Goal: Information Seeking & Learning: Learn about a topic

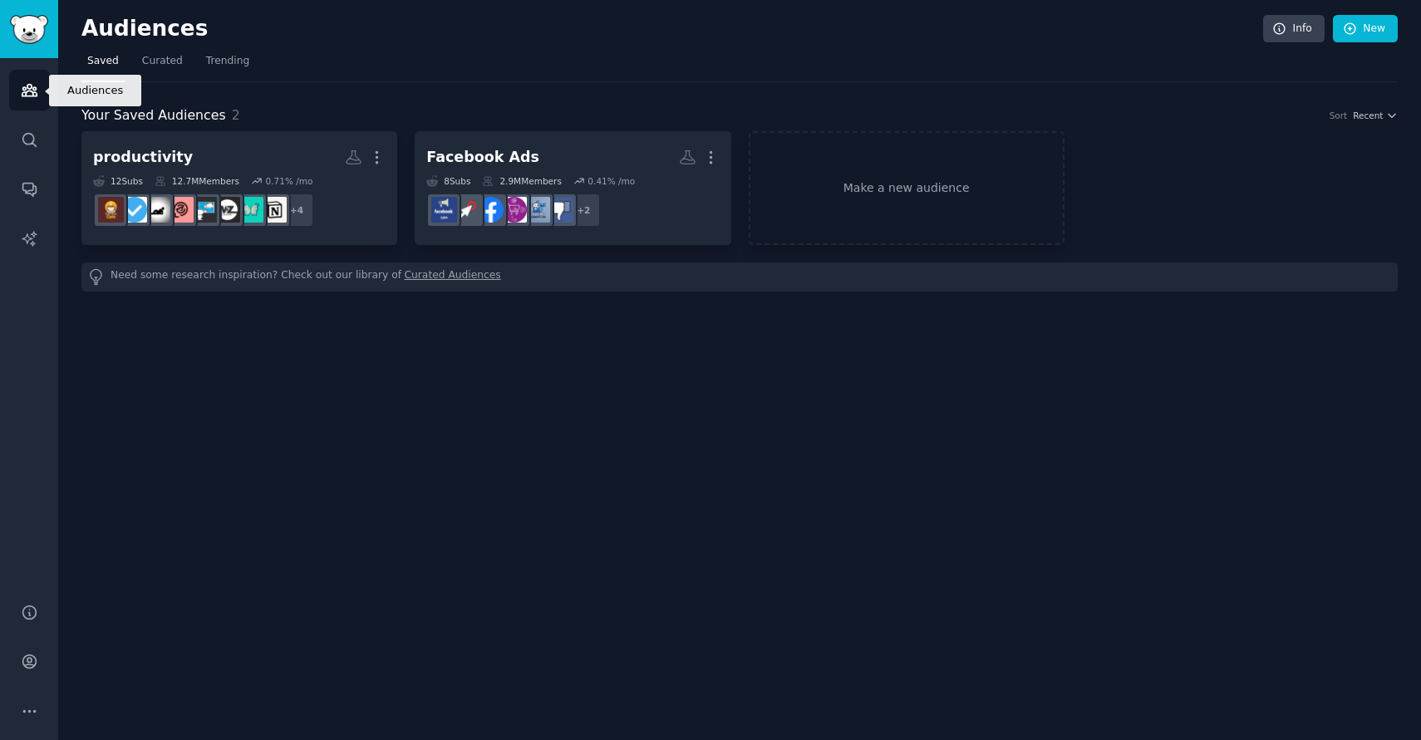
click at [30, 96] on icon "Sidebar" at bounding box center [29, 89] width 17 height 17
click at [31, 659] on icon "Sidebar" at bounding box center [28, 661] width 13 height 13
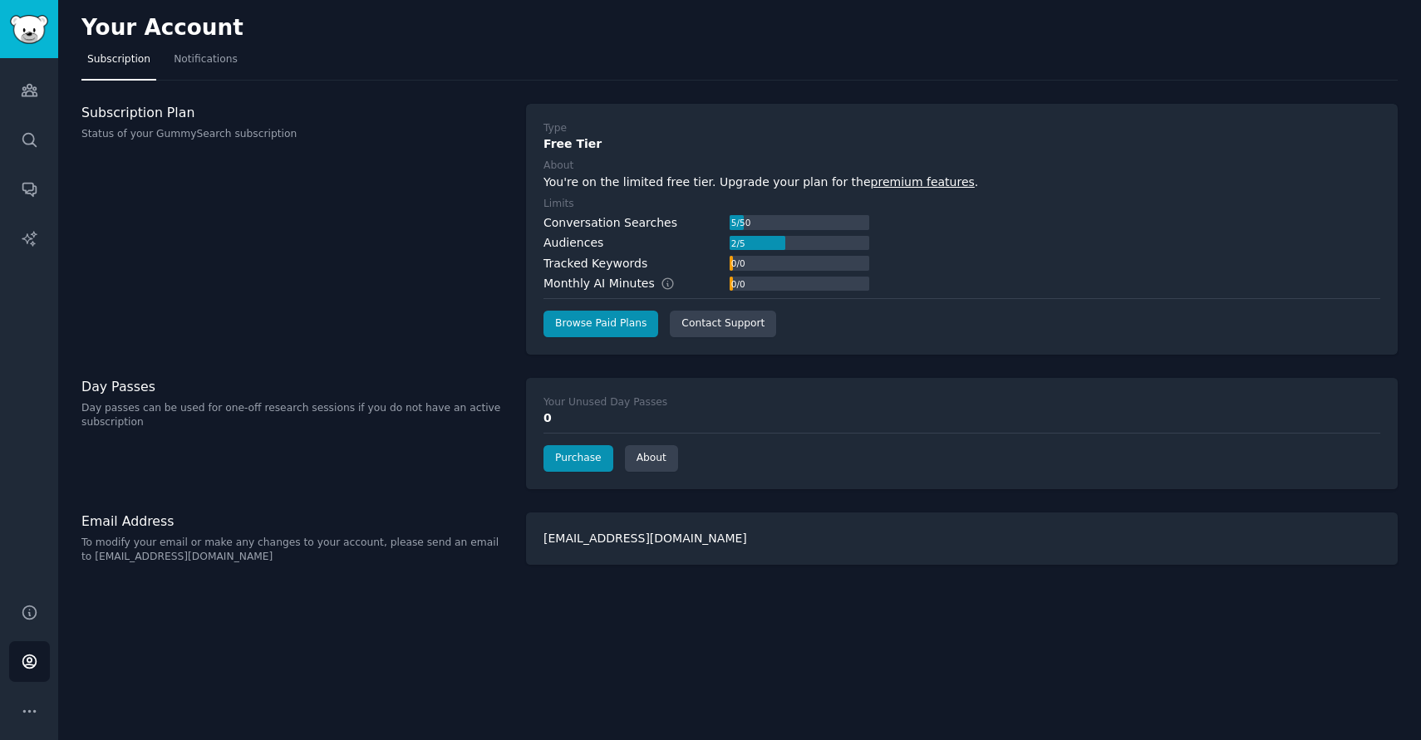
click at [223, 546] on p "To modify your email or make any changes to your account, please send an email …" at bounding box center [294, 550] width 427 height 29
click at [187, 59] on span "Notifications" at bounding box center [206, 59] width 64 height 15
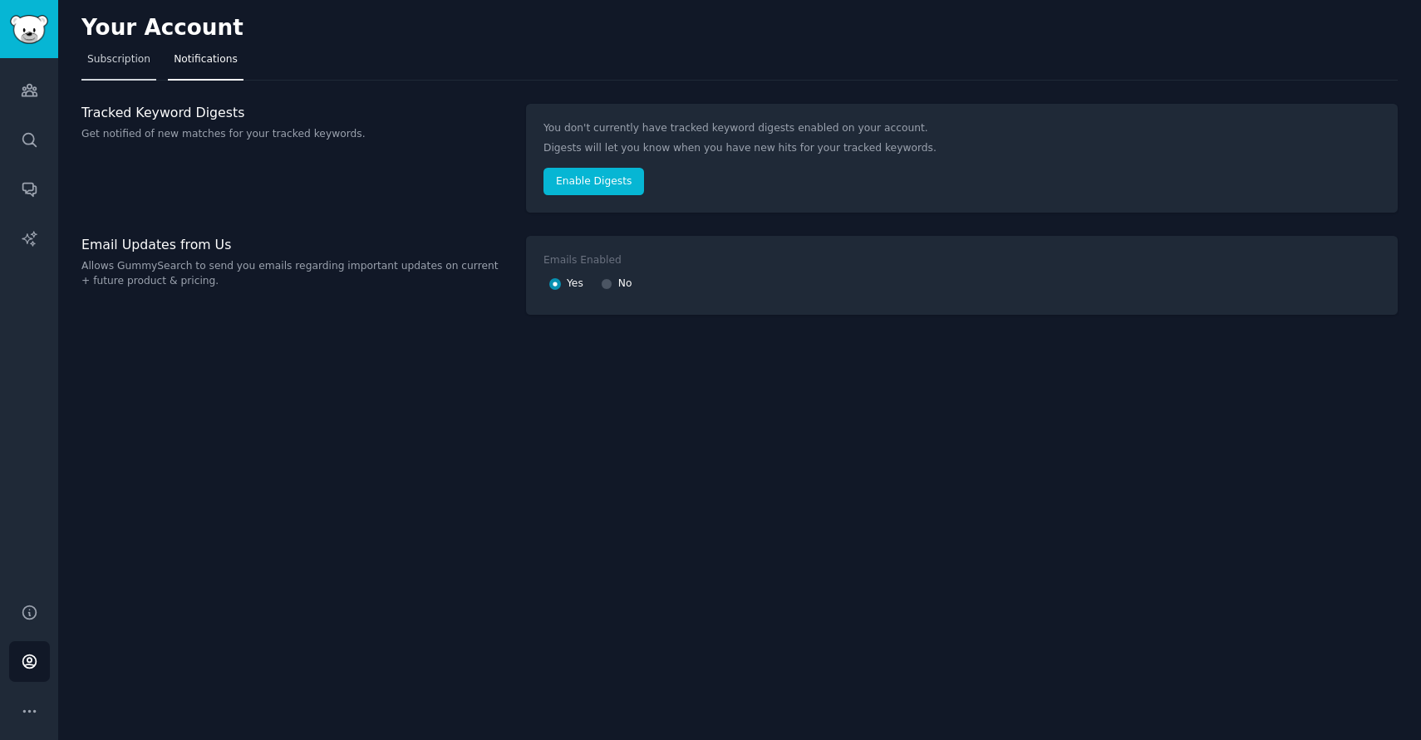
click at [139, 63] on span "Subscription" at bounding box center [118, 59] width 63 height 15
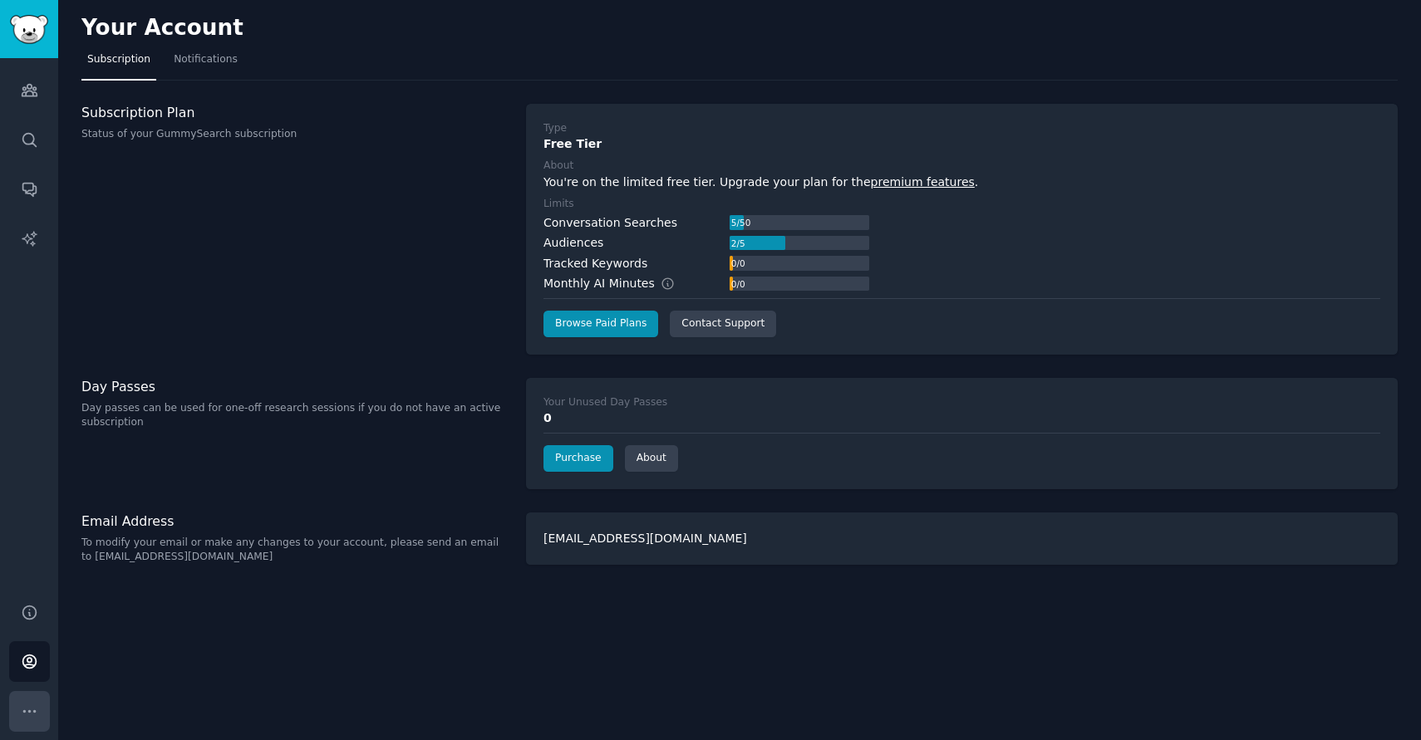
click at [27, 711] on icon "Sidebar" at bounding box center [29, 711] width 17 height 17
click at [36, 621] on link "Help" at bounding box center [29, 612] width 41 height 41
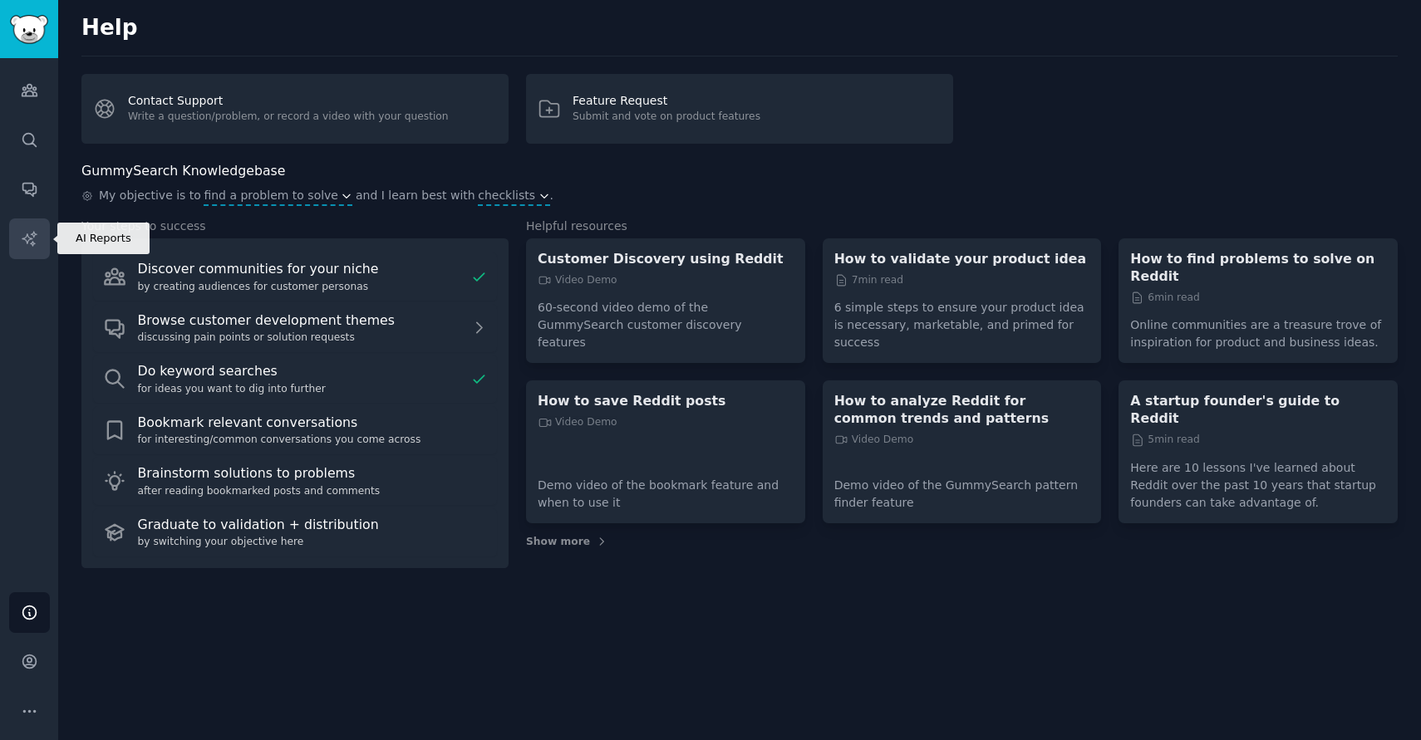
click at [28, 234] on icon "Sidebar" at bounding box center [29, 238] width 17 height 17
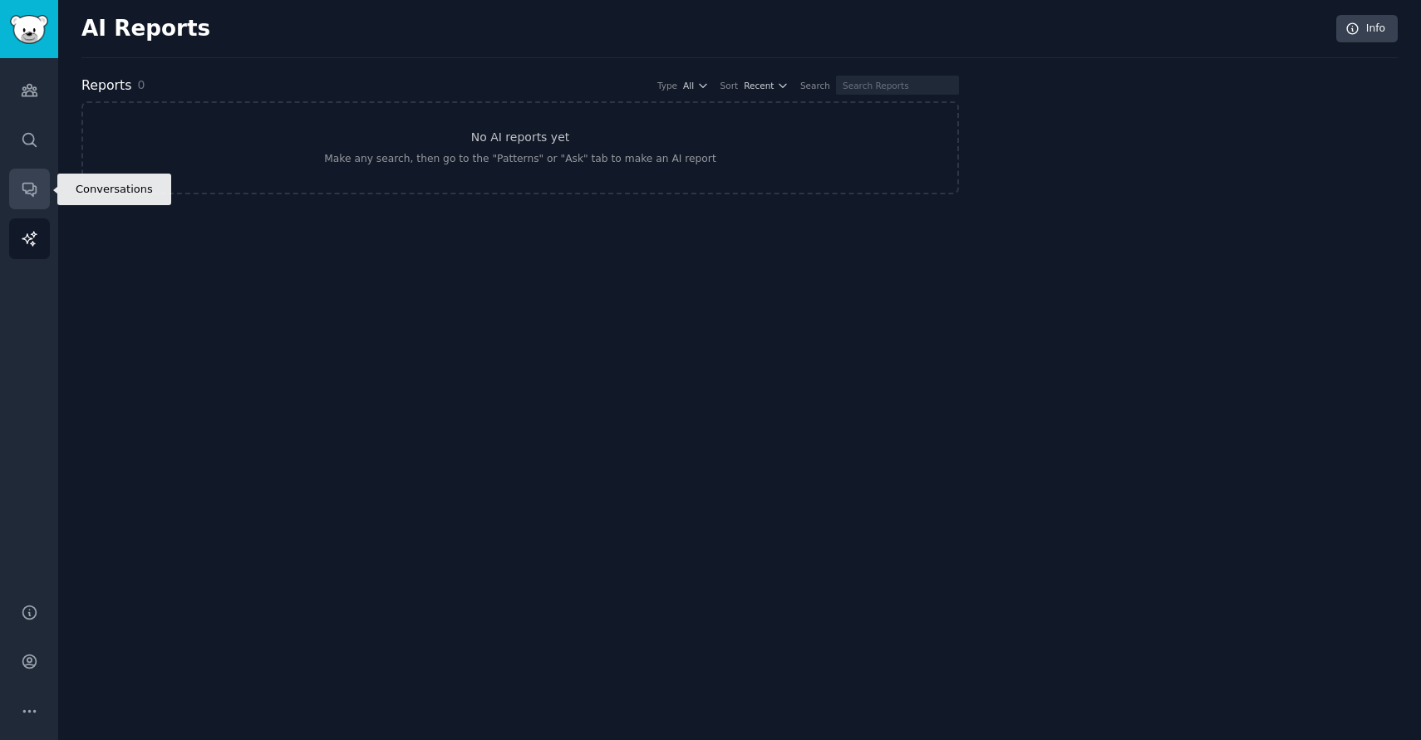
click at [37, 180] on icon "Sidebar" at bounding box center [29, 188] width 17 height 17
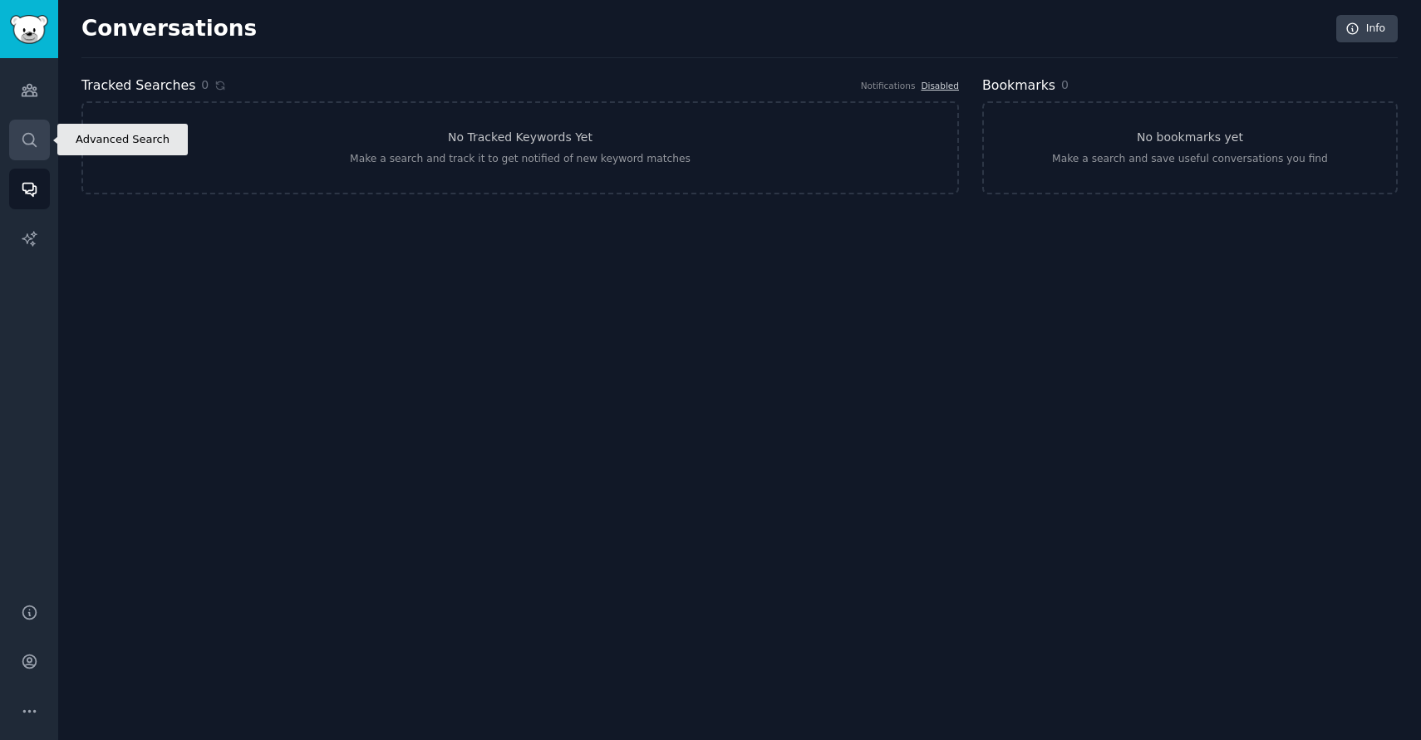
click at [30, 155] on link "Search" at bounding box center [29, 140] width 41 height 41
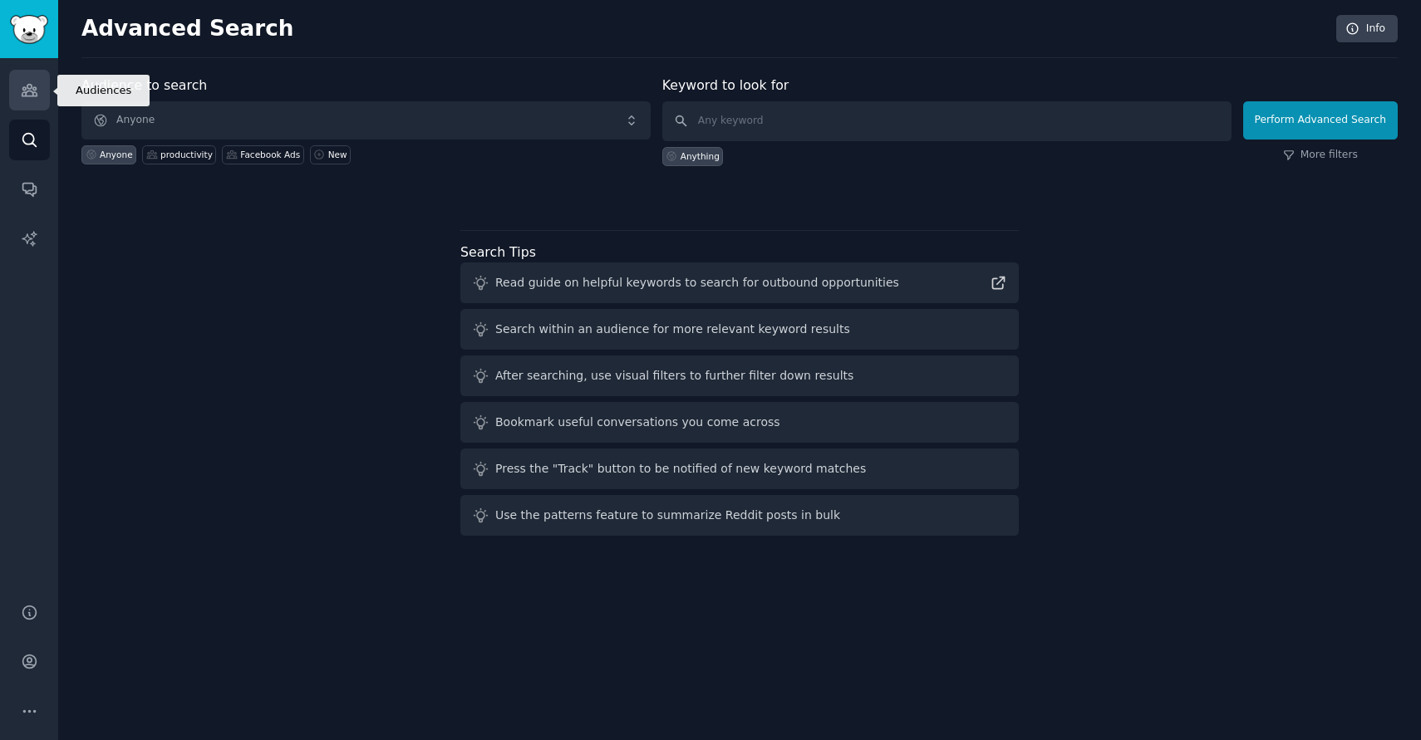
click at [27, 101] on link "Audiences" at bounding box center [29, 90] width 41 height 41
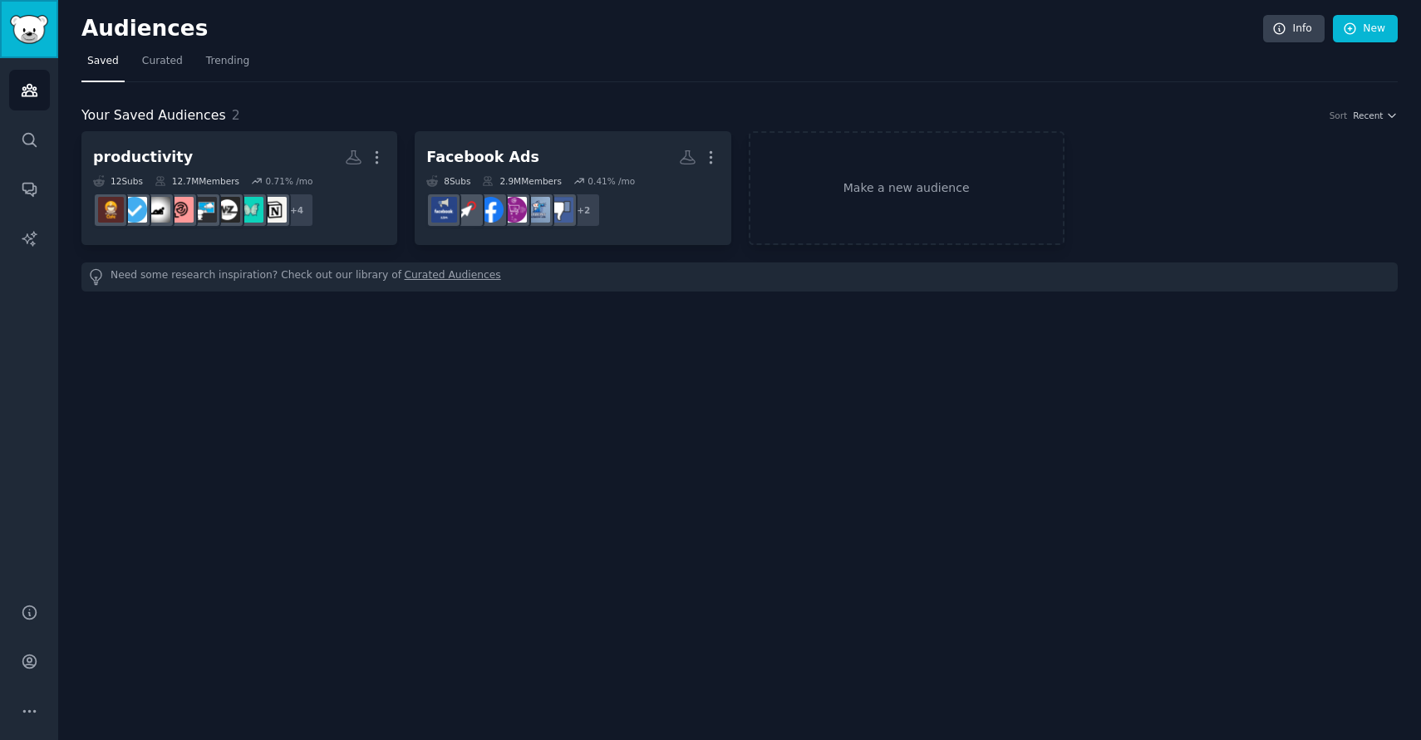
click at [10, 29] on img "Sidebar" at bounding box center [29, 29] width 38 height 29
click at [34, 19] on img "Sidebar" at bounding box center [29, 29] width 38 height 29
click at [1284, 30] on icon at bounding box center [1279, 28] width 11 height 11
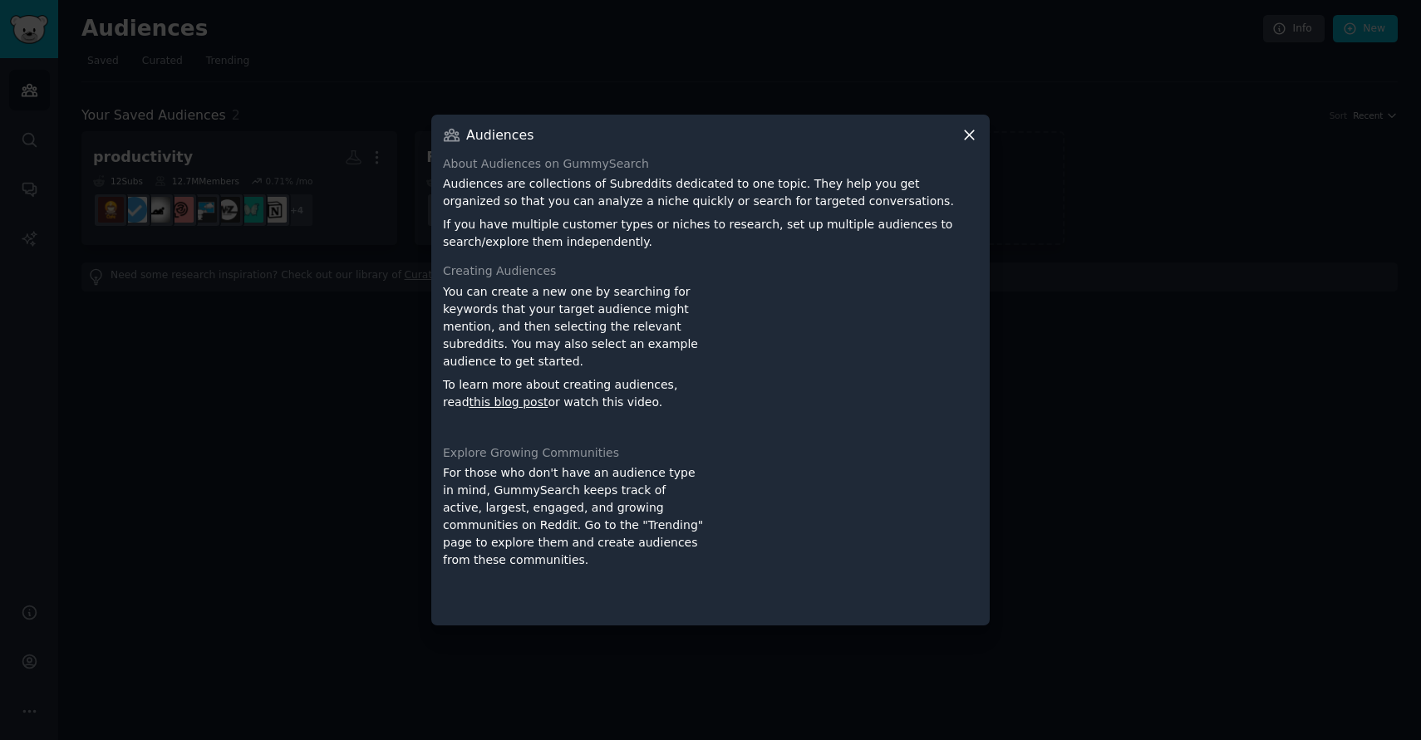
click at [1158, 194] on div at bounding box center [710, 370] width 1421 height 740
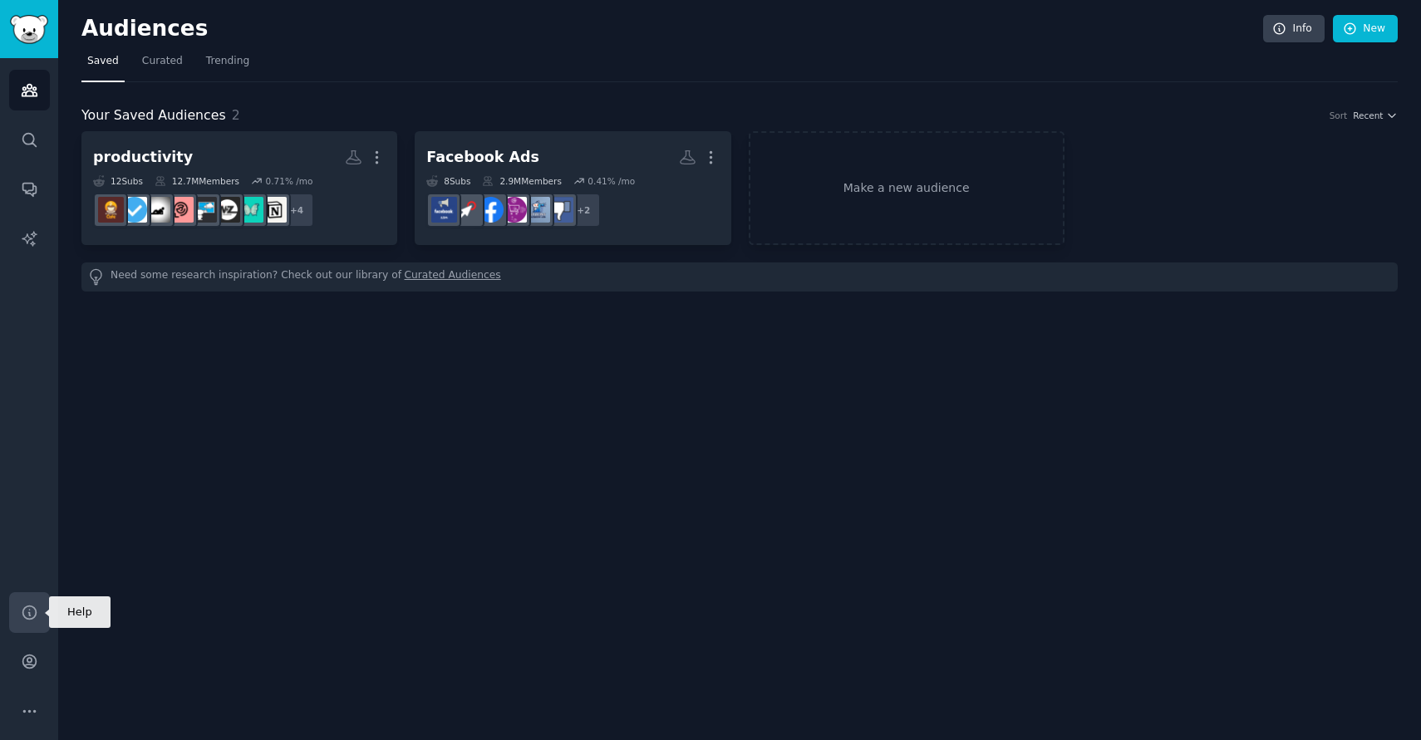
click at [31, 618] on icon "Sidebar" at bounding box center [28, 612] width 13 height 13
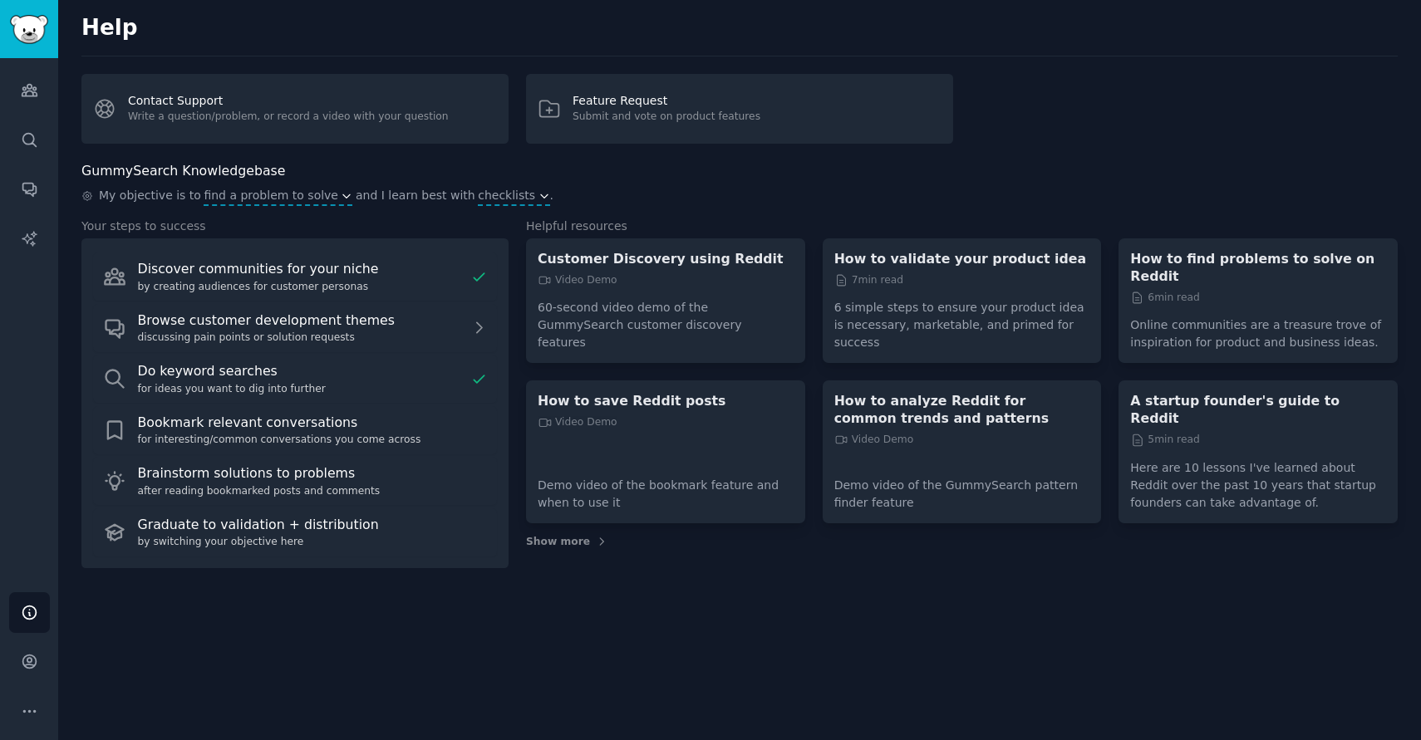
click at [209, 650] on div "Help Contact Support Write a question/problem, or record a video with your ques…" at bounding box center [739, 370] width 1362 height 740
click at [34, 697] on button "More" at bounding box center [29, 711] width 41 height 41
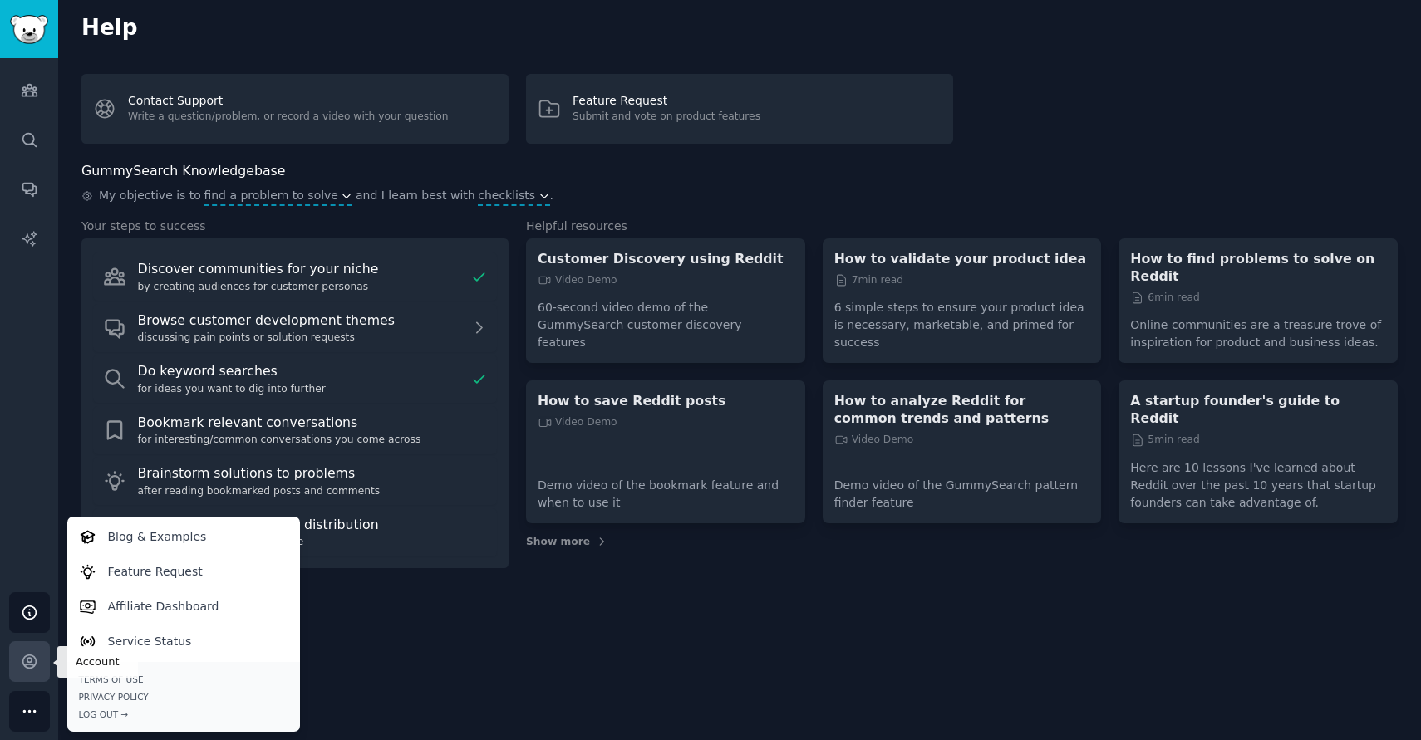
click at [33, 660] on icon "Sidebar" at bounding box center [29, 661] width 17 height 17
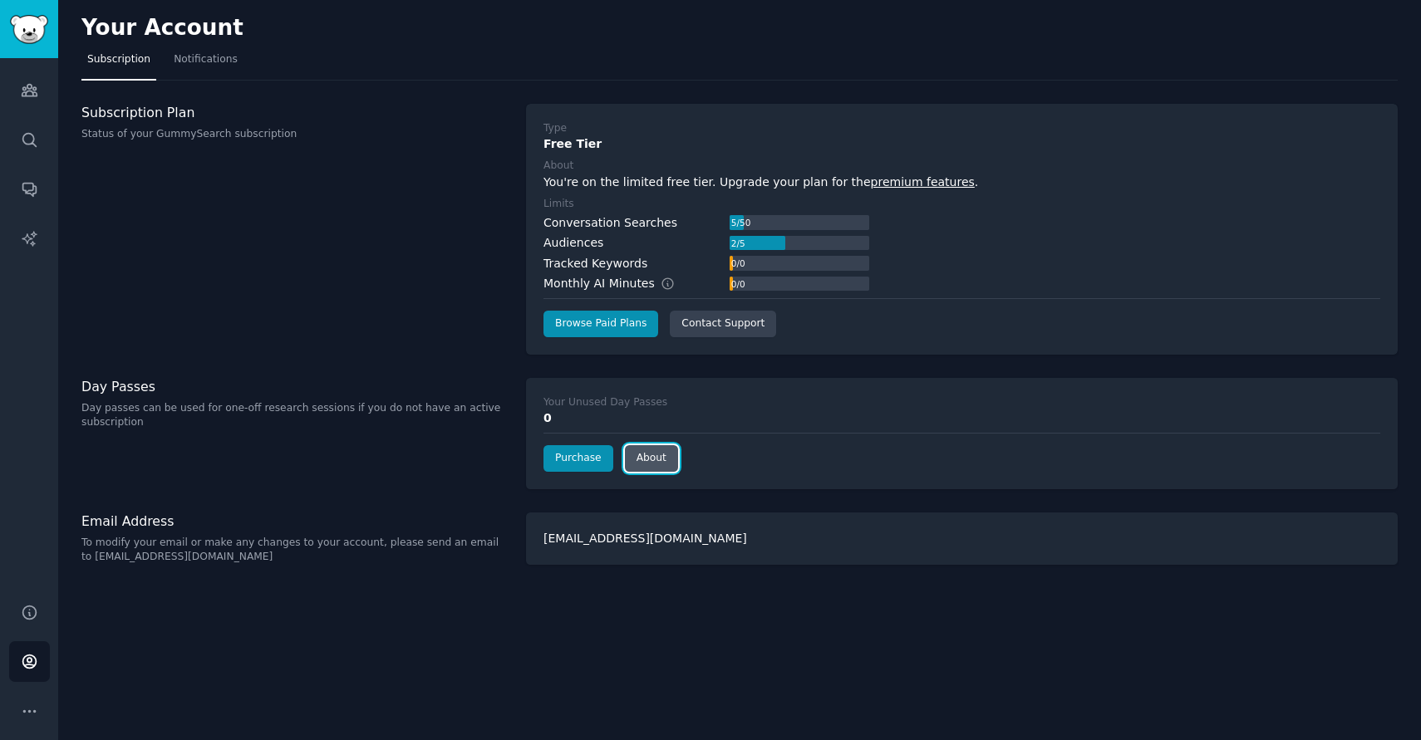
click at [645, 455] on link "About" at bounding box center [651, 458] width 53 height 27
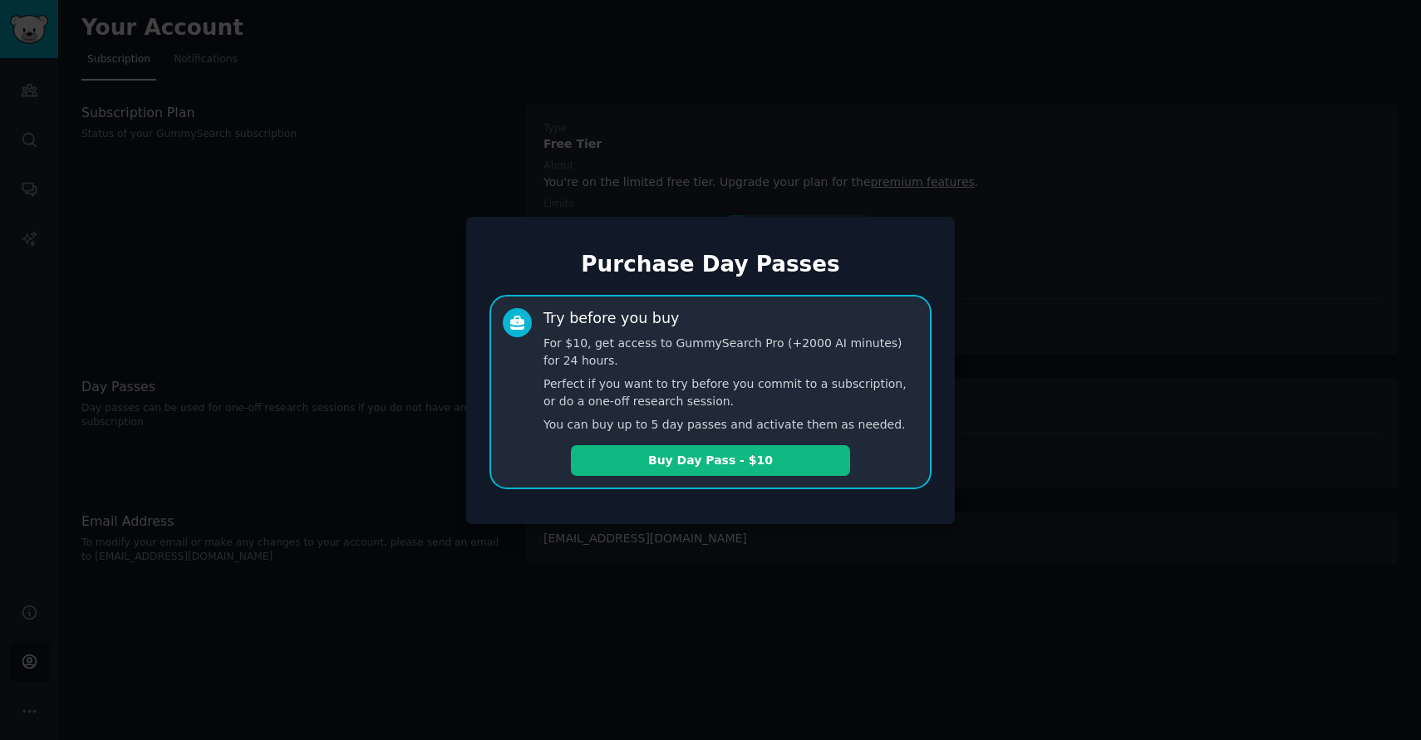
click at [390, 351] on div at bounding box center [710, 370] width 1421 height 740
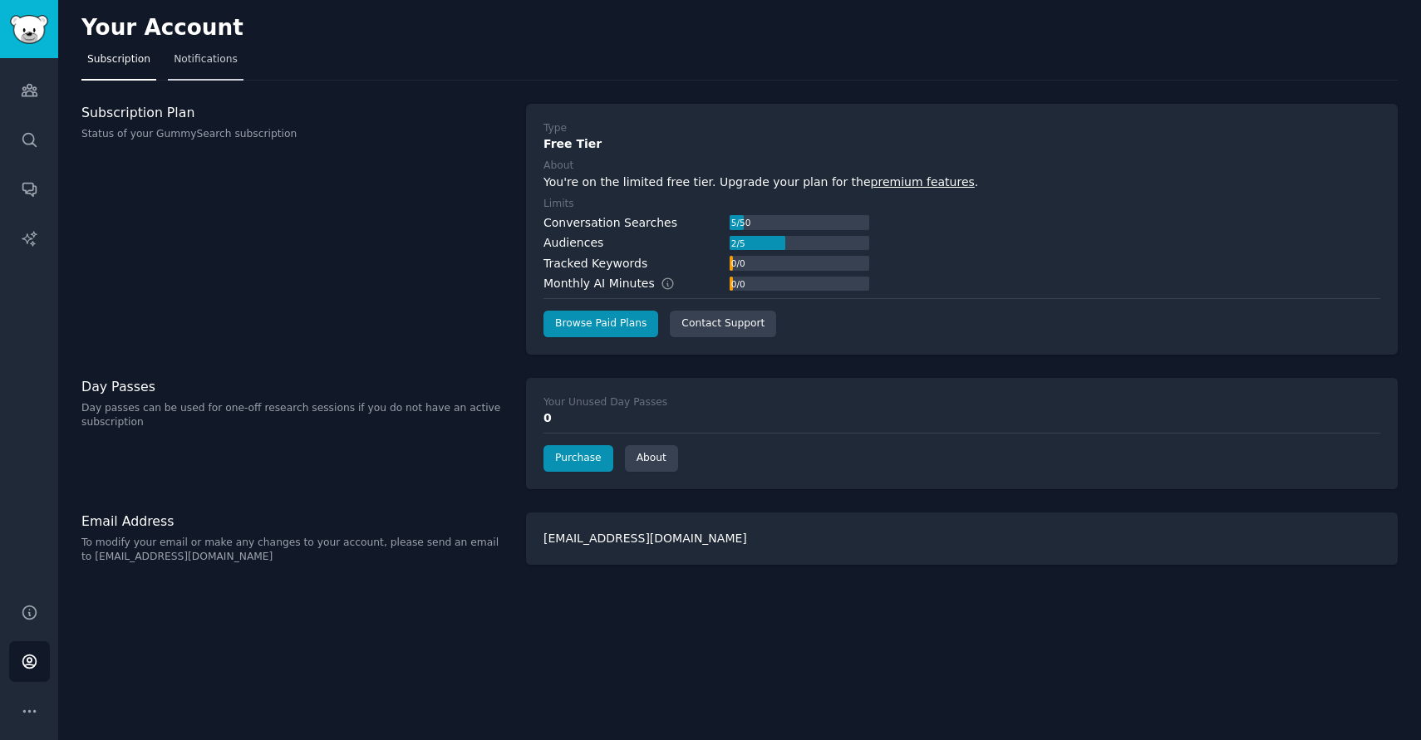
click at [213, 71] on link "Notifications" at bounding box center [206, 64] width 76 height 34
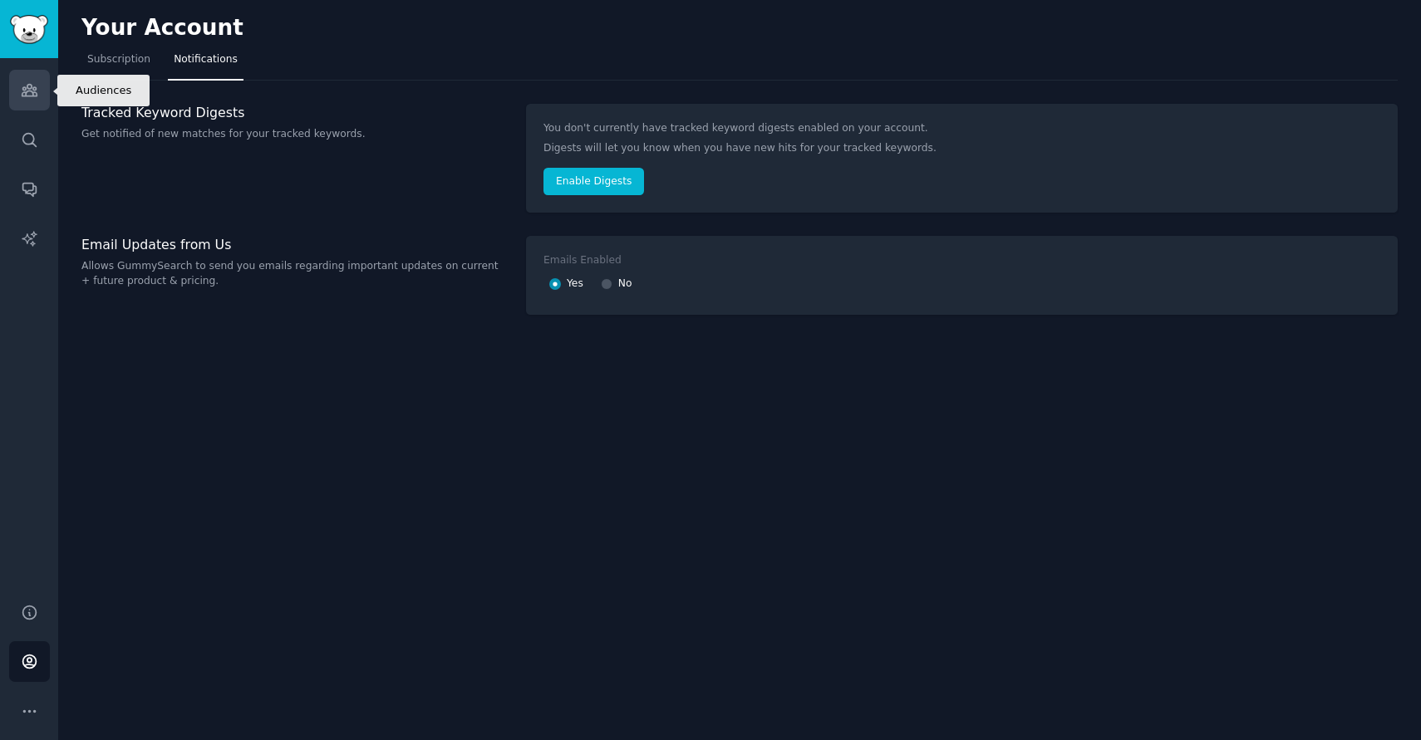
click at [31, 84] on icon "Sidebar" at bounding box center [29, 89] width 17 height 17
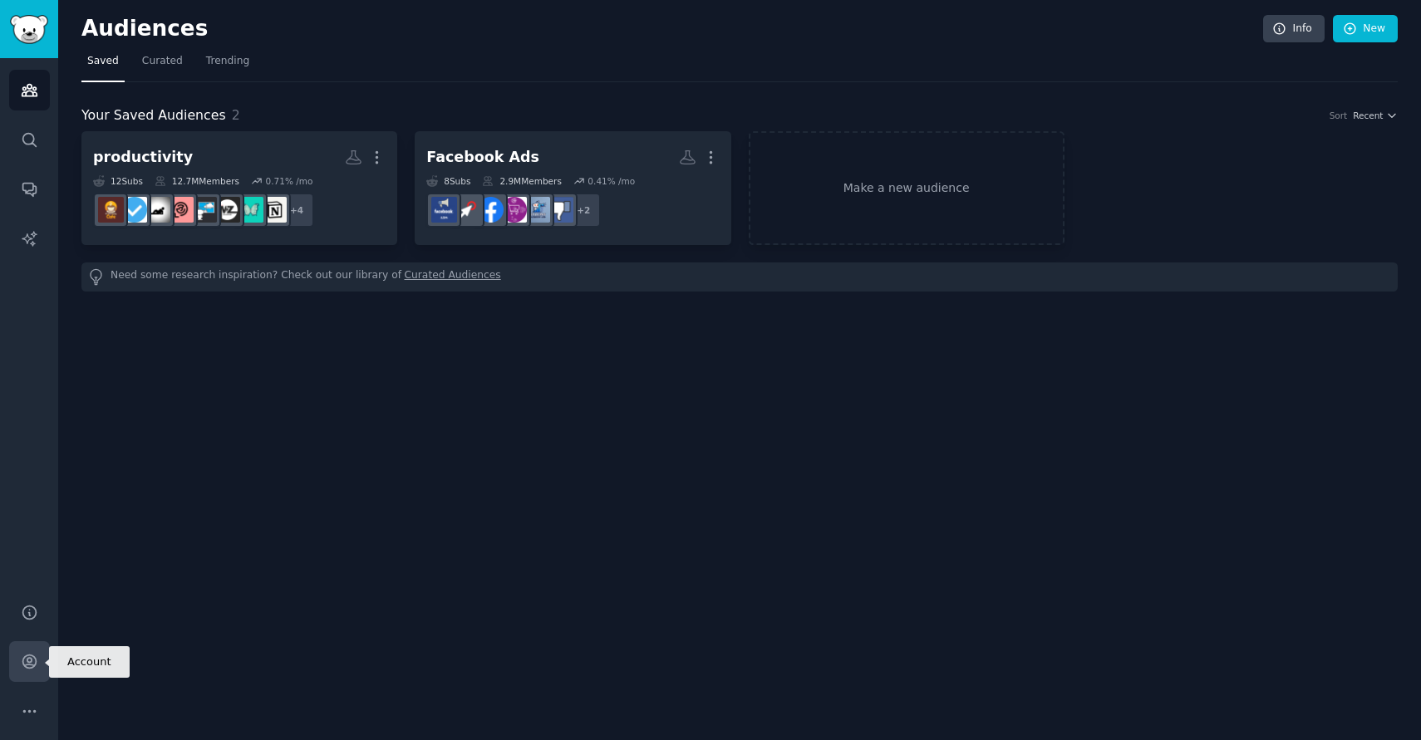
click at [33, 662] on icon "Sidebar" at bounding box center [29, 661] width 17 height 17
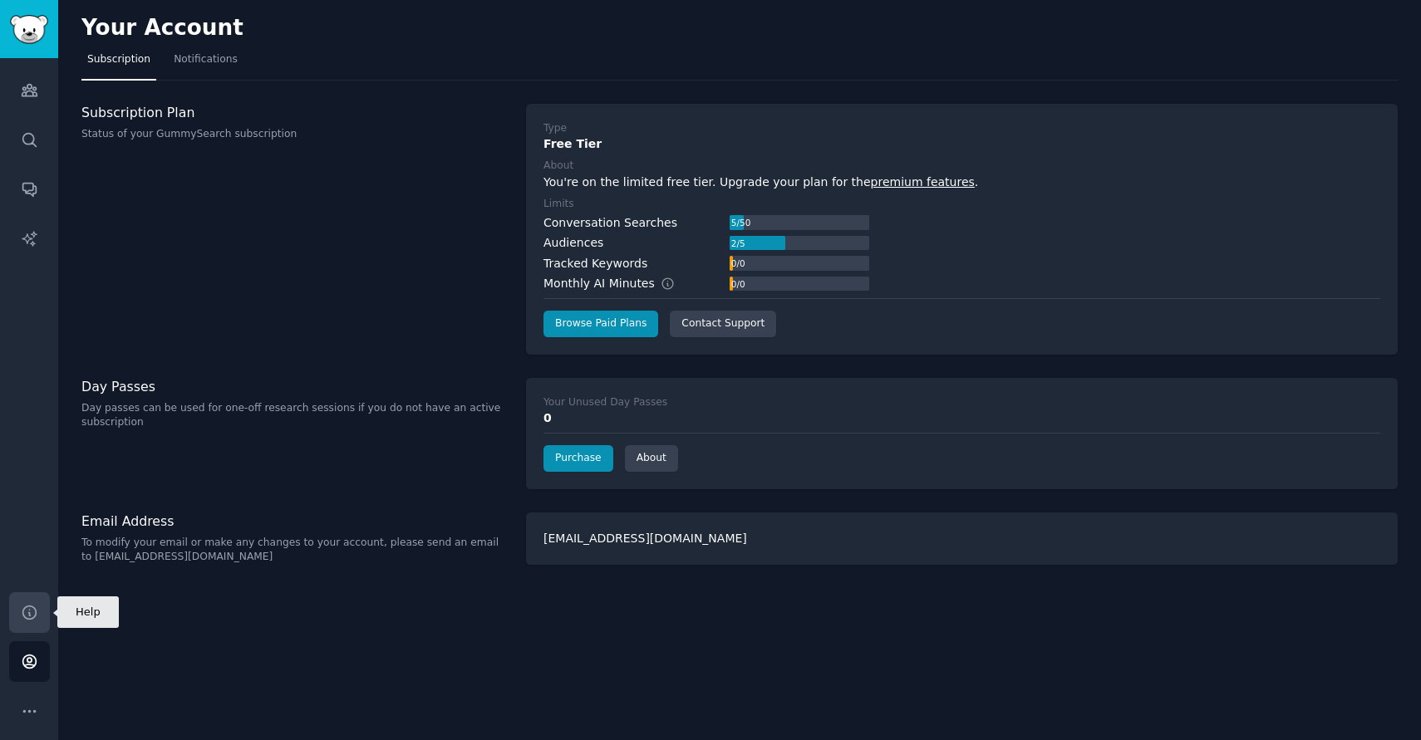
click at [32, 616] on icon "Sidebar" at bounding box center [29, 612] width 17 height 17
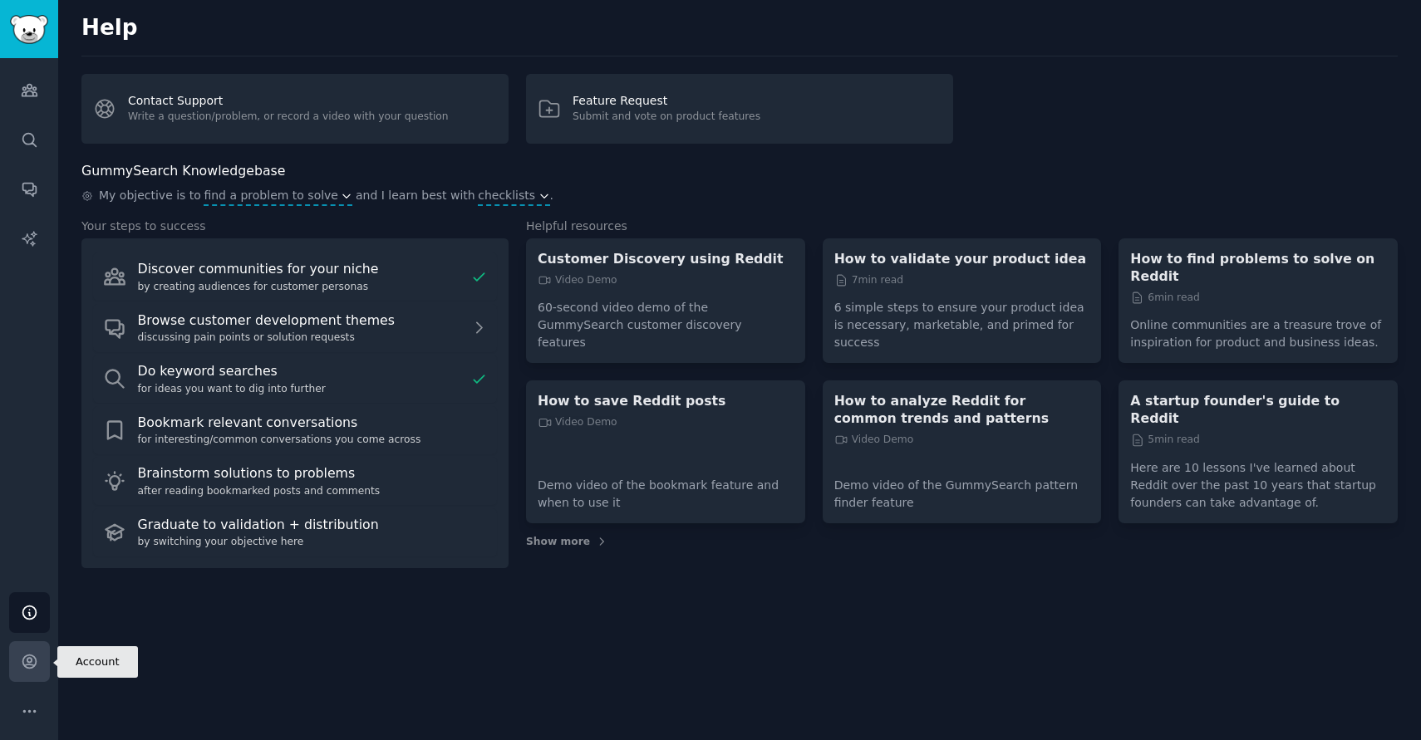
click at [30, 651] on link "Account" at bounding box center [29, 661] width 41 height 41
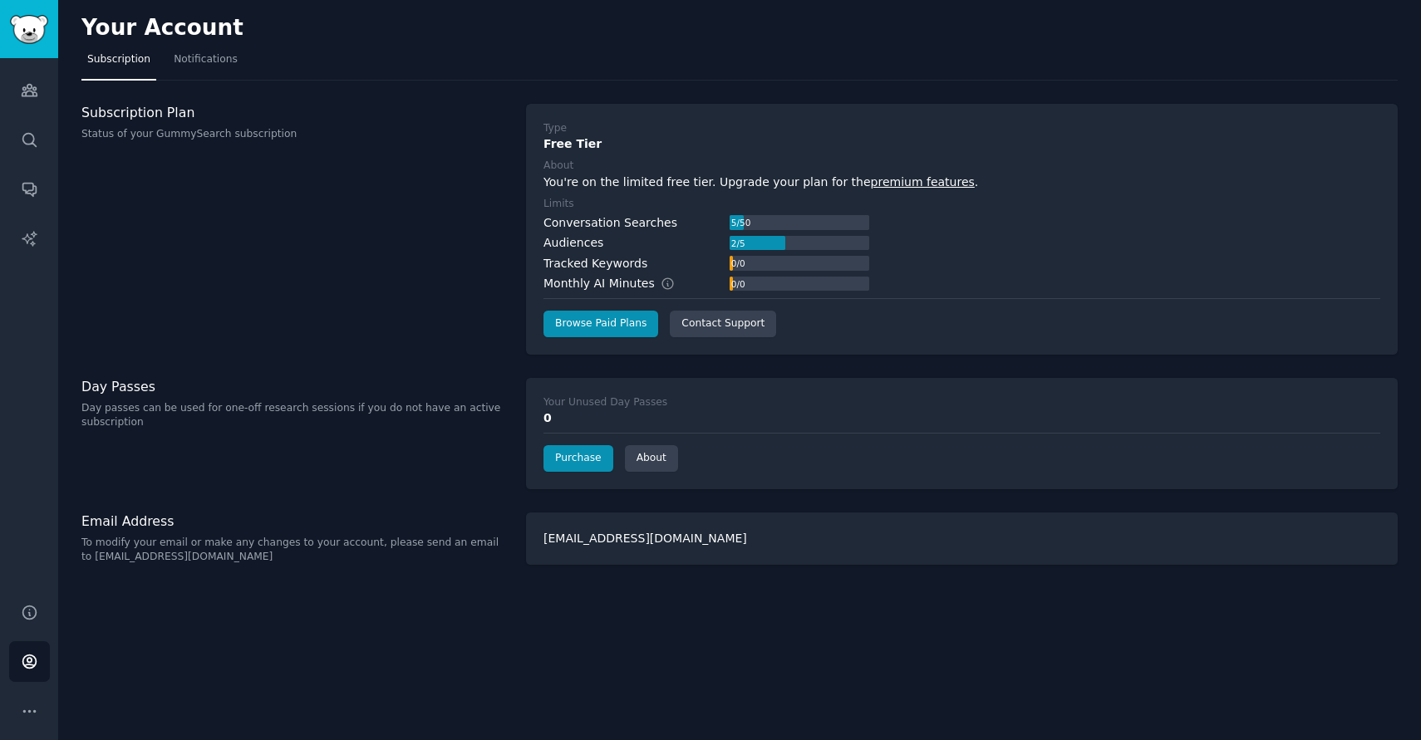
click at [233, 671] on div "Your Account Subscription Notifications Subscription Plan Status of your GummyS…" at bounding box center [739, 370] width 1362 height 740
click at [33, 95] on icon "Sidebar" at bounding box center [29, 89] width 17 height 17
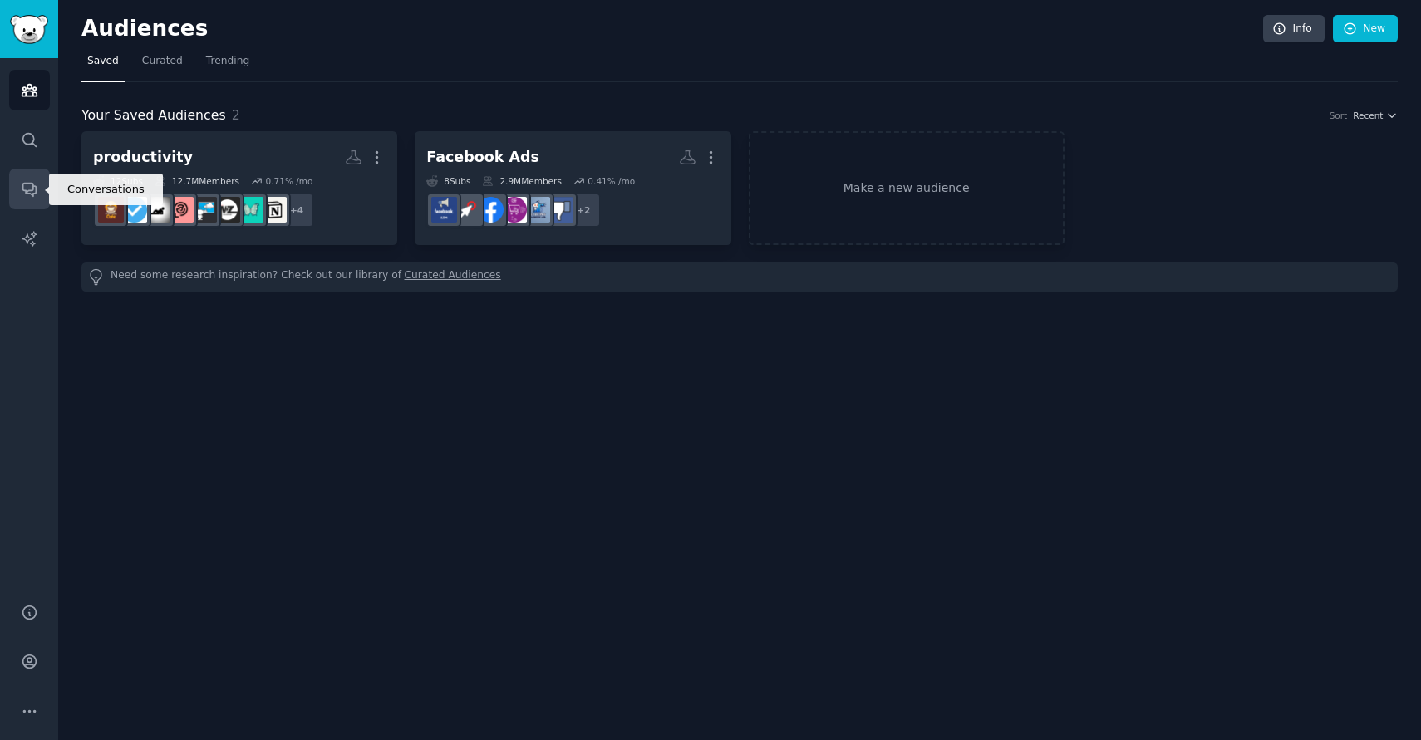
click at [28, 202] on link "Conversations" at bounding box center [29, 189] width 41 height 41
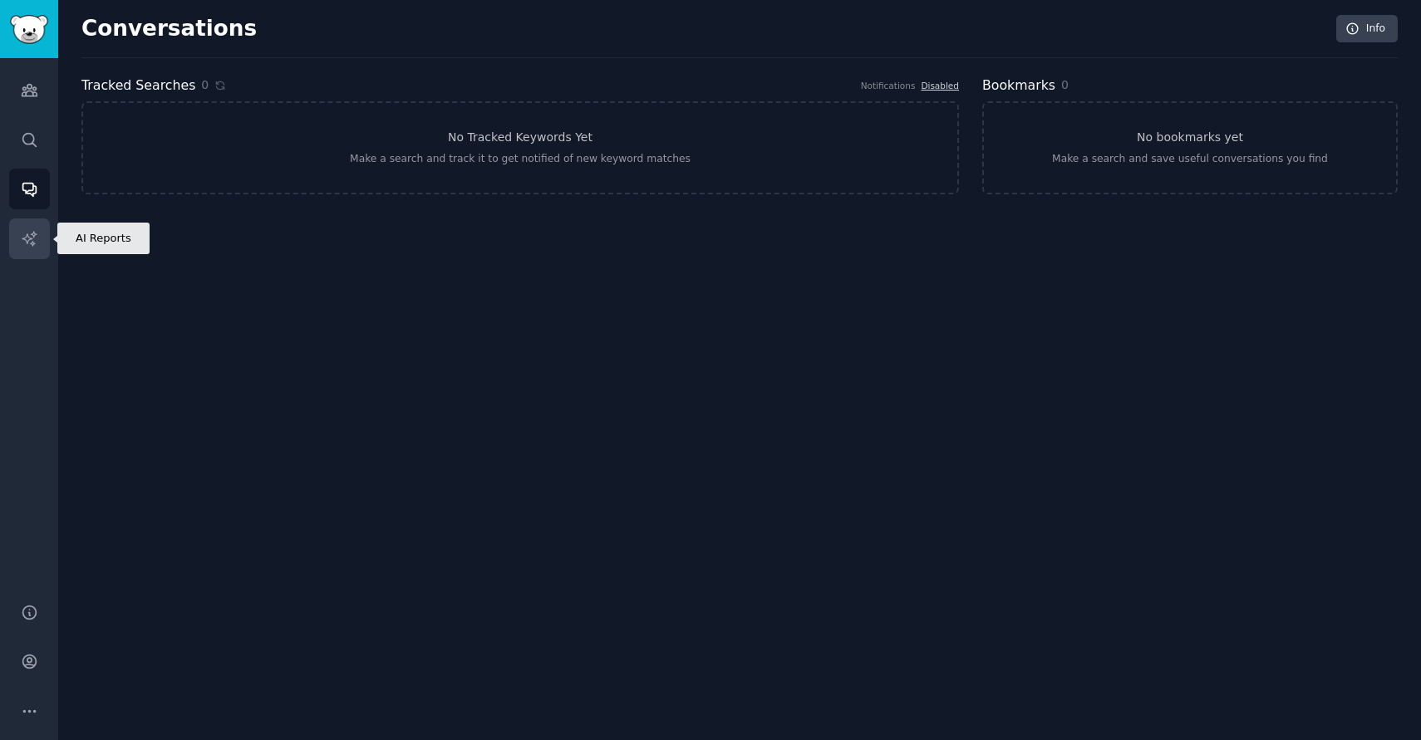
click at [28, 233] on icon "Sidebar" at bounding box center [29, 238] width 17 height 17
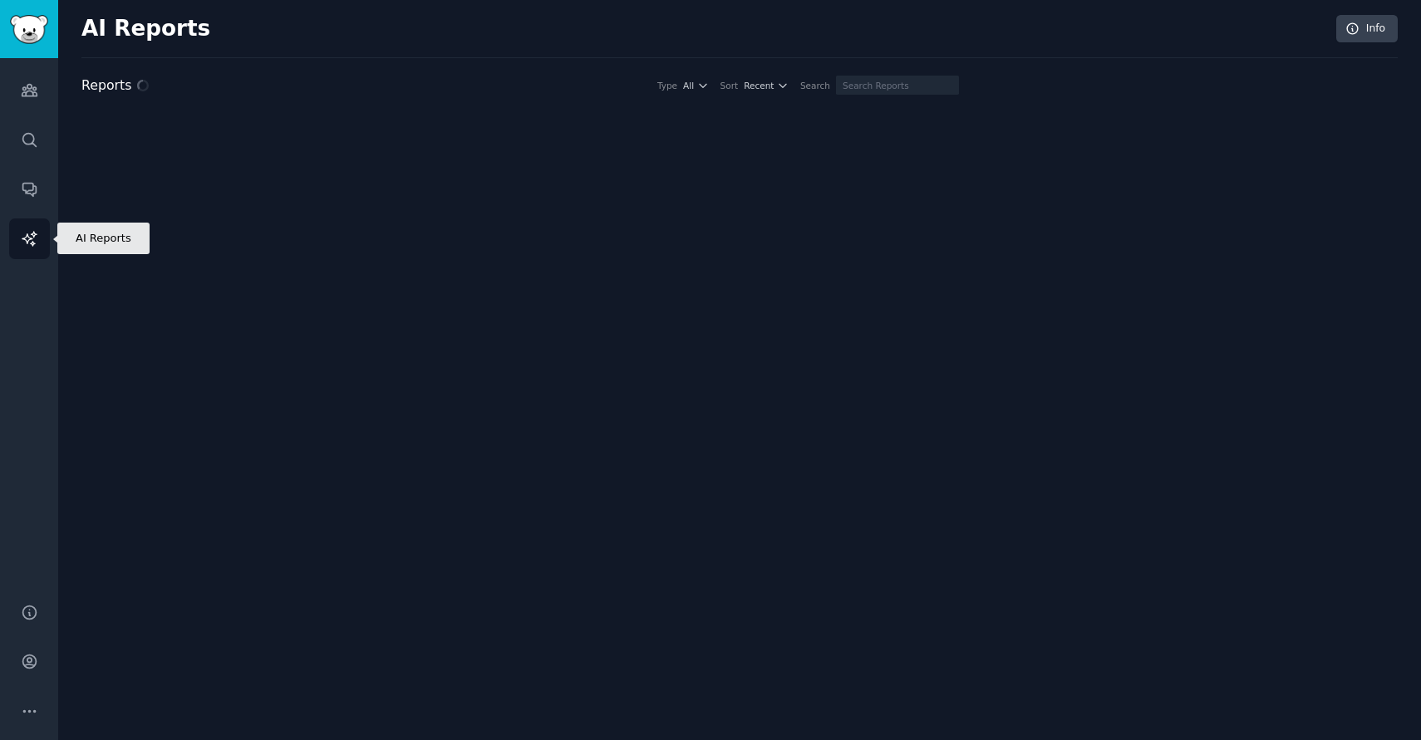
click at [28, 233] on icon "Sidebar" at bounding box center [29, 238] width 17 height 17
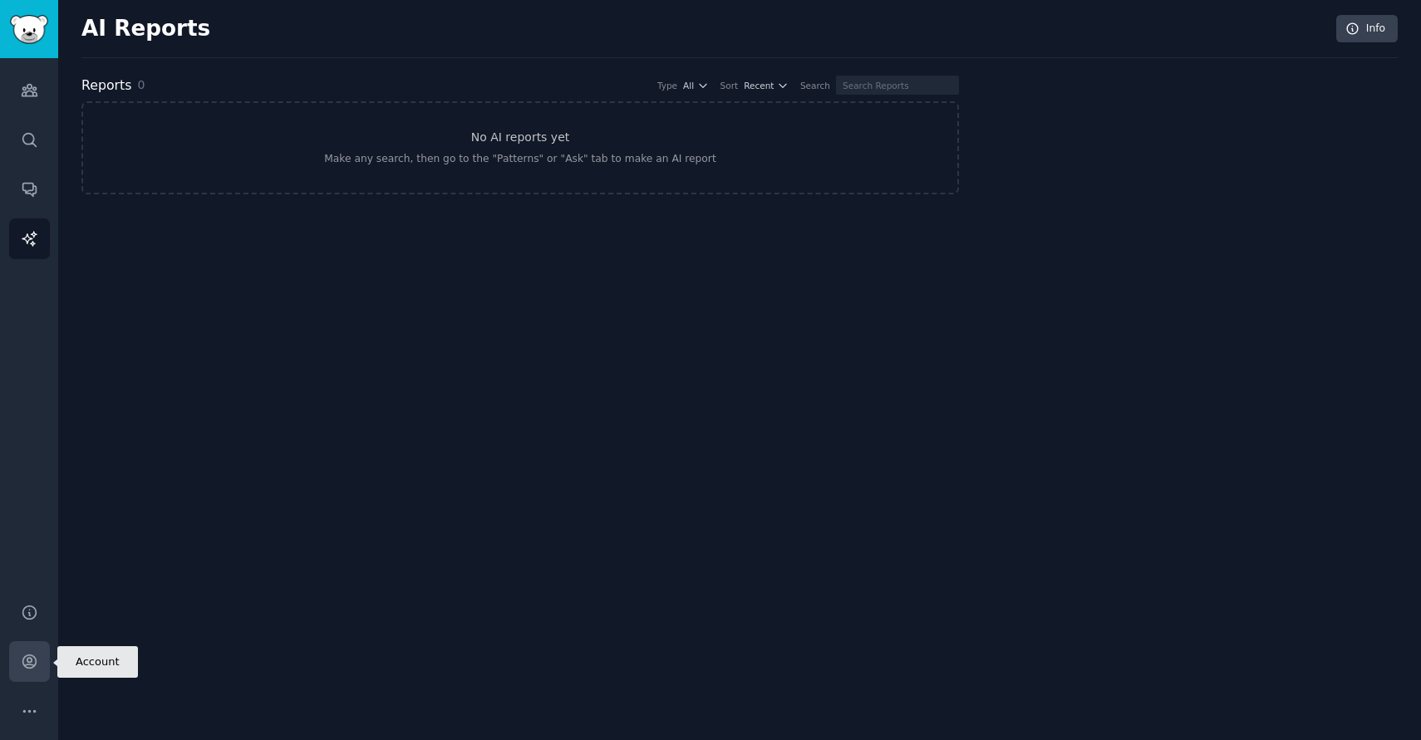
click at [43, 650] on link "Account" at bounding box center [29, 661] width 41 height 41
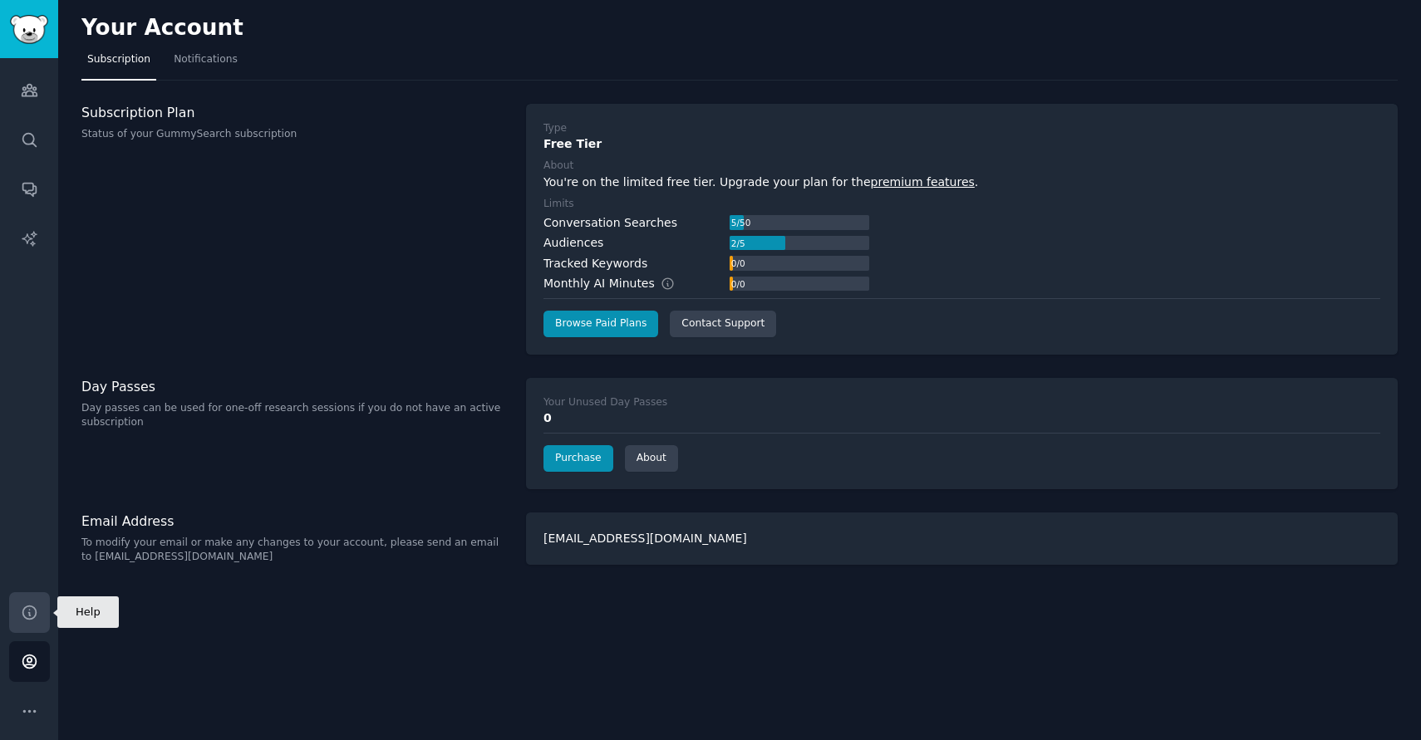
click at [35, 613] on icon "Sidebar" at bounding box center [28, 612] width 13 height 13
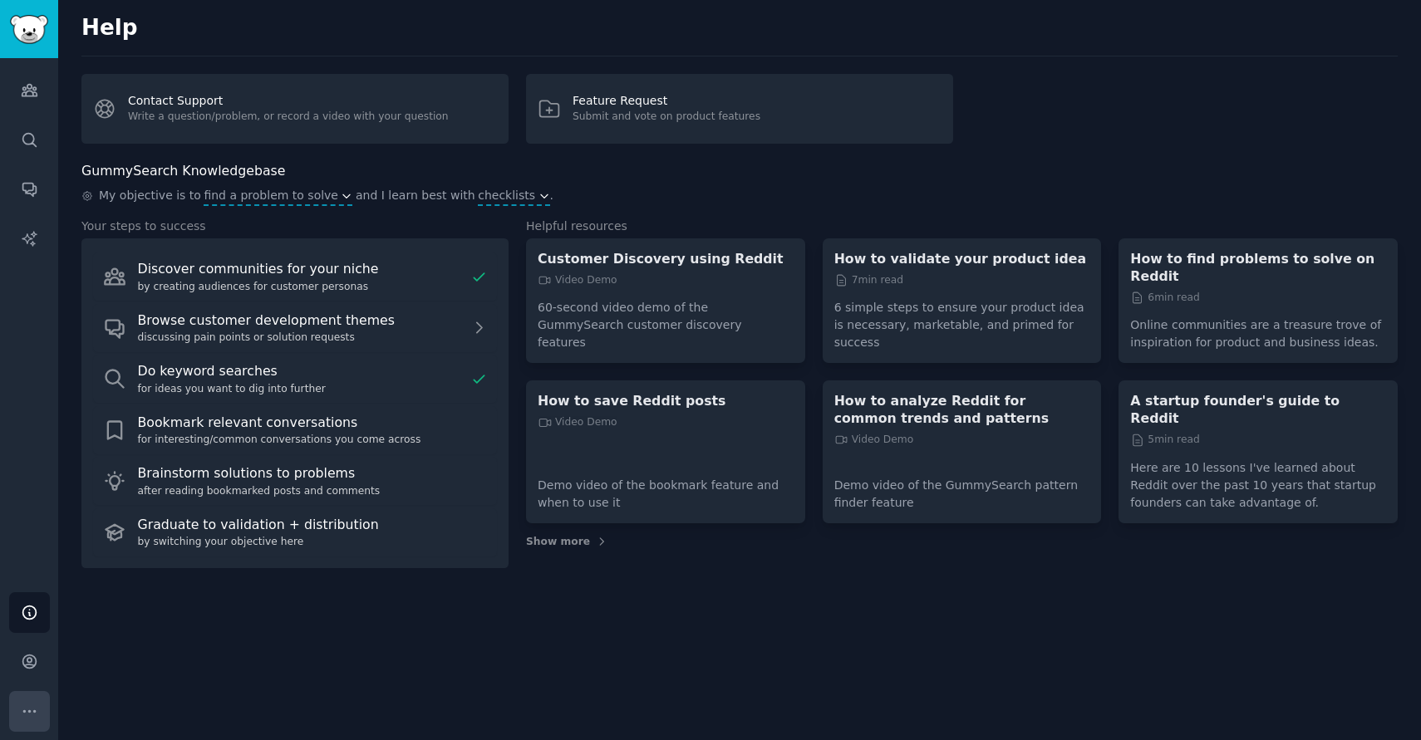
click at [23, 704] on icon "Sidebar" at bounding box center [29, 711] width 17 height 17
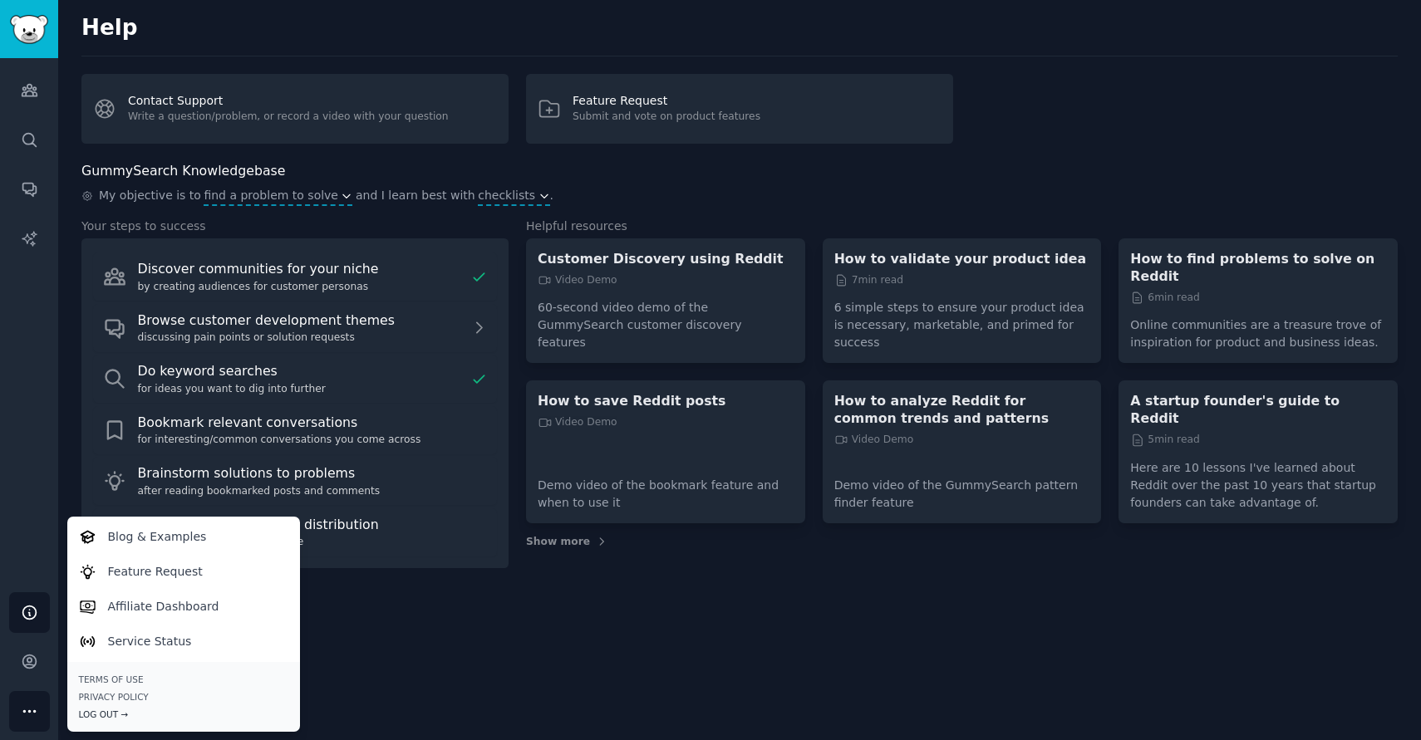
click at [116, 712] on div "Log Out →" at bounding box center [183, 715] width 209 height 12
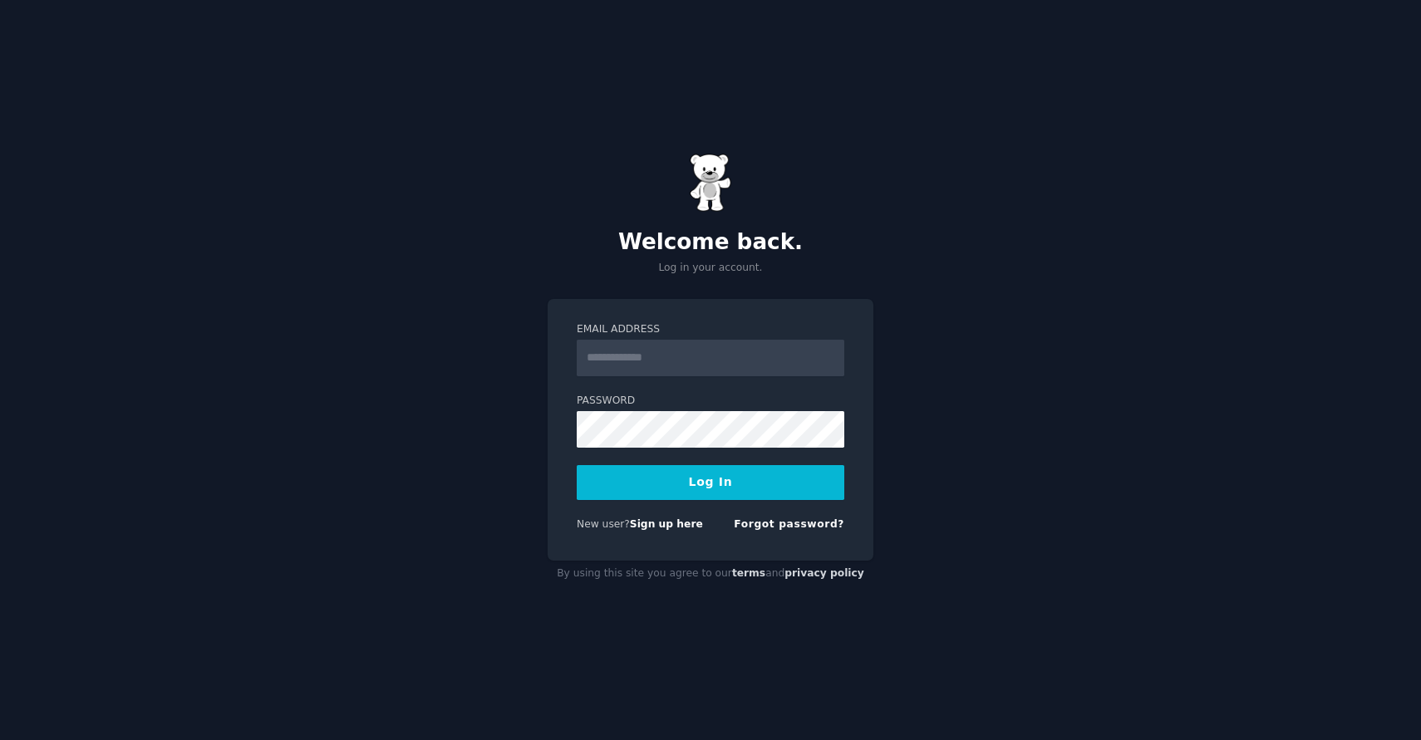
click at [470, 450] on div "Welcome back. Log in your account. Email Address Password Log In New user? Sign…" at bounding box center [710, 370] width 1421 height 740
click at [603, 355] on input "Email Address" at bounding box center [710, 358] width 267 height 37
click at [686, 357] on input "Email Address" at bounding box center [710, 358] width 267 height 37
type input "**********"
click at [701, 363] on input "**********" at bounding box center [710, 358] width 267 height 37
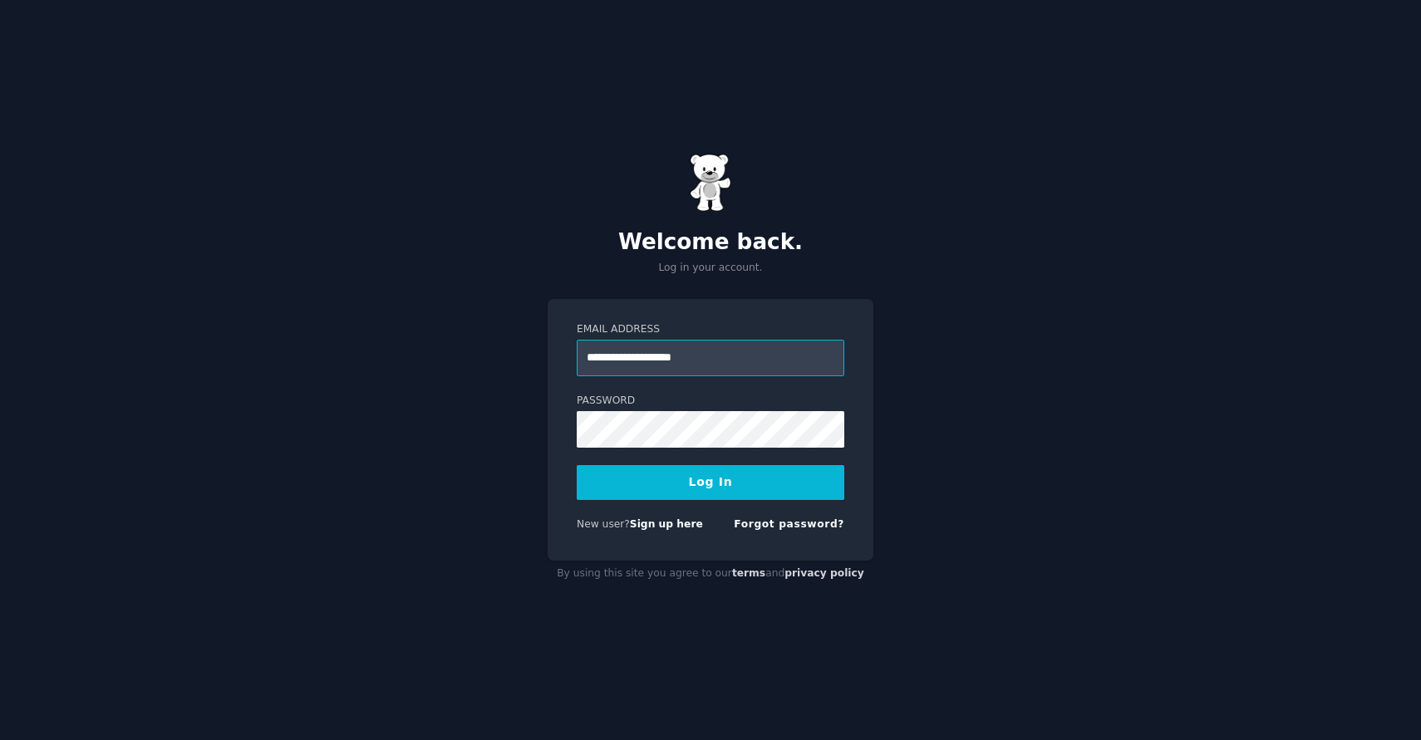
click at [701, 363] on input "**********" at bounding box center [710, 358] width 267 height 37
click at [714, 348] on input "Email Address" at bounding box center [710, 358] width 267 height 37
type input "**********"
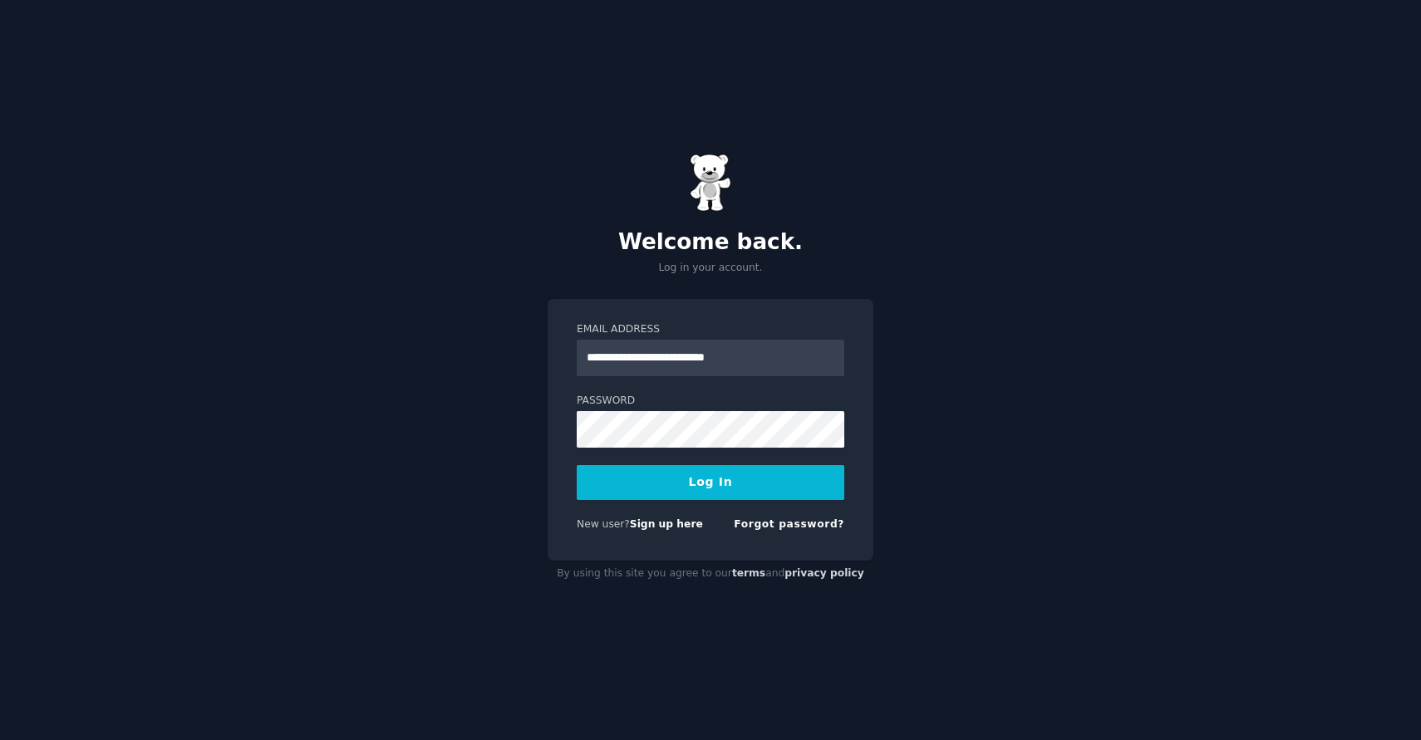
click at [707, 493] on button "Log In" at bounding box center [710, 482] width 267 height 35
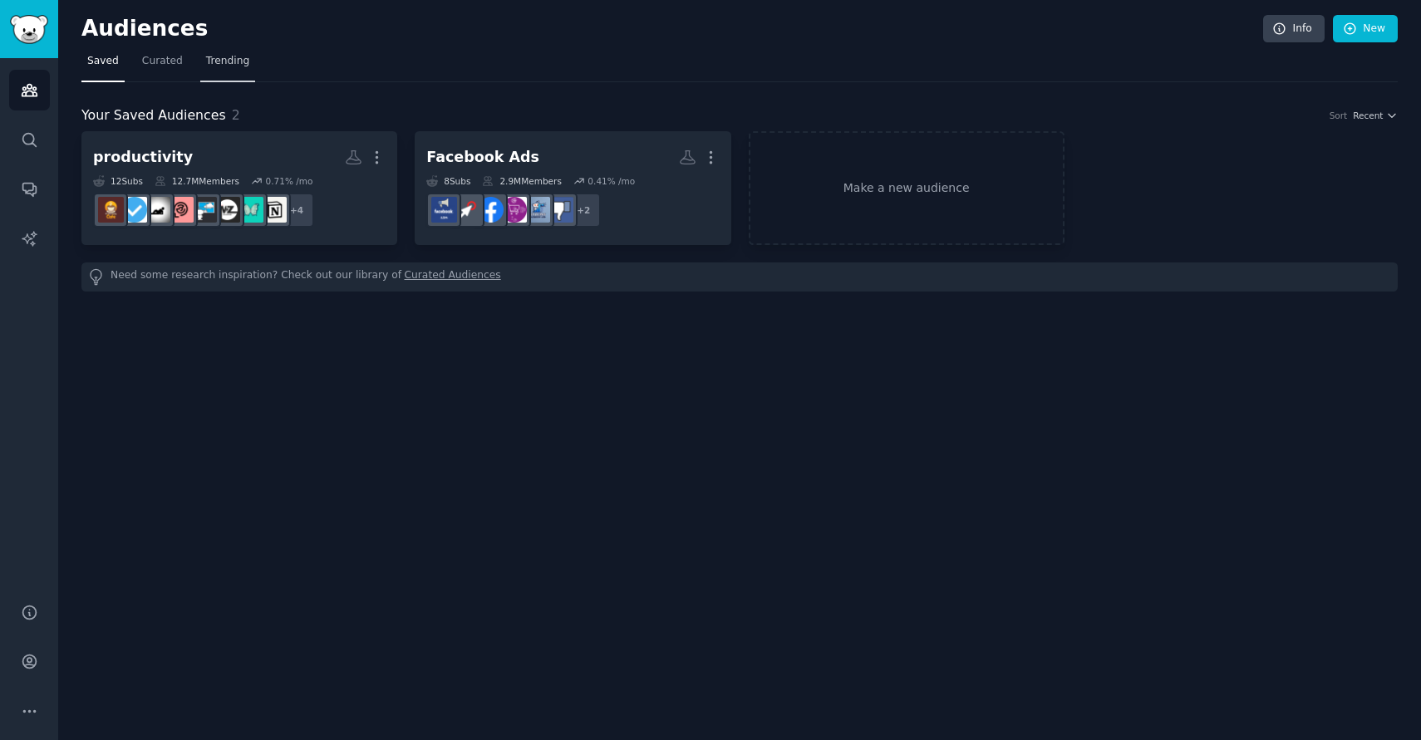
click at [224, 63] on span "Trending" at bounding box center [227, 61] width 43 height 15
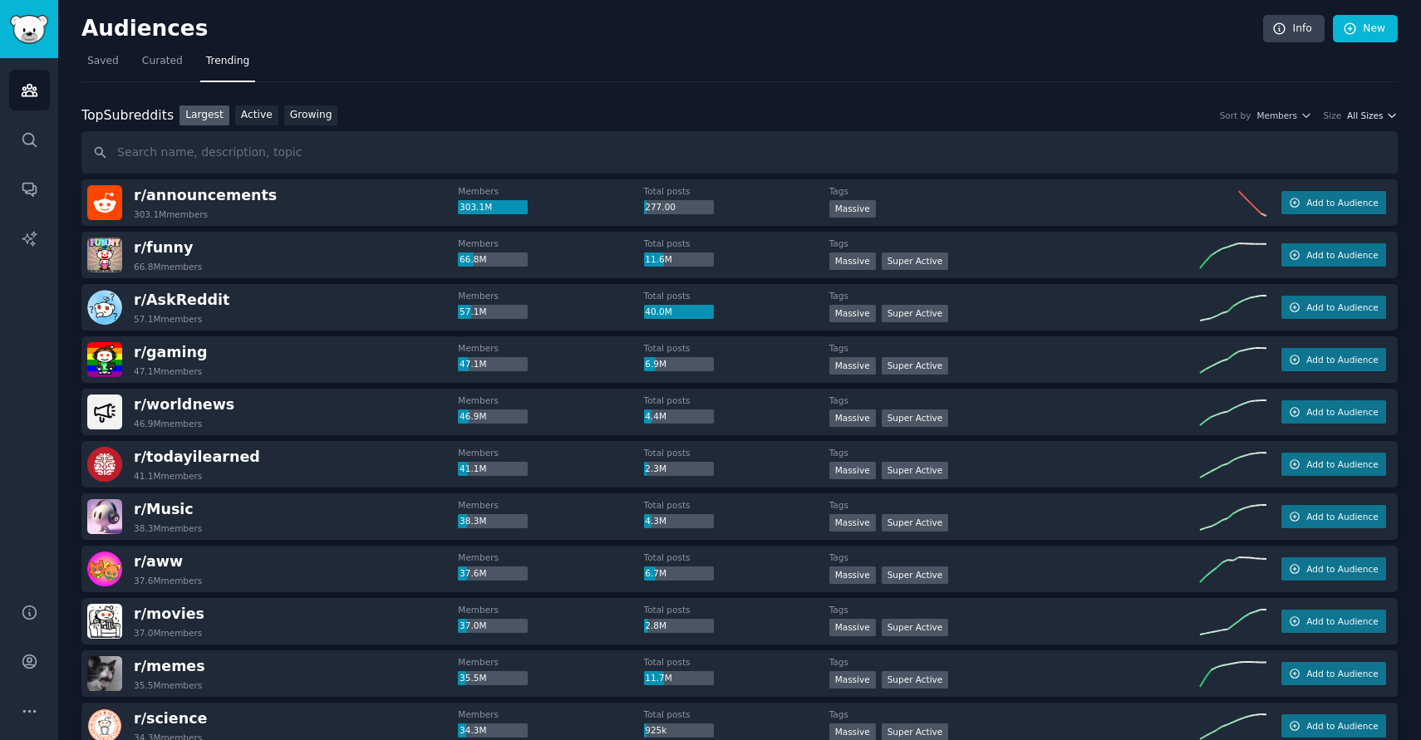
click at [1378, 120] on button "All Sizes" at bounding box center [1372, 116] width 51 height 12
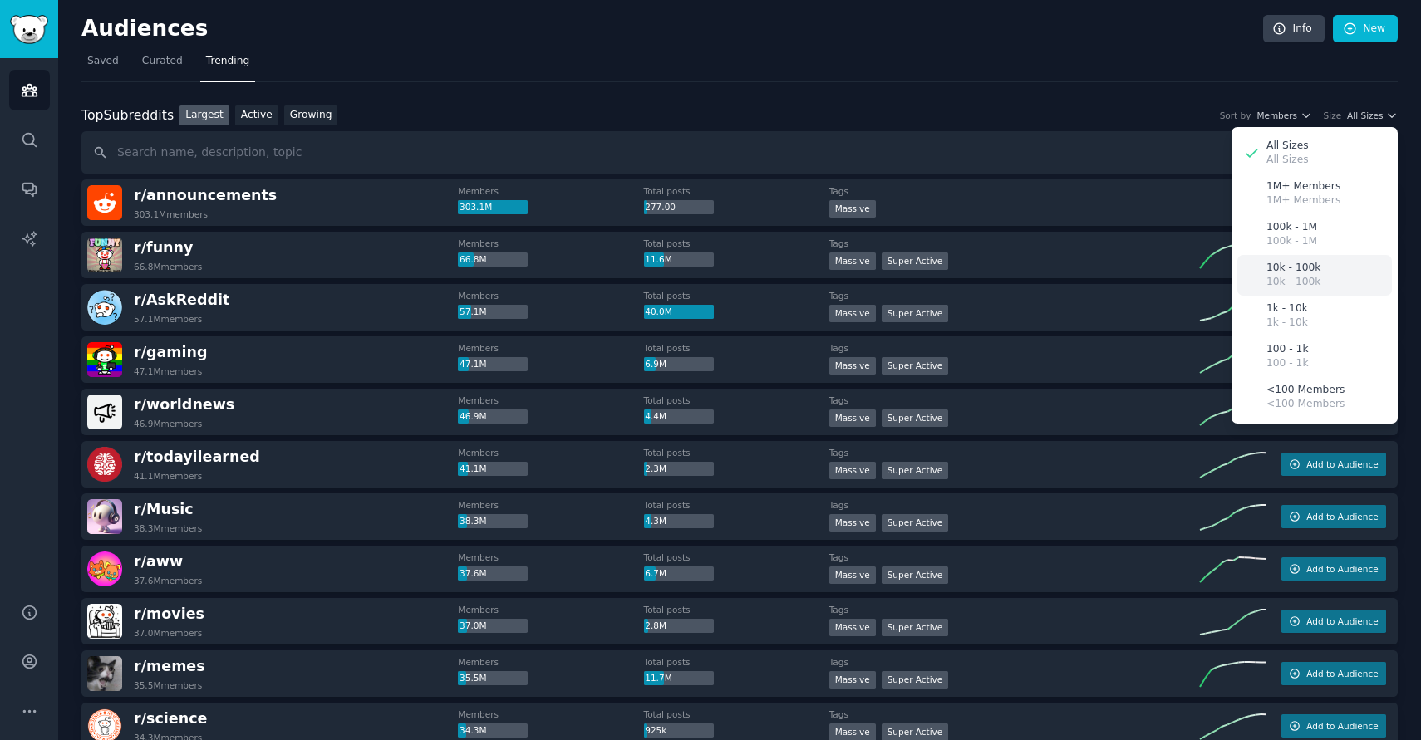
click at [1293, 267] on p "10k - 100k" at bounding box center [1293, 268] width 54 height 15
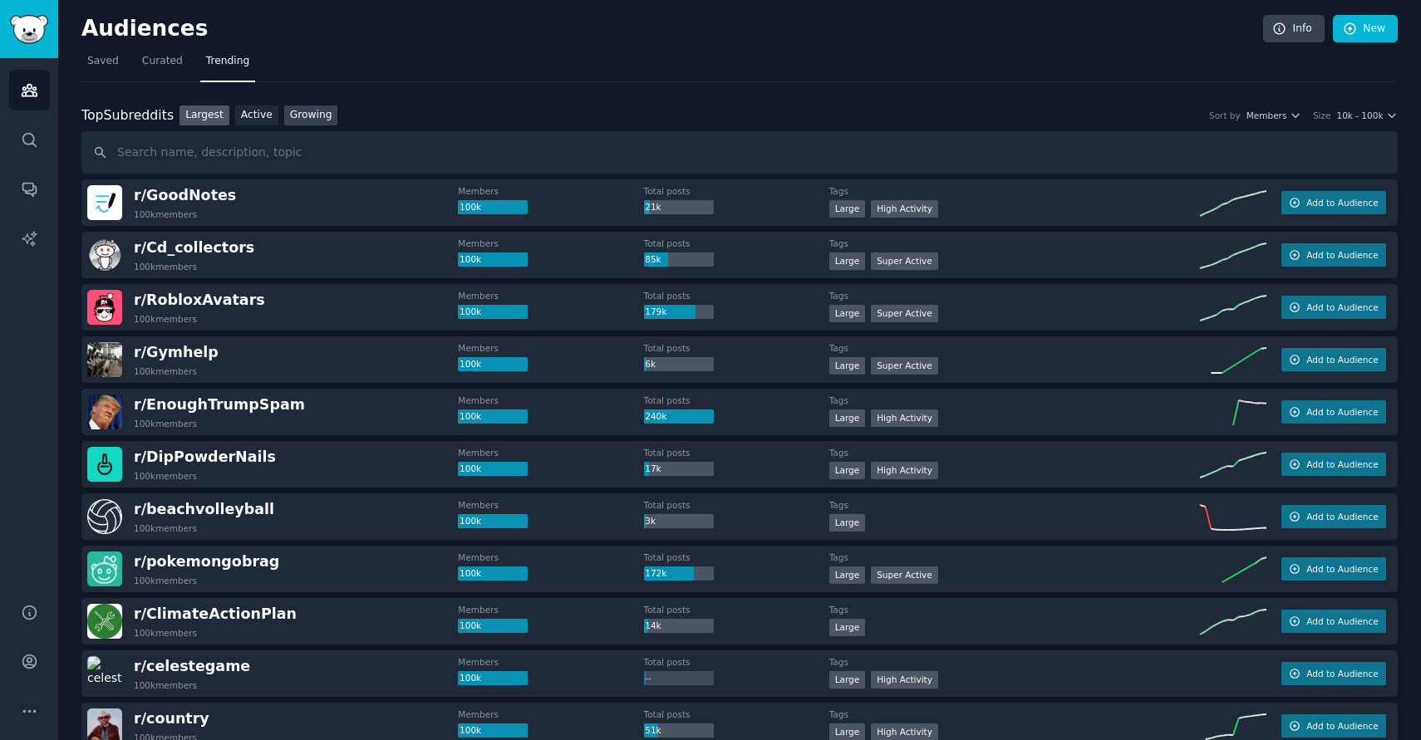
click at [296, 117] on link "Growing" at bounding box center [311, 116] width 54 height 21
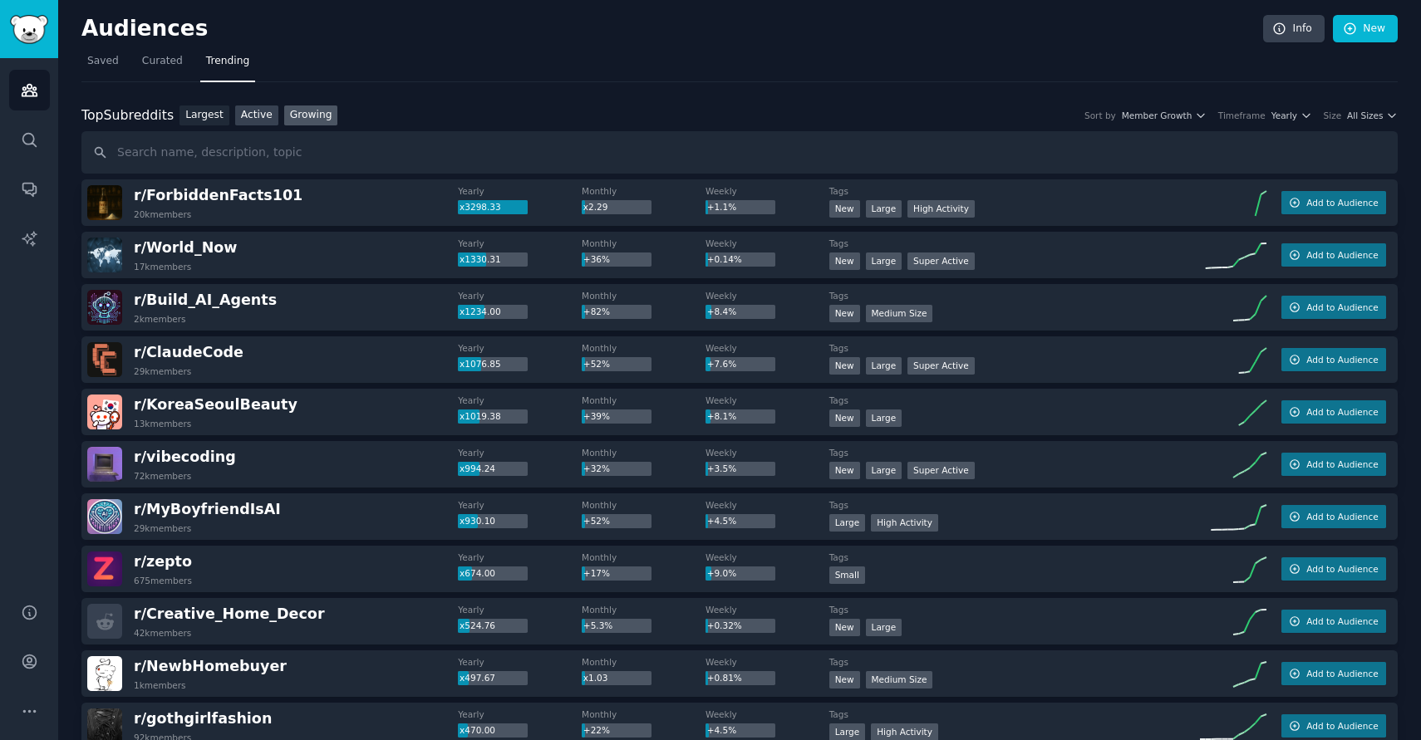
click at [259, 113] on link "Active" at bounding box center [256, 116] width 43 height 21
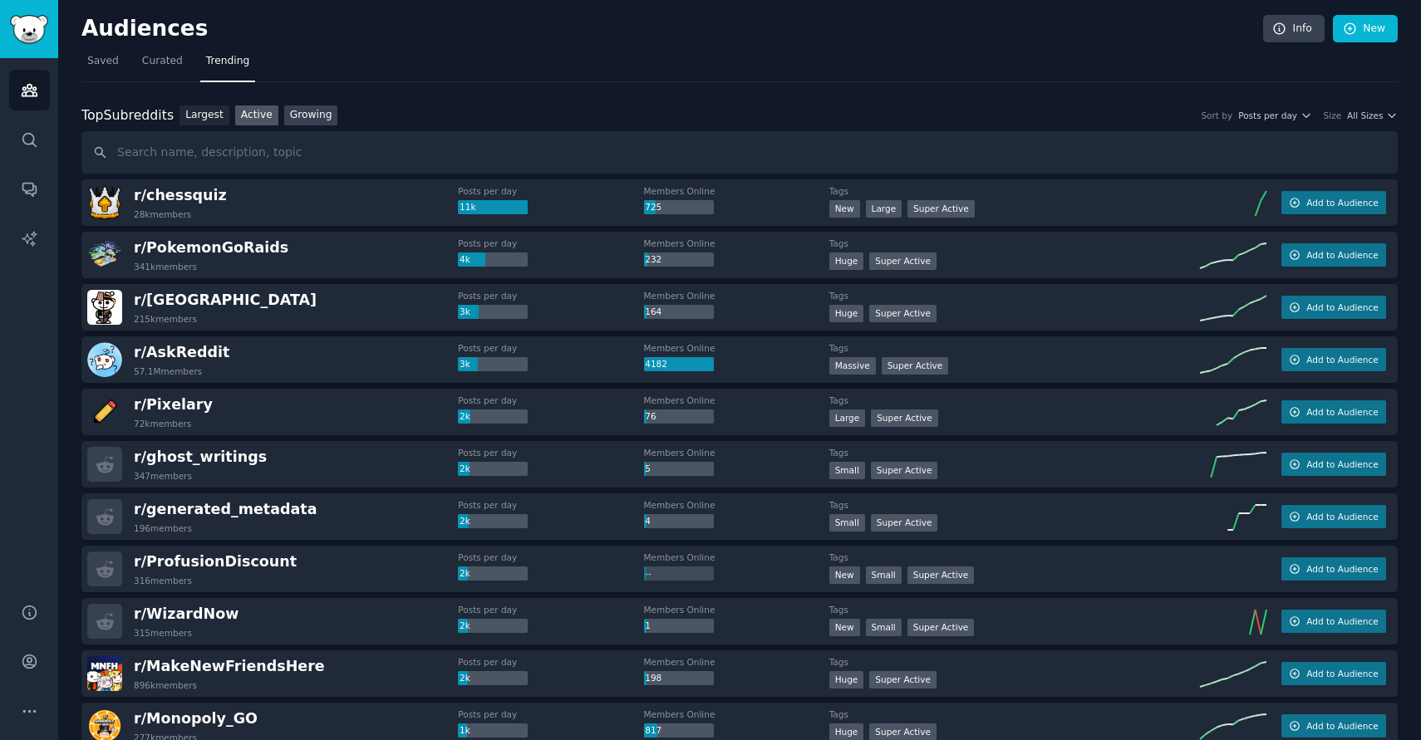
click at [306, 114] on link "Growing" at bounding box center [311, 116] width 54 height 21
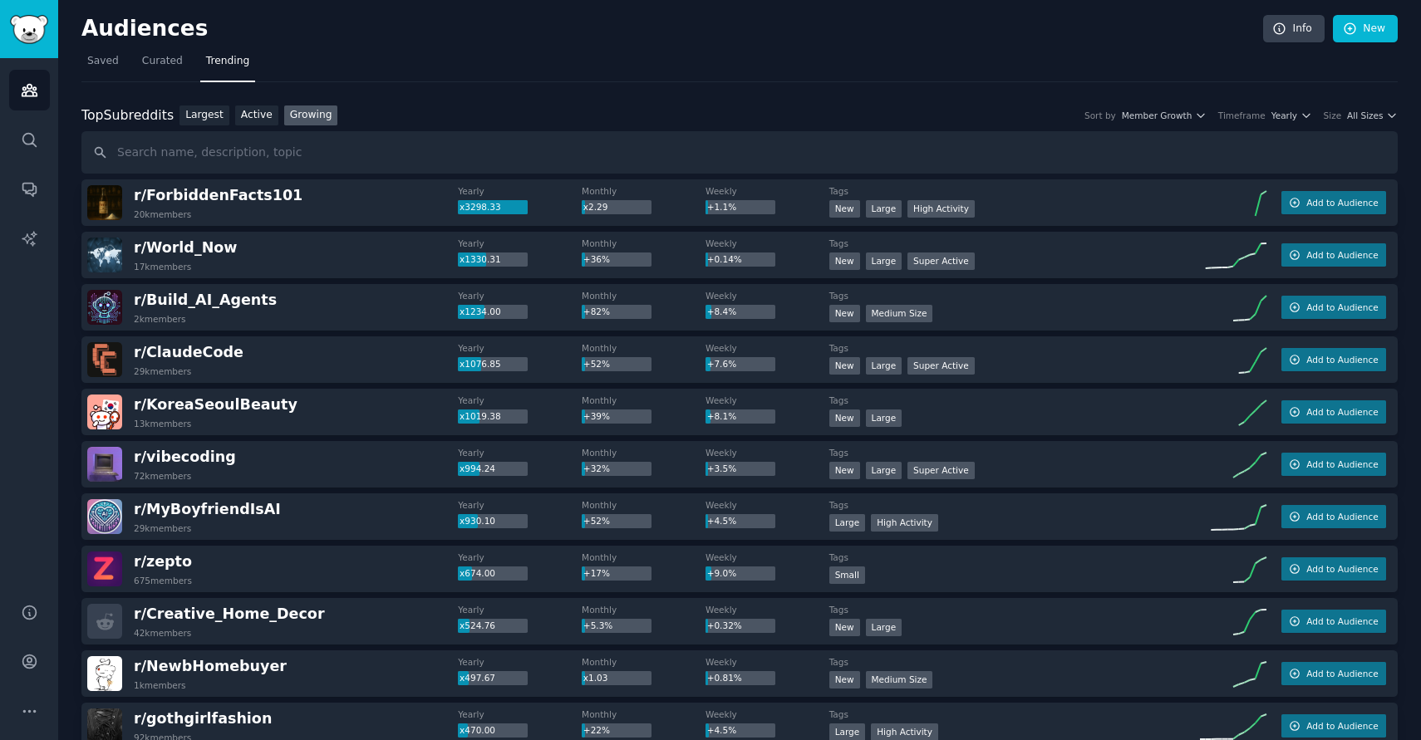
click at [1357, 109] on div "Top Subreddits Top Subreddits Largest Active Growing Sort by Member Growth Time…" at bounding box center [739, 116] width 1316 height 21
click at [1361, 117] on span "All Sizes" at bounding box center [1365, 116] width 36 height 12
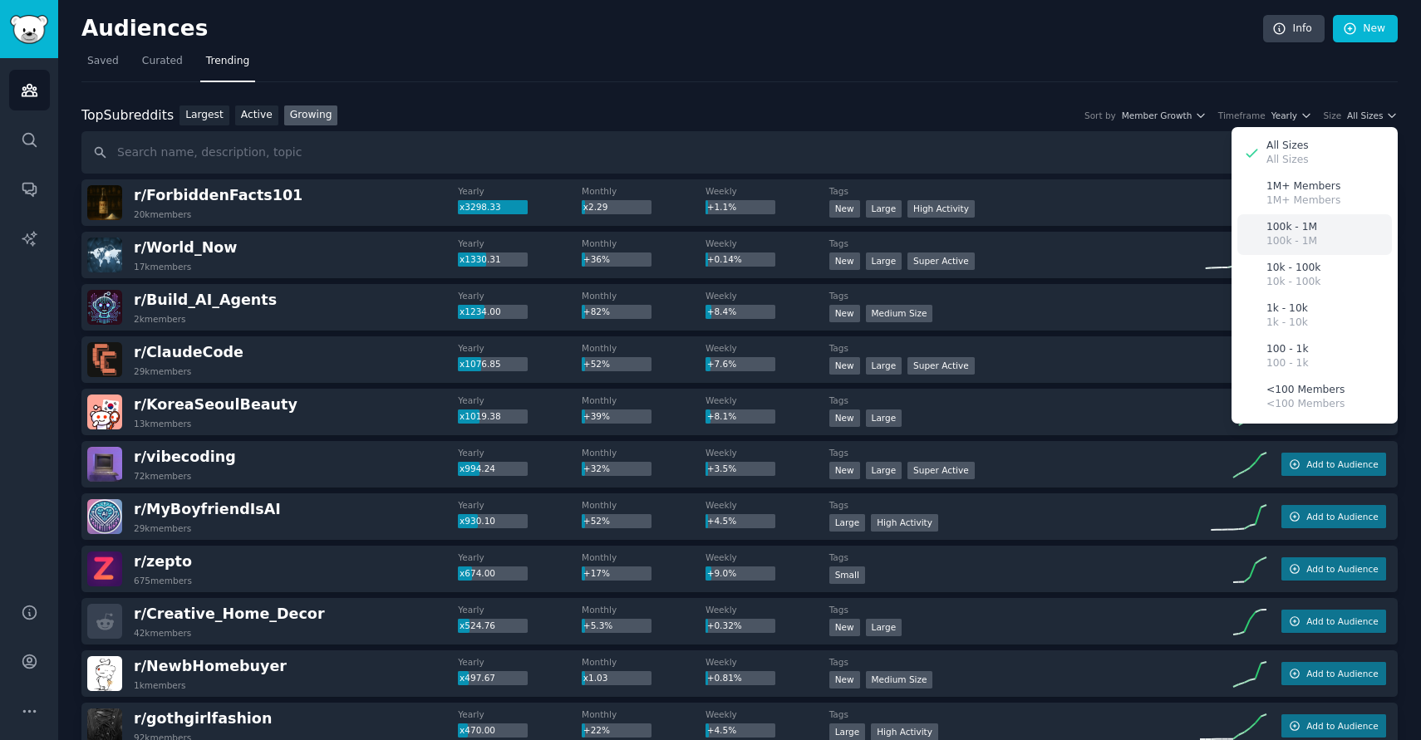
click at [1294, 232] on p "100k - 1M" at bounding box center [1291, 227] width 51 height 15
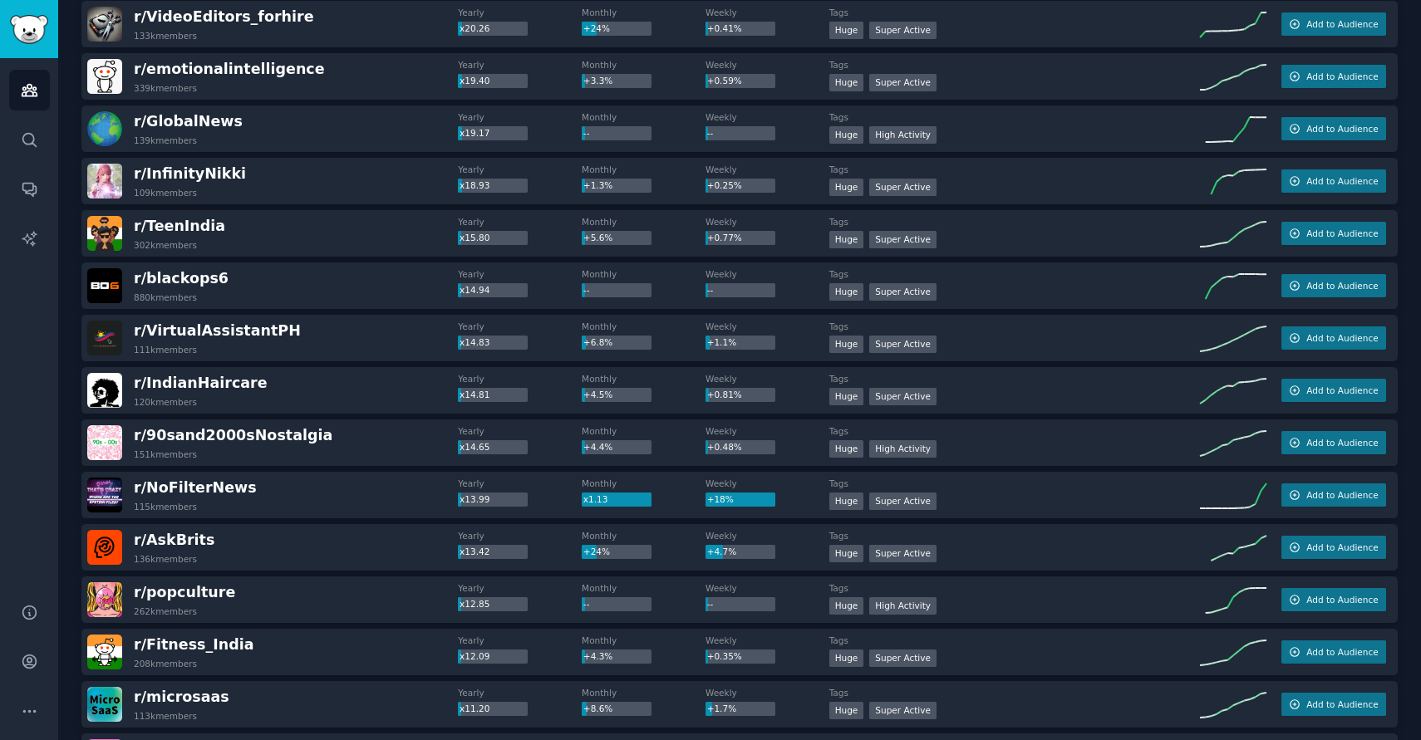
scroll to position [1070, 0]
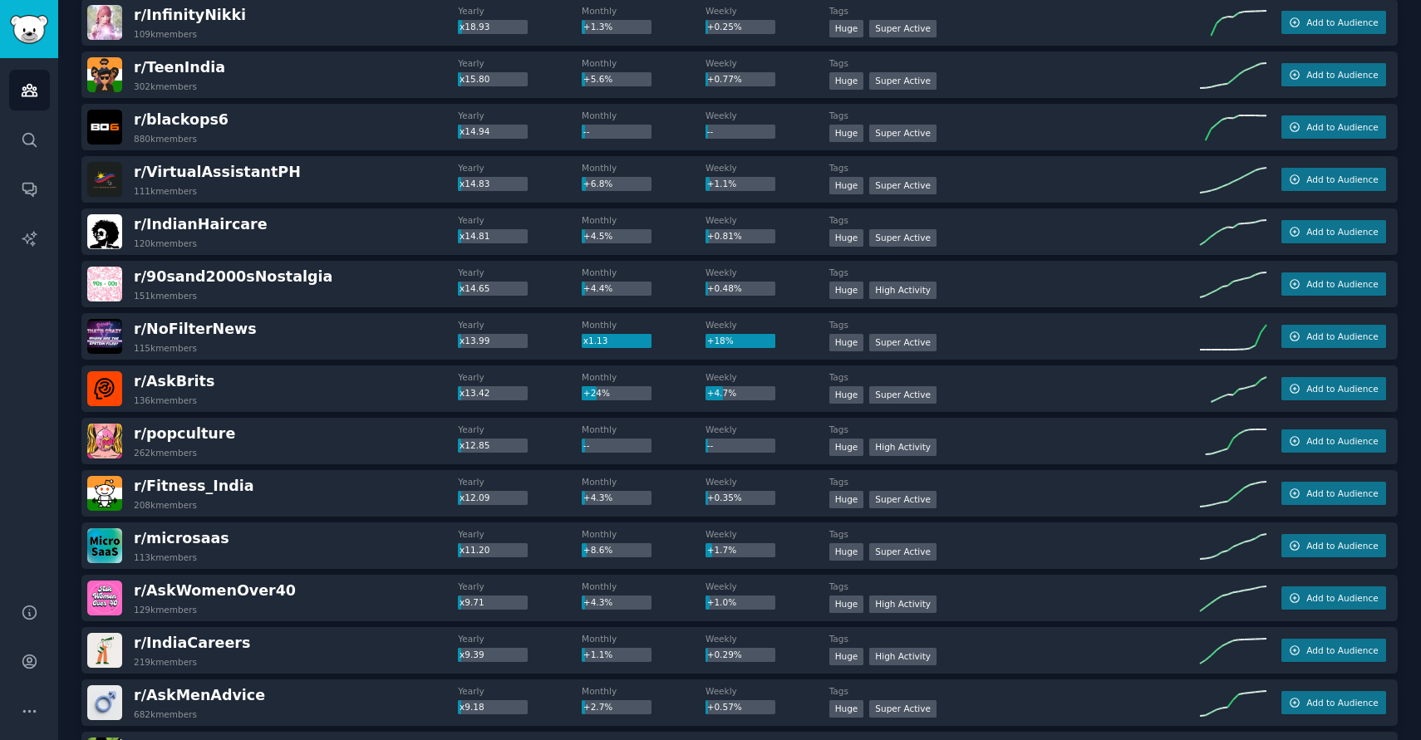
click at [598, 495] on span "+4.3%" at bounding box center [597, 498] width 29 height 10
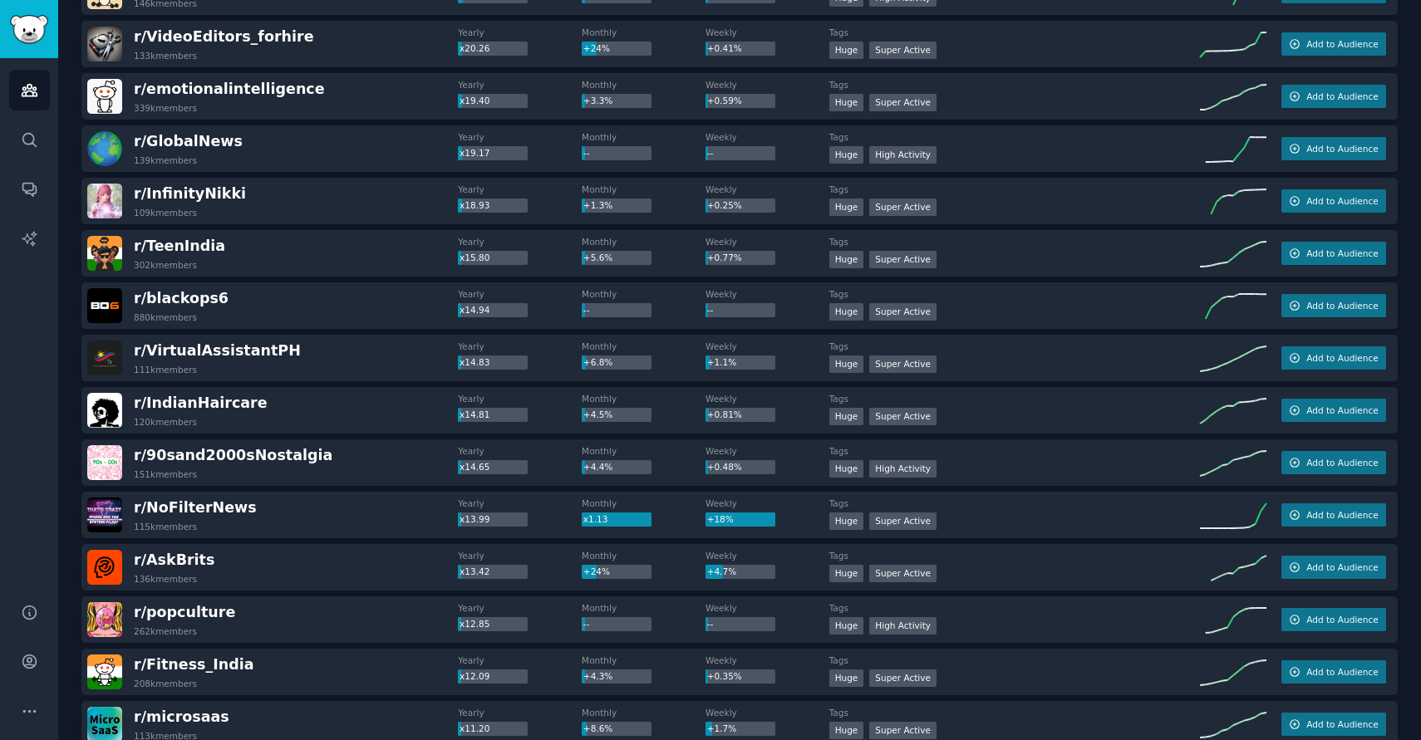
scroll to position [0, 0]
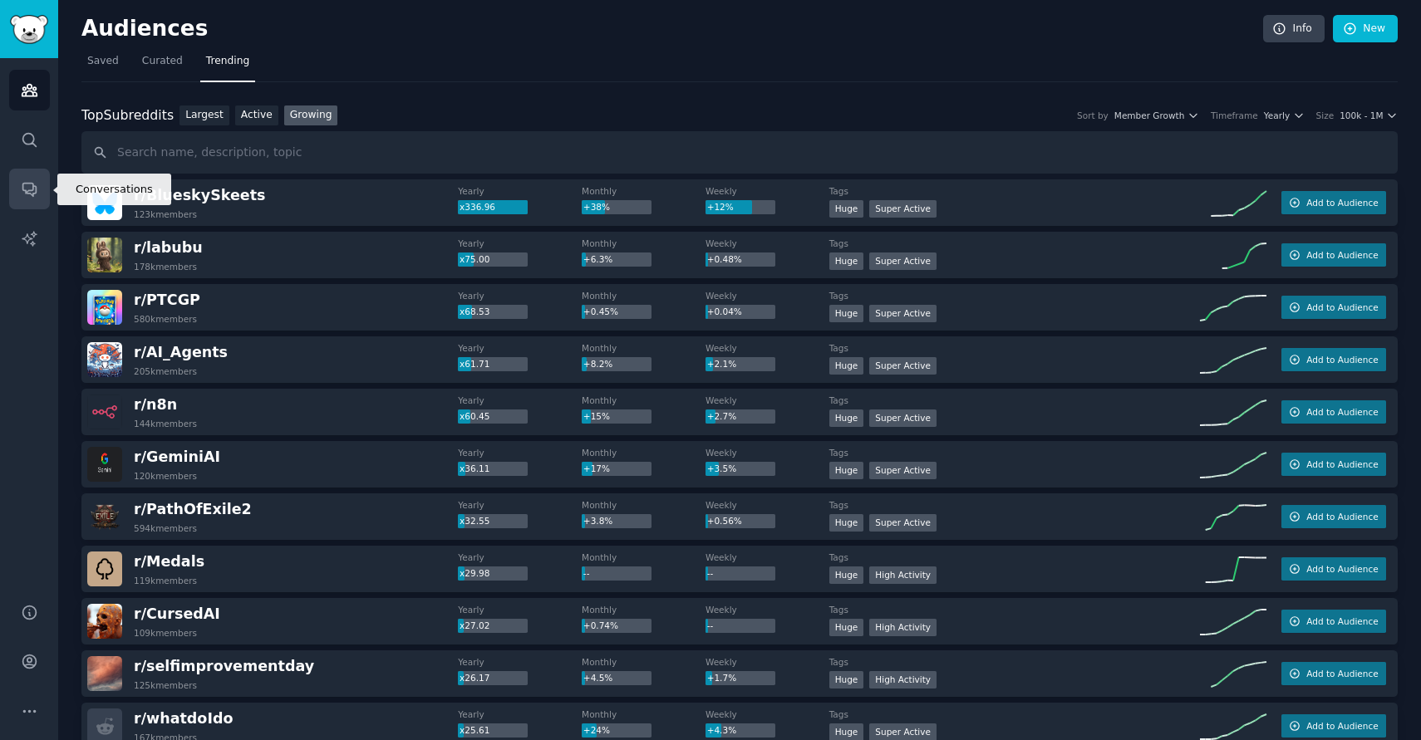
click at [21, 188] on icon "Sidebar" at bounding box center [29, 188] width 17 height 17
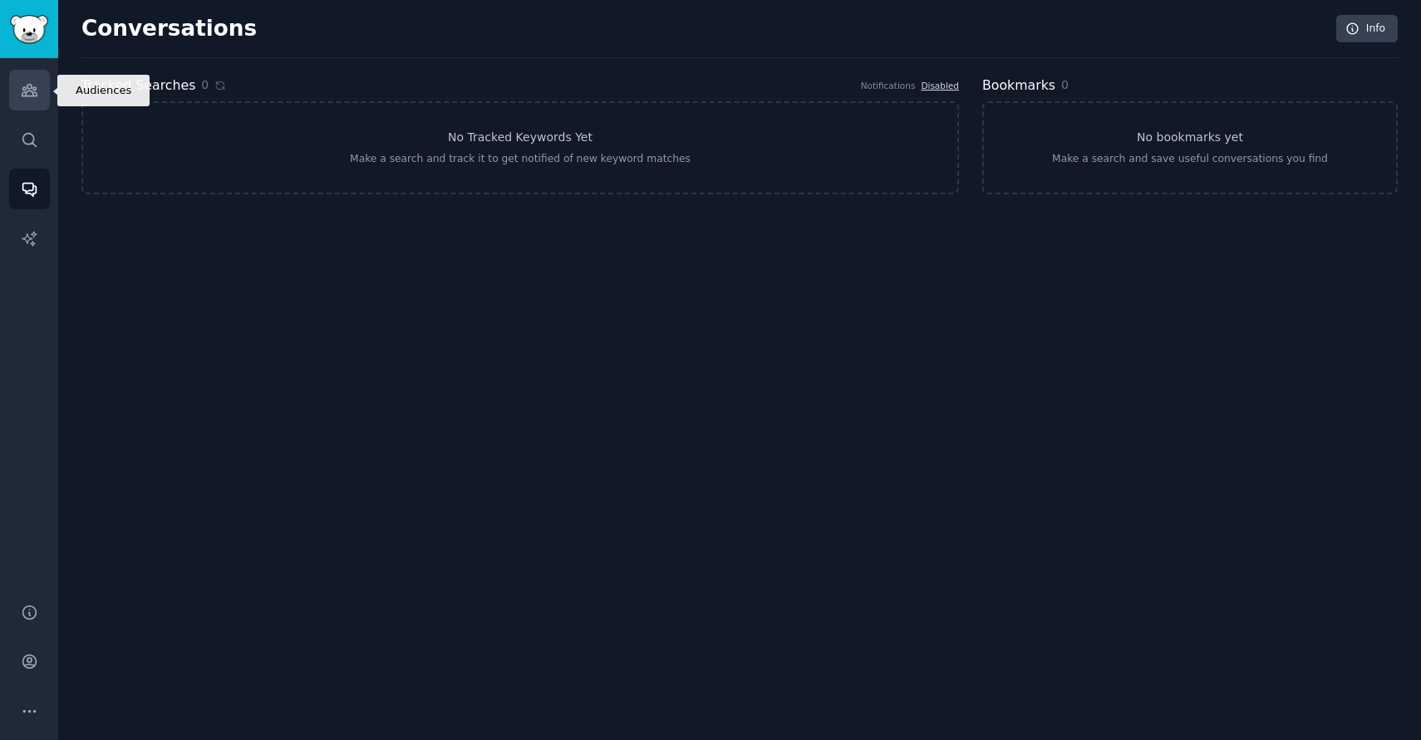
click at [37, 74] on link "Audiences" at bounding box center [29, 90] width 41 height 41
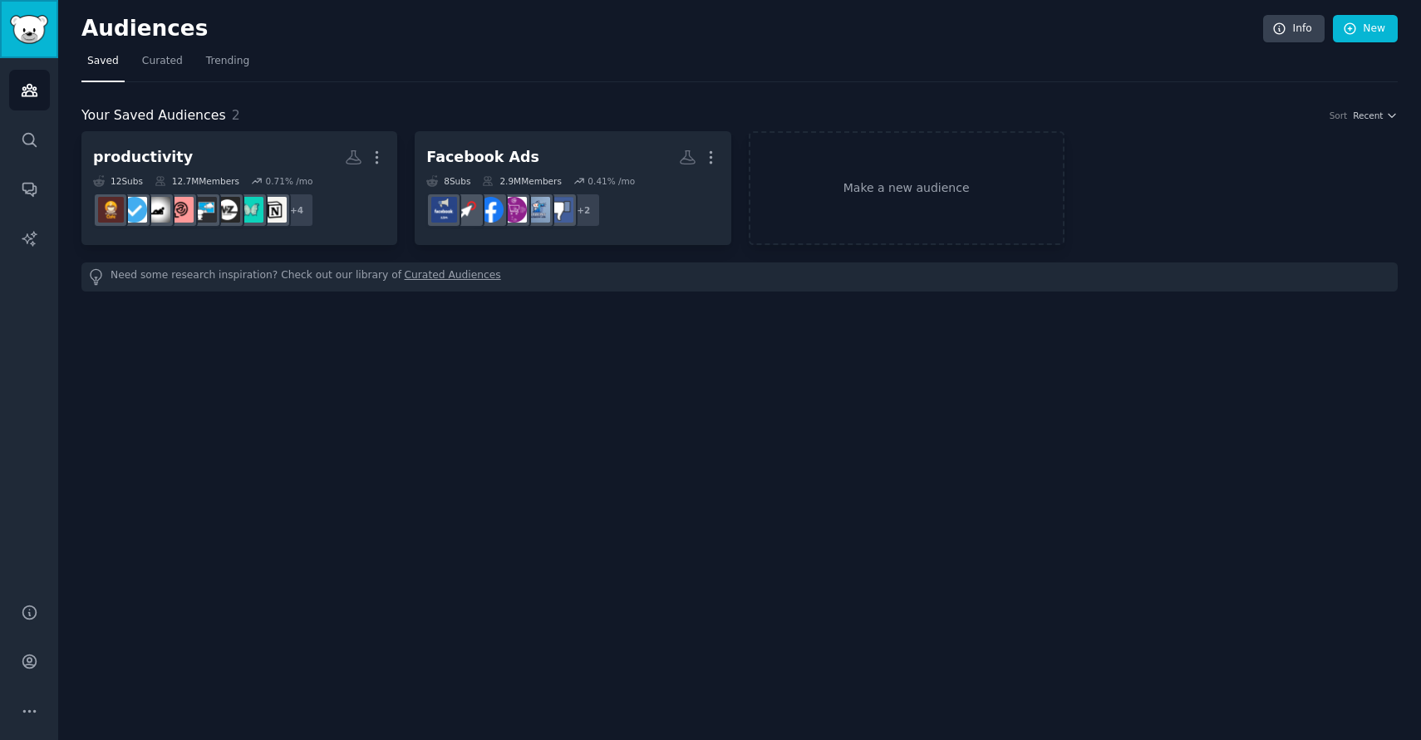
click at [42, 17] on img "Sidebar" at bounding box center [29, 29] width 38 height 29
click at [164, 44] on div "Audiences Info New" at bounding box center [739, 32] width 1316 height 34
click at [164, 52] on link "Curated" at bounding box center [162, 65] width 52 height 34
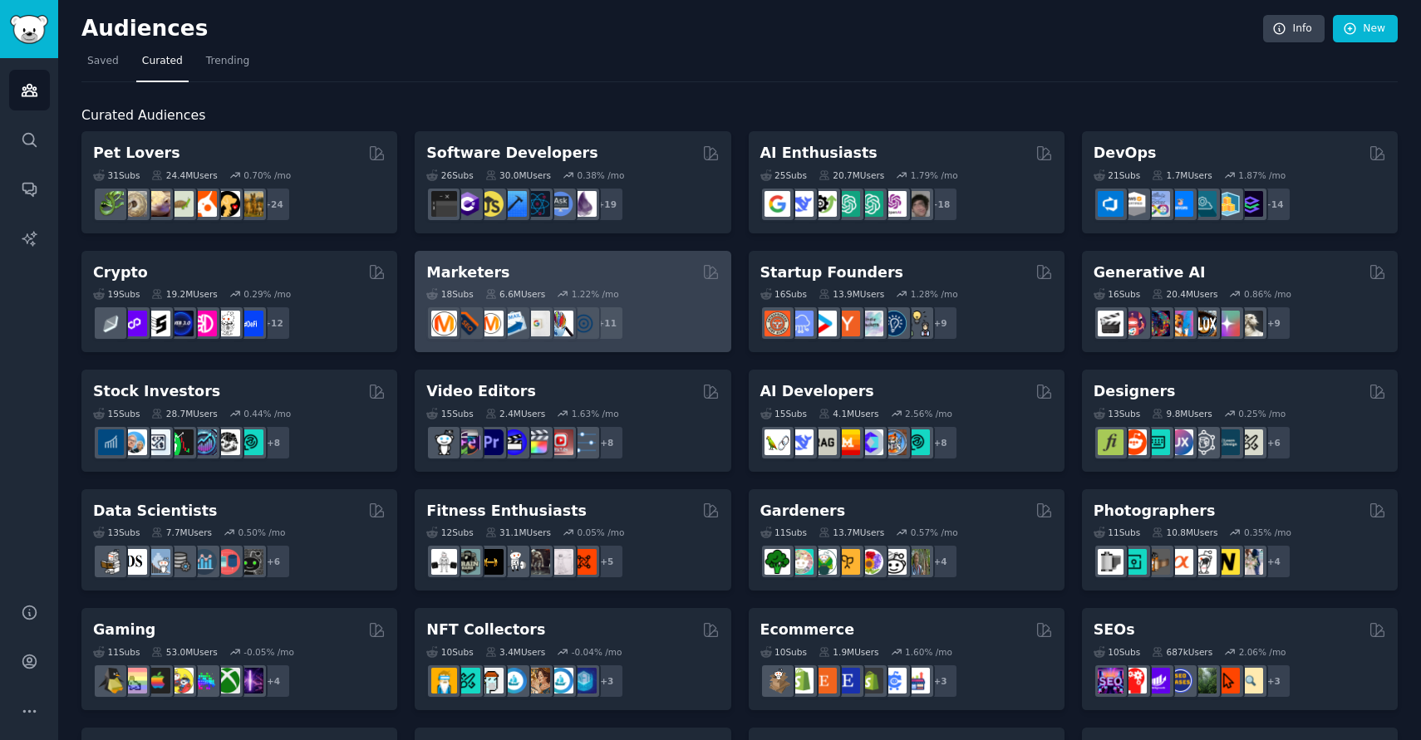
click at [474, 272] on h2 "Marketers" at bounding box center [467, 273] width 83 height 21
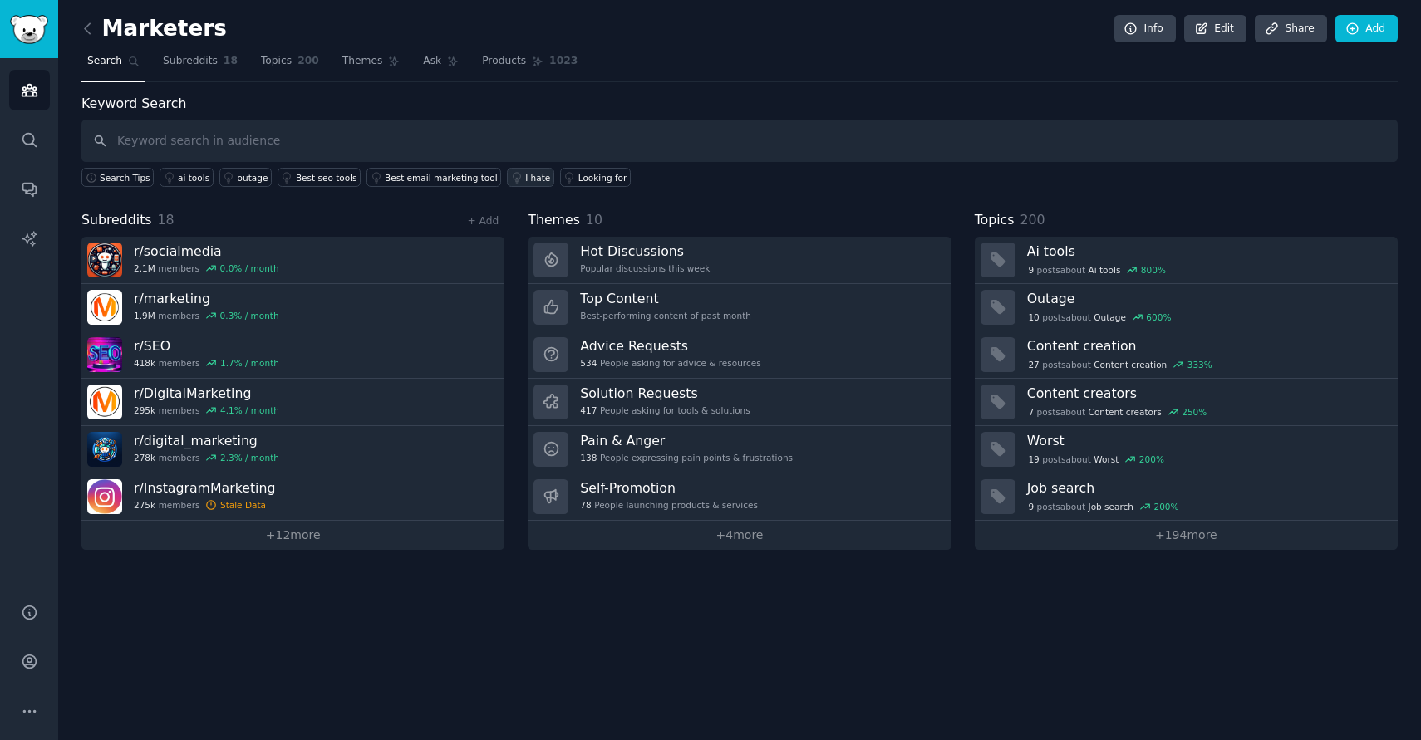
click at [525, 175] on div "I hate" at bounding box center [537, 178] width 25 height 12
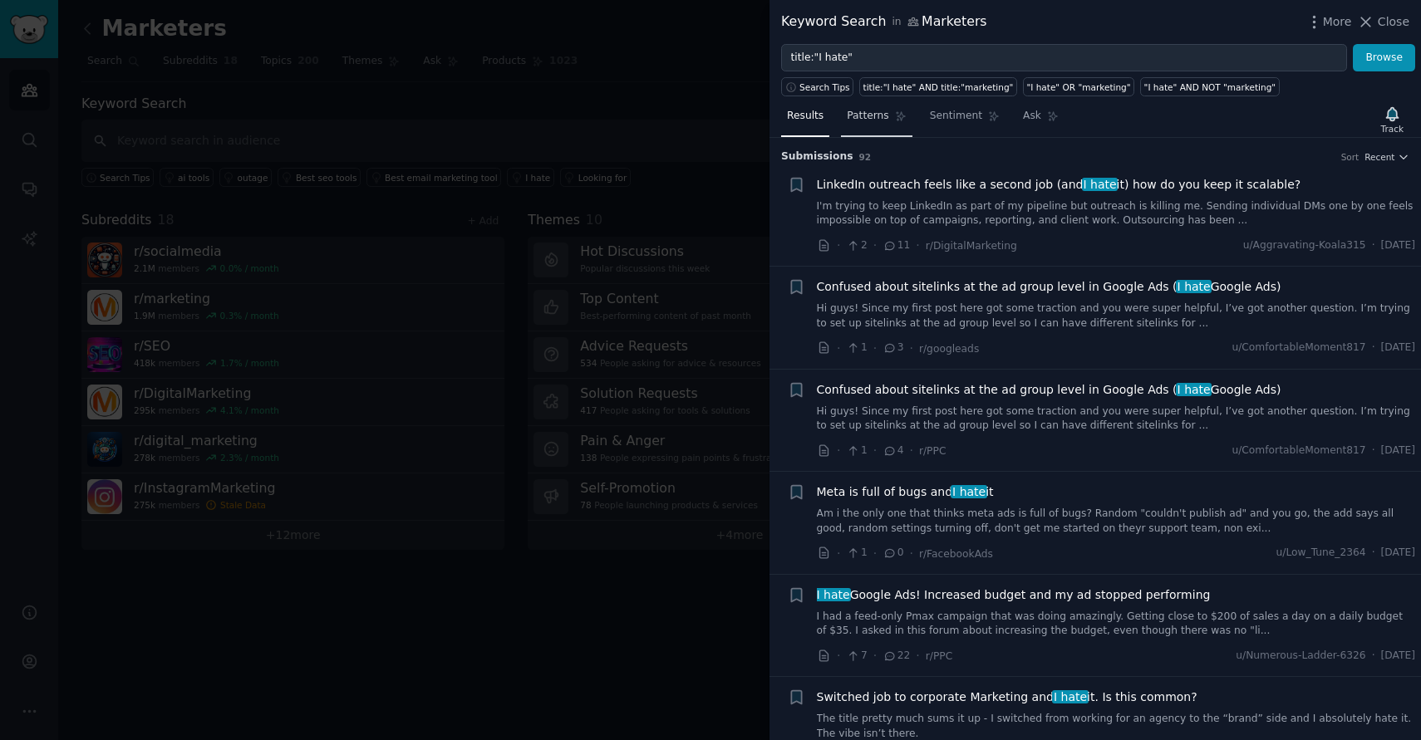
click at [868, 121] on span "Patterns" at bounding box center [868, 116] width 42 height 15
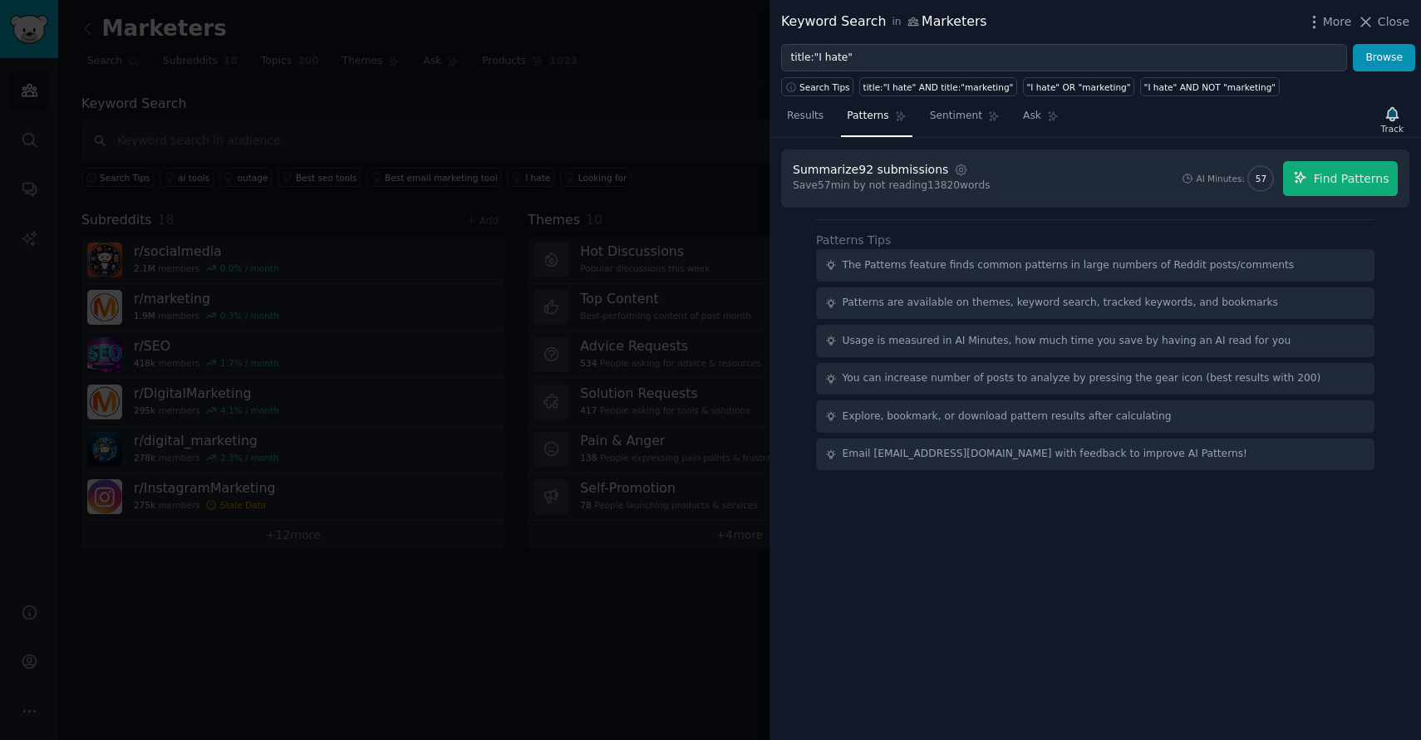
click at [674, 165] on div at bounding box center [710, 370] width 1421 height 740
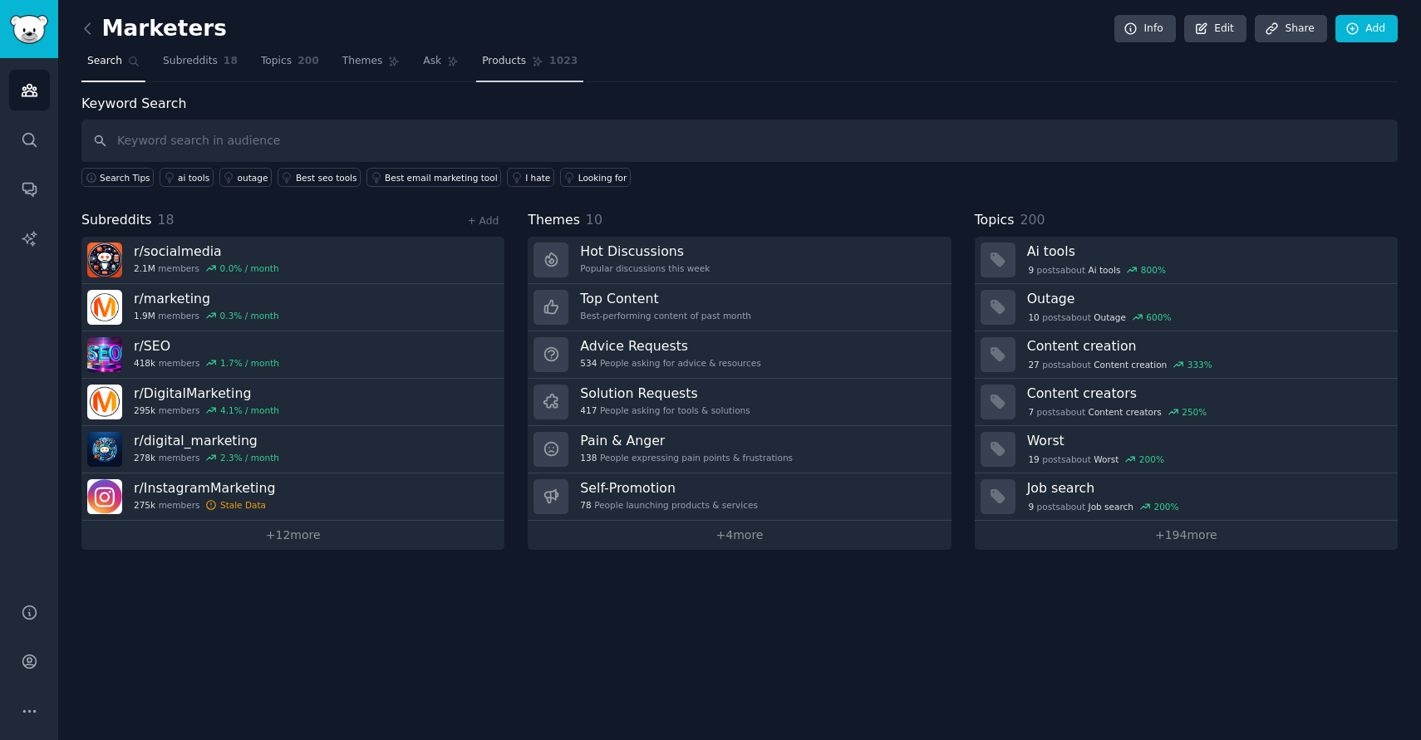
click at [498, 56] on span "Products" at bounding box center [504, 61] width 44 height 15
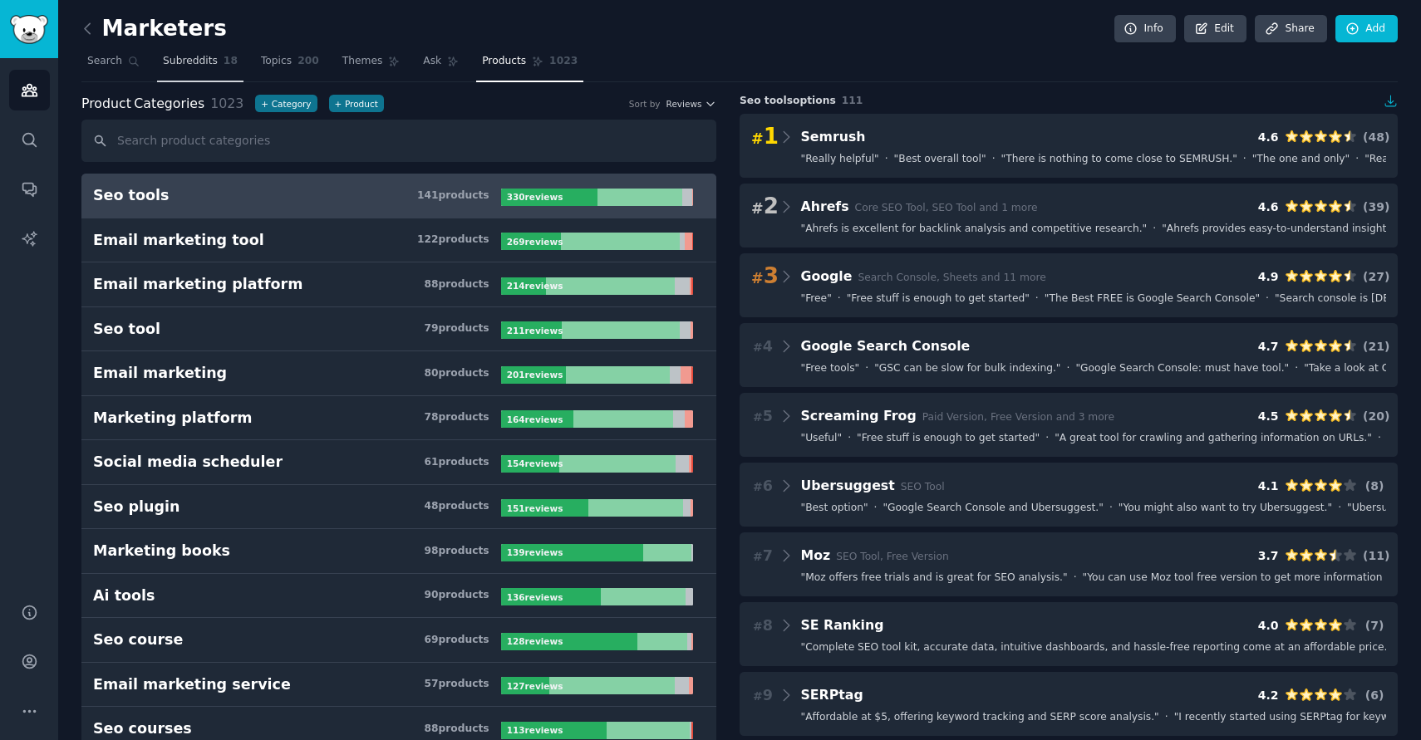
click at [186, 61] on span "Subreddits" at bounding box center [190, 61] width 55 height 15
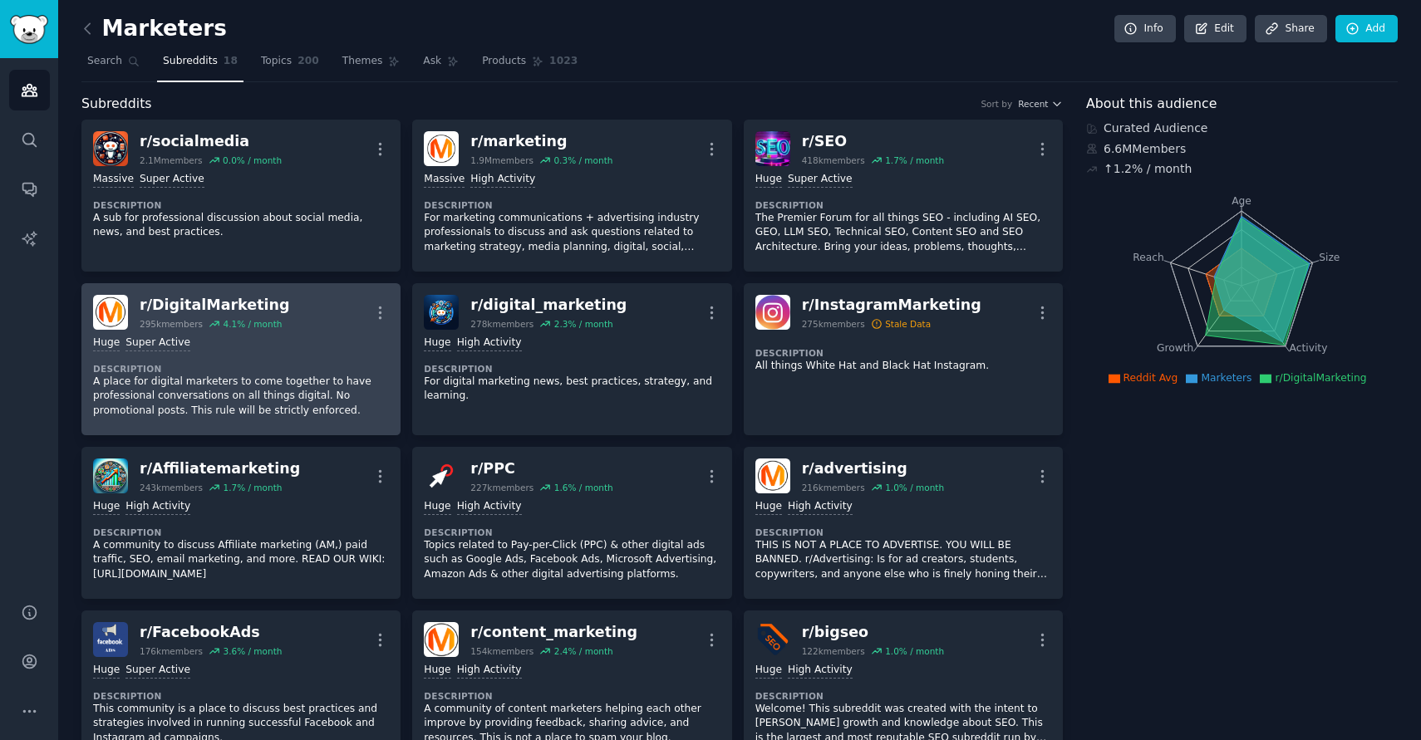
click at [272, 341] on div "Huge Super Active" at bounding box center [241, 344] width 296 height 16
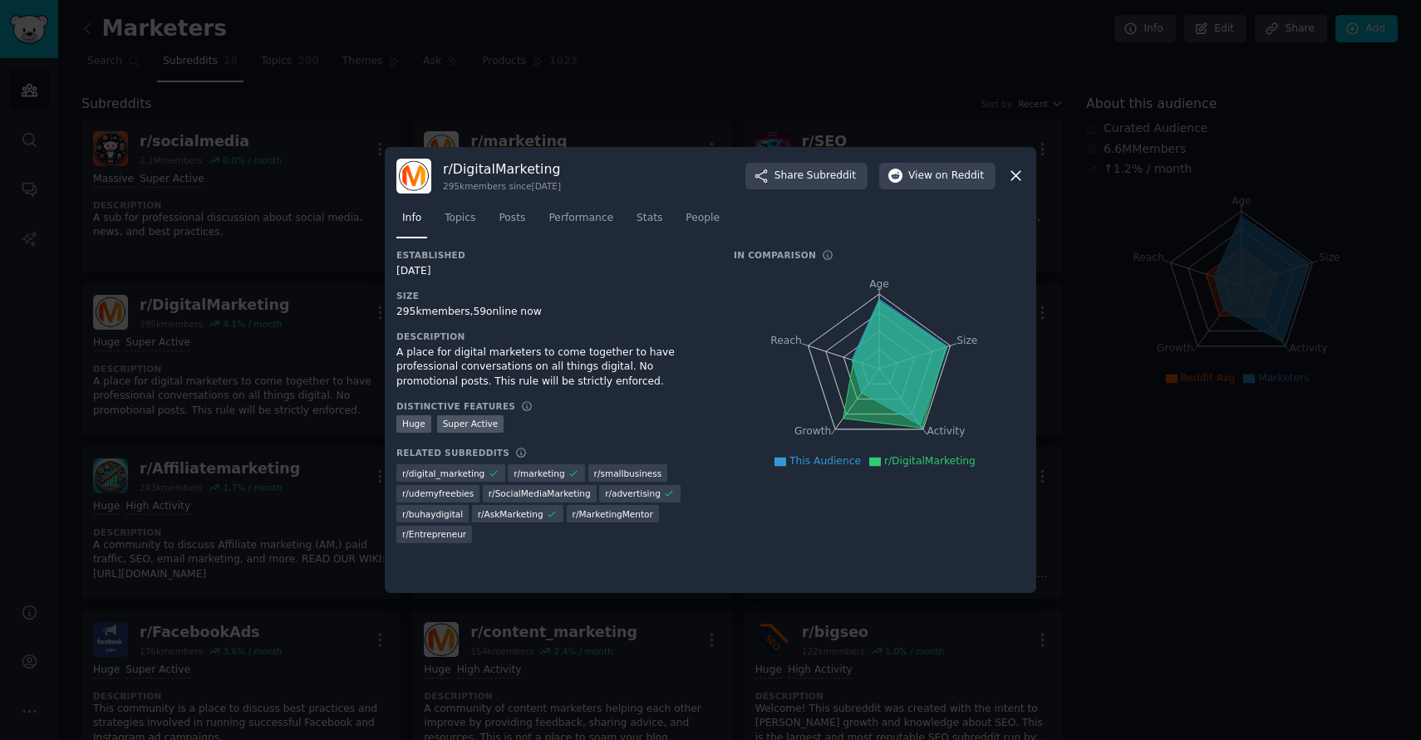
click at [223, 341] on div at bounding box center [710, 370] width 1421 height 740
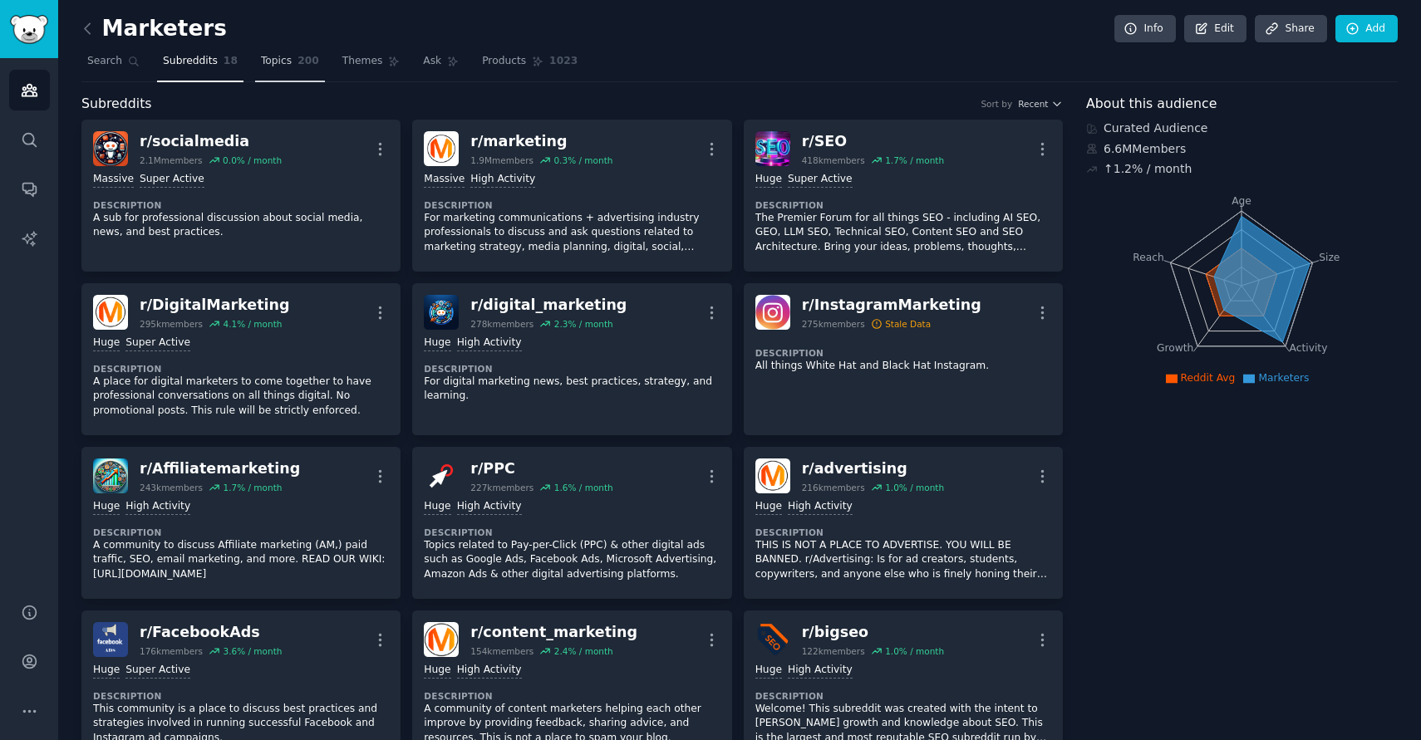
click at [272, 66] on span "Topics" at bounding box center [276, 61] width 31 height 15
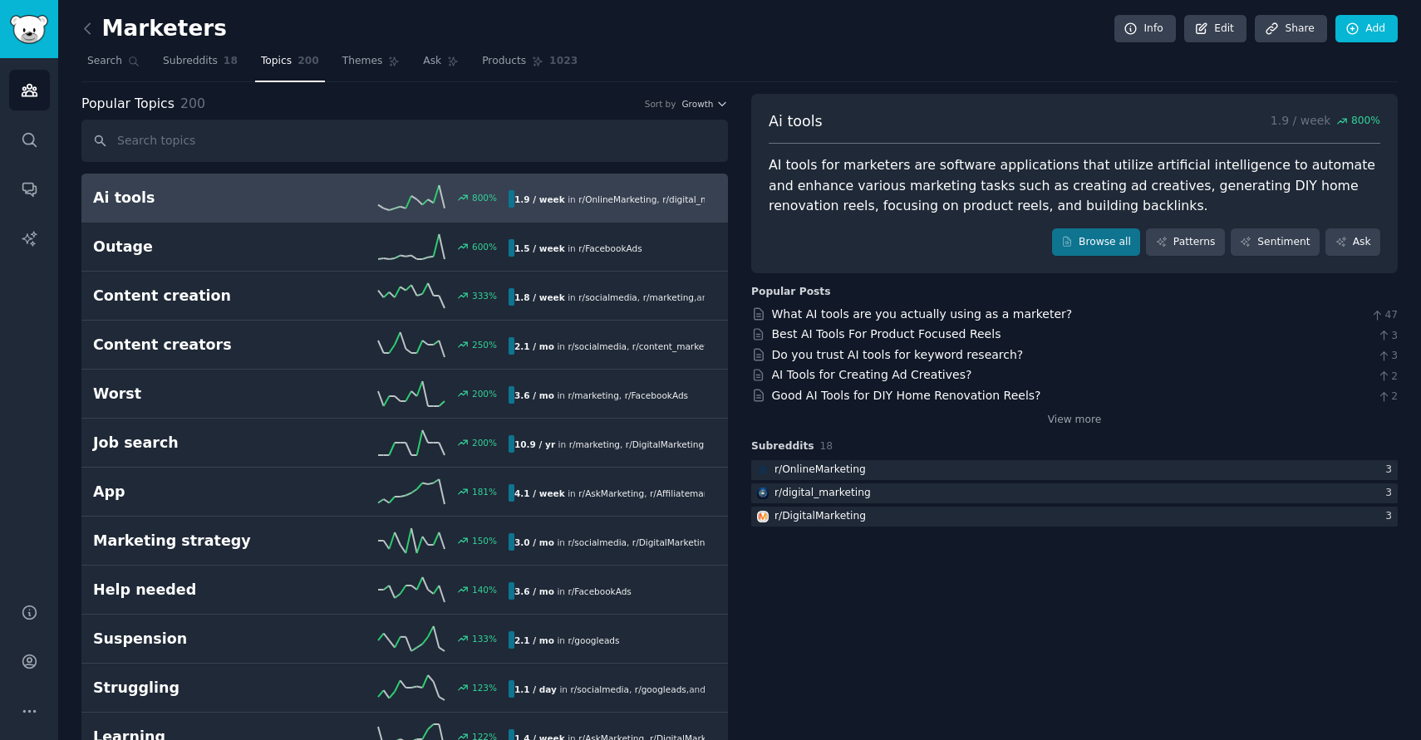
drag, startPoint x: 493, startPoint y: 135, endPoint x: 496, endPoint y: 164, distance: 28.4
click at [91, 31] on icon at bounding box center [87, 28] width 17 height 17
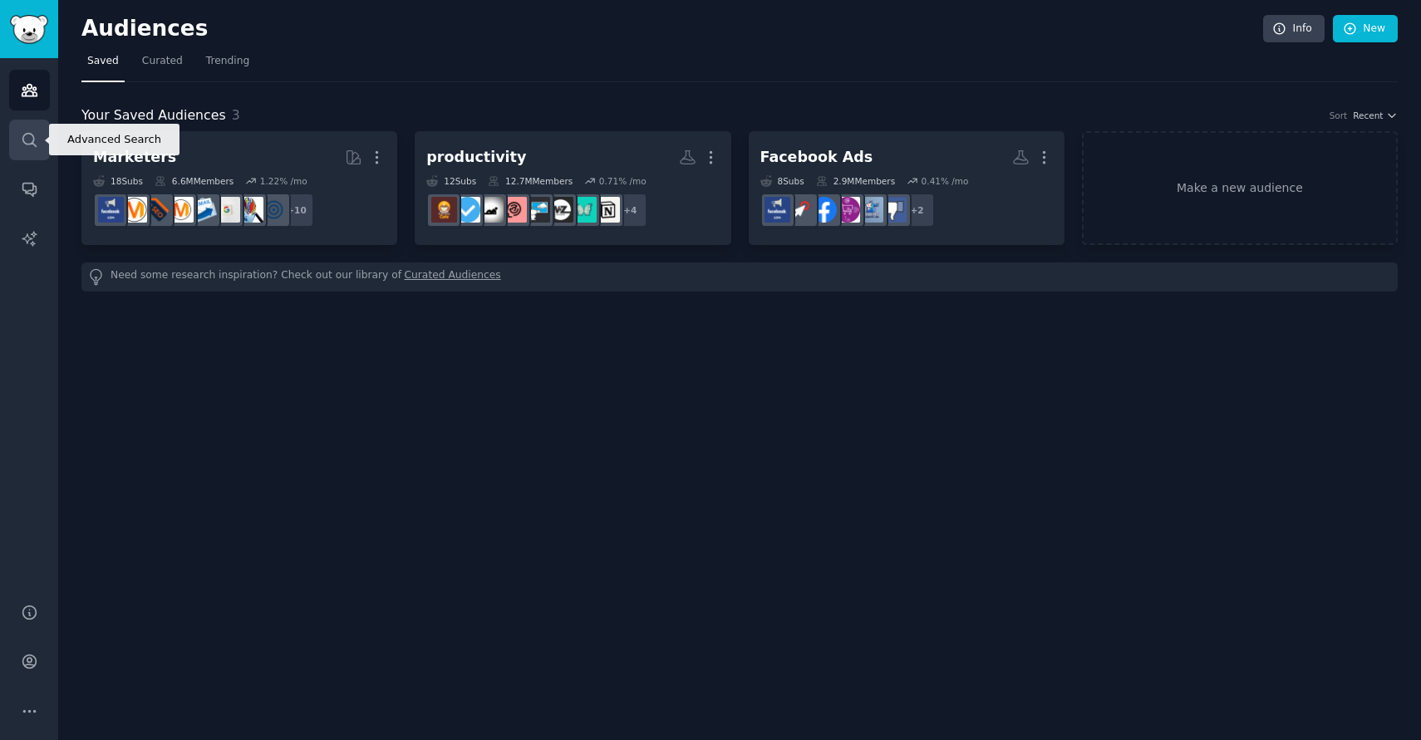
click at [28, 139] on icon "Sidebar" at bounding box center [29, 139] width 17 height 17
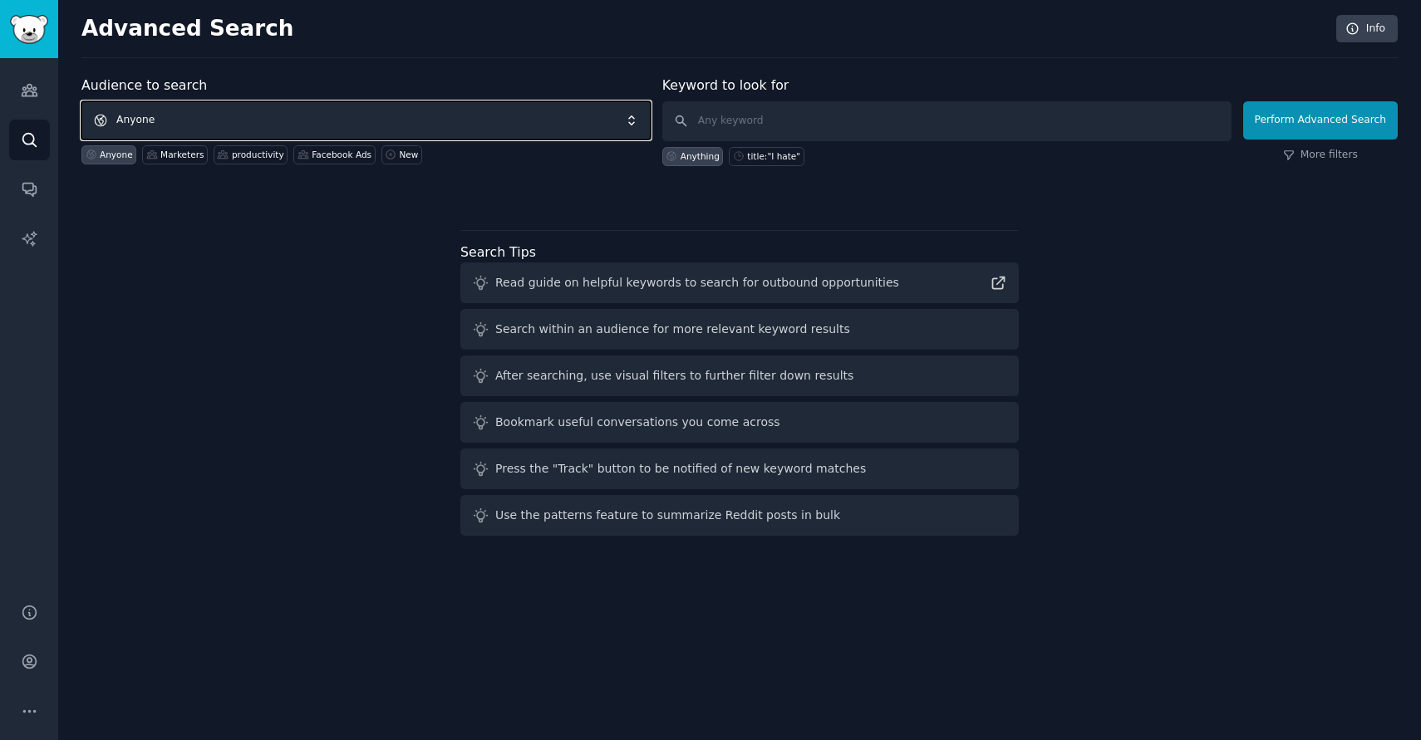
click at [369, 112] on span "Anyone" at bounding box center [365, 120] width 569 height 38
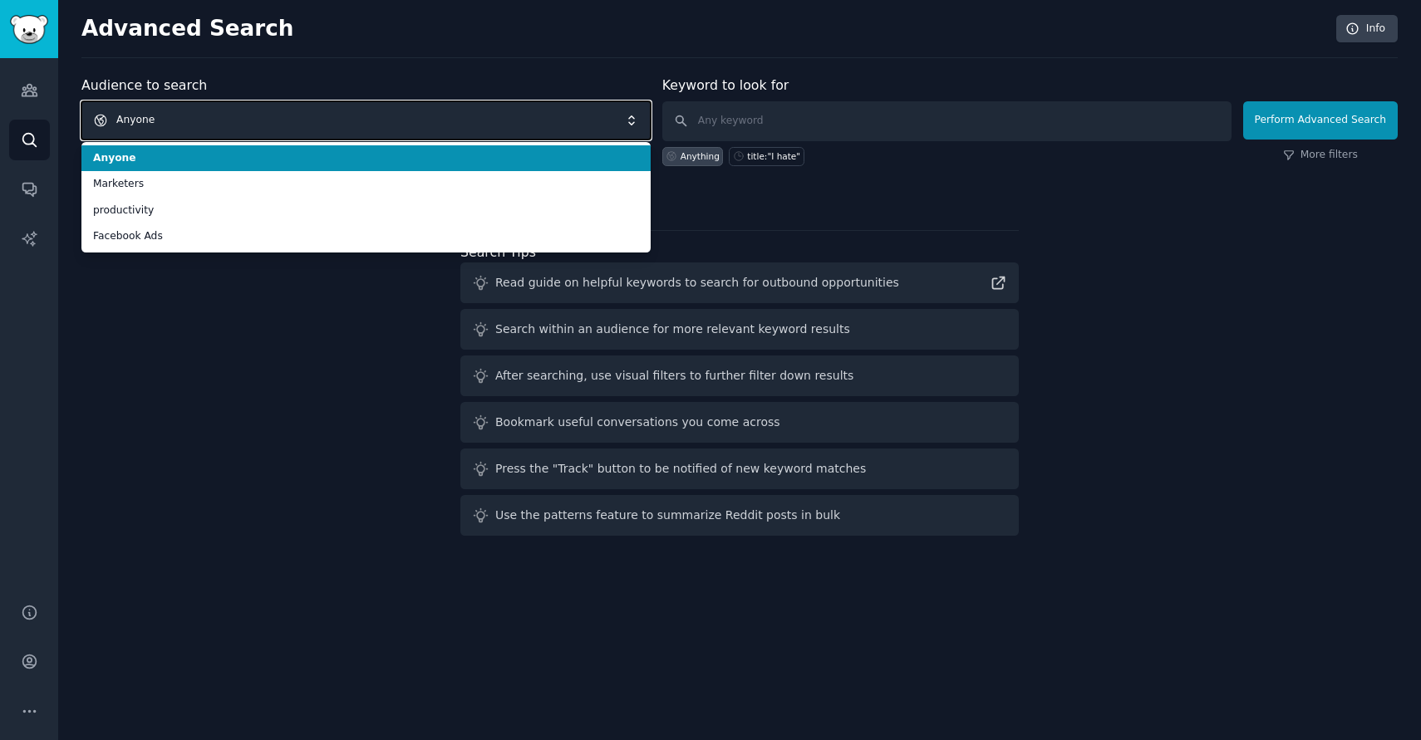
click at [369, 112] on span "Anyone" at bounding box center [365, 120] width 569 height 38
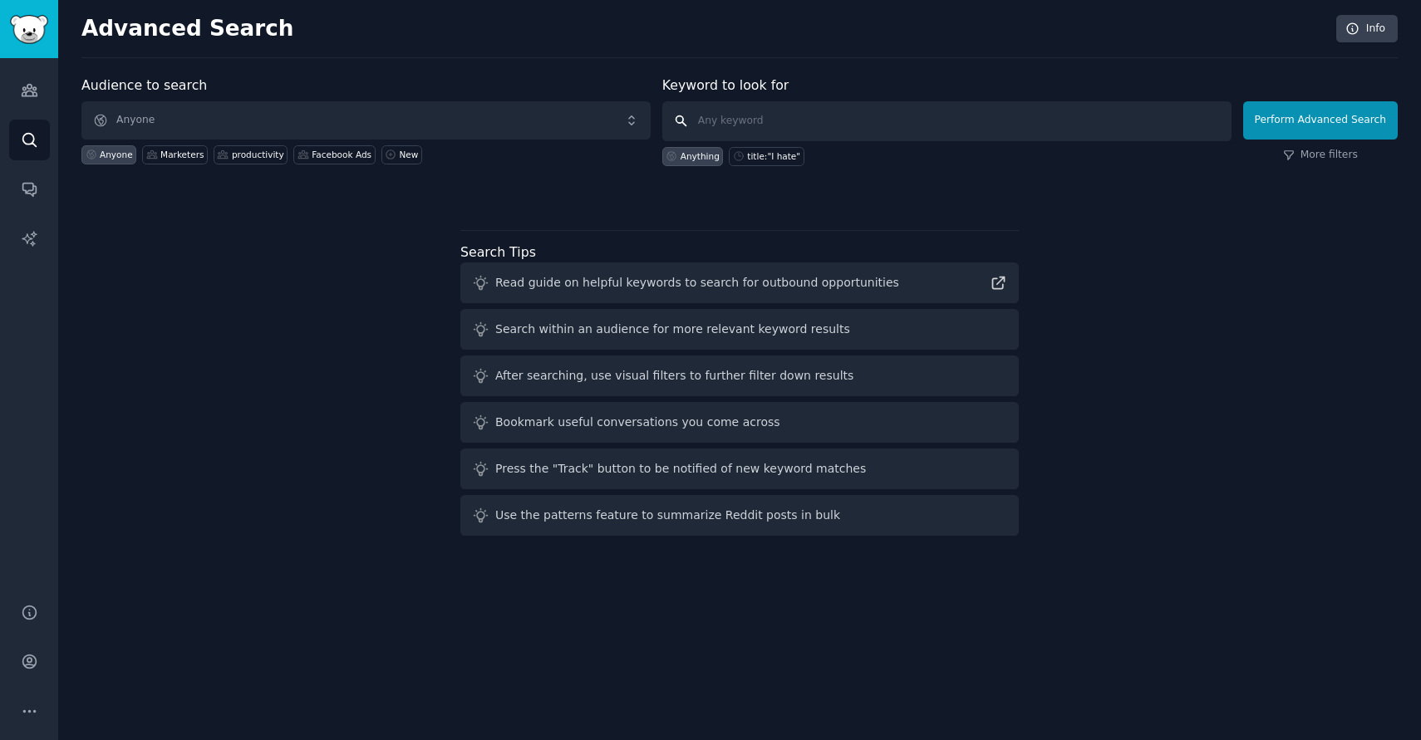
click at [751, 120] on input "text" at bounding box center [946, 121] width 569 height 40
type input "supplements"
click button "Perform Advanced Search" at bounding box center [1320, 120] width 155 height 38
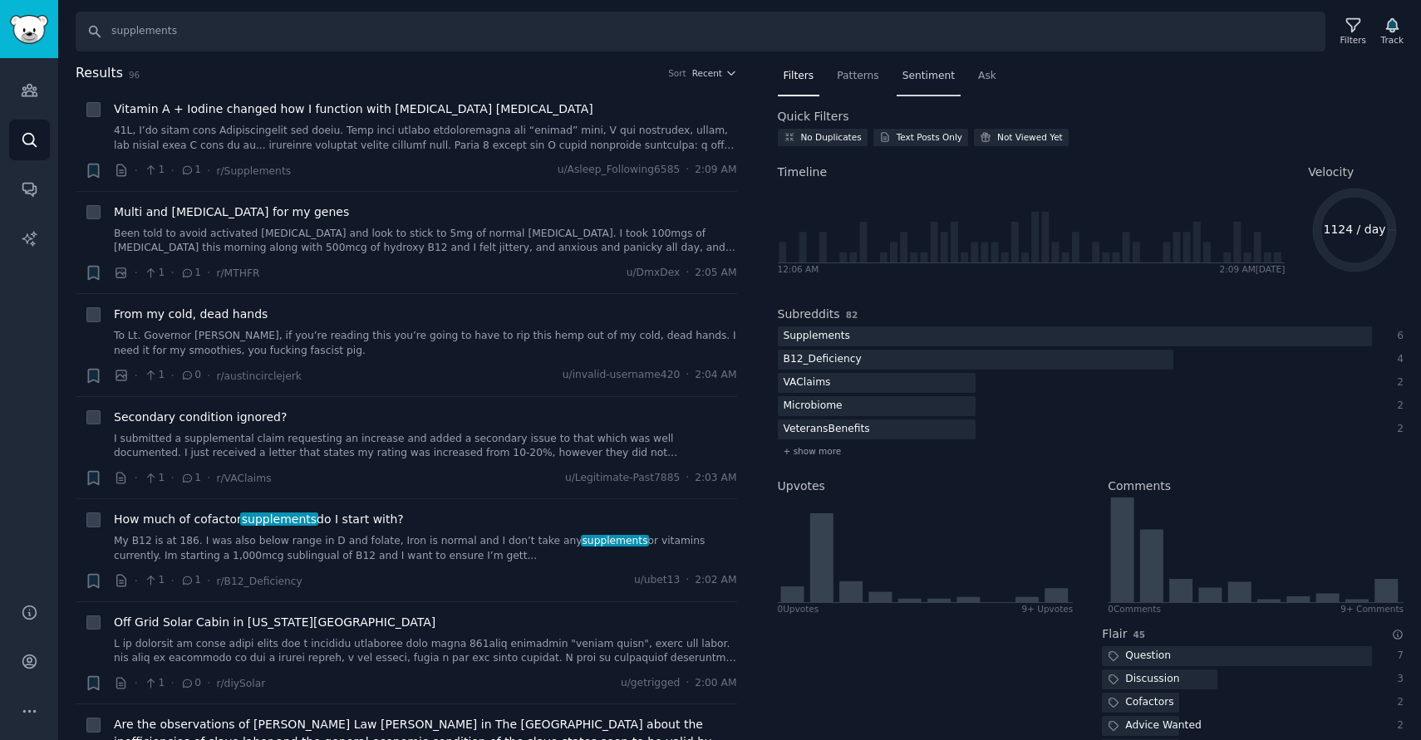
click at [927, 78] on span "Sentiment" at bounding box center [928, 76] width 52 height 15
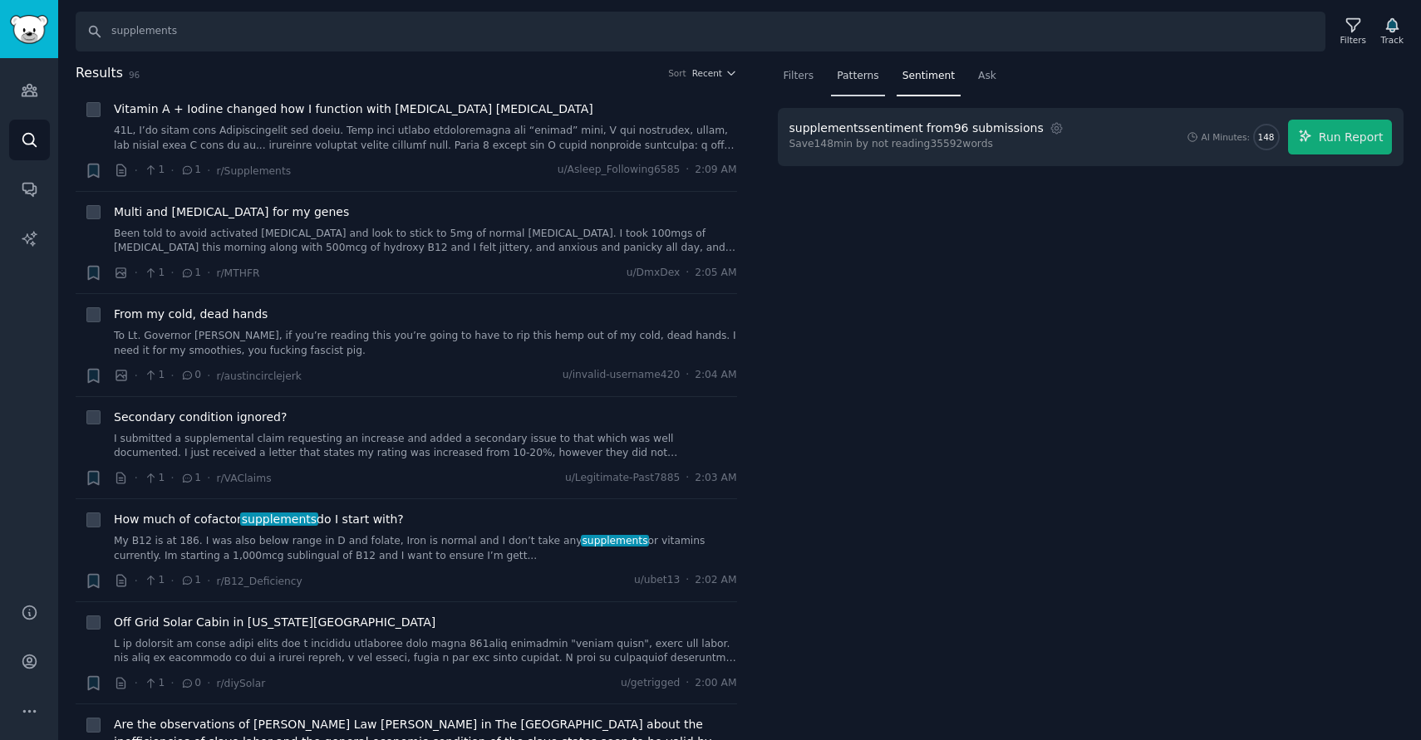
click at [850, 89] on div "Patterns" at bounding box center [857, 80] width 53 height 34
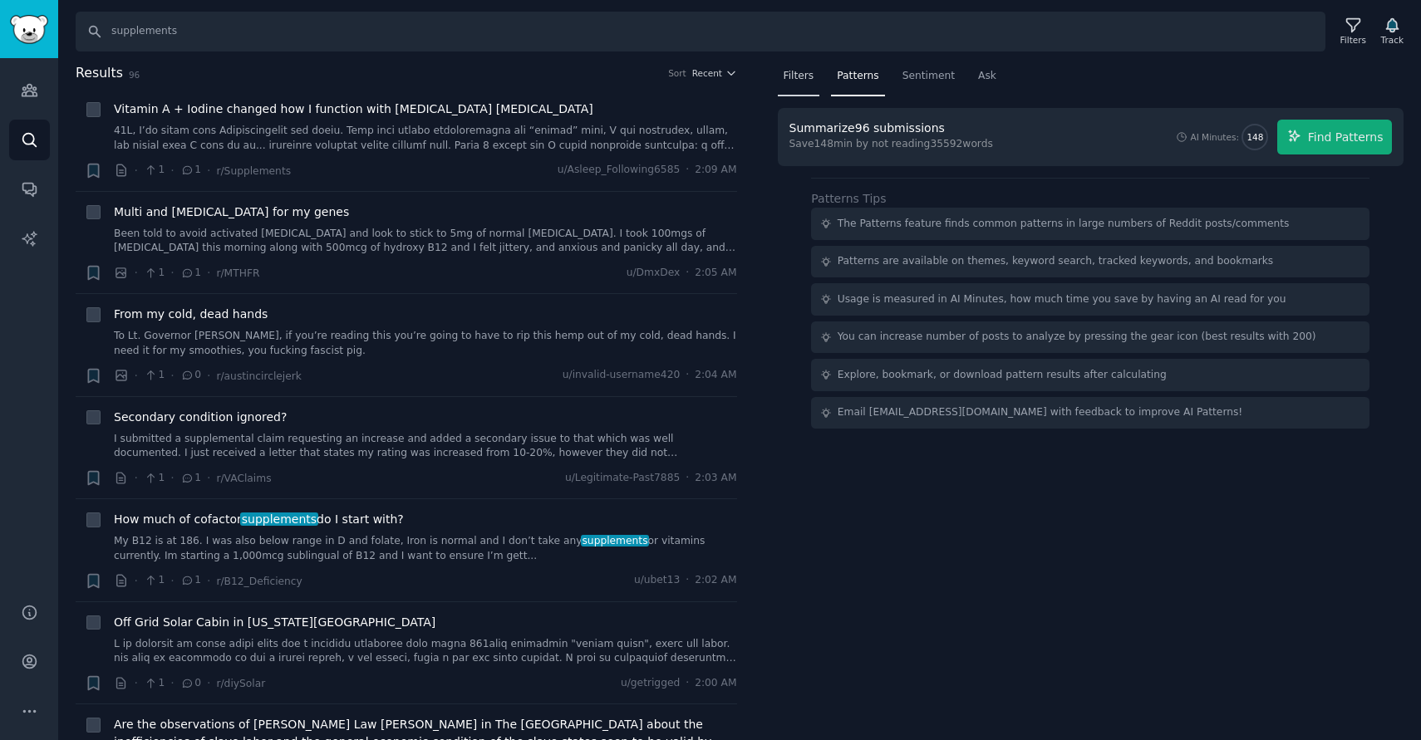
click at [792, 72] on span "Filters" at bounding box center [798, 76] width 31 height 15
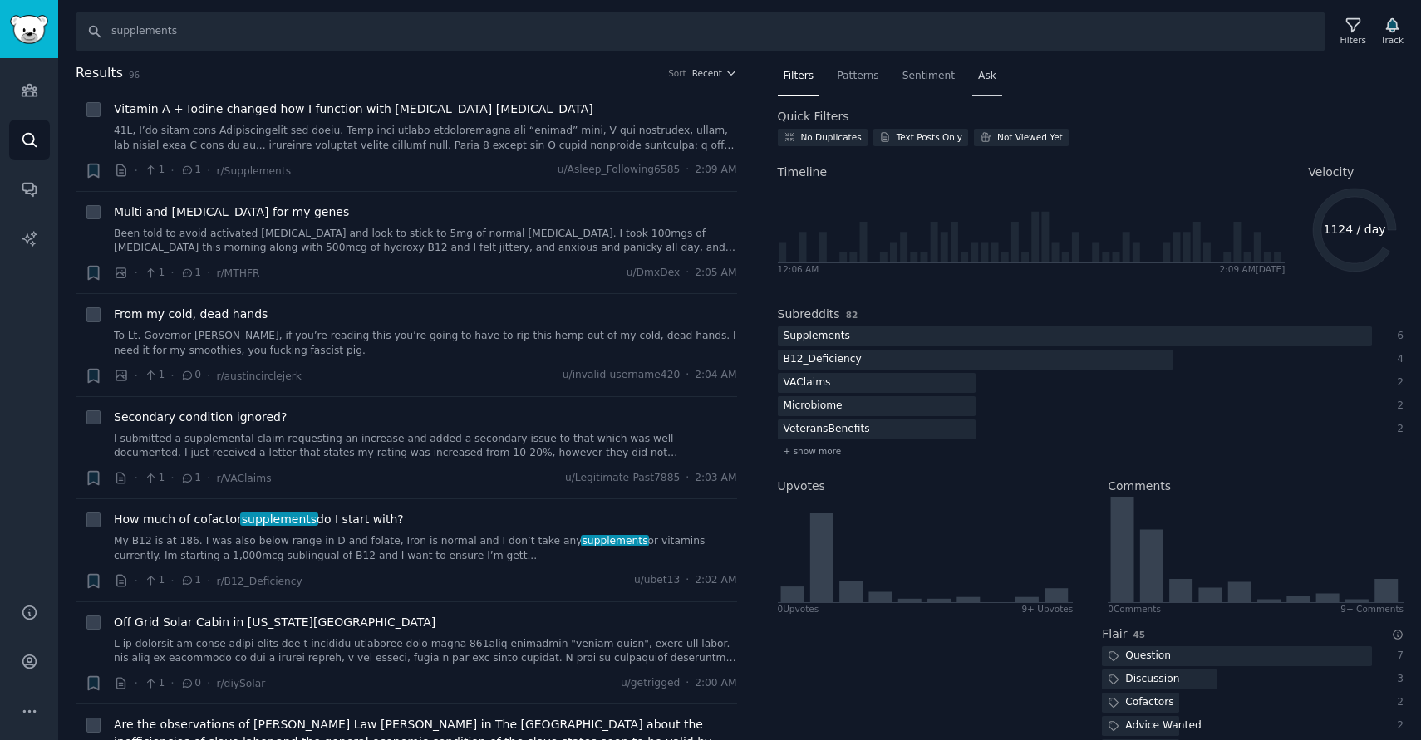
click at [982, 71] on span "Ask" at bounding box center [987, 76] width 18 height 15
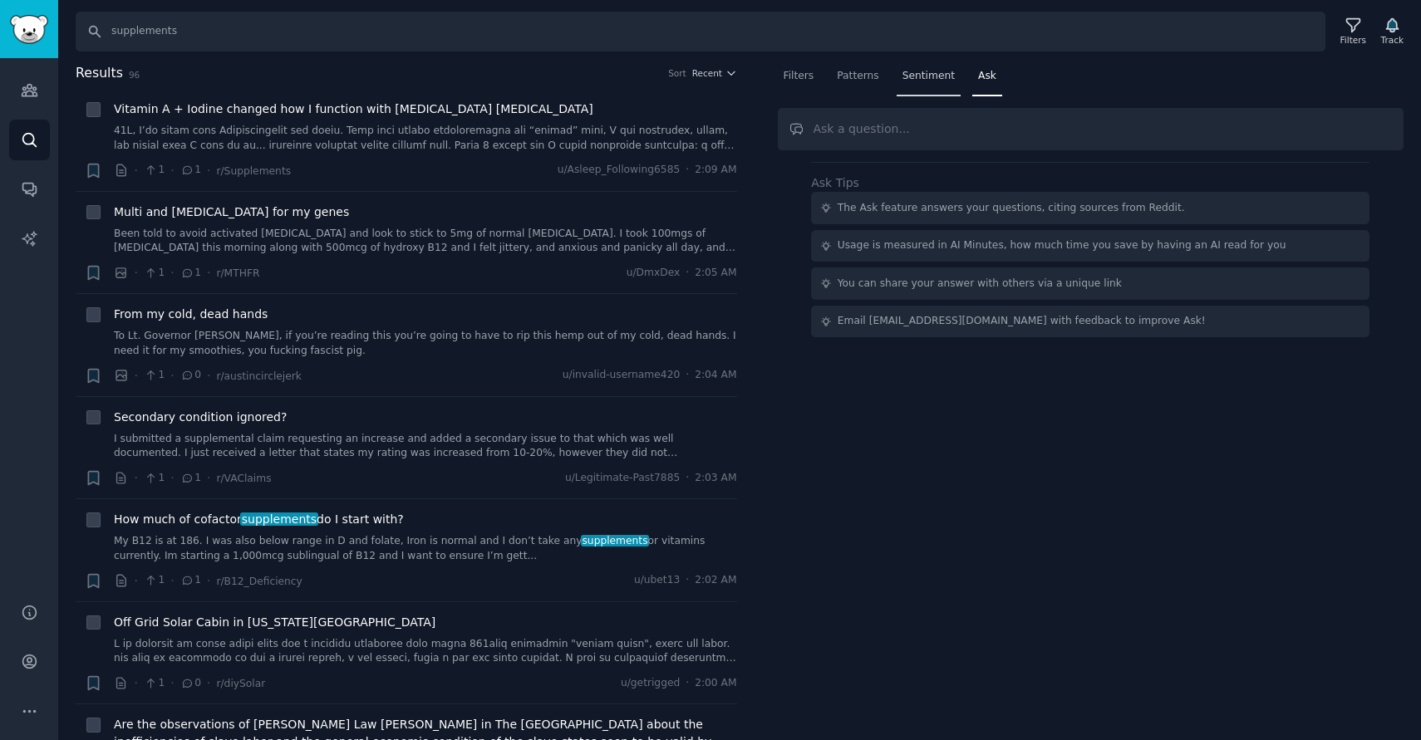
click at [923, 81] on span "Sentiment" at bounding box center [928, 76] width 52 height 15
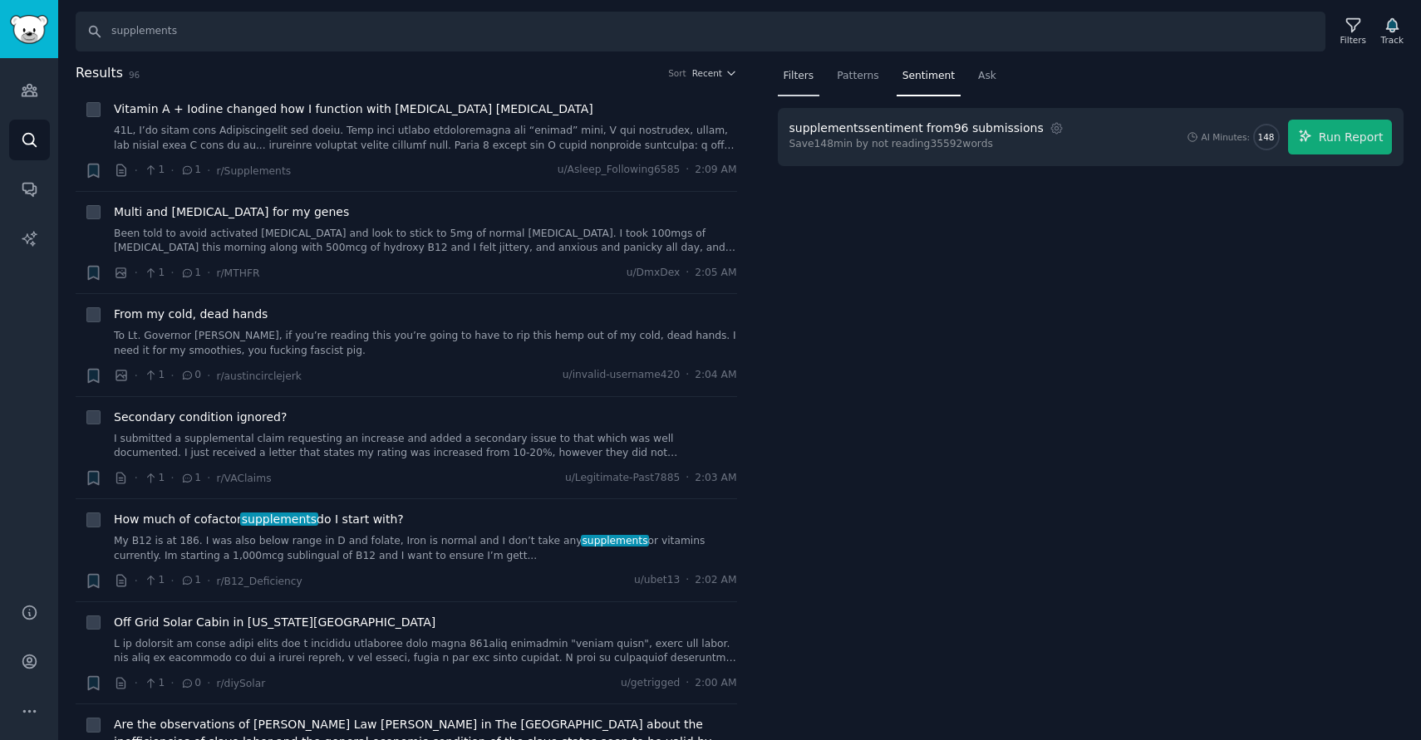
click at [817, 86] on div "Filters" at bounding box center [799, 80] width 42 height 34
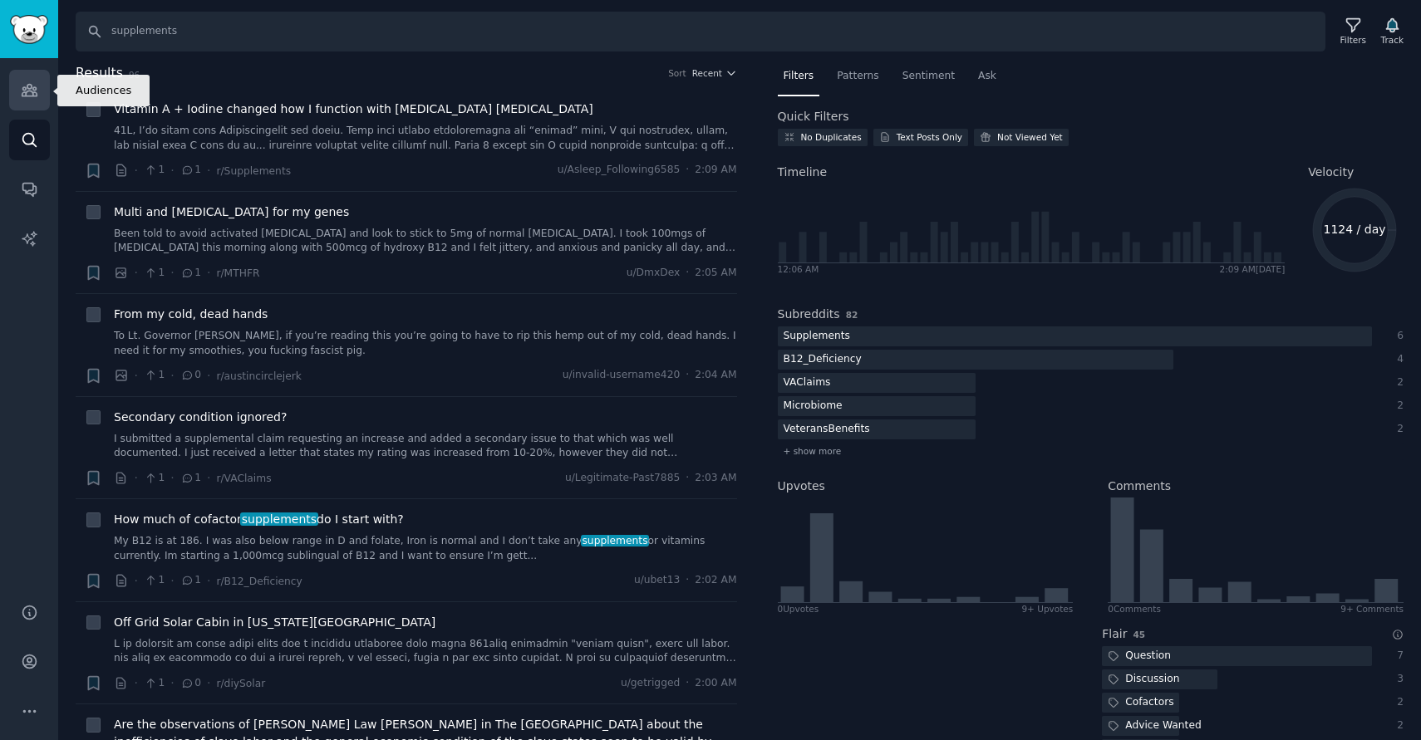
click at [36, 91] on icon "Sidebar" at bounding box center [29, 89] width 17 height 17
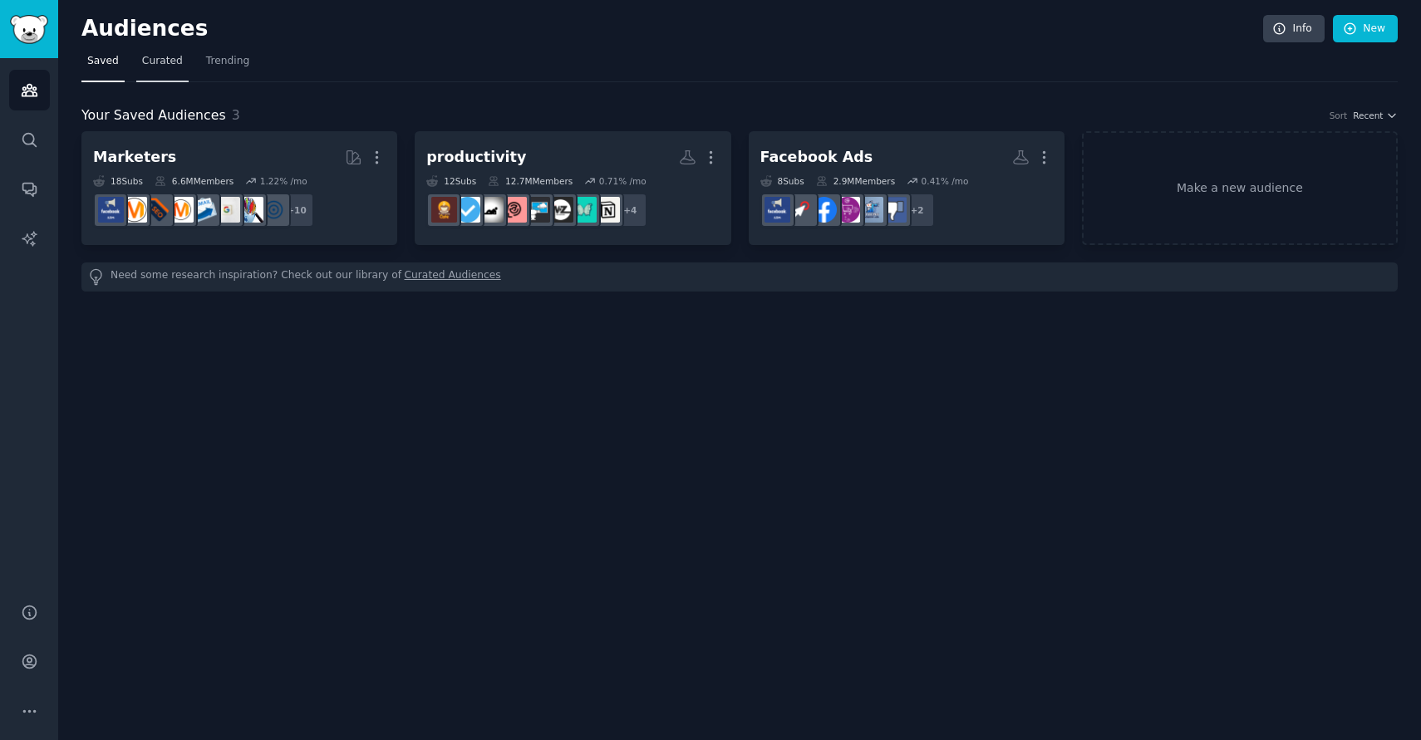
click at [161, 55] on span "Curated" at bounding box center [162, 61] width 41 height 15
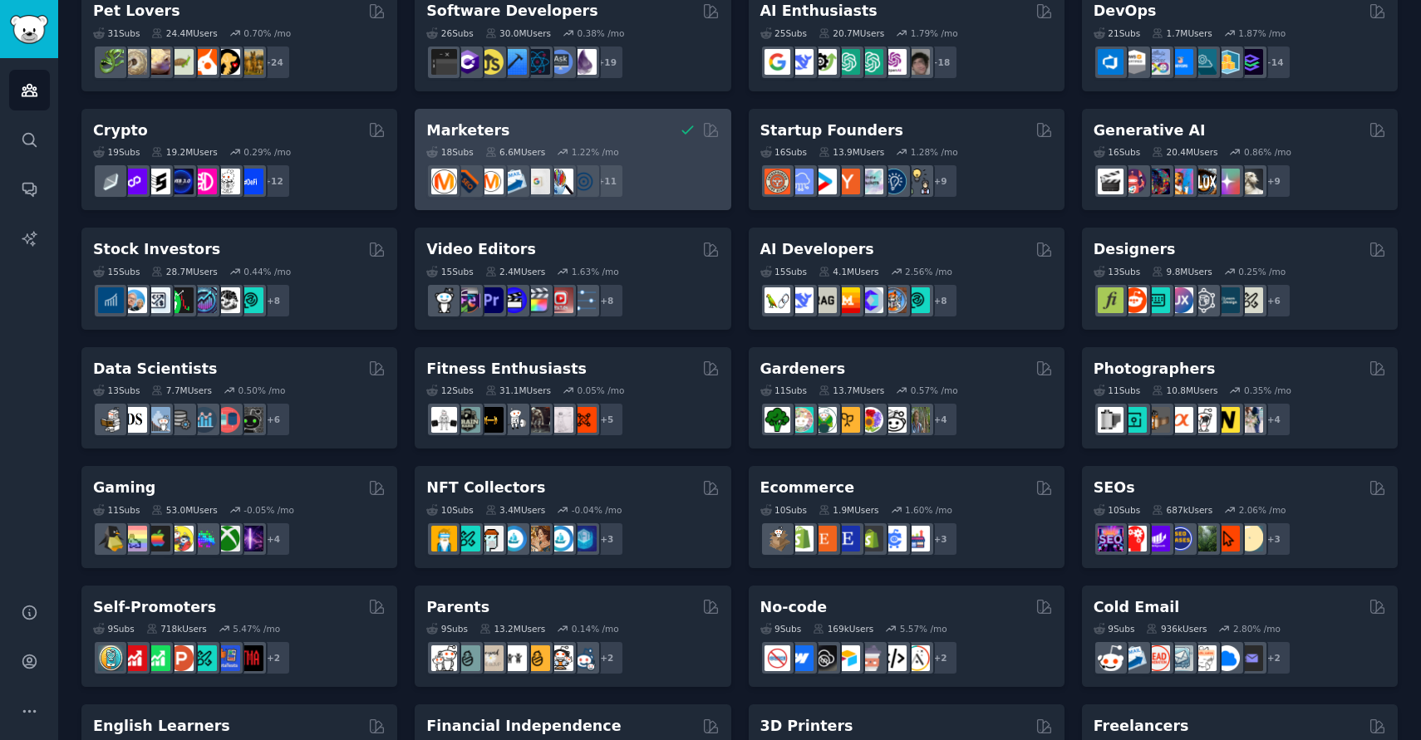
scroll to position [77, 0]
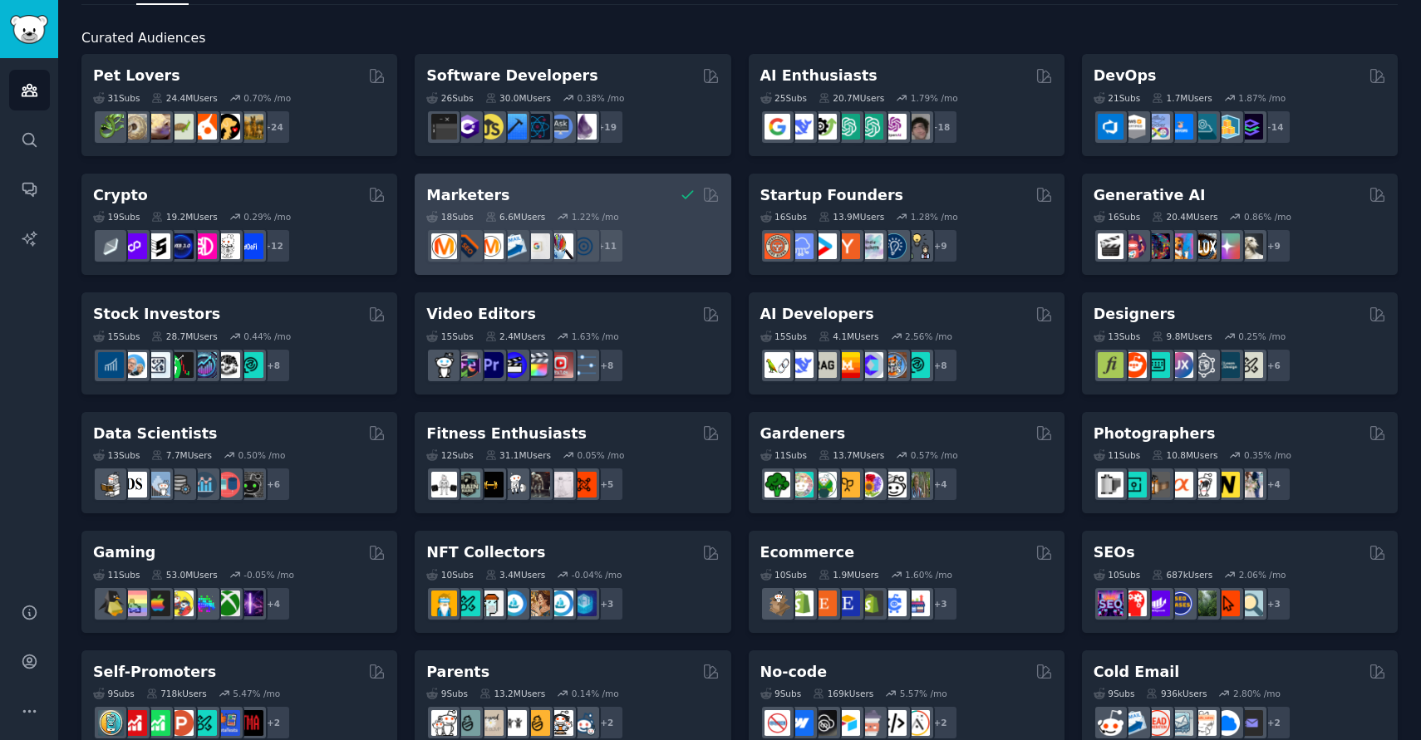
click at [575, 203] on div "Marketers" at bounding box center [572, 195] width 292 height 21
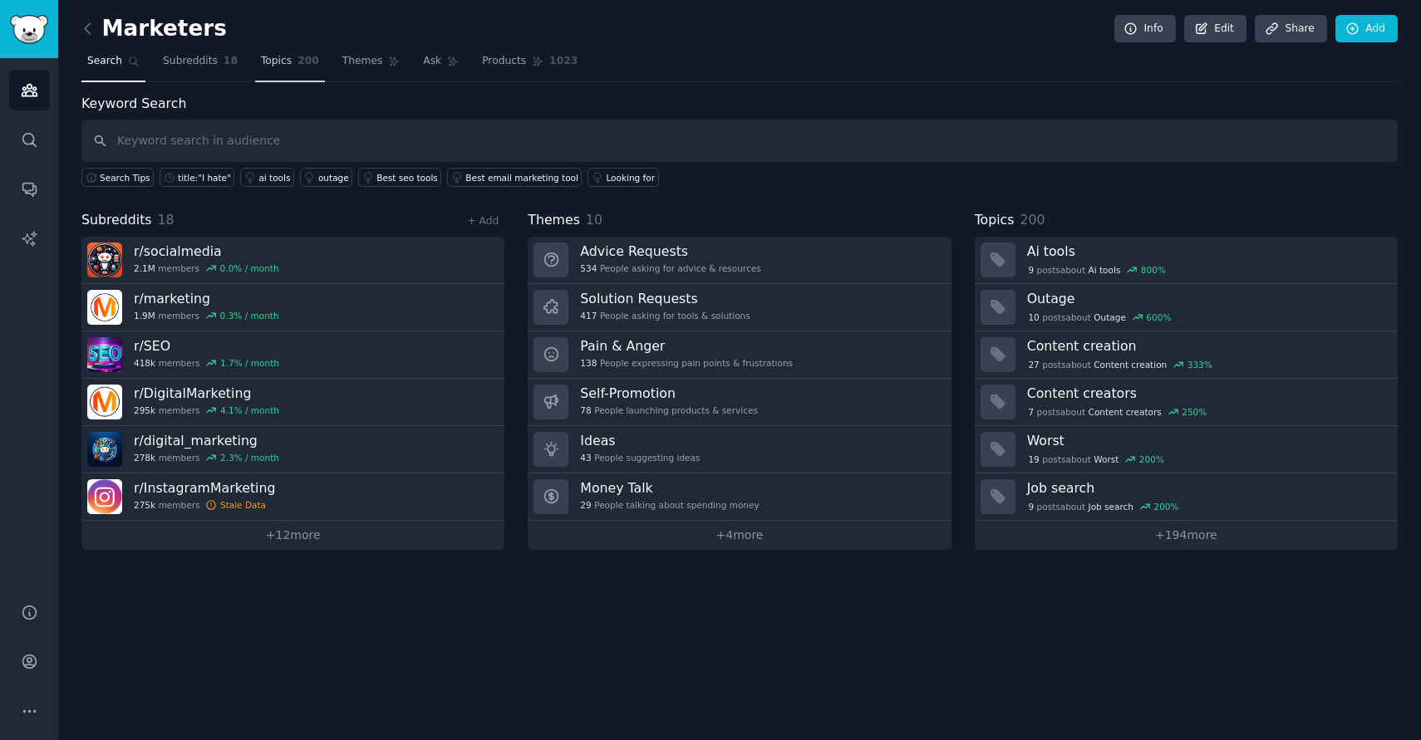
click at [262, 63] on span "Topics" at bounding box center [276, 61] width 31 height 15
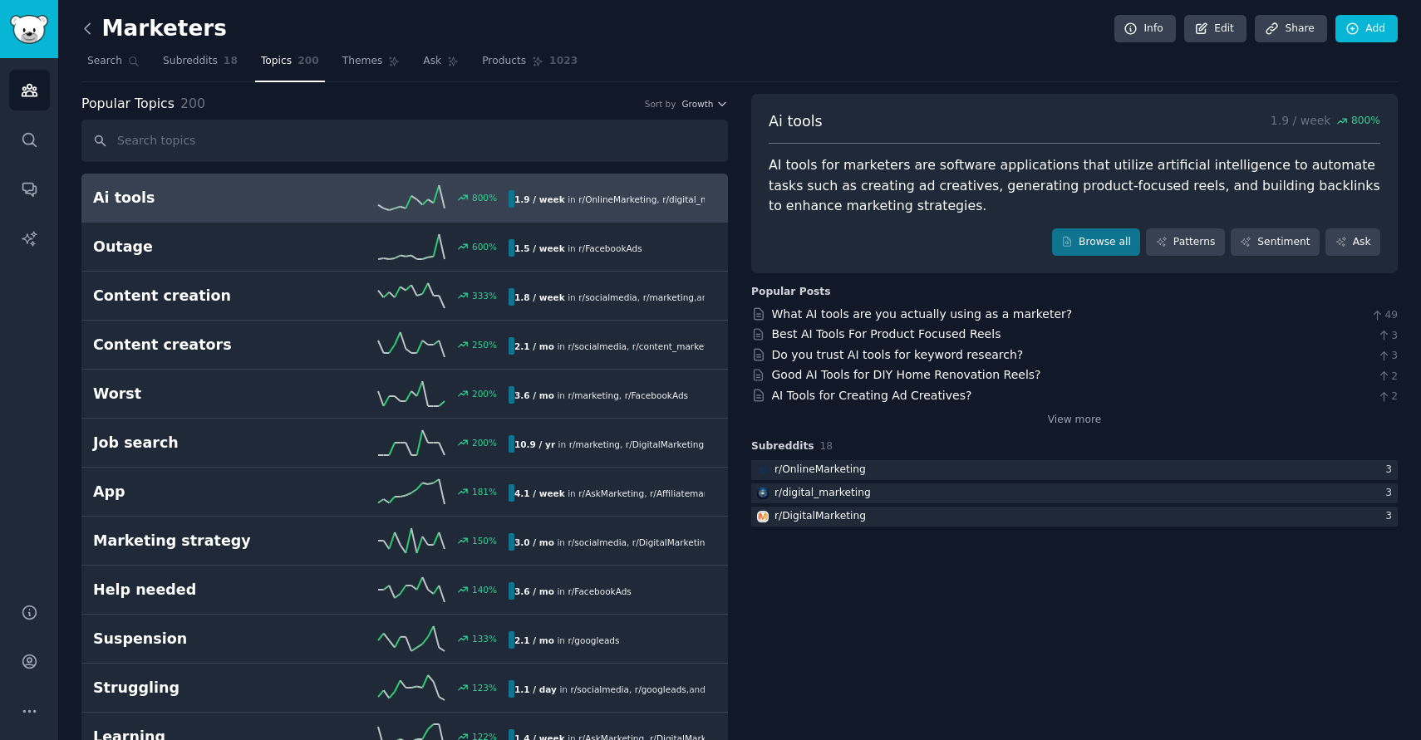
click at [83, 28] on icon at bounding box center [87, 28] width 17 height 17
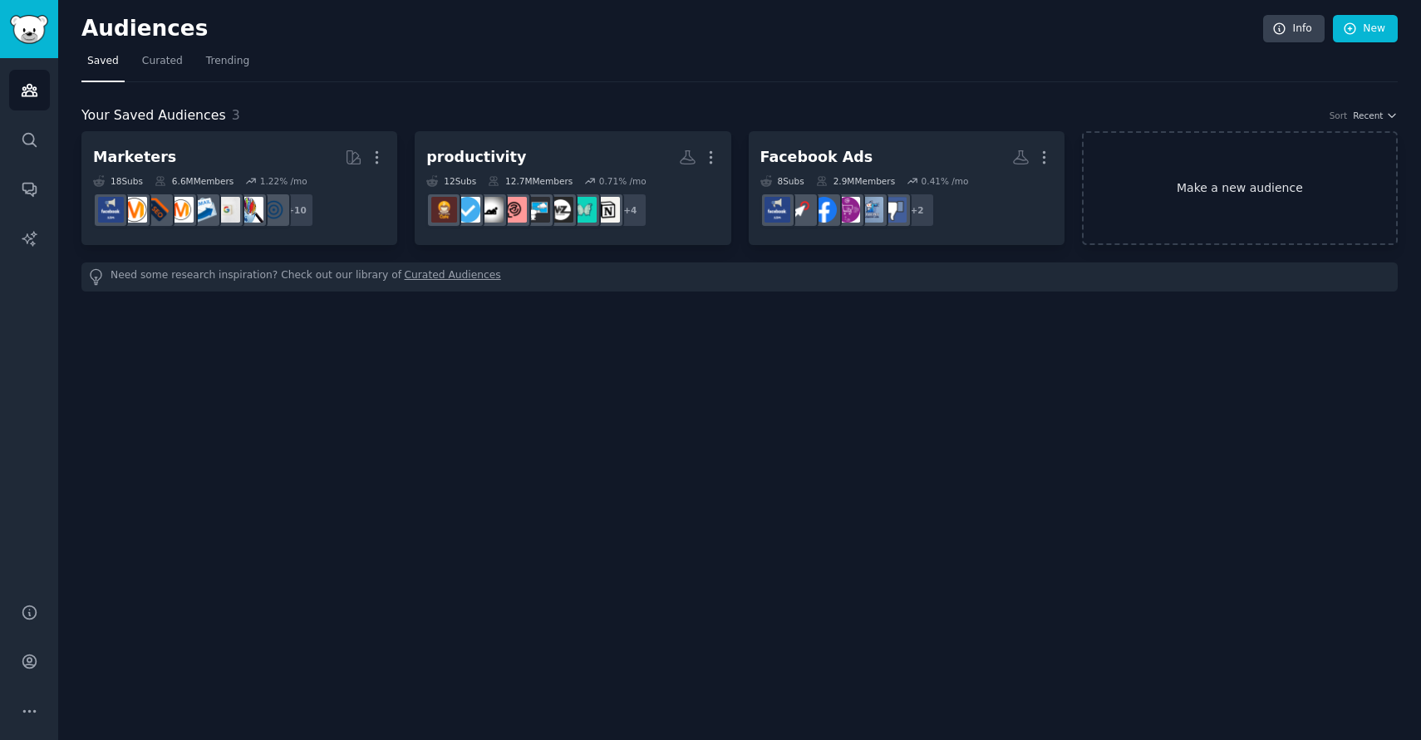
click at [1205, 184] on link "Make a new audience" at bounding box center [1240, 188] width 316 height 114
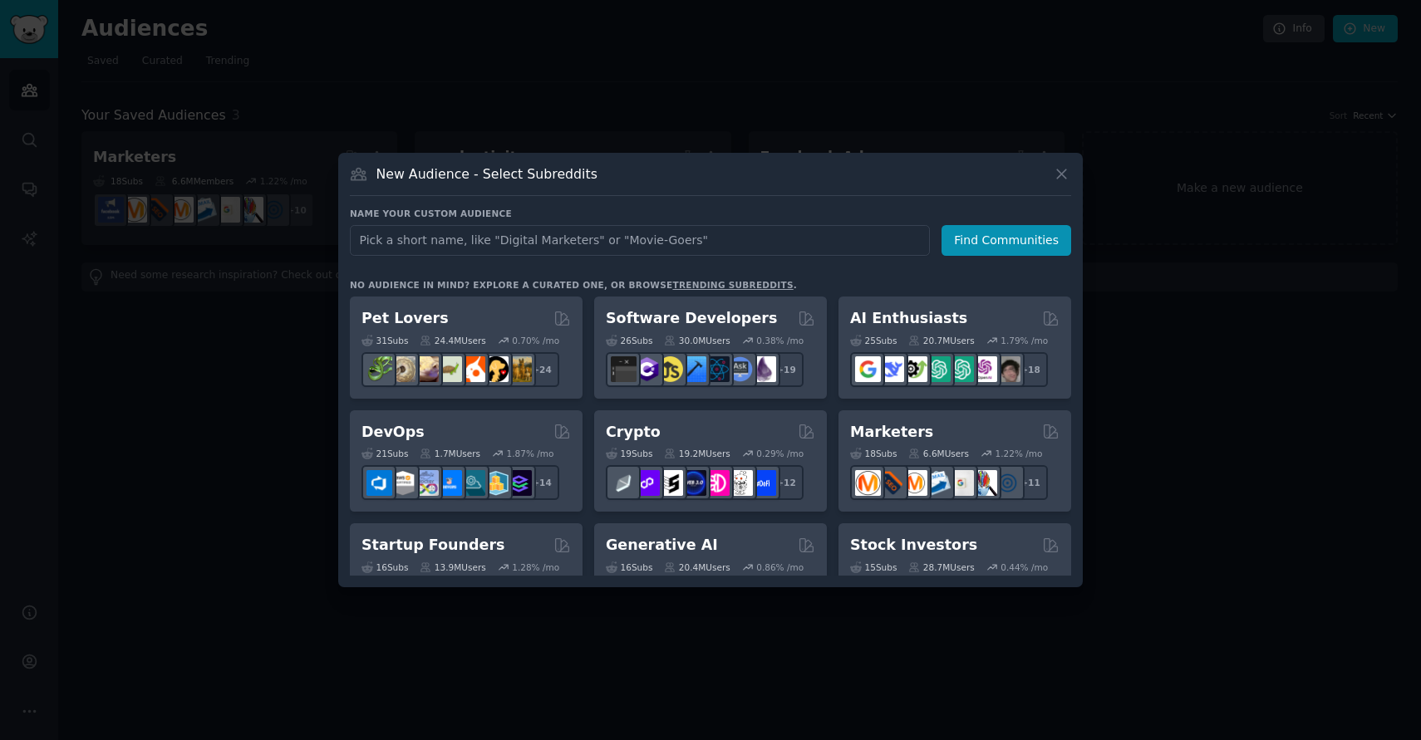
click at [584, 233] on input "text" at bounding box center [640, 240] width 580 height 31
type input "ecommerce"
click at [1006, 243] on button "Find Communities" at bounding box center [1006, 240] width 130 height 31
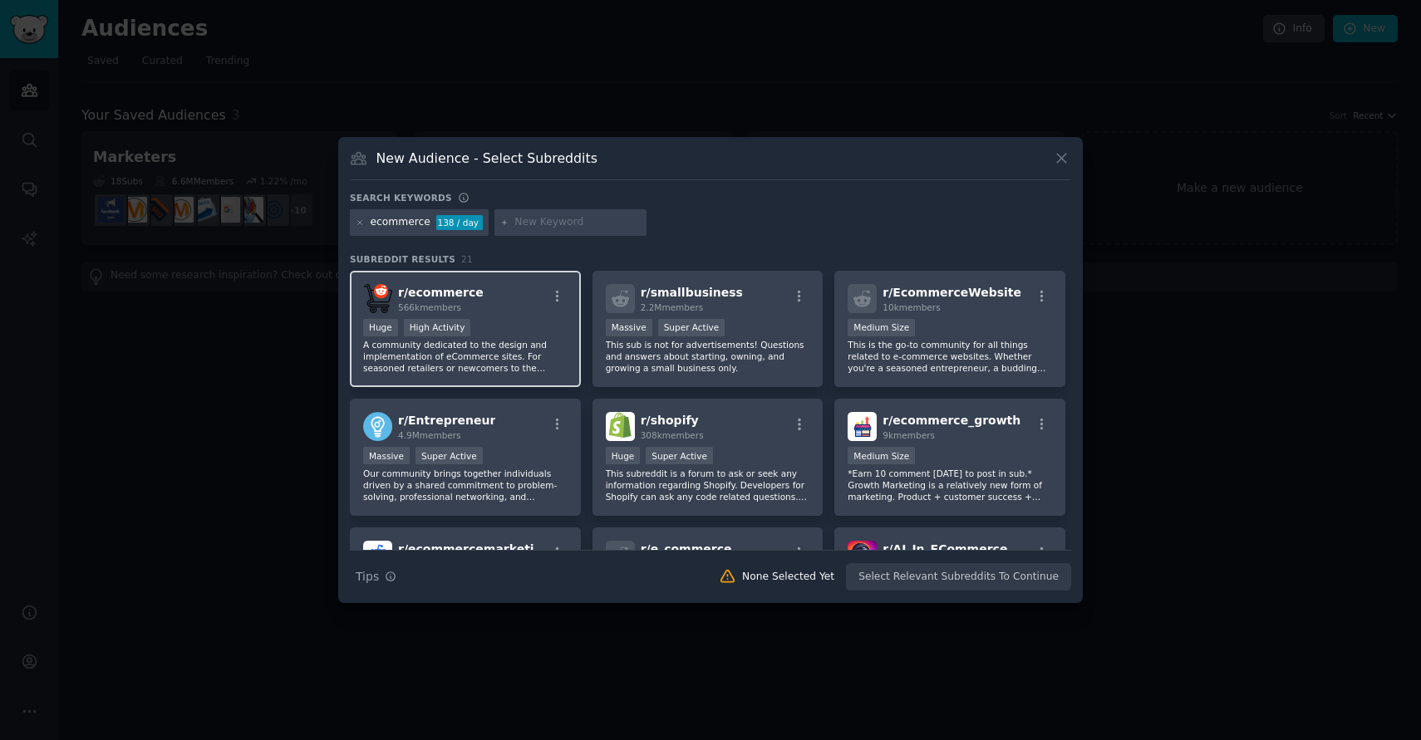
click at [426, 346] on p "A community dedicated to the design and implementation of eCommerce sites. For …" at bounding box center [465, 356] width 204 height 35
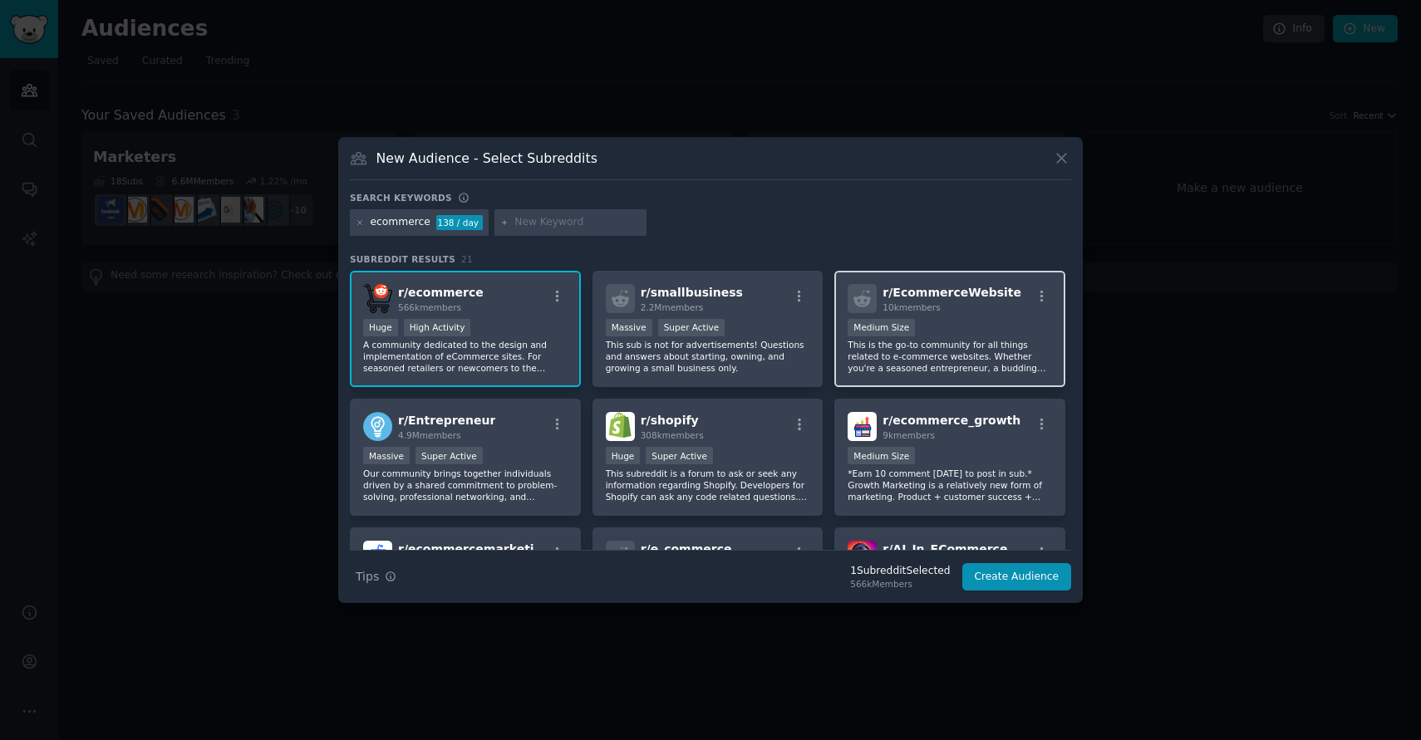
click at [938, 345] on p "This is the go-to community for all things related to e-commerce websites. Whet…" at bounding box center [949, 356] width 204 height 35
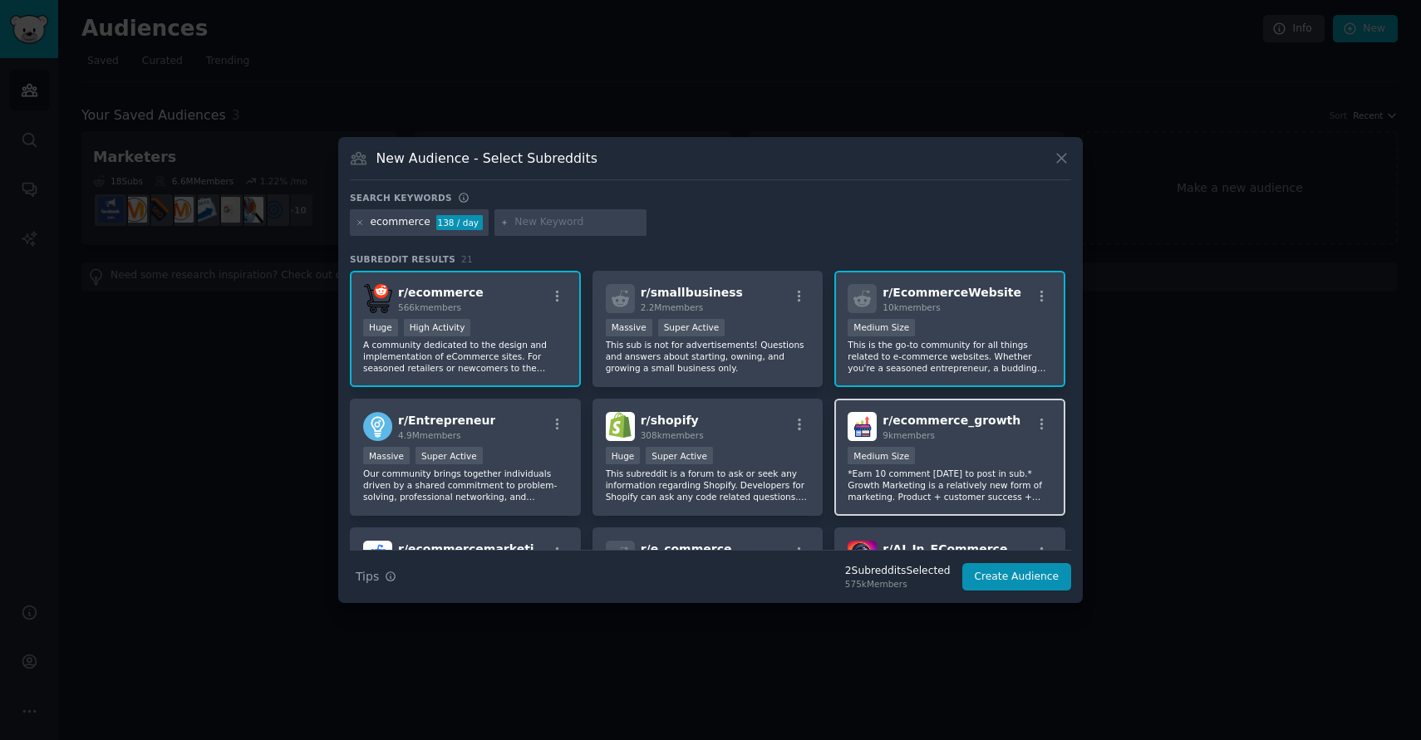
click at [930, 449] on div "Medium Size" at bounding box center [949, 457] width 204 height 21
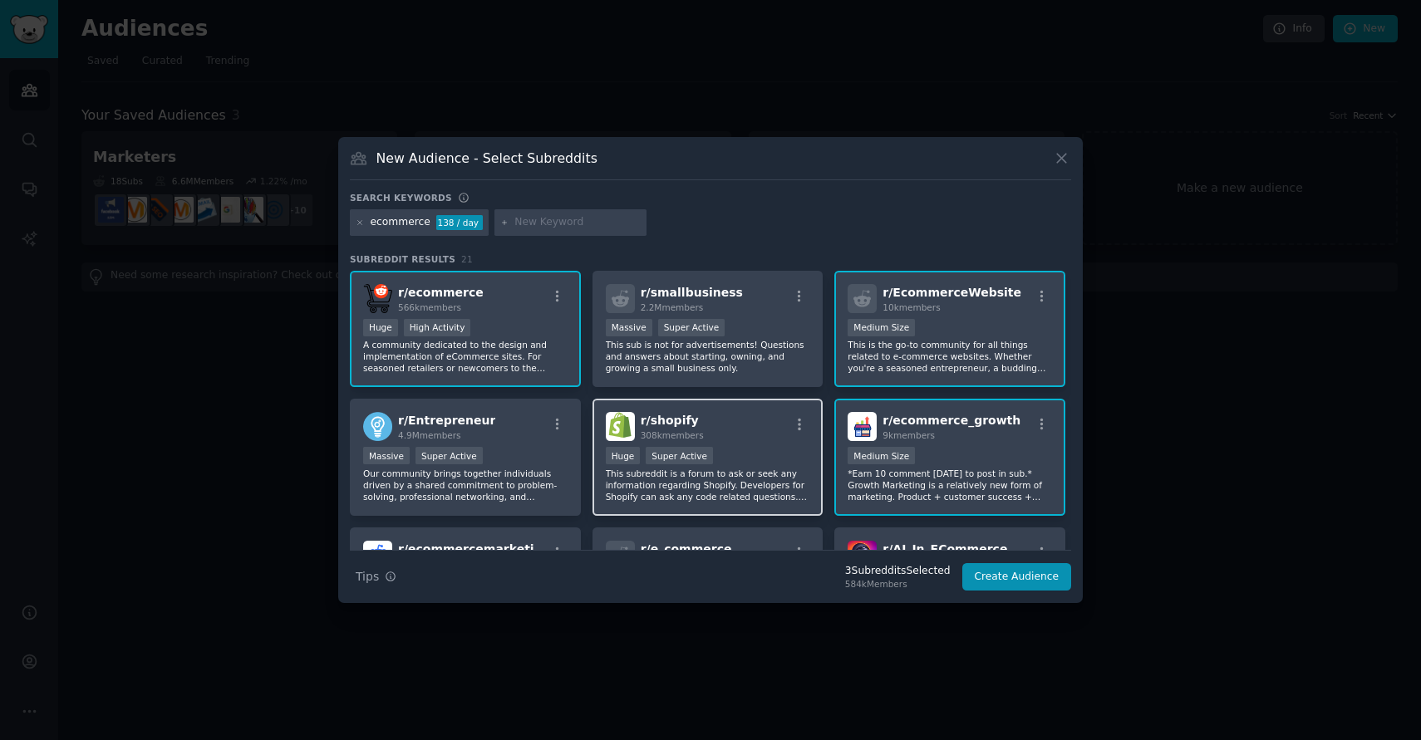
click at [690, 441] on div "r/ shopify 308k members Huge Super Active This subreddit is a forum to ask or s…" at bounding box center [707, 457] width 231 height 117
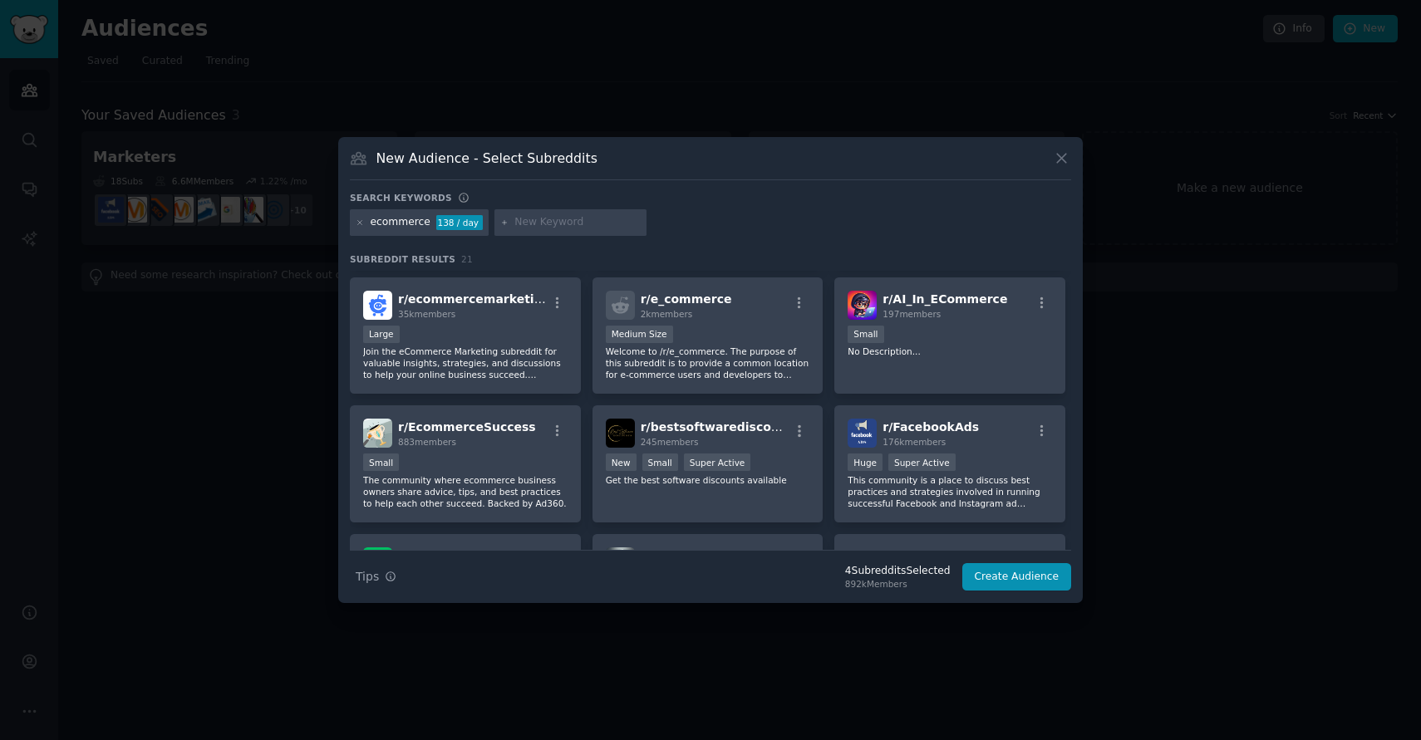
scroll to position [243, 0]
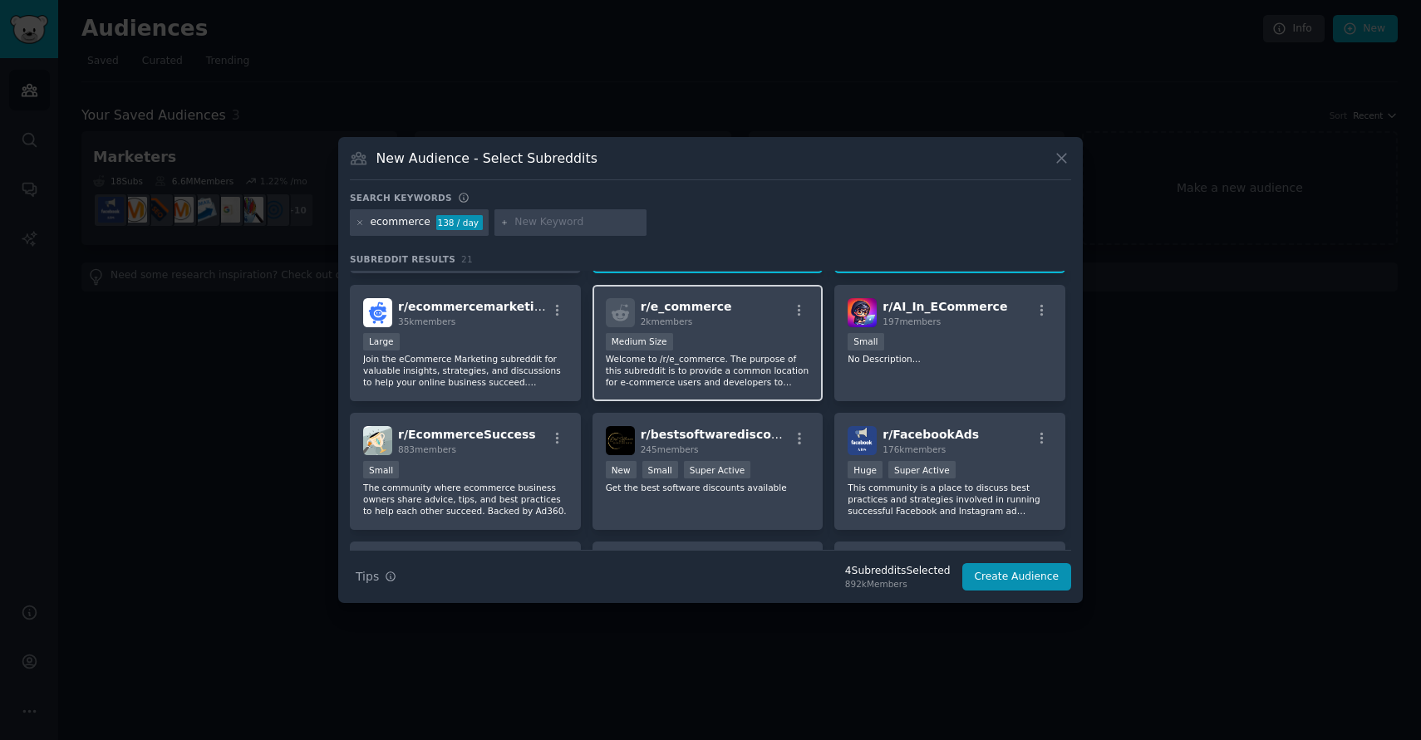
click at [723, 345] on div "Medium Size" at bounding box center [708, 343] width 204 height 21
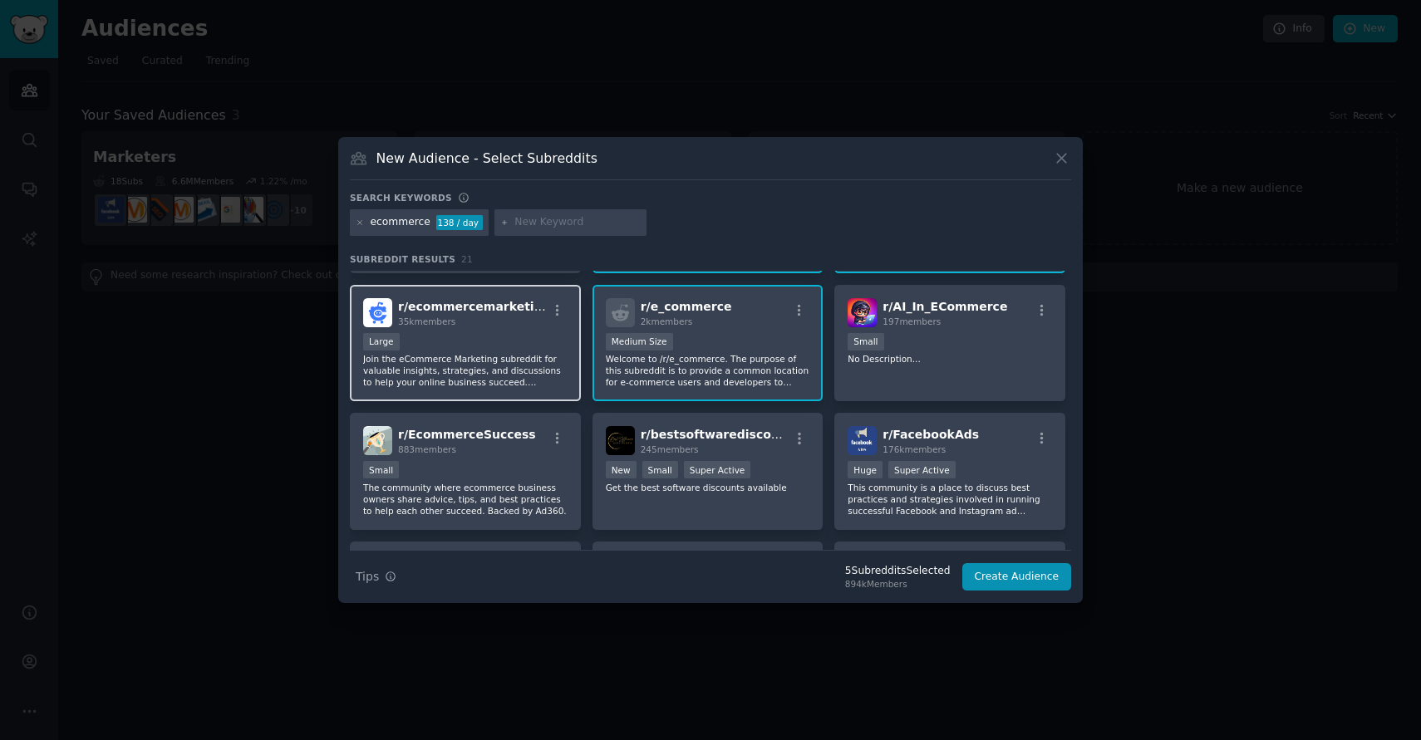
click at [506, 348] on div "Large" at bounding box center [465, 343] width 204 height 21
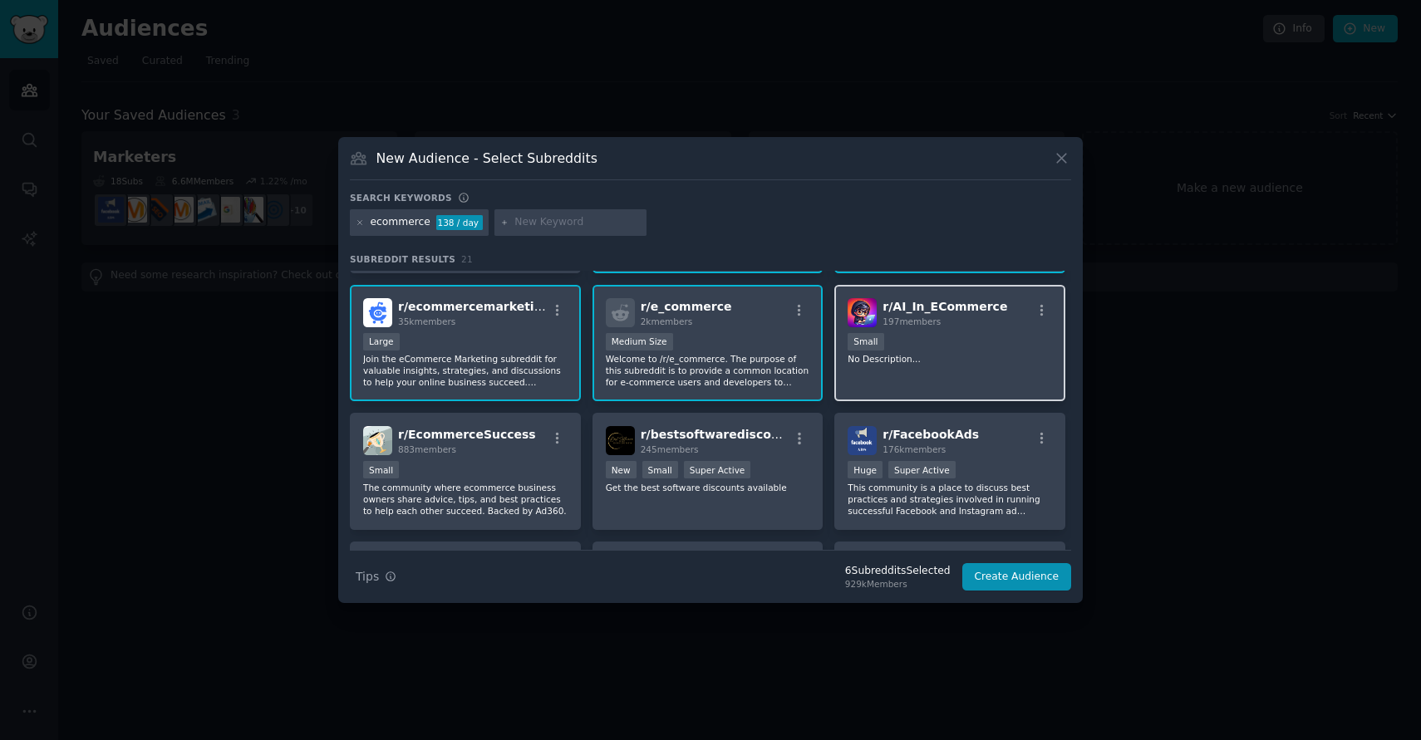
click at [956, 375] on div "r/ AI_In_ECommerce 197 members Small No Description..." at bounding box center [949, 343] width 231 height 117
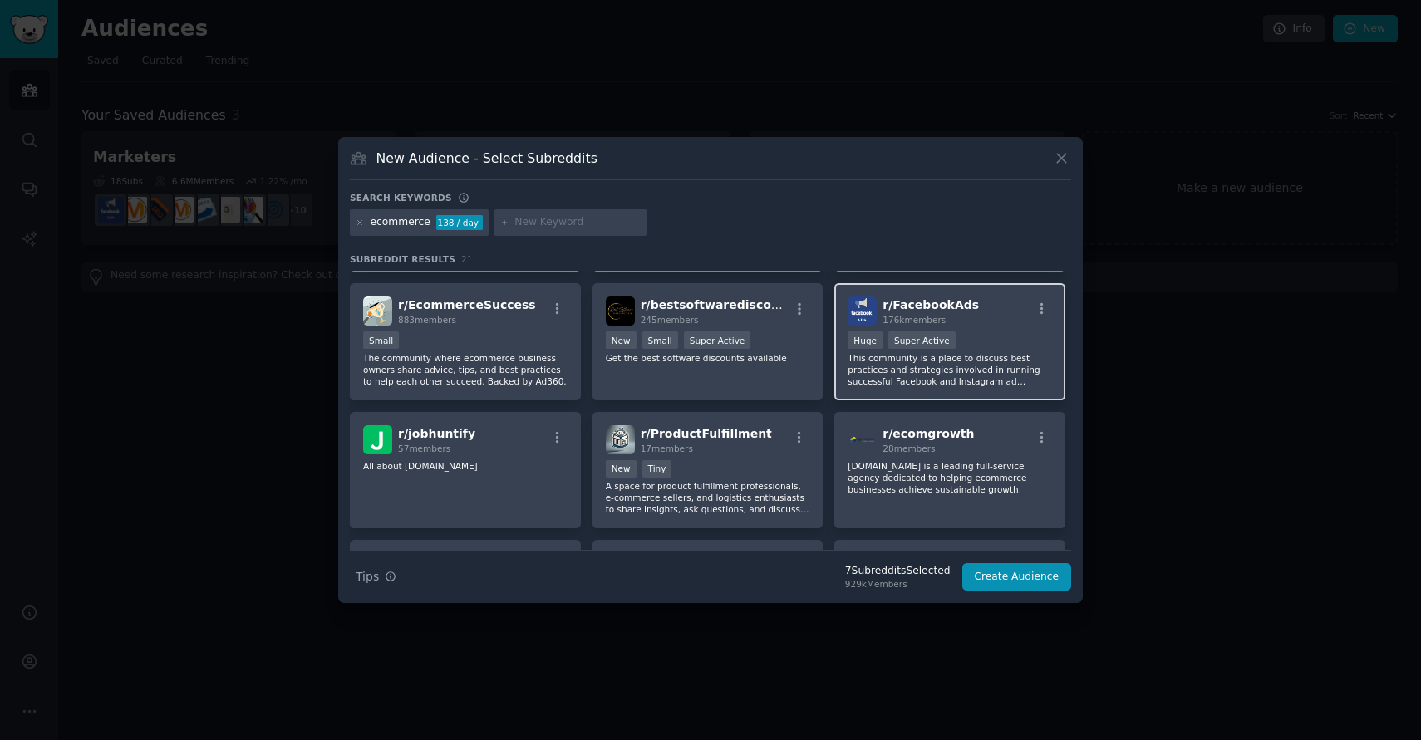
scroll to position [373, 0]
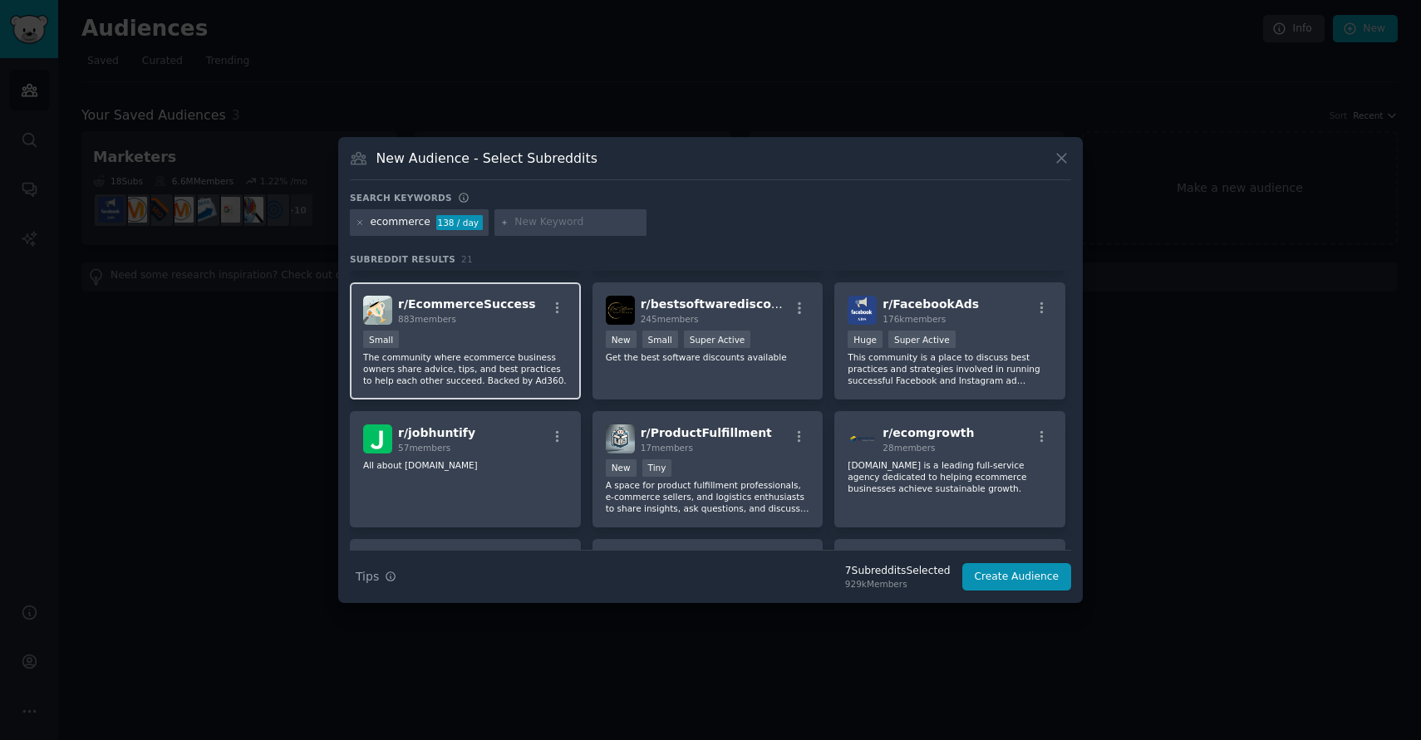
click at [524, 370] on p "The community where ecommerce business owners share advice, tips, and best prac…" at bounding box center [465, 368] width 204 height 35
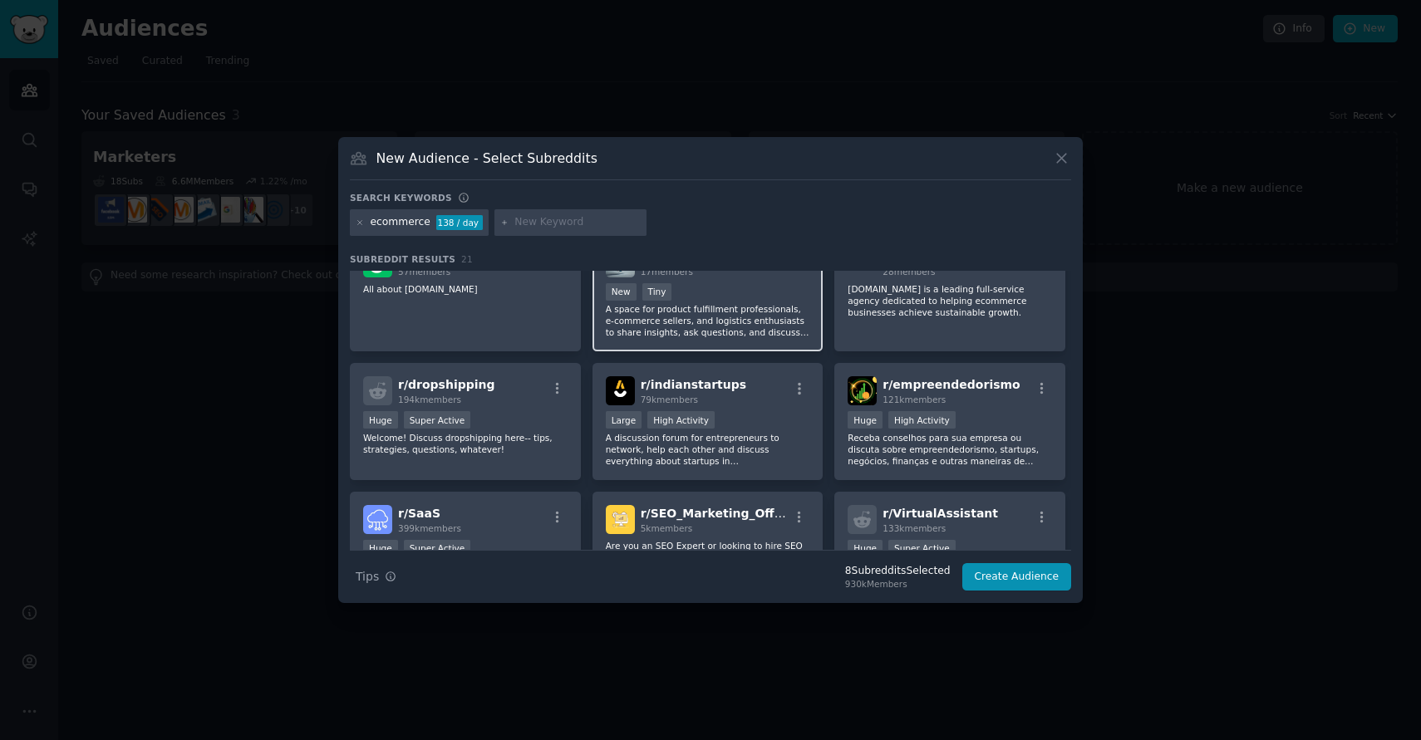
scroll to position [583, 0]
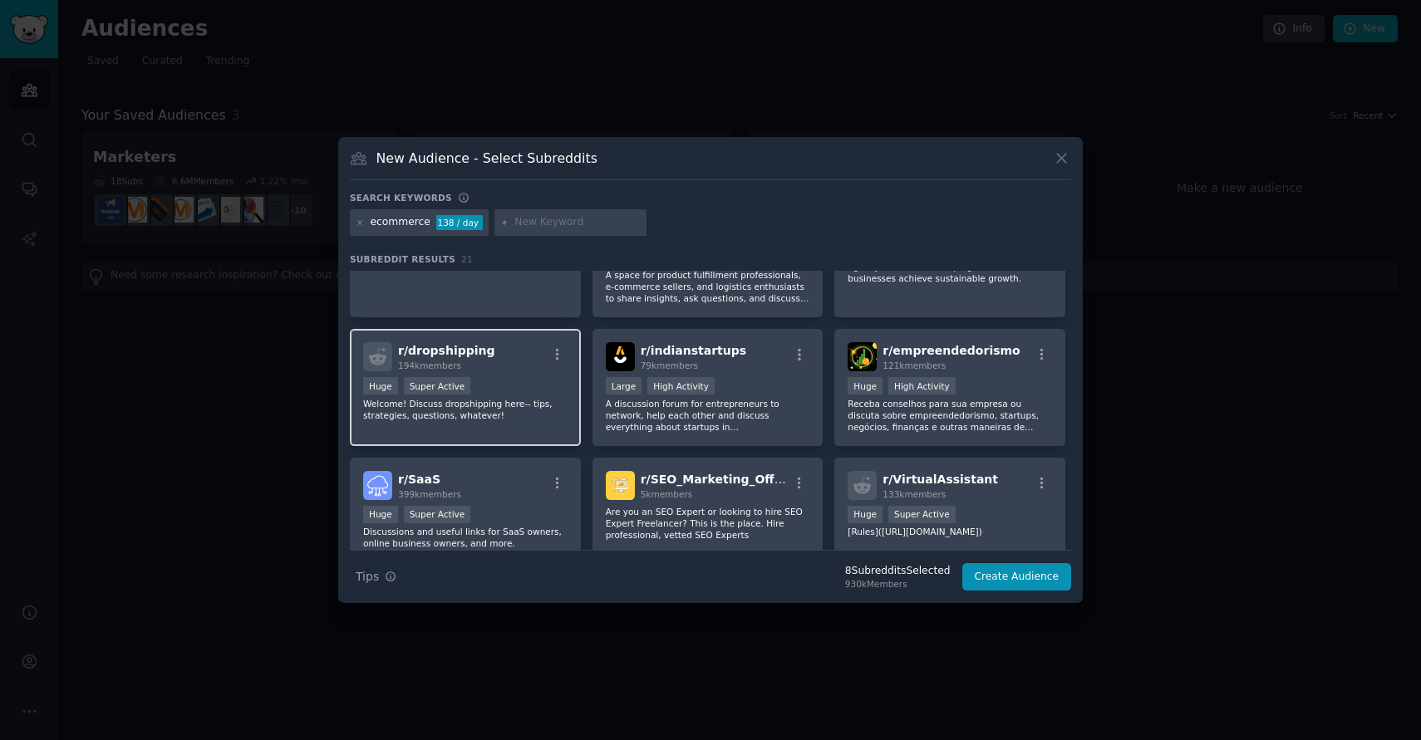
click at [493, 380] on div "Huge Super Active" at bounding box center [465, 387] width 204 height 21
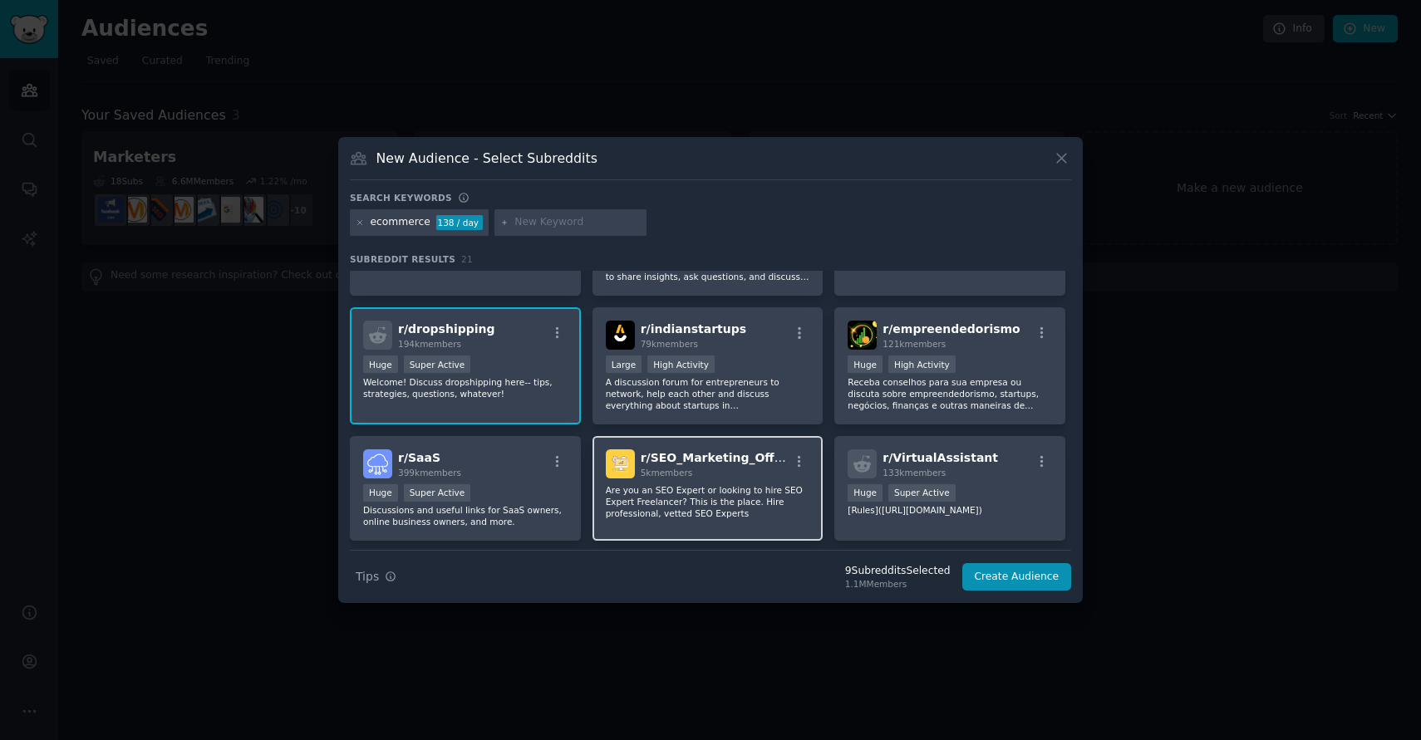
scroll to position [654, 0]
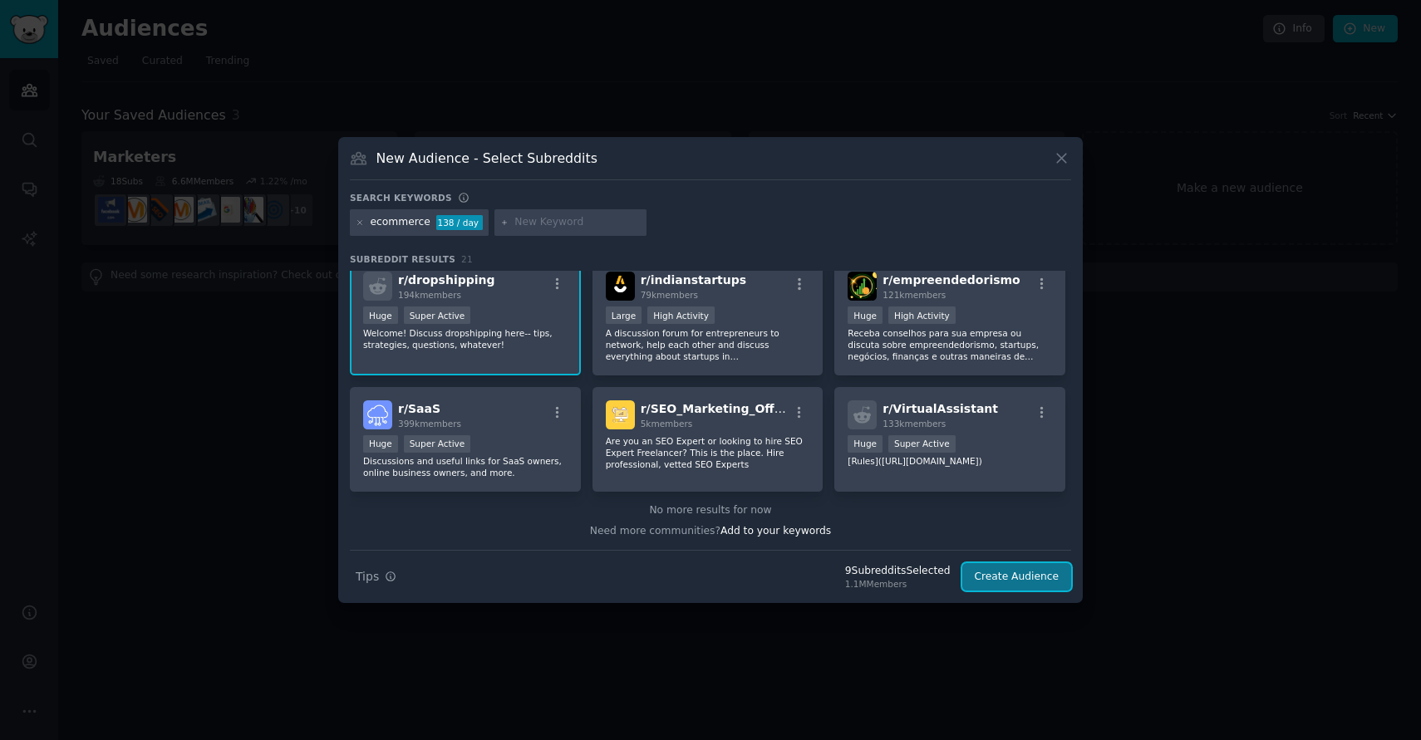
click at [999, 573] on button "Create Audience" at bounding box center [1017, 577] width 110 height 28
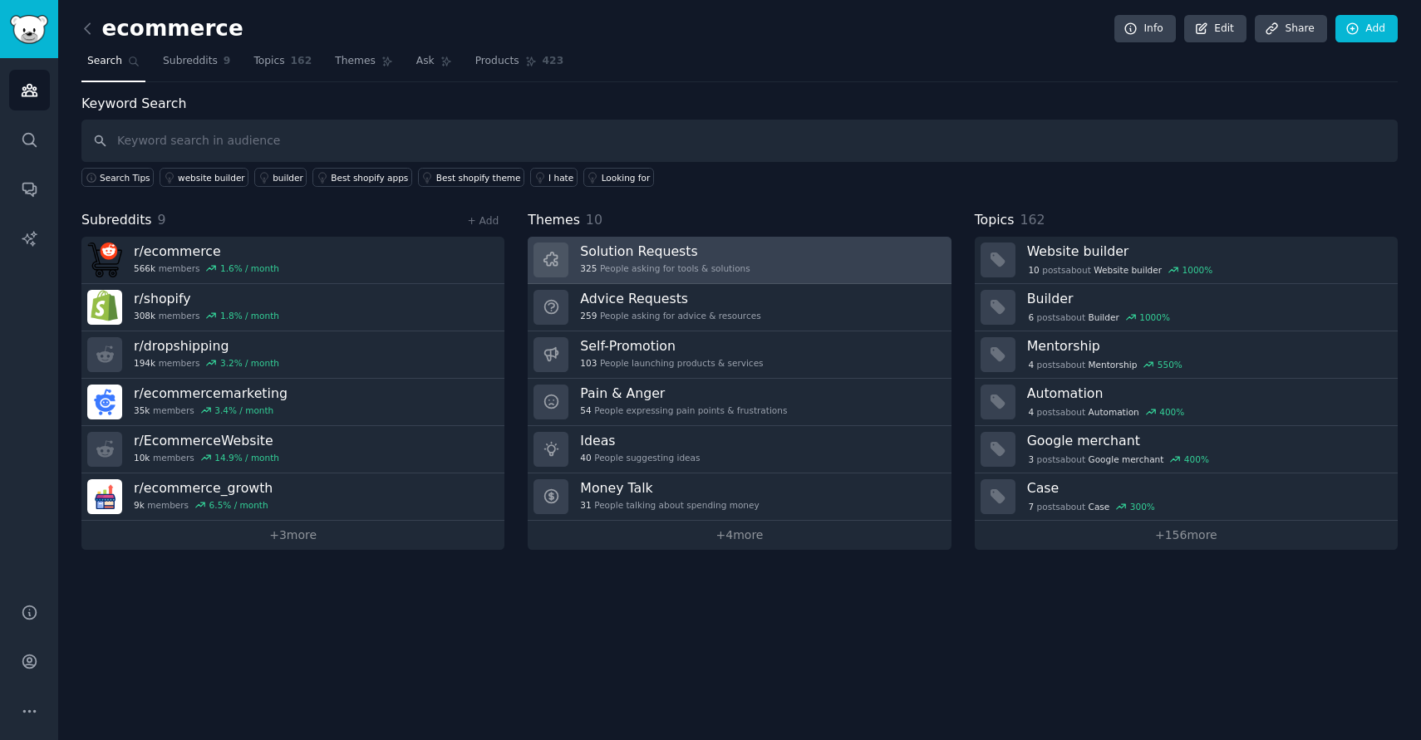
click at [688, 258] on h3 "Solution Requests" at bounding box center [664, 251] width 169 height 17
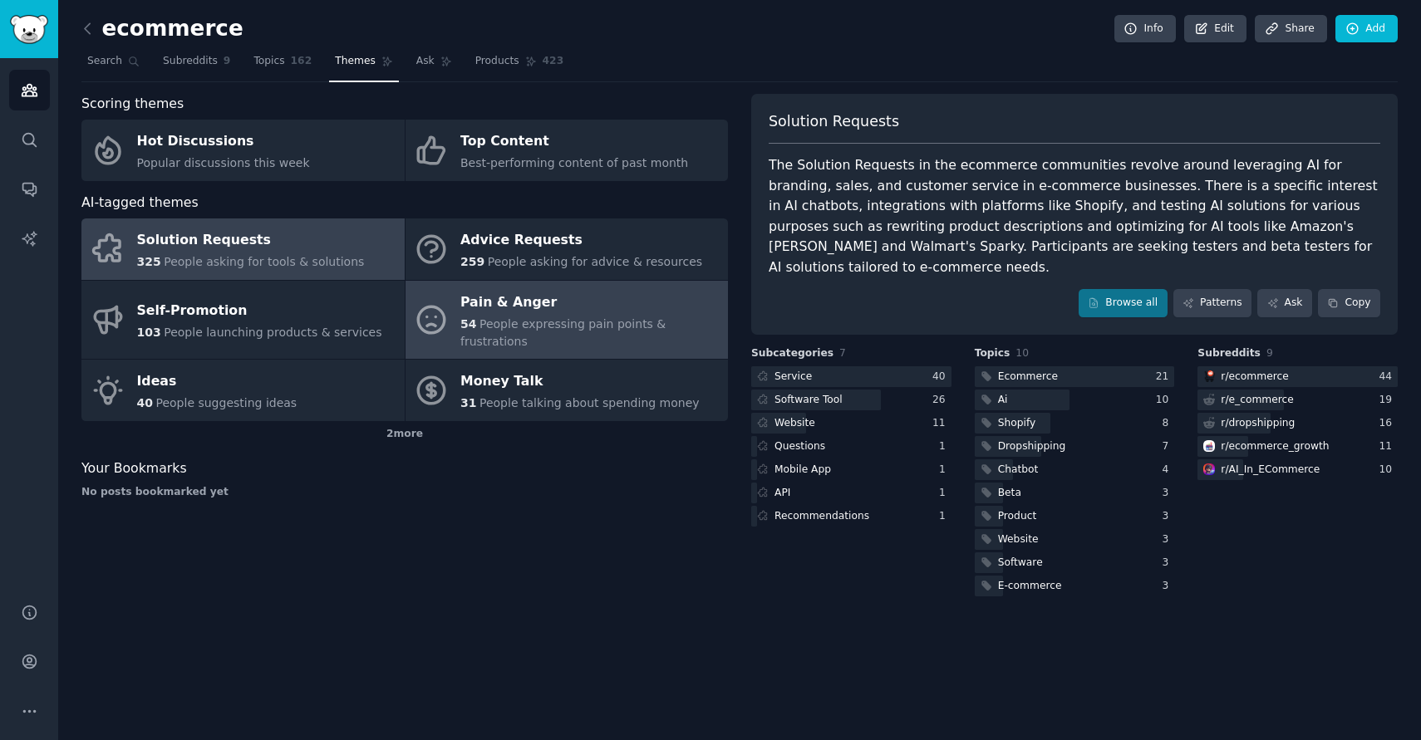
click at [562, 308] on div "Pain & Anger" at bounding box center [589, 302] width 259 height 27
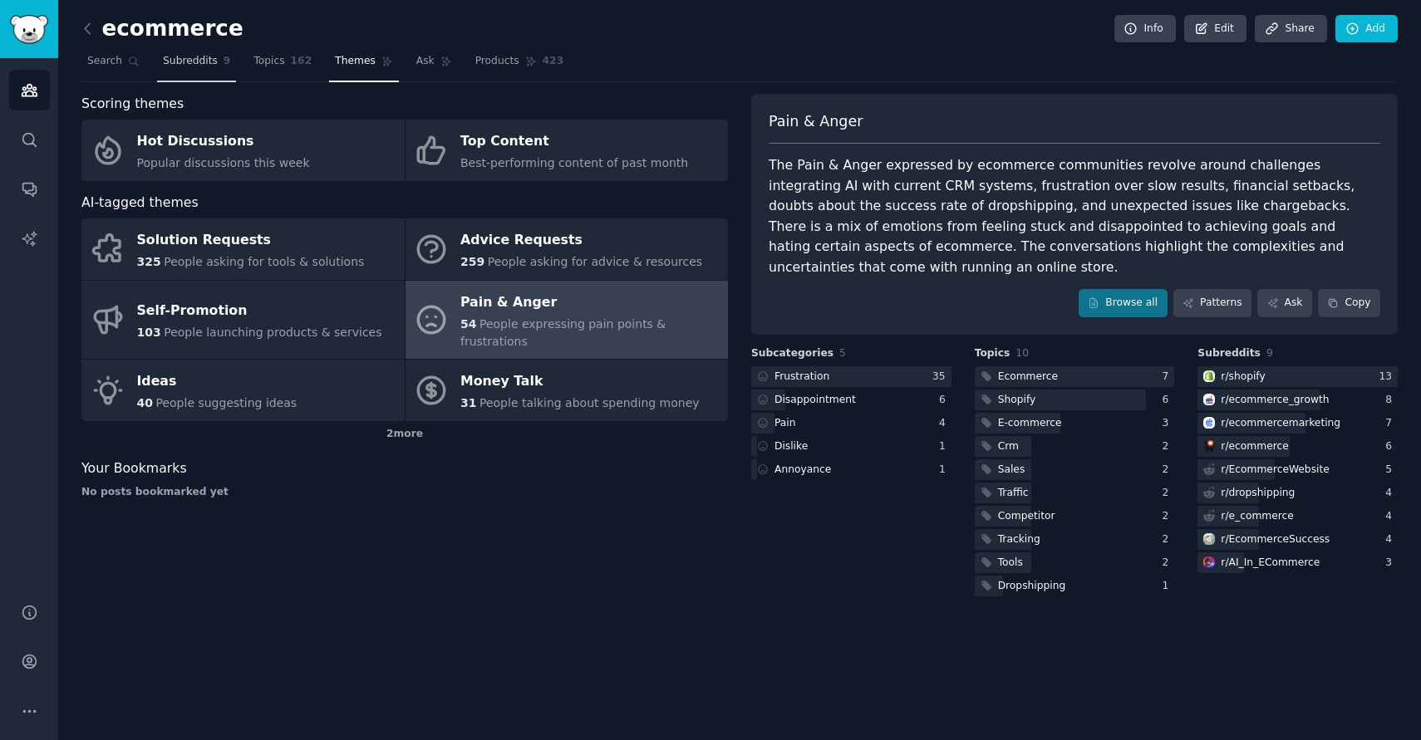
click at [215, 70] on link "Subreddits 9" at bounding box center [196, 65] width 79 height 34
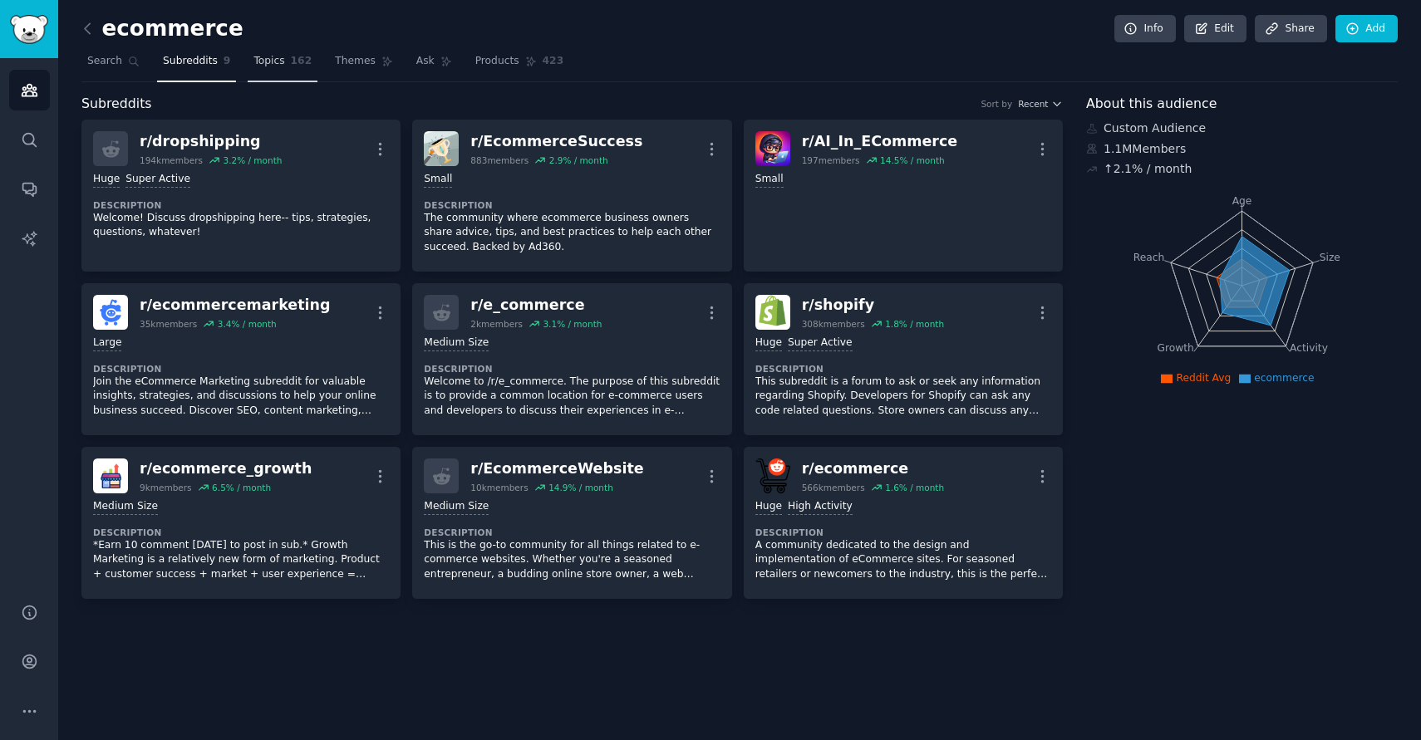
click at [291, 61] on span "162" at bounding box center [302, 61] width 22 height 15
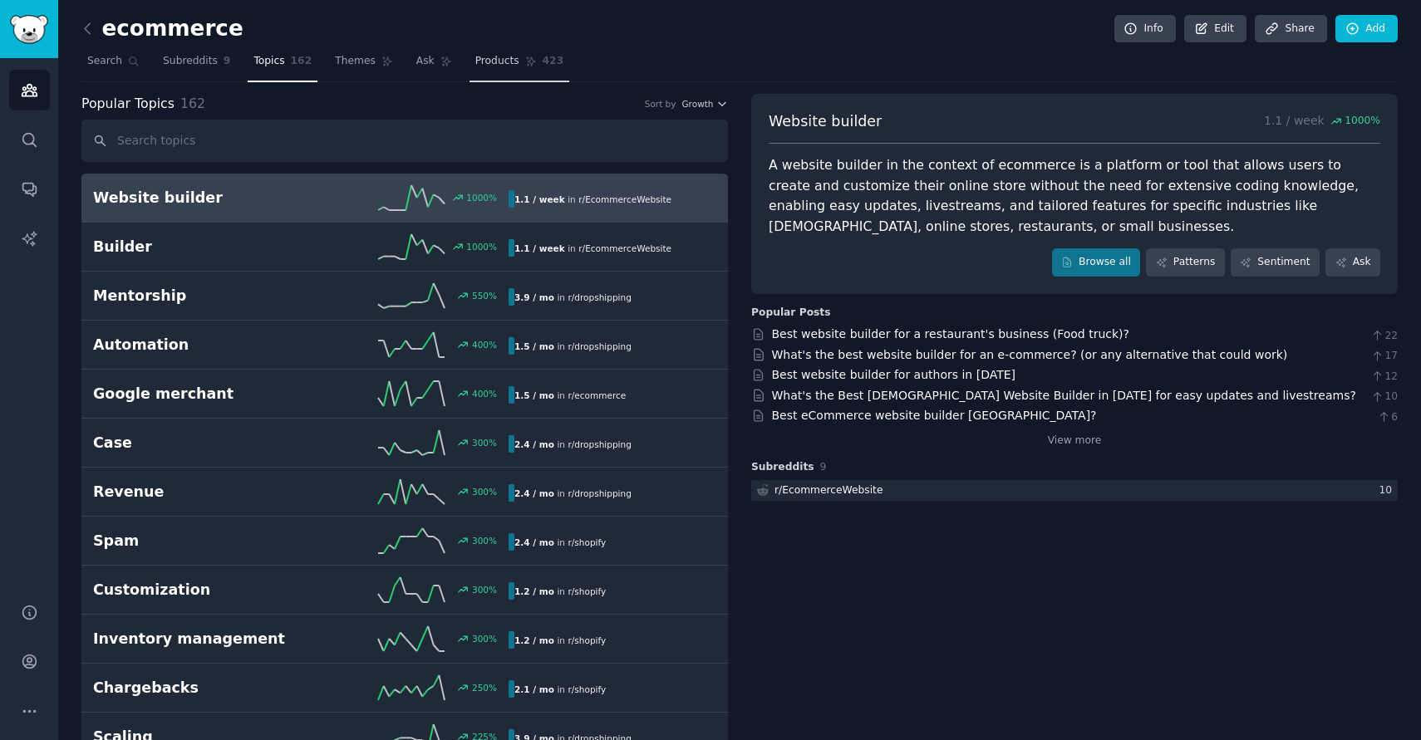
click at [479, 66] on span "Products" at bounding box center [497, 61] width 44 height 15
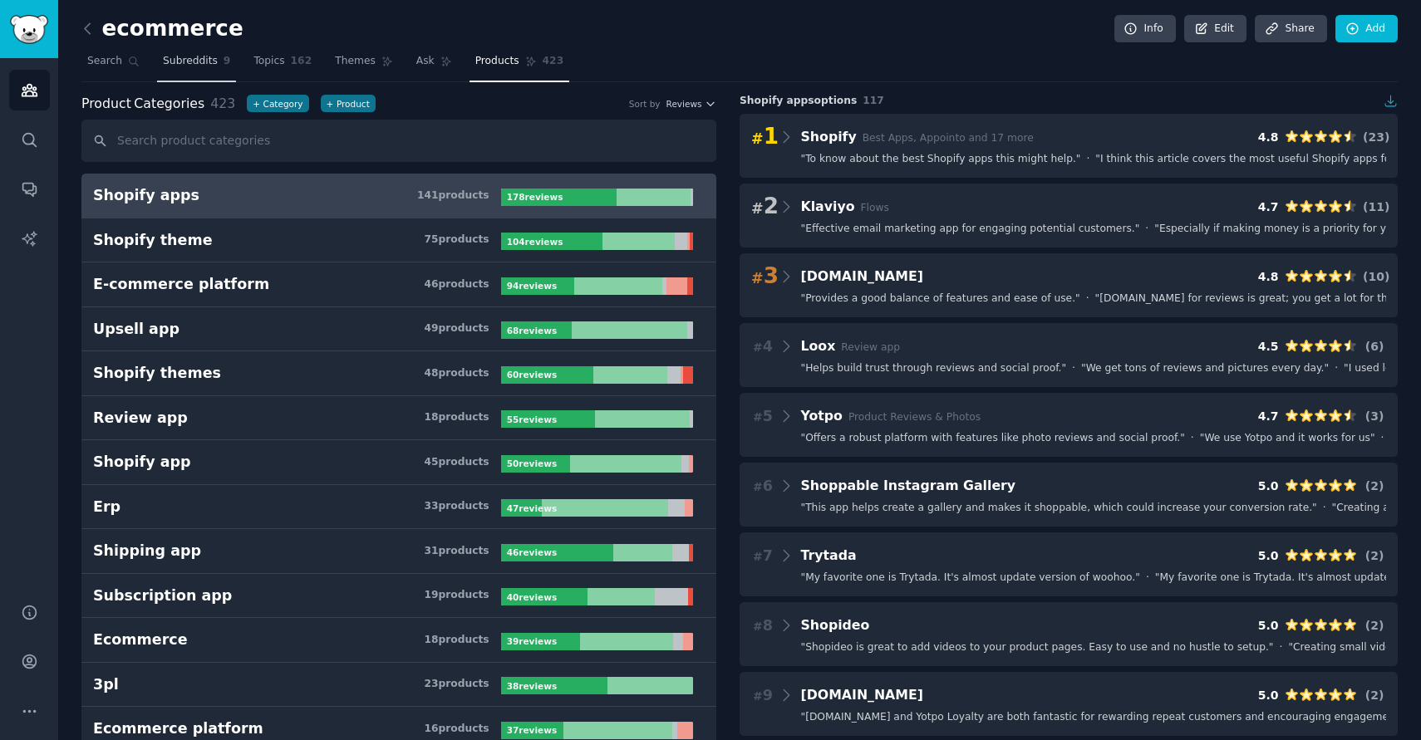
click at [191, 61] on span "Subreddits" at bounding box center [190, 61] width 55 height 15
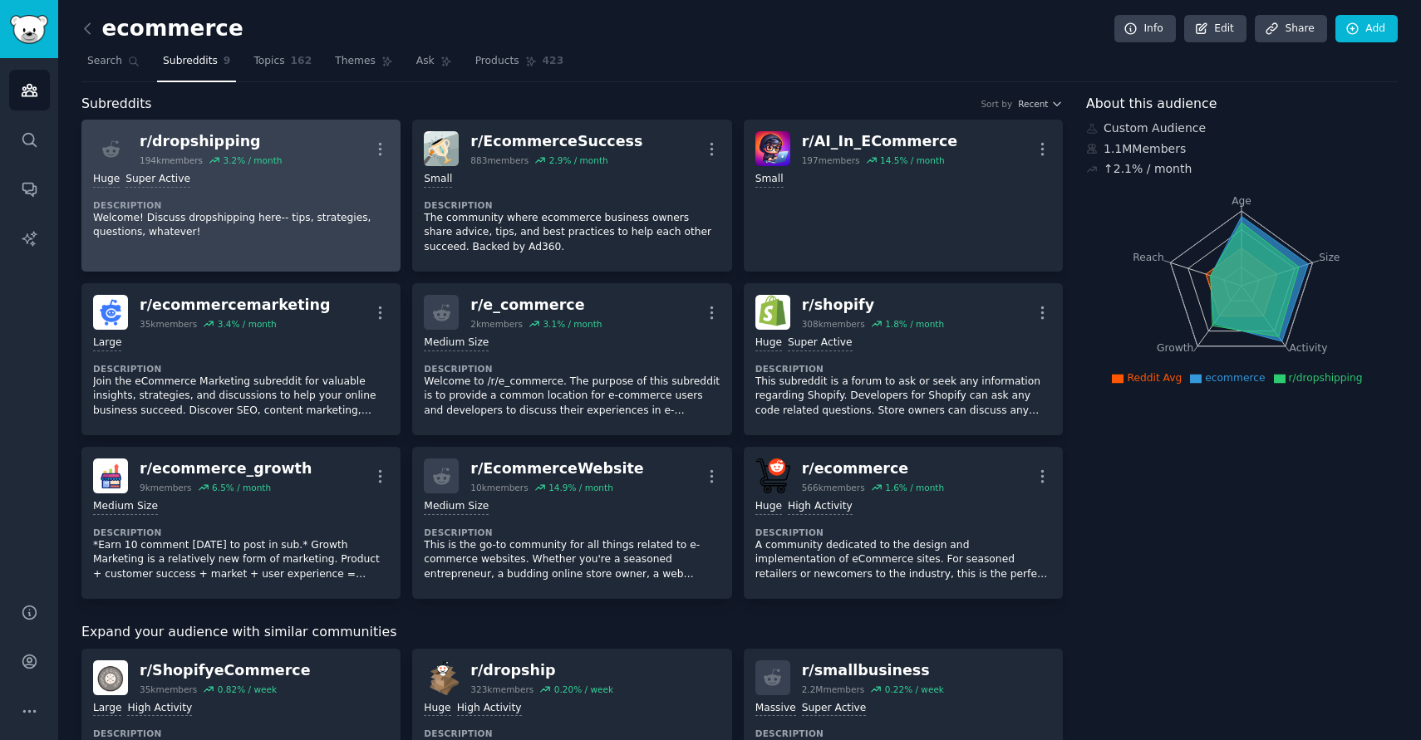
click at [183, 140] on div "r/ dropshipping" at bounding box center [211, 141] width 142 height 21
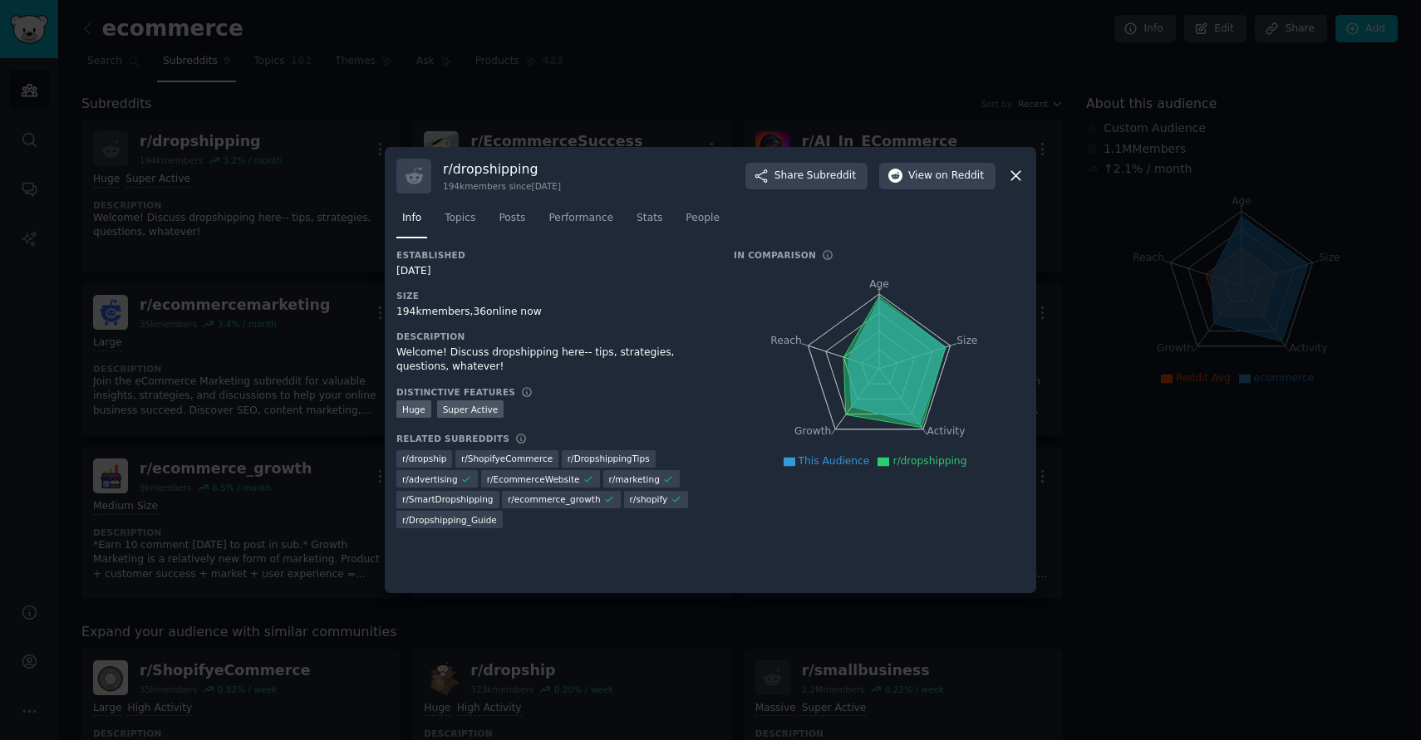
click at [338, 301] on div at bounding box center [710, 370] width 1421 height 740
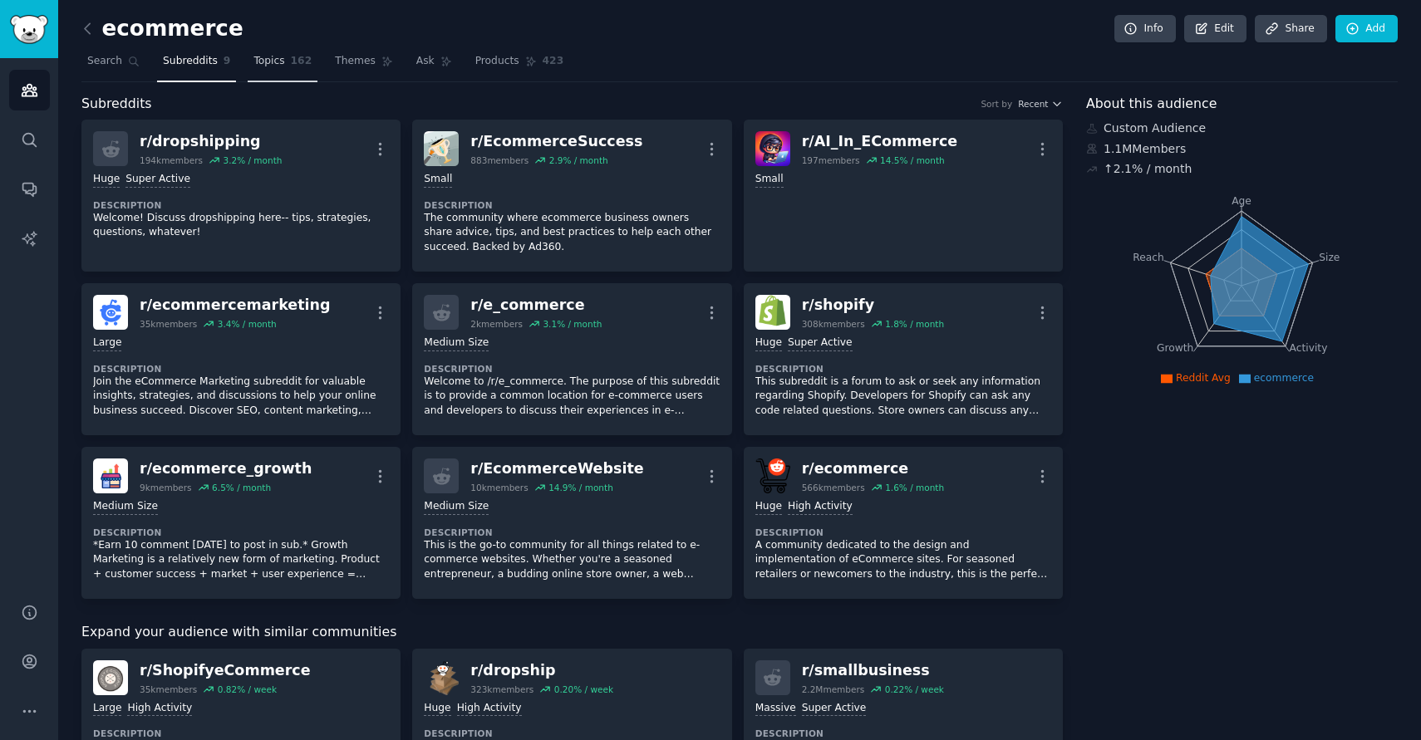
click at [277, 67] on span "Topics" at bounding box center [268, 61] width 31 height 15
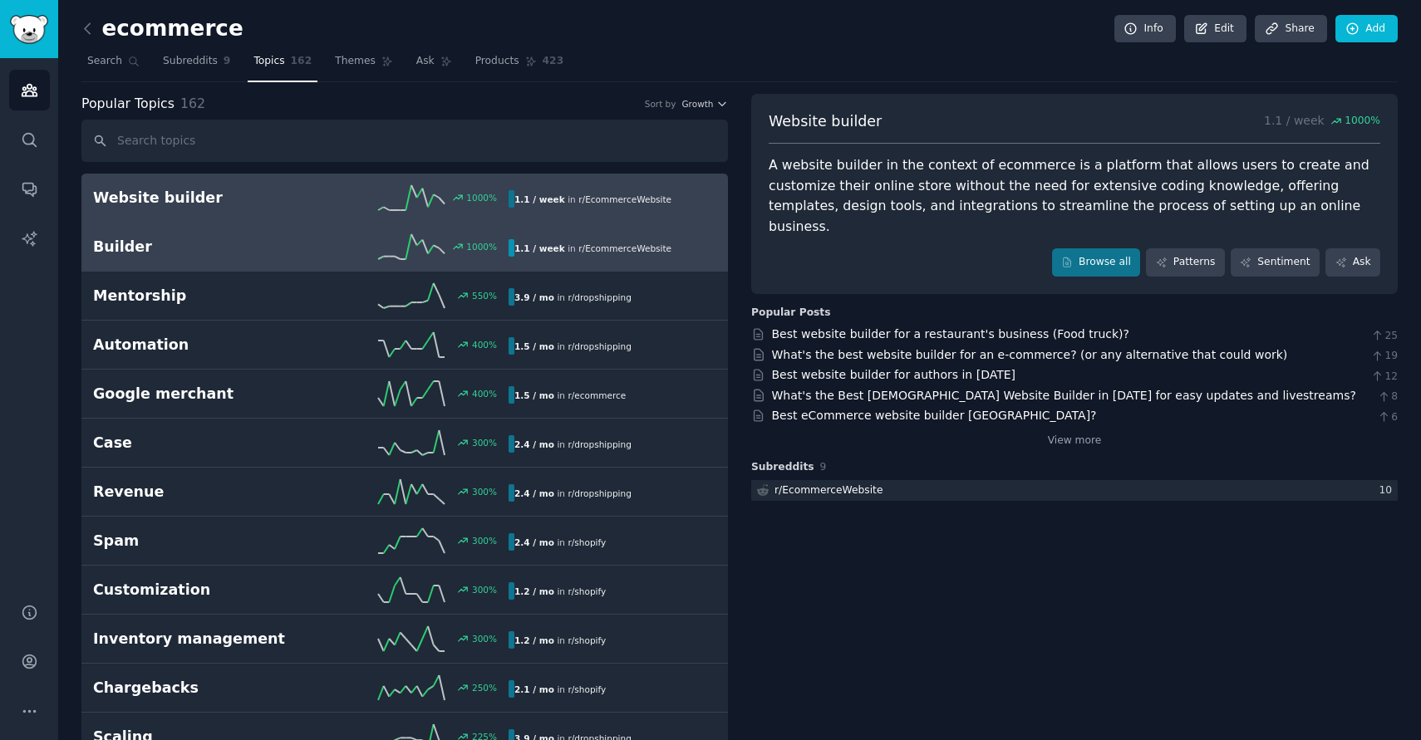
click at [361, 224] on link "Builder 1000 % 1.1 / week in r/ EcommerceWebsite" at bounding box center [404, 247] width 646 height 49
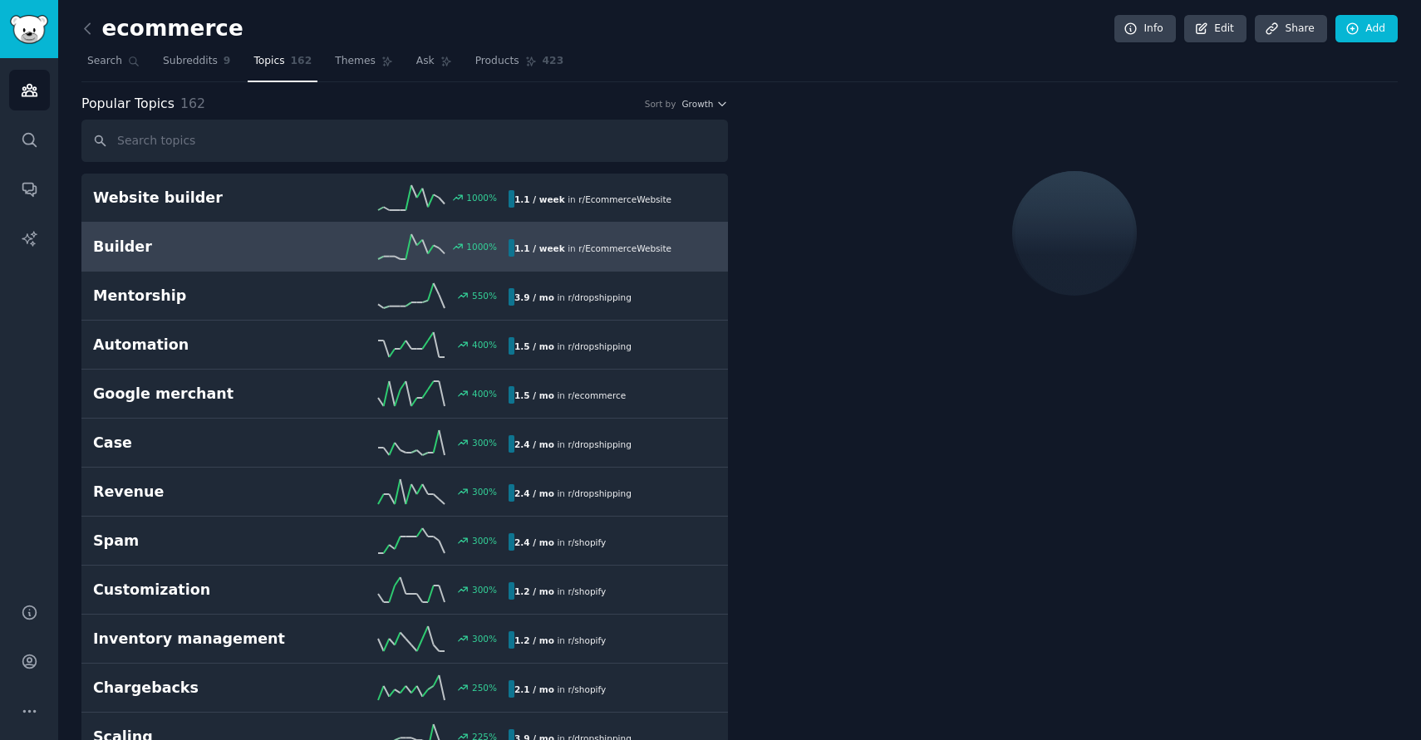
click at [708, 110] on div "Popular Topics 162 Sort by Growth" at bounding box center [404, 104] width 646 height 21
click at [719, 96] on div "Popular Topics 162 Sort by Growth" at bounding box center [404, 104] width 646 height 21
click at [716, 104] on icon "button" at bounding box center [722, 104] width 12 height 12
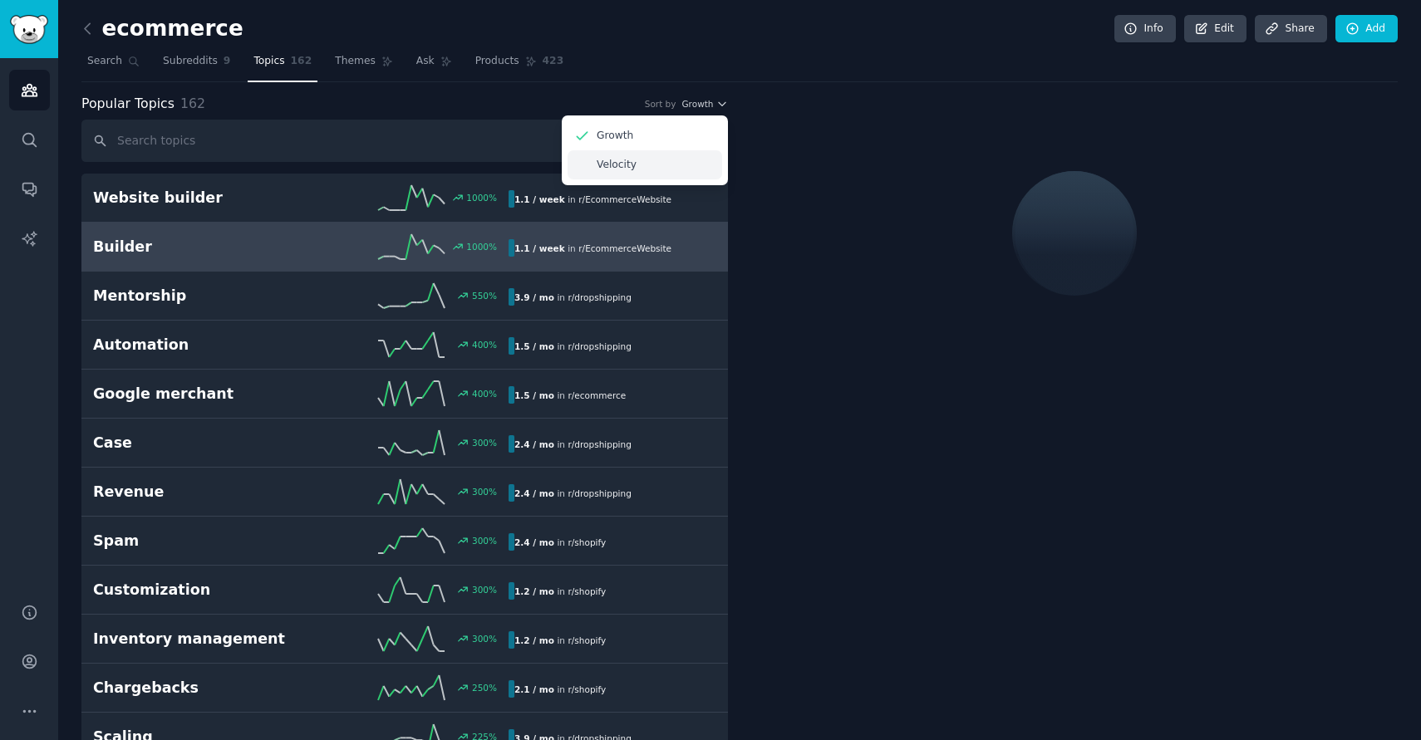
click at [627, 161] on p "Velocity" at bounding box center [616, 165] width 40 height 15
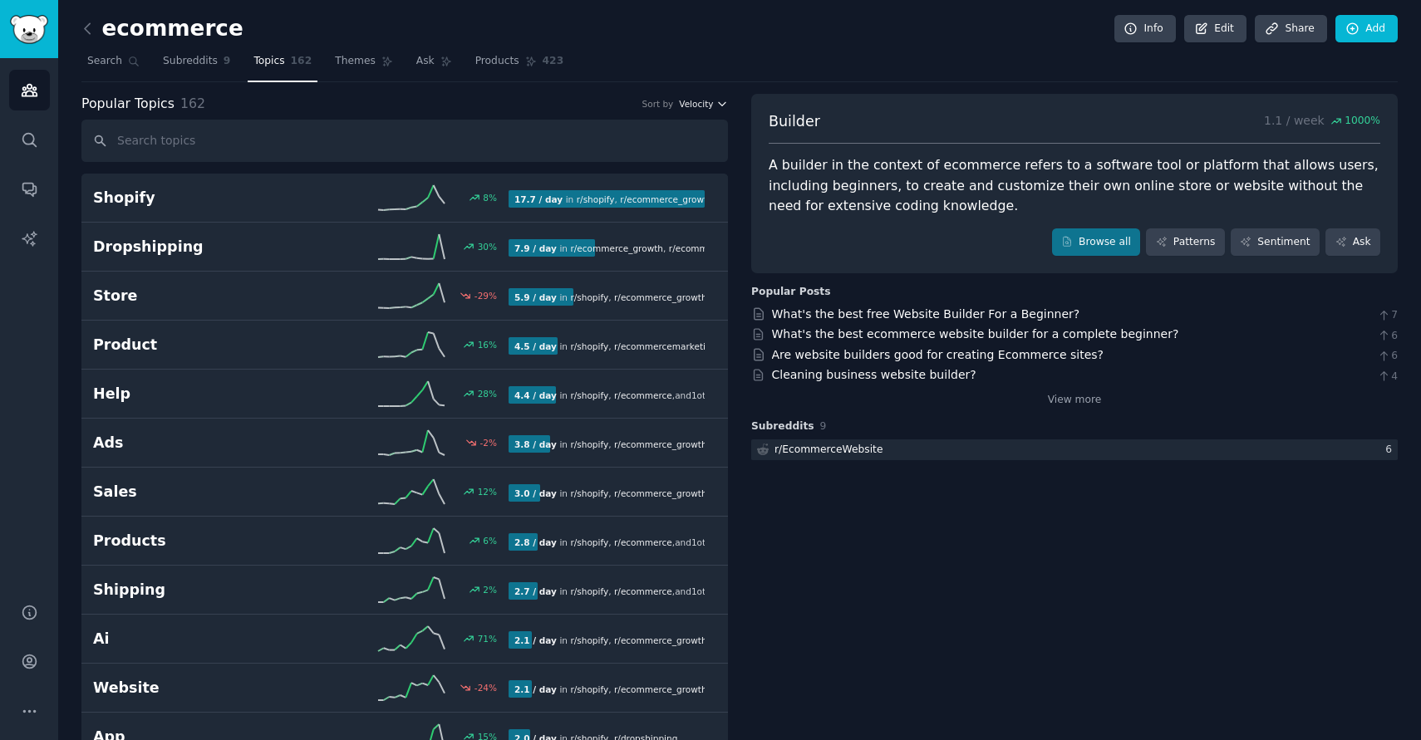
click at [699, 106] on span "Velocity" at bounding box center [696, 104] width 34 height 12
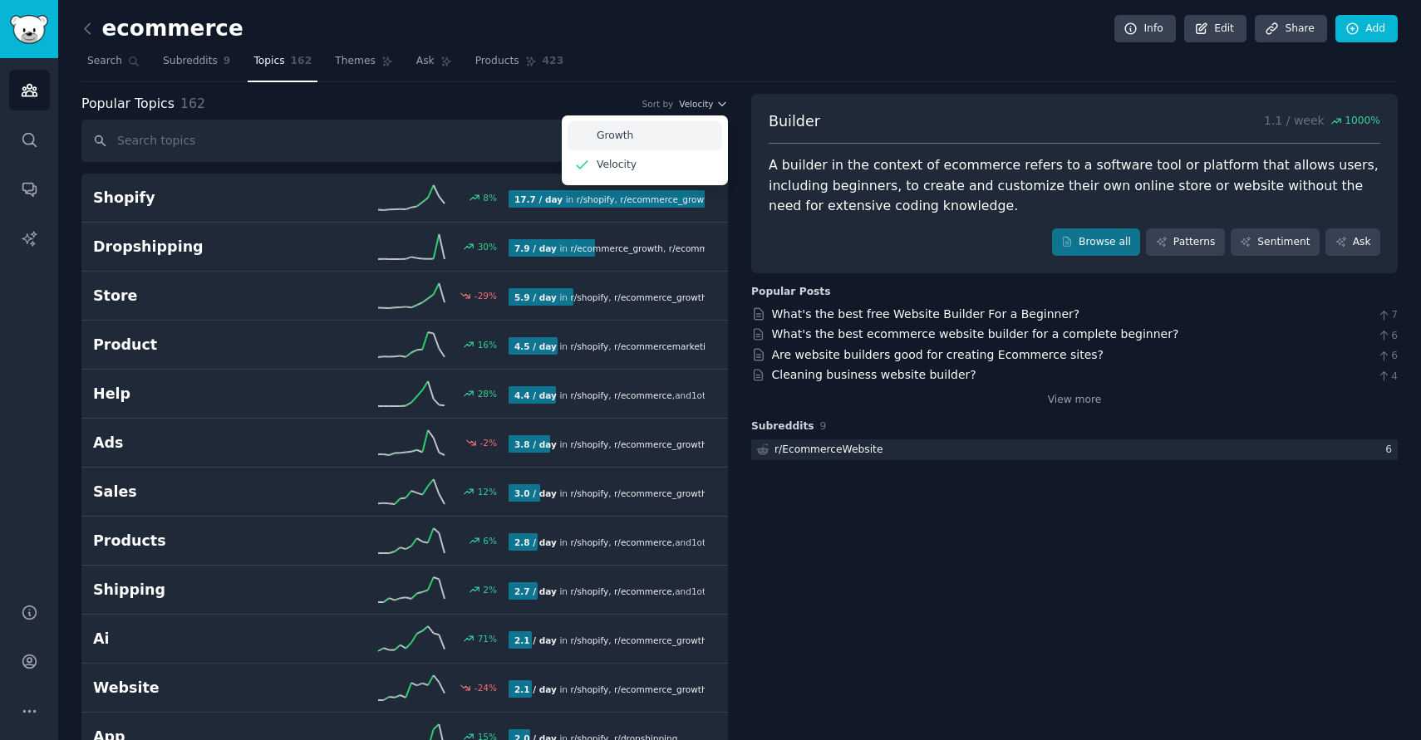
click at [660, 135] on div "Growth" at bounding box center [644, 135] width 155 height 29
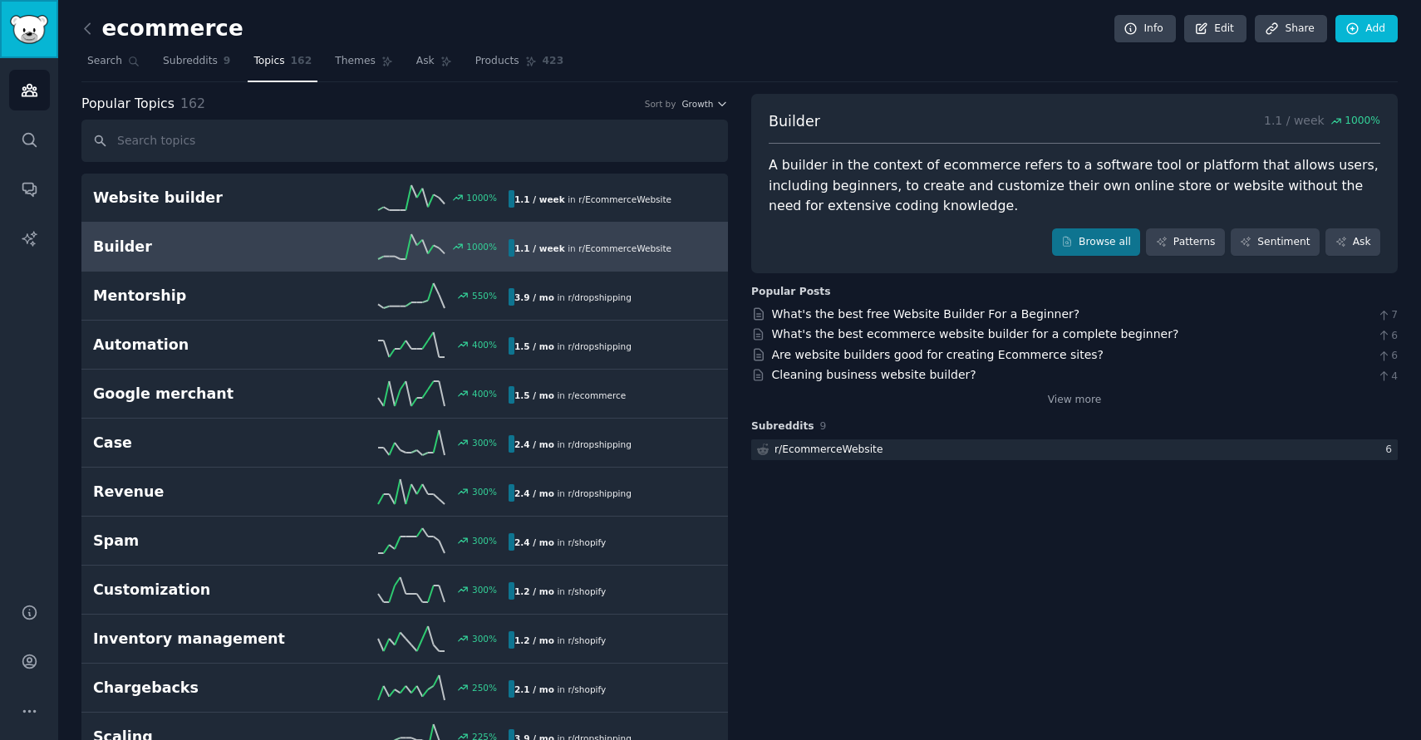
click at [27, 31] on img "Sidebar" at bounding box center [29, 29] width 38 height 29
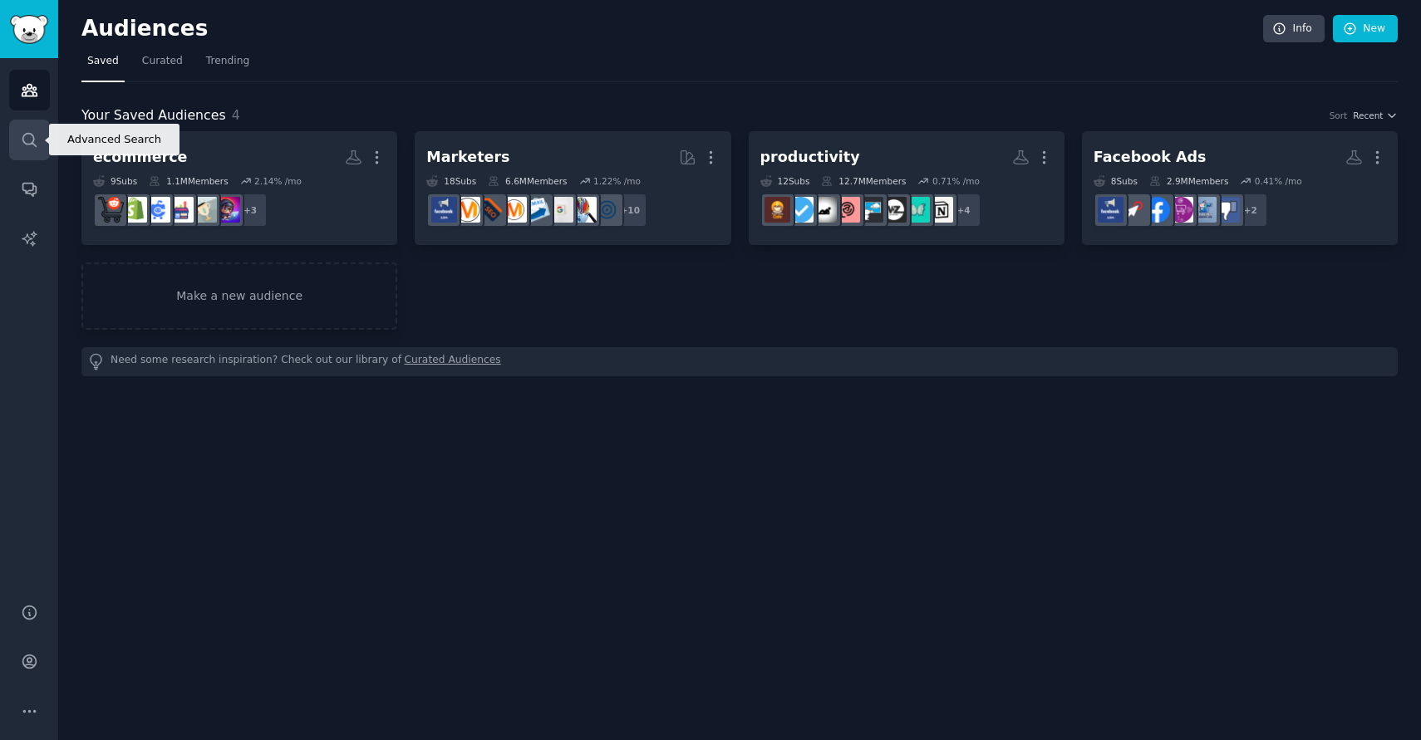
click at [32, 141] on icon "Sidebar" at bounding box center [28, 139] width 13 height 13
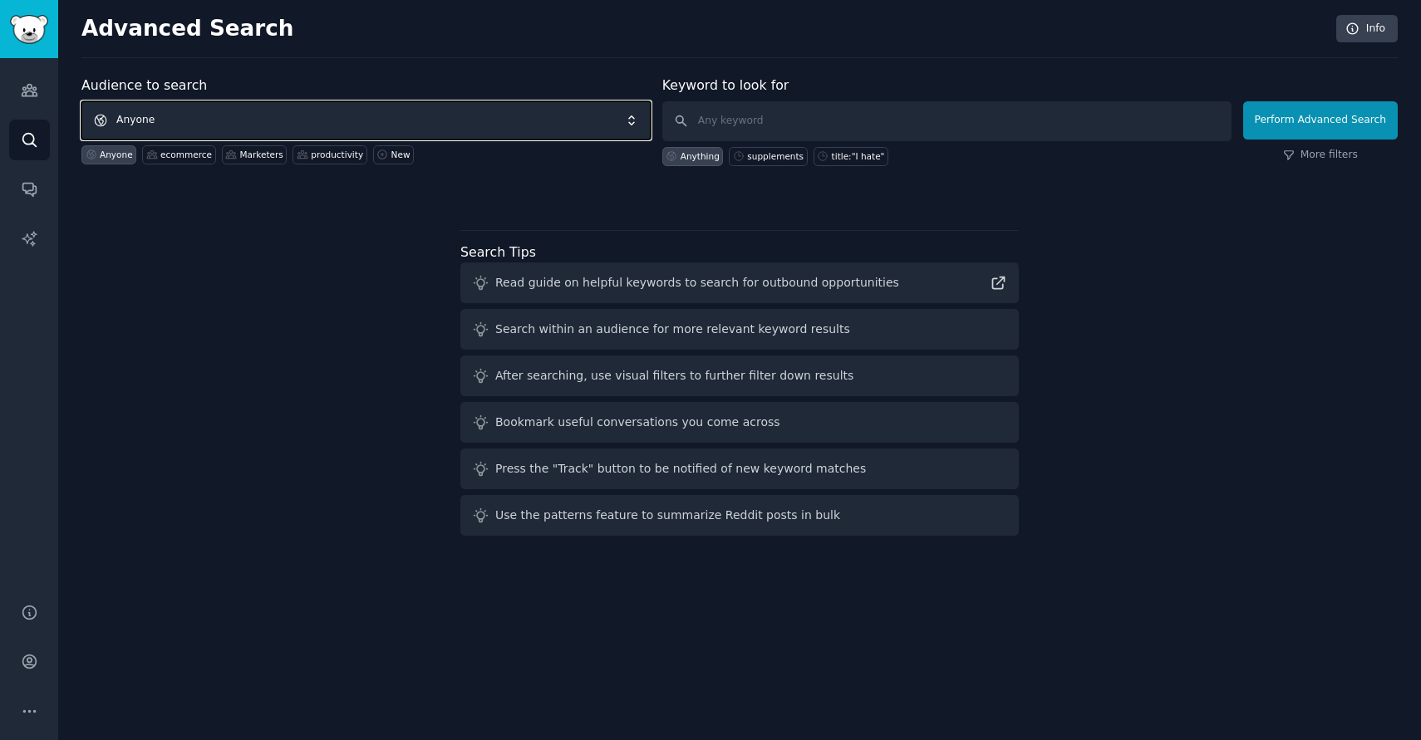
click at [186, 117] on span "Anyone" at bounding box center [365, 120] width 569 height 38
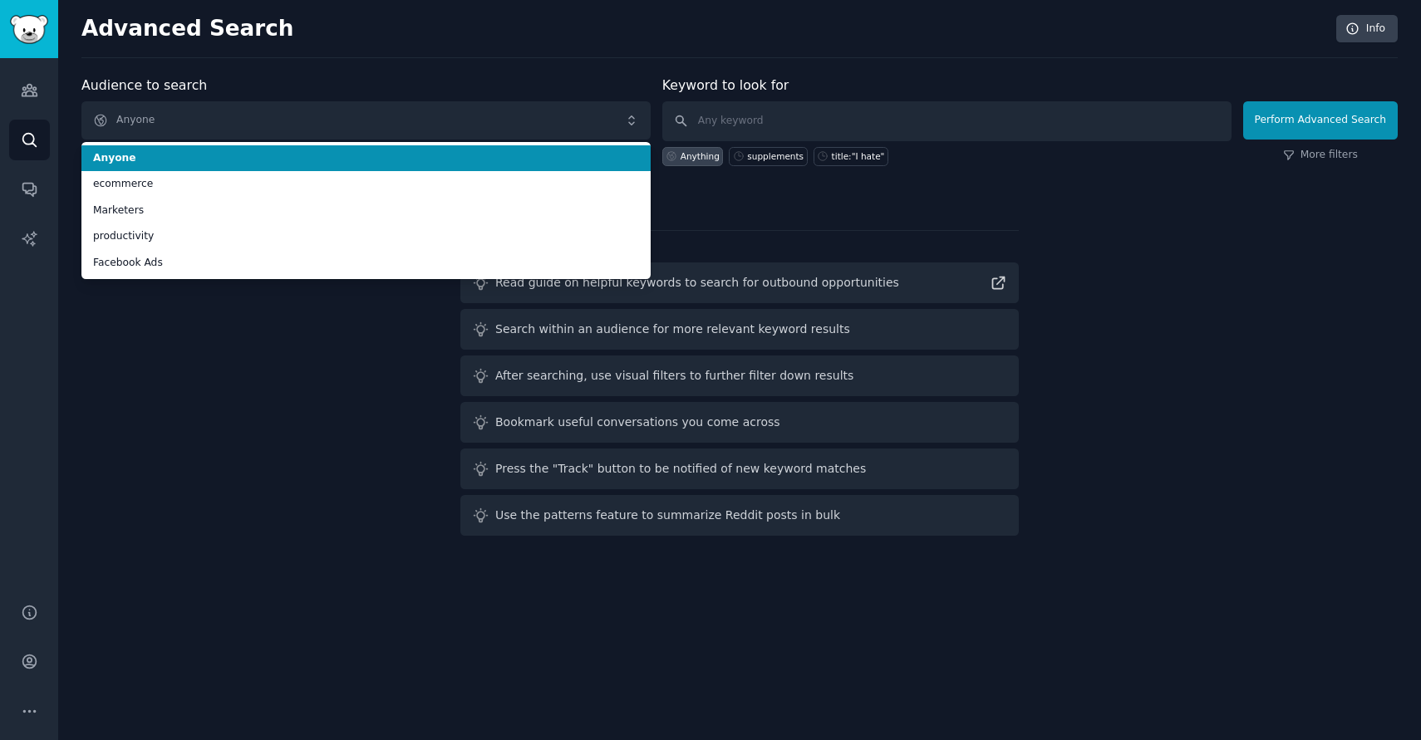
click at [425, 61] on div "Advanced Search Info Audience to search Anyone Anyone ecommerce Marketers produ…" at bounding box center [739, 370] width 1362 height 740
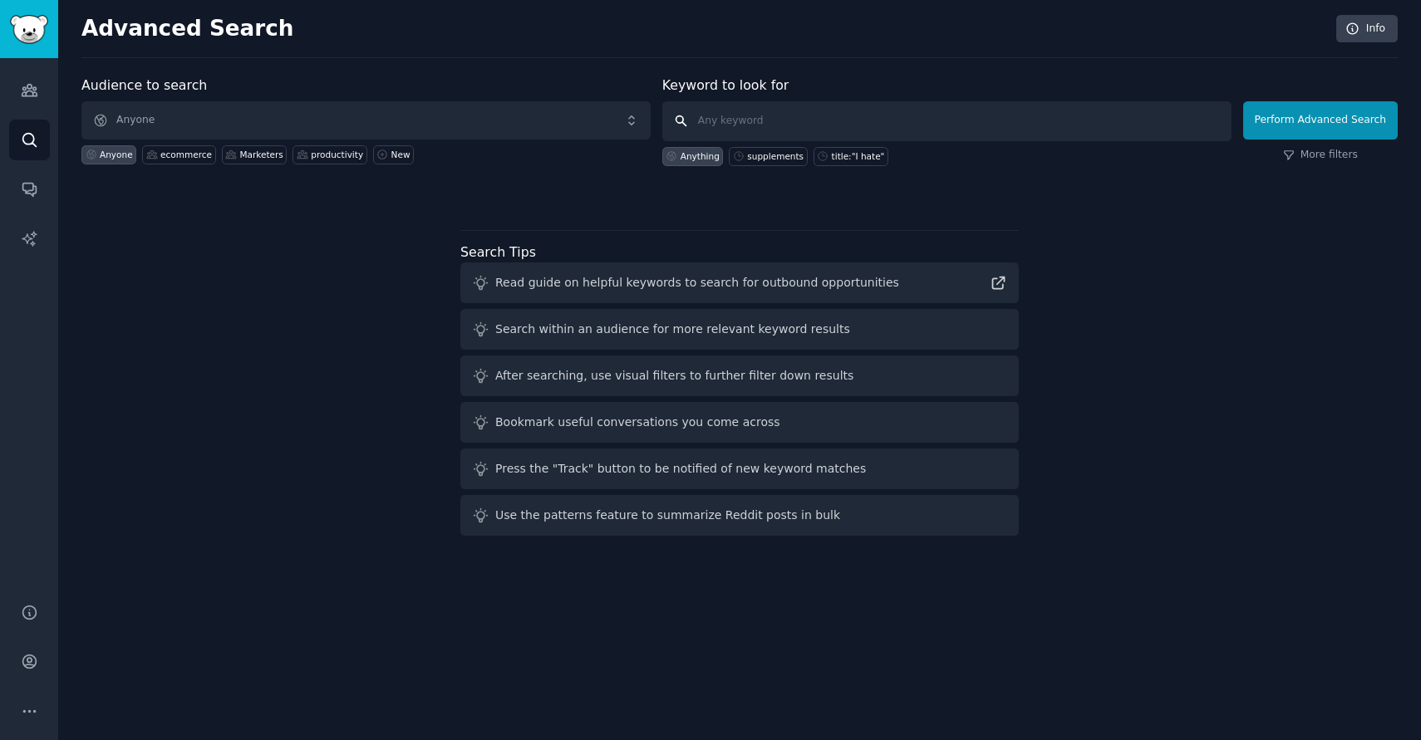
click at [714, 125] on input "text" at bounding box center [946, 121] width 569 height 40
type input "s"
type input "high ticket"
click button "Perform Advanced Search" at bounding box center [1320, 120] width 155 height 38
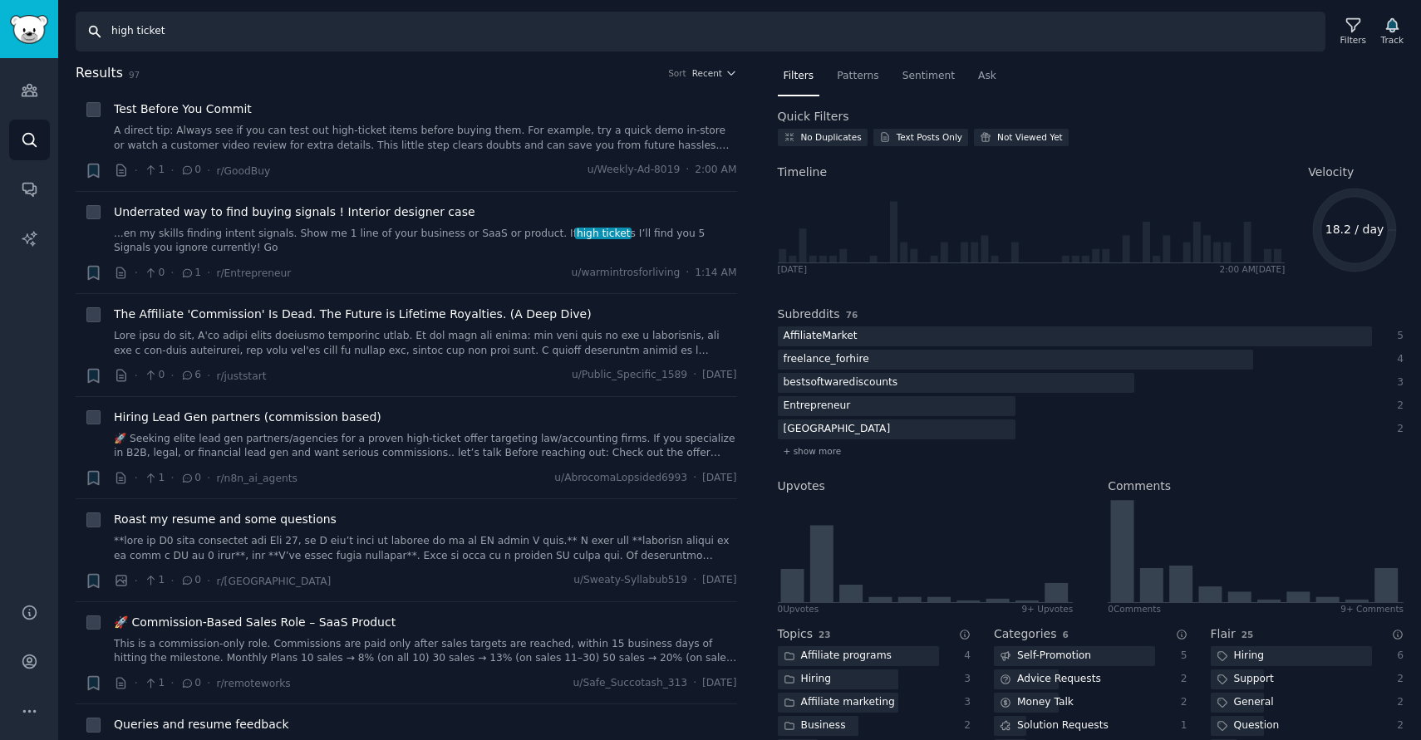
click at [277, 29] on input "high ticket" at bounding box center [700, 32] width 1249 height 40
click at [278, 29] on input "high ticket" at bounding box center [700, 32] width 1249 height 40
click at [26, 29] on img "Sidebar" at bounding box center [29, 29] width 38 height 29
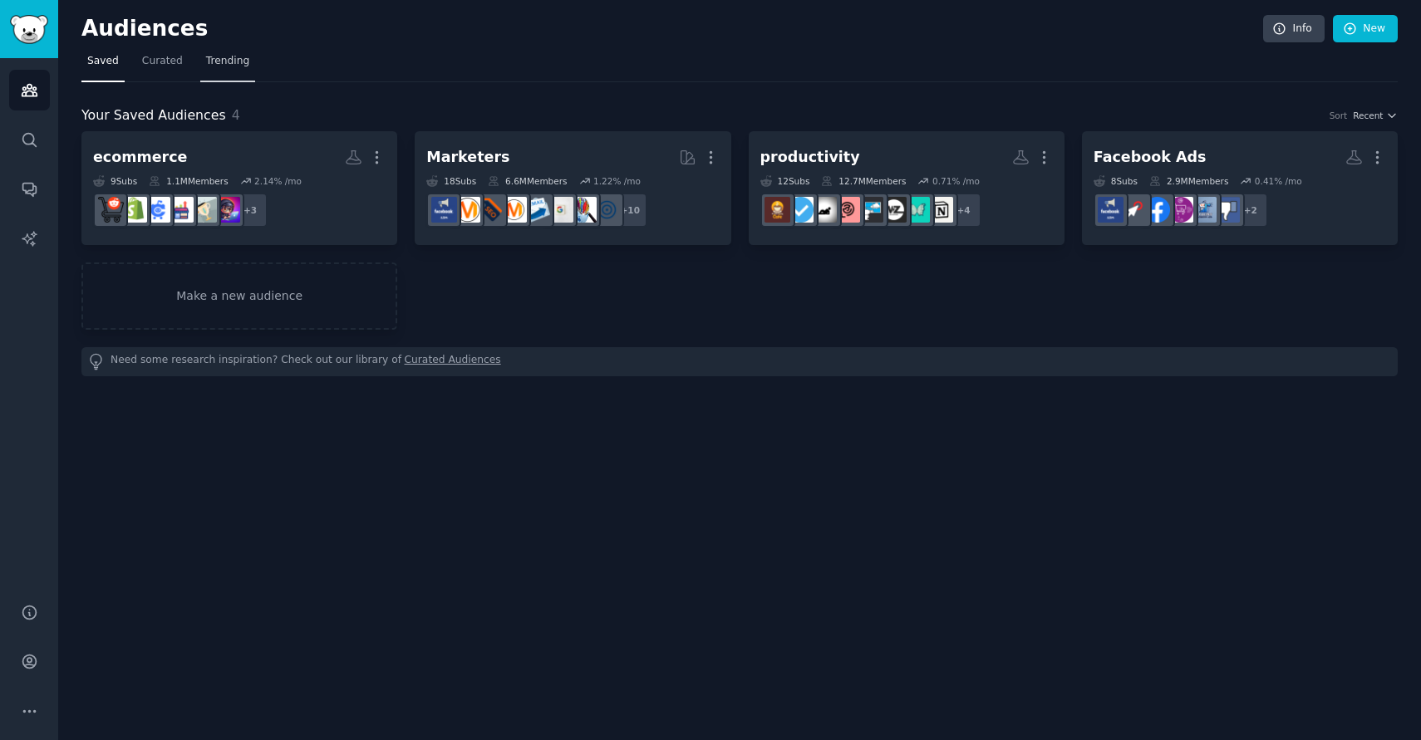
click at [215, 59] on span "Trending" at bounding box center [227, 61] width 43 height 15
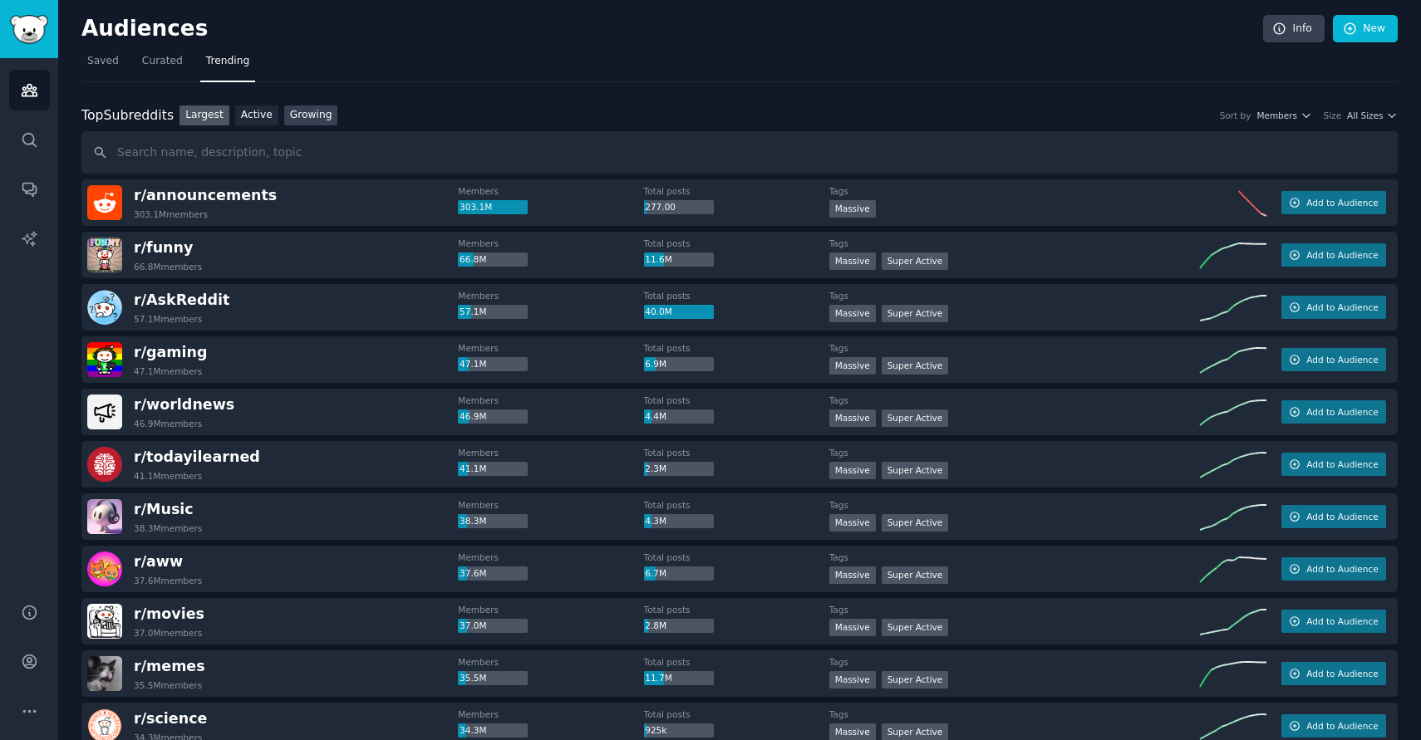
click at [302, 119] on link "Growing" at bounding box center [311, 116] width 54 height 21
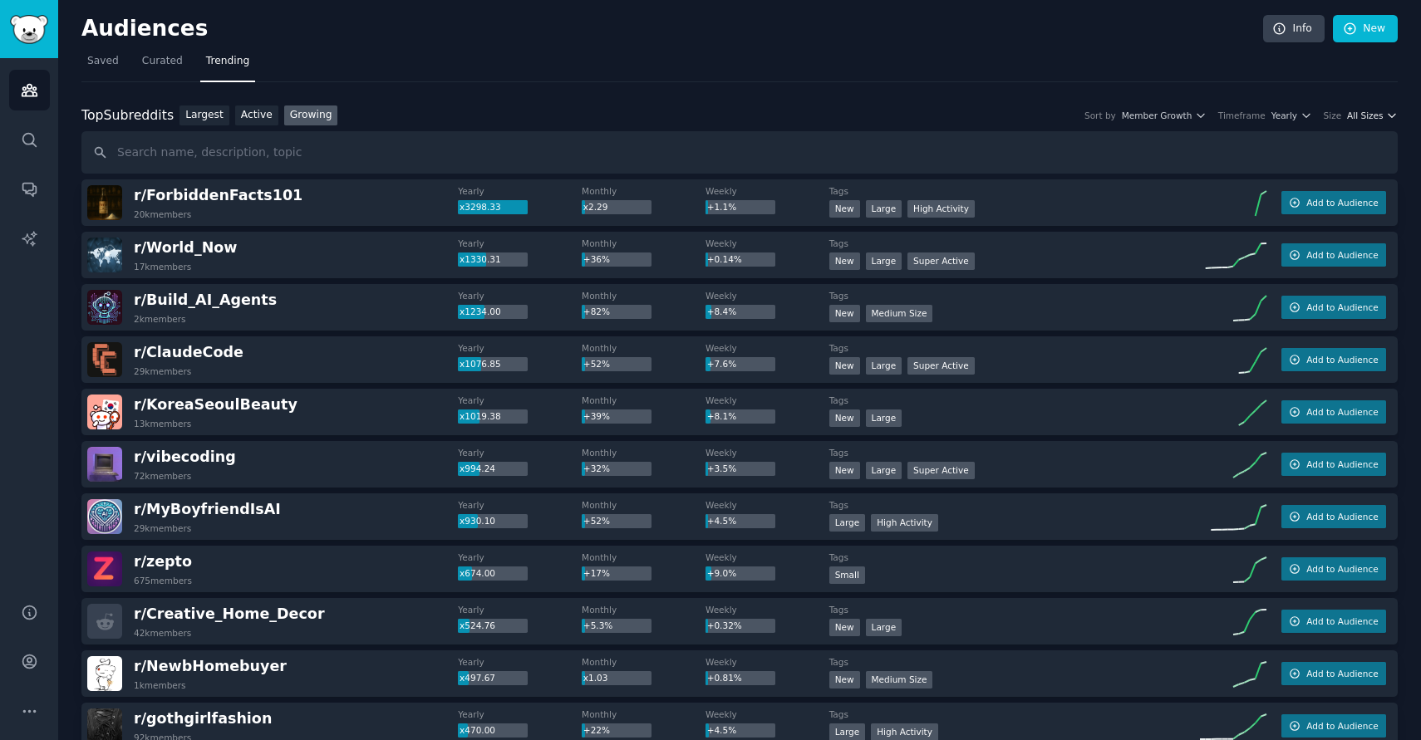
click at [1372, 115] on span "All Sizes" at bounding box center [1365, 116] width 36 height 12
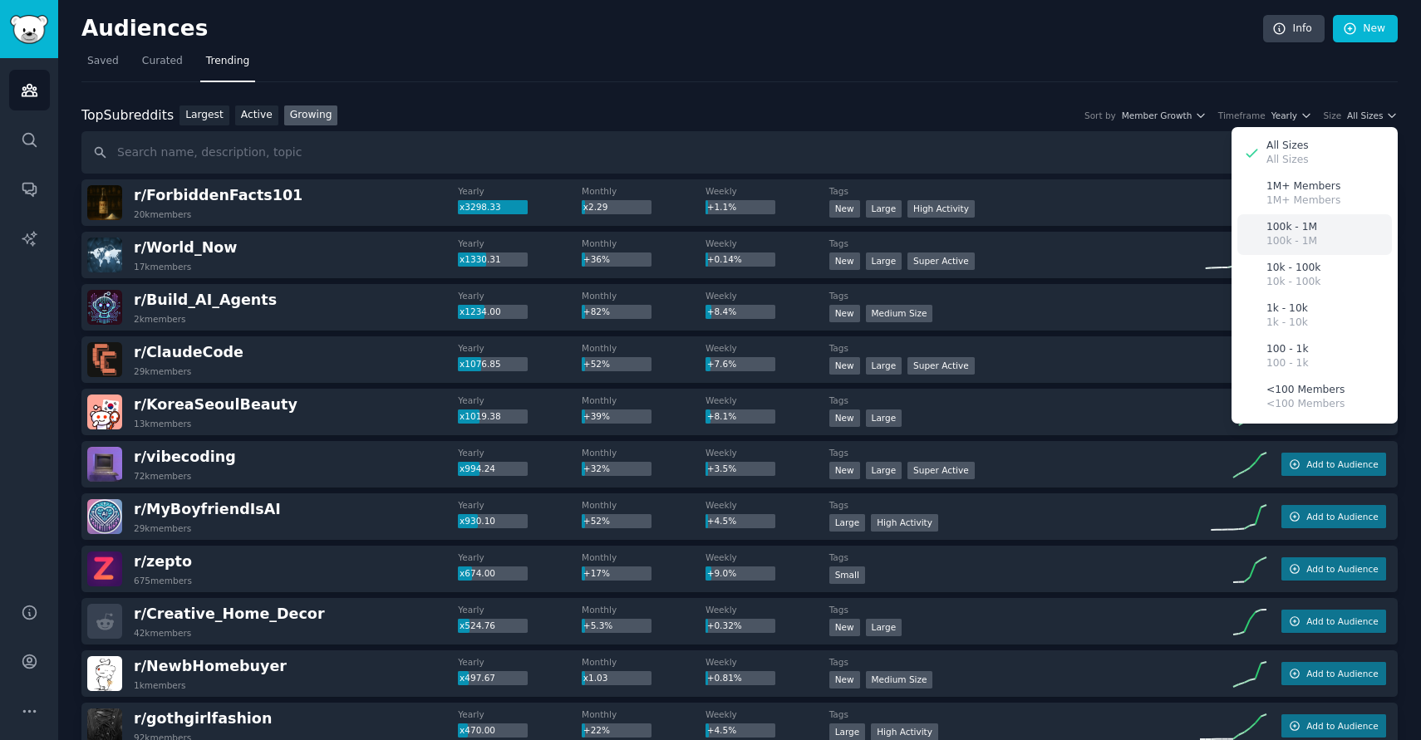
click at [1316, 233] on div "100k - 1M 100k - 1M" at bounding box center [1314, 234] width 155 height 41
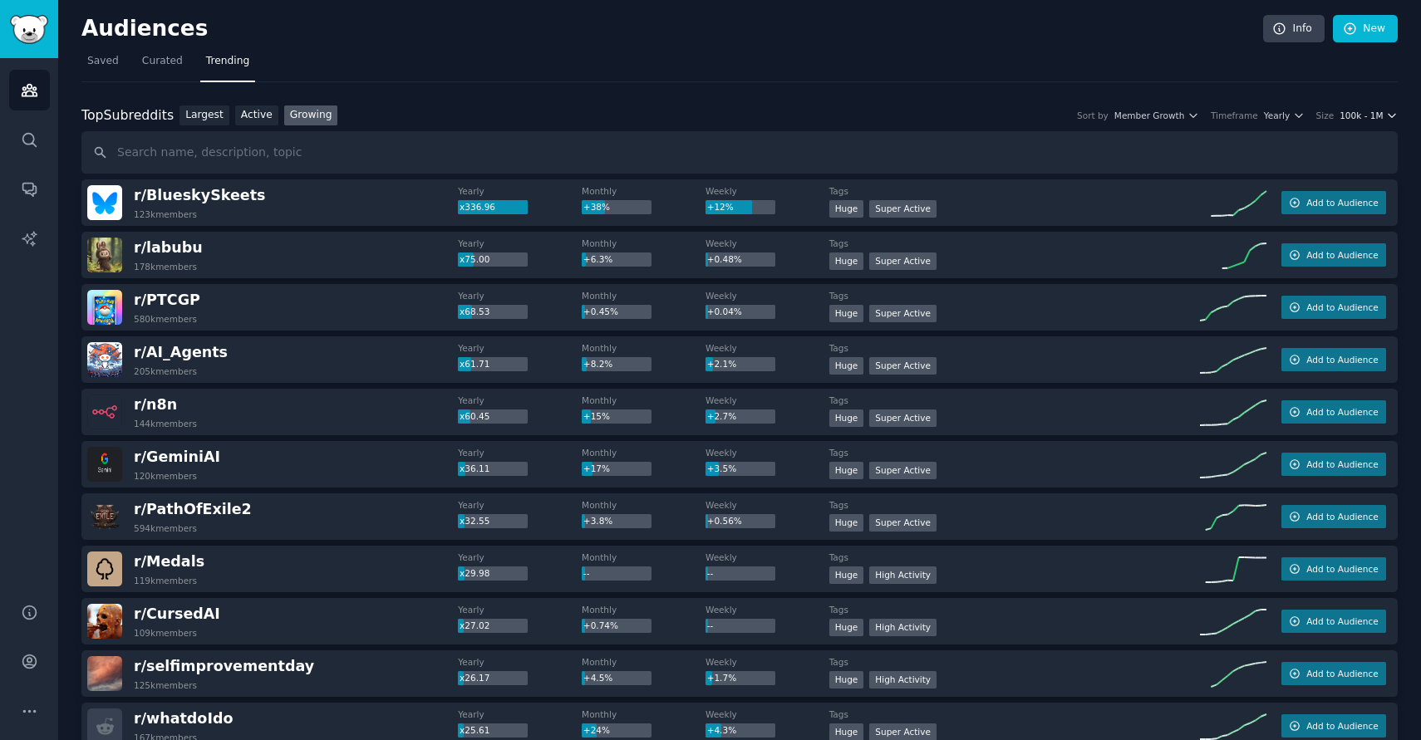
click at [1377, 114] on span "100k - 1M" at bounding box center [1360, 116] width 43 height 12
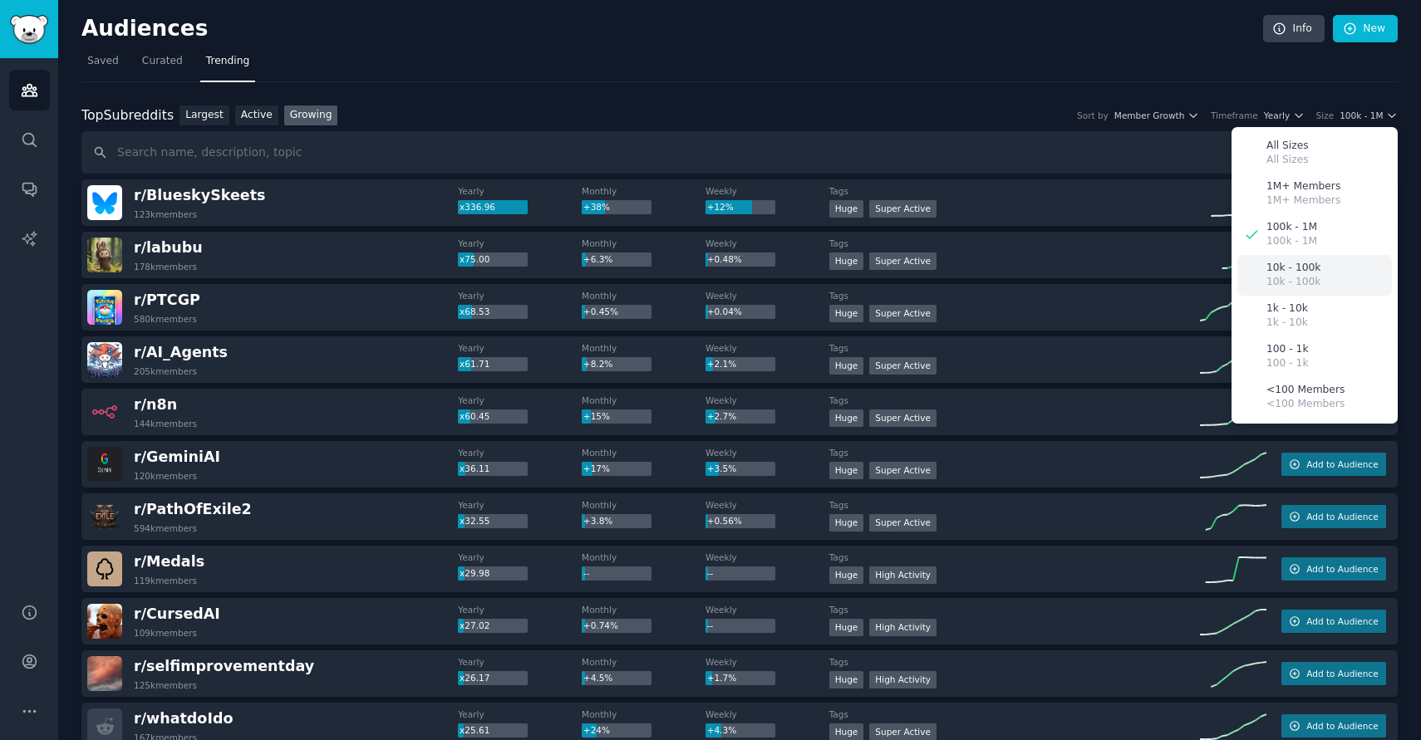
click at [1296, 267] on p "10k - 100k" at bounding box center [1293, 268] width 54 height 15
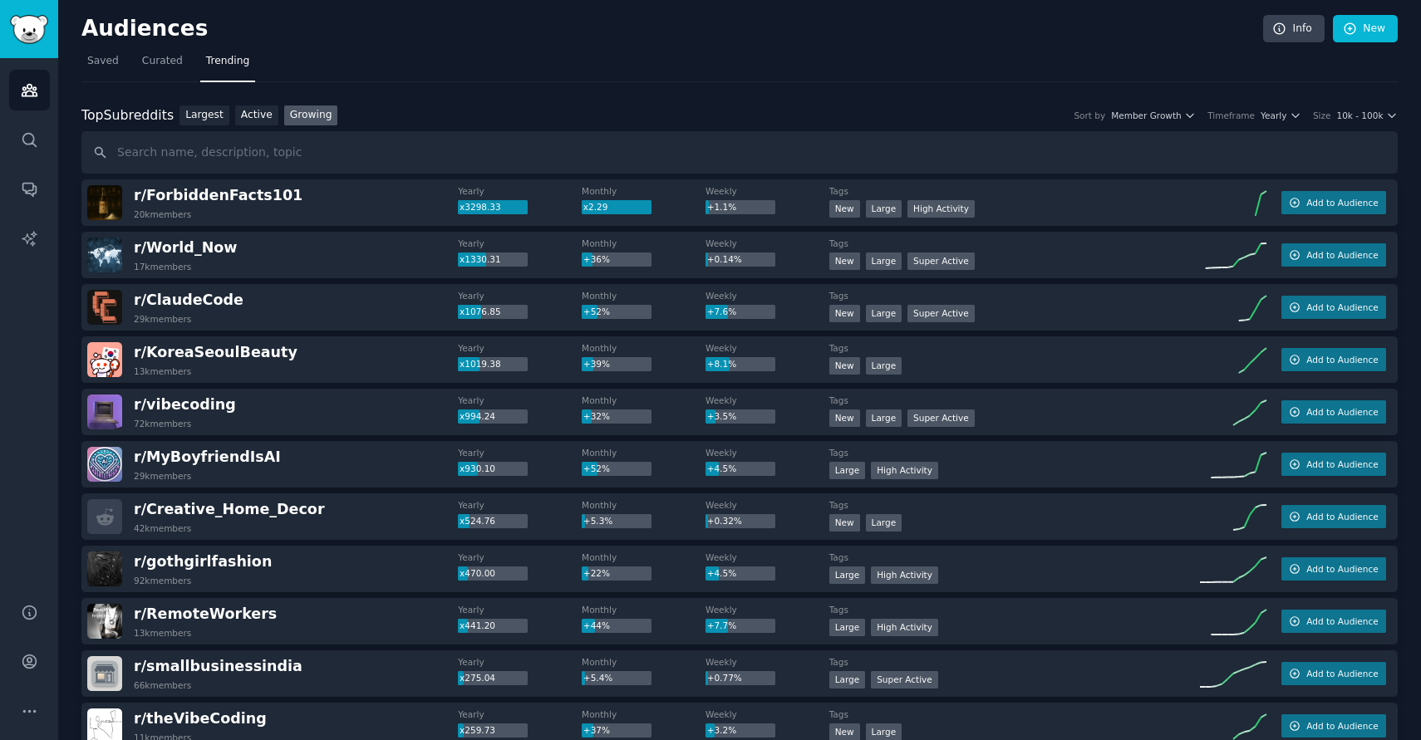
click at [1382, 121] on div "Top Subreddits Top Subreddits Largest Active Growing Sort by Member Growth Time…" at bounding box center [739, 116] width 1316 height 21
click at [1386, 110] on icon "button" at bounding box center [1392, 116] width 12 height 12
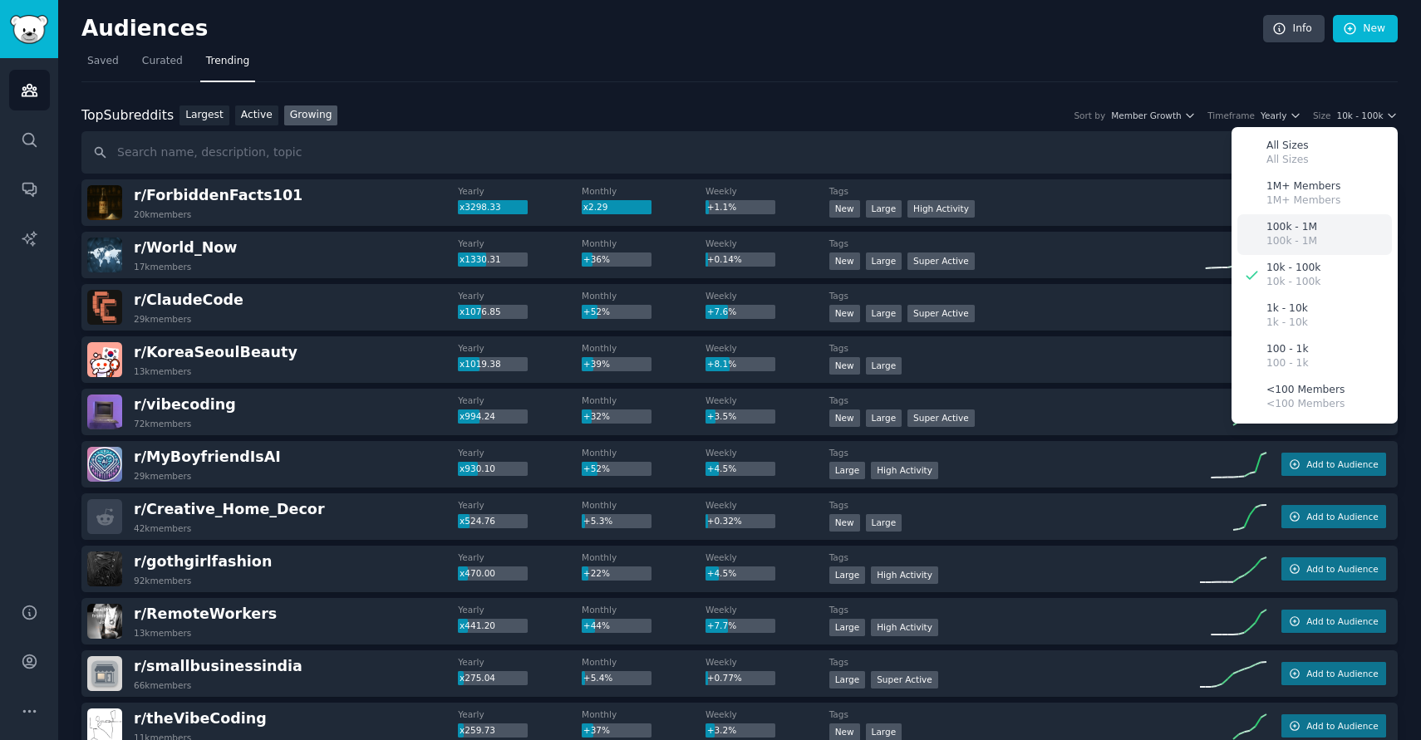
click at [1318, 232] on div "100k - 1M 100k - 1M" at bounding box center [1314, 234] width 155 height 41
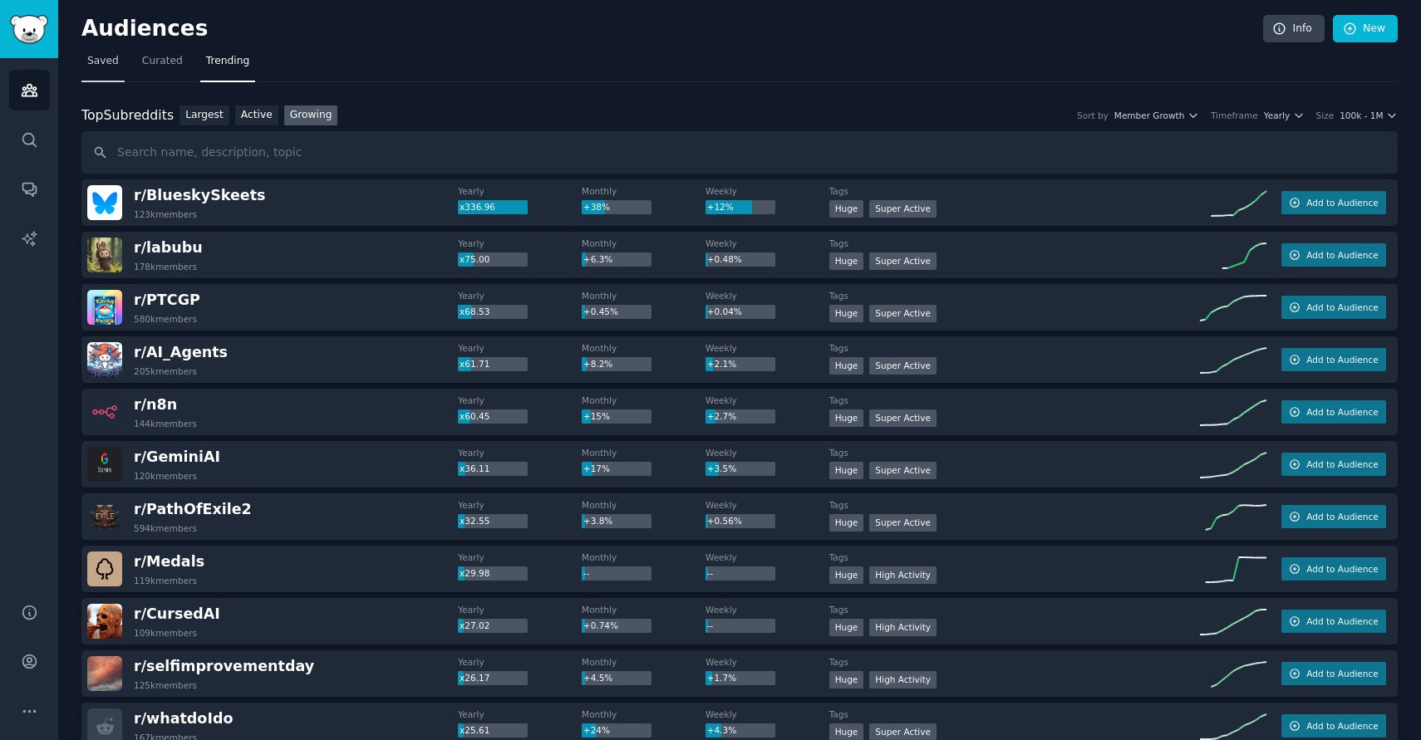
click at [100, 55] on span "Saved" at bounding box center [103, 61] width 32 height 15
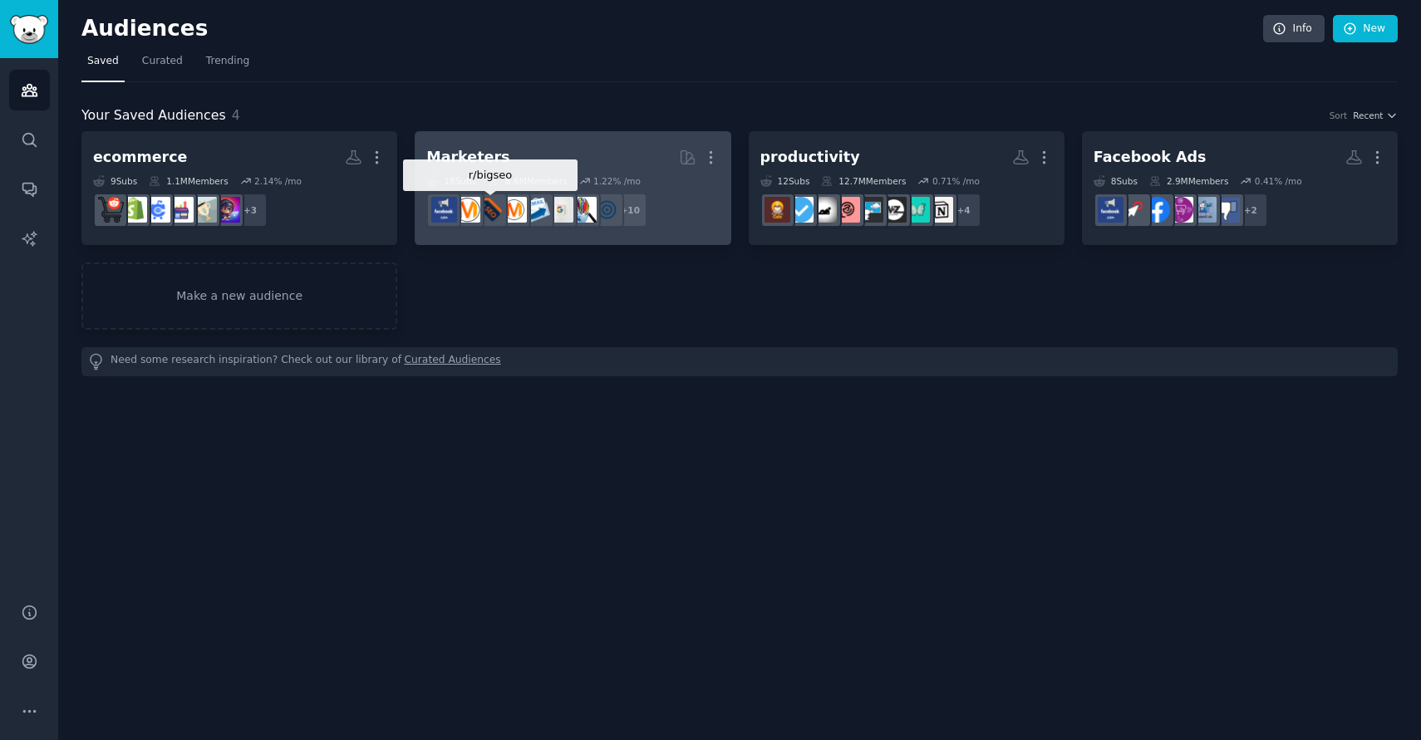
click at [503, 194] on div at bounding box center [490, 210] width 35 height 35
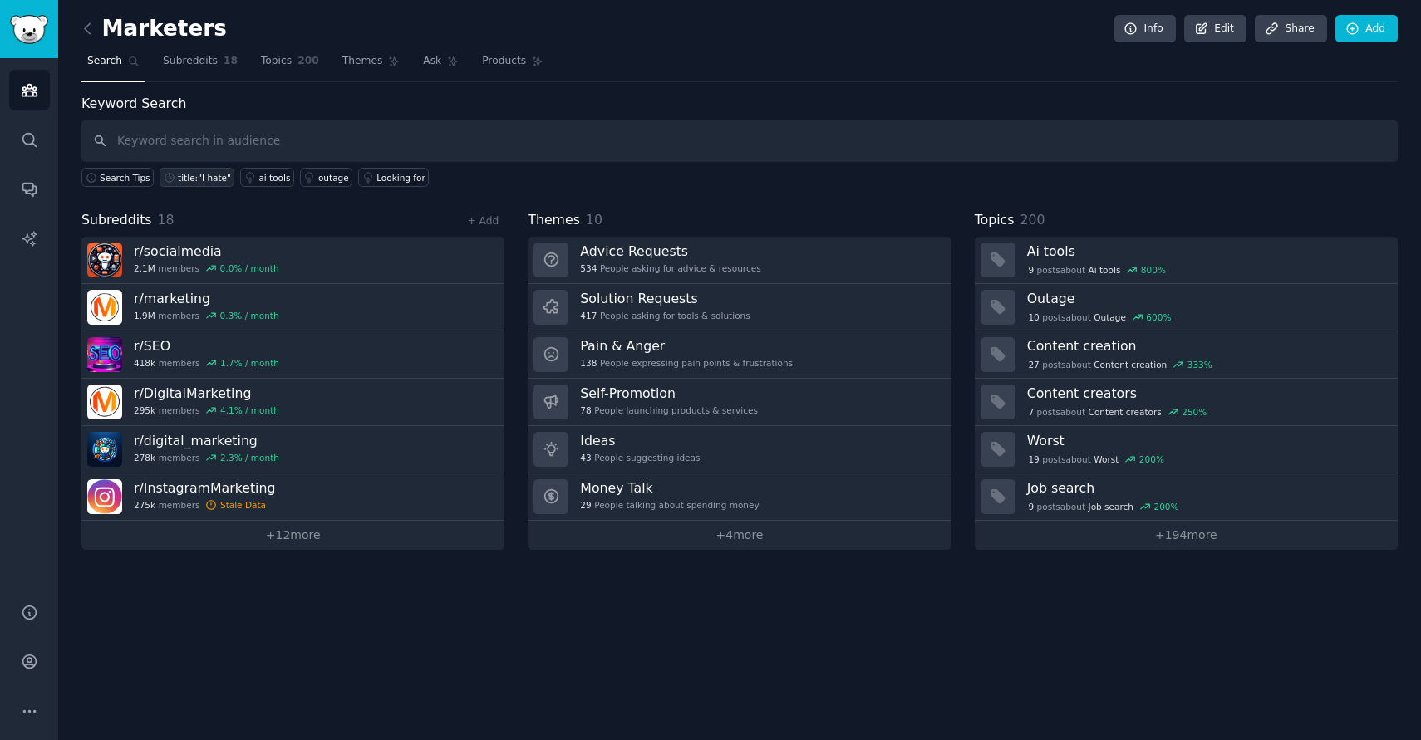
click at [193, 177] on div "title:"I hate"" at bounding box center [204, 178] width 53 height 12
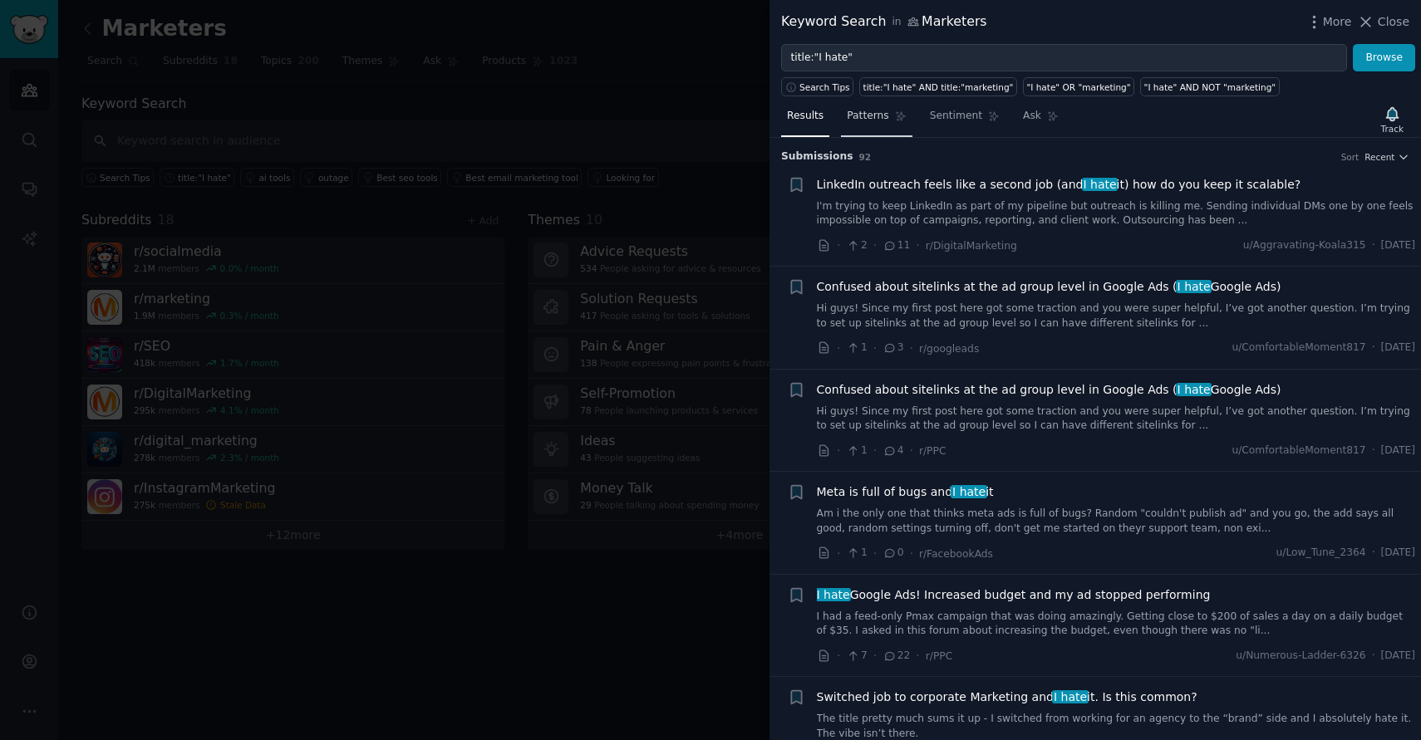
click at [874, 125] on link "Patterns" at bounding box center [876, 120] width 71 height 34
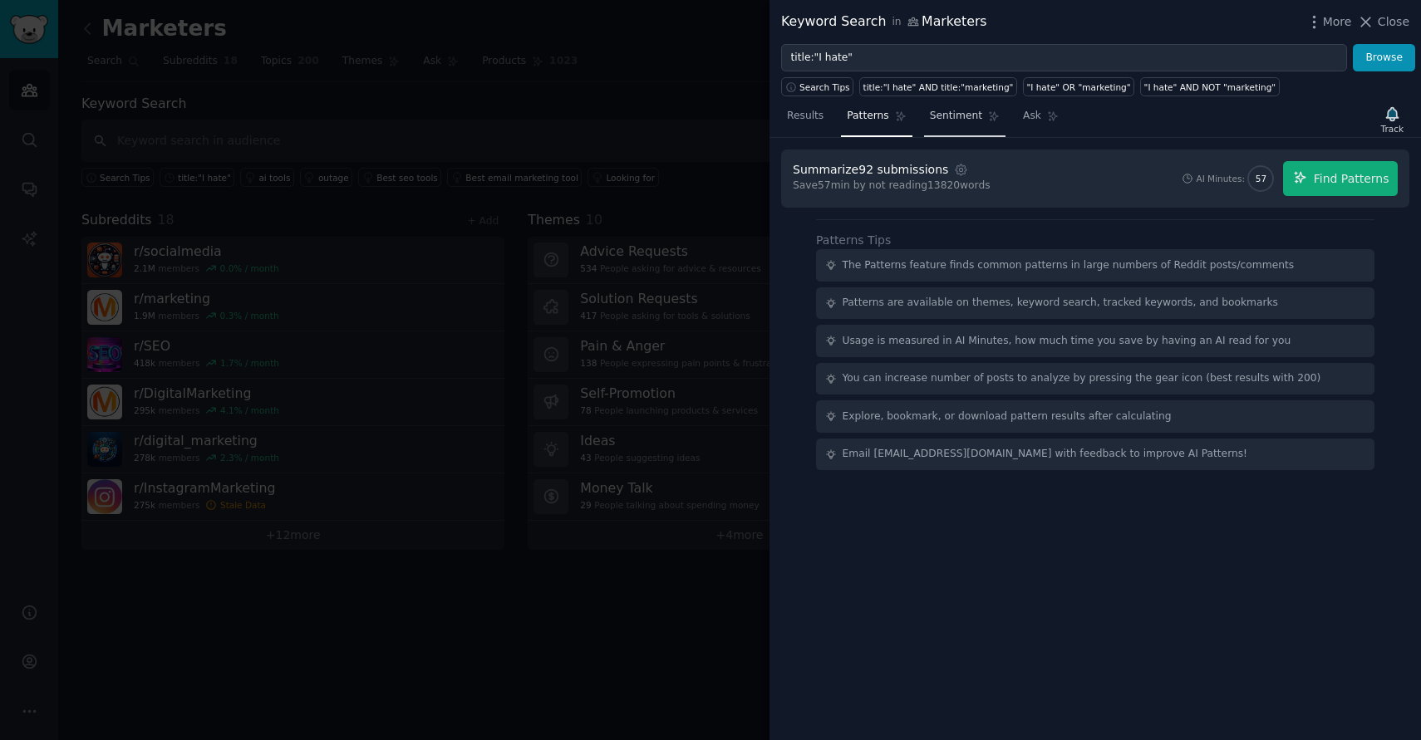
click at [942, 126] on link "Sentiment" at bounding box center [964, 120] width 81 height 34
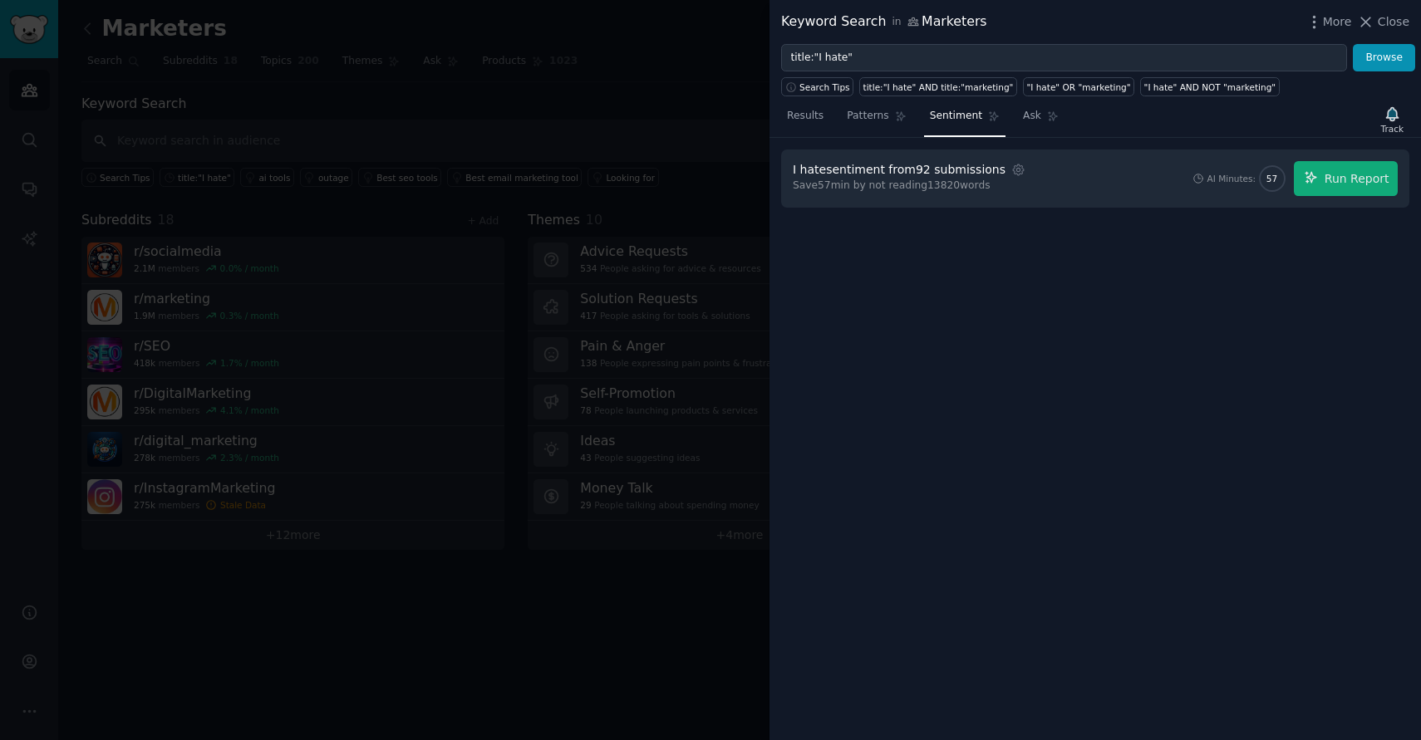
click at [631, 118] on div at bounding box center [710, 370] width 1421 height 740
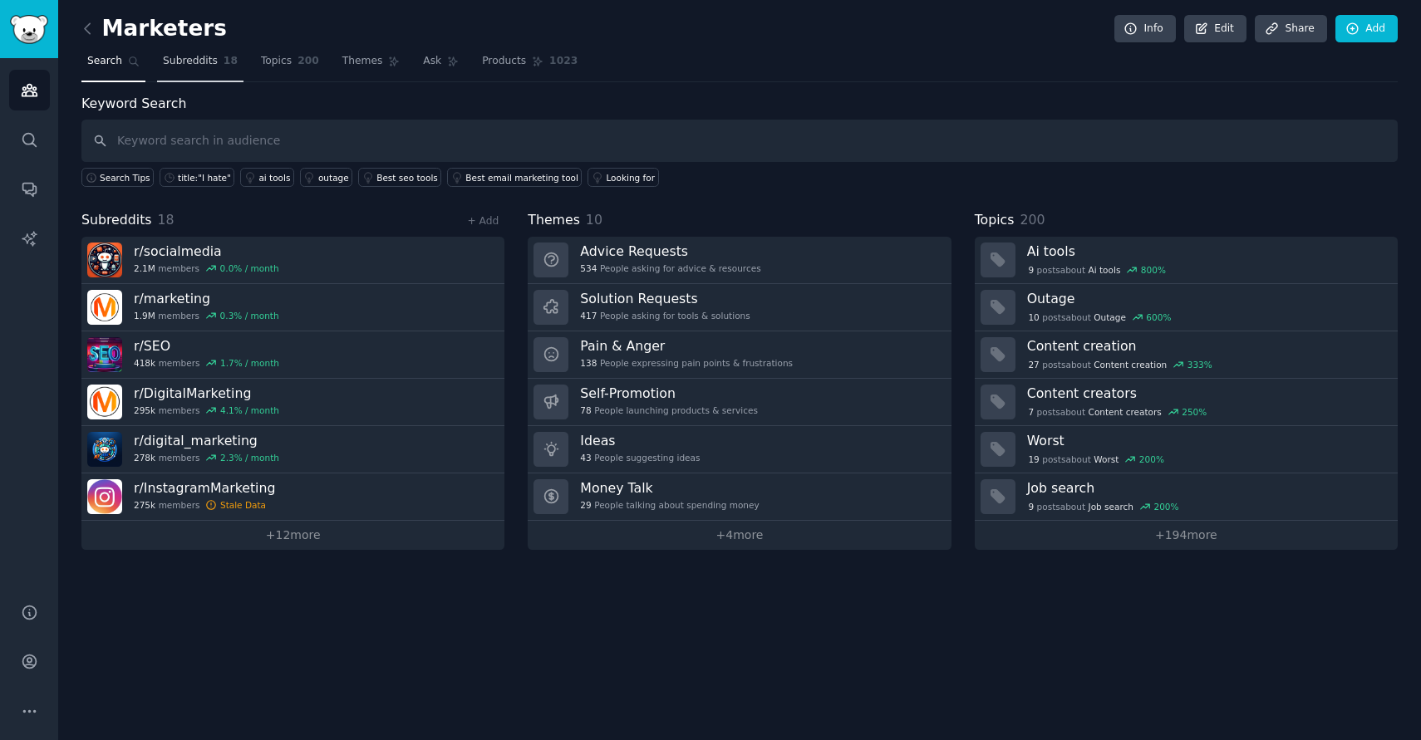
click at [191, 68] on link "Subreddits 18" at bounding box center [200, 65] width 86 height 34
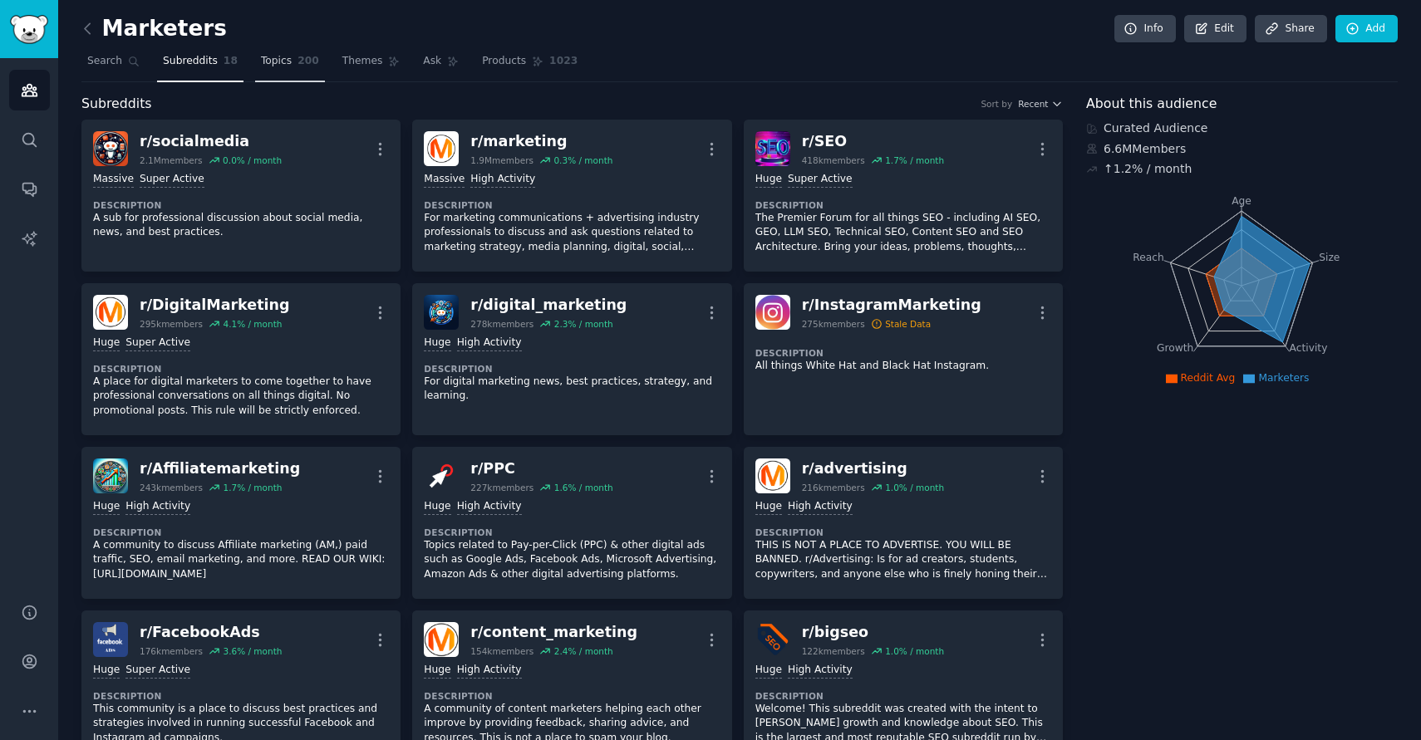
click at [255, 56] on link "Topics 200" at bounding box center [290, 65] width 70 height 34
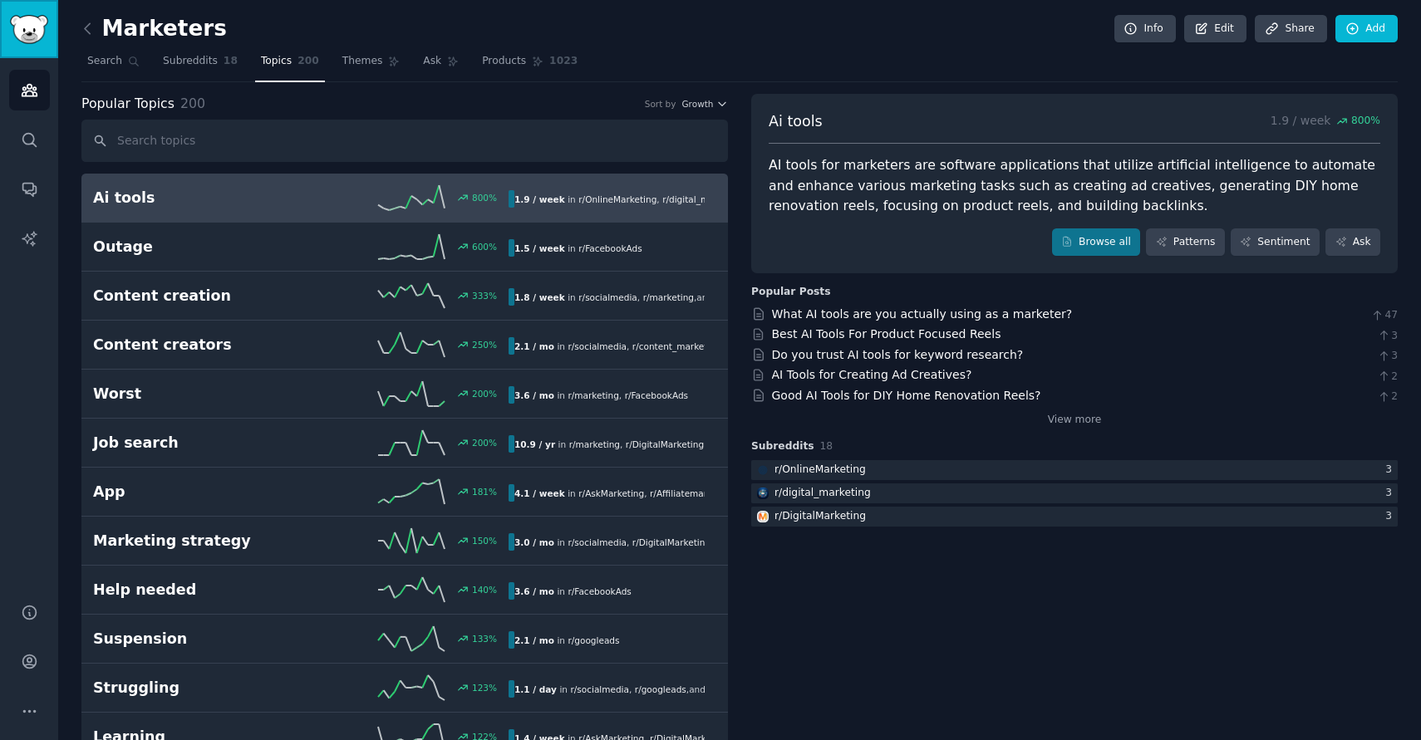
click at [34, 37] on img "Sidebar" at bounding box center [29, 29] width 38 height 29
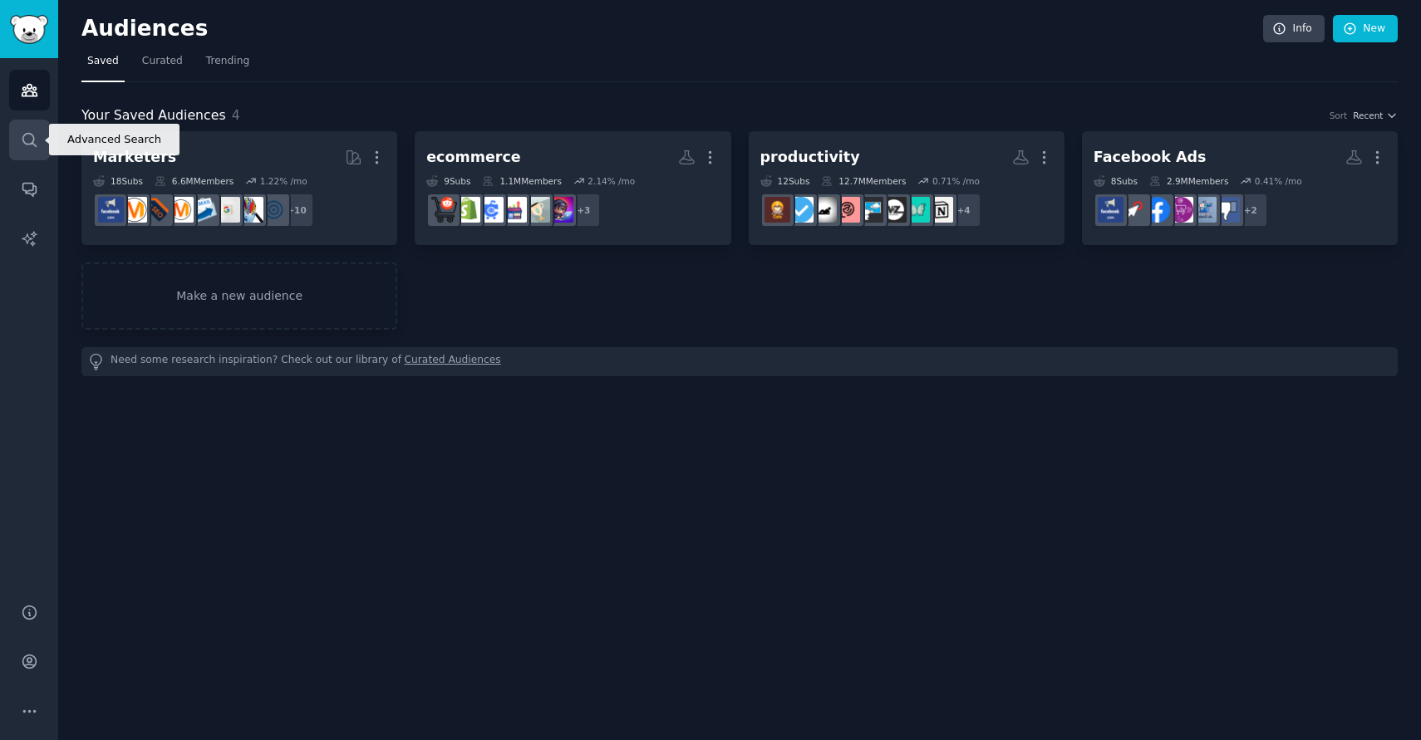
click at [26, 144] on icon "Sidebar" at bounding box center [28, 139] width 13 height 13
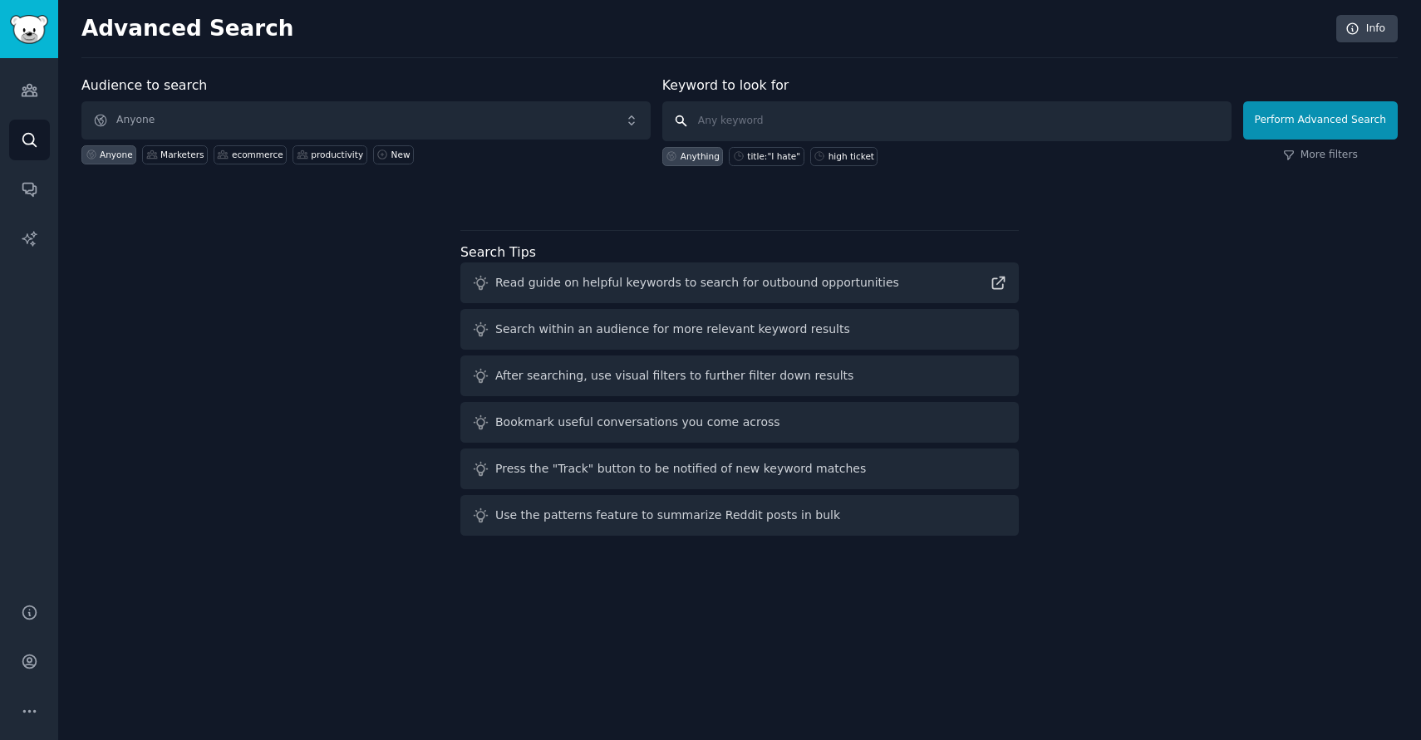
click at [786, 122] on input "text" at bounding box center [946, 121] width 569 height 40
type input "vitamins"
click button "Perform Advanced Search" at bounding box center [1320, 120] width 155 height 38
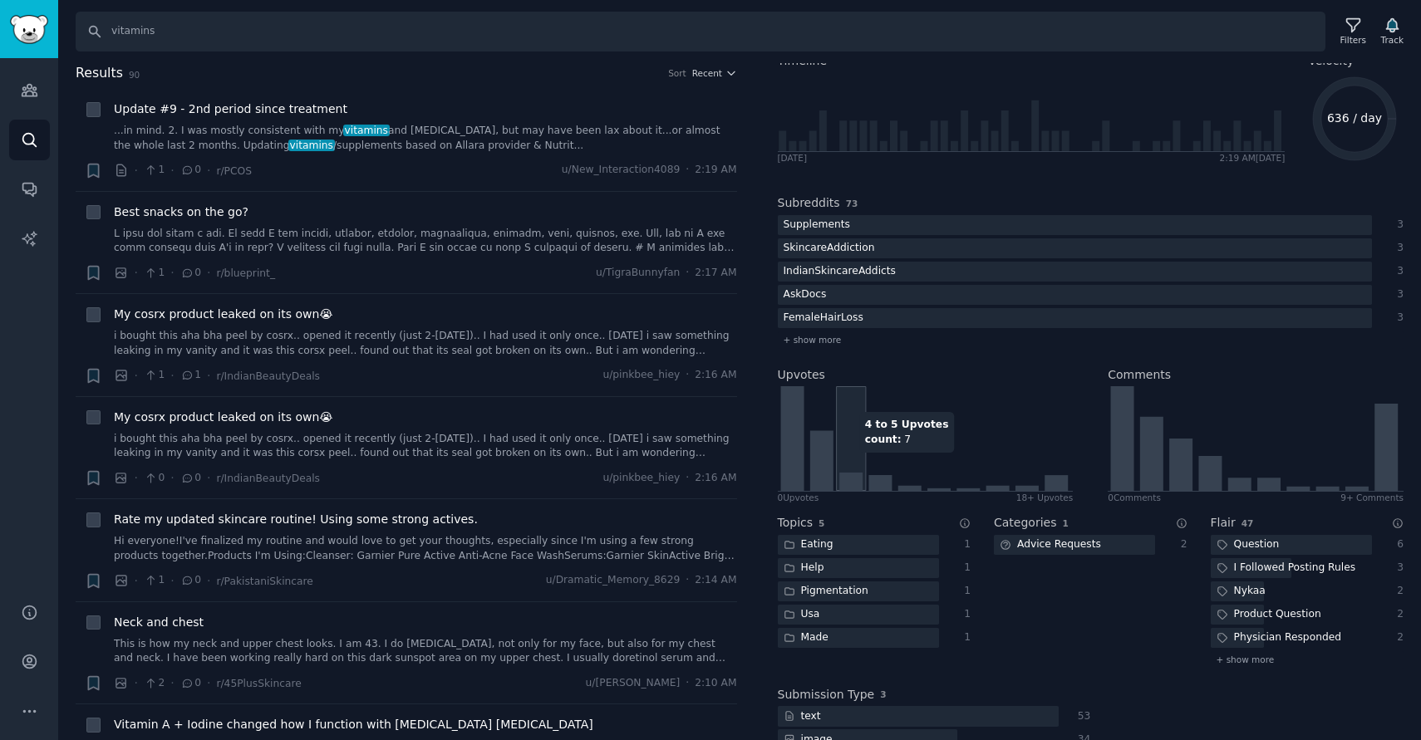
scroll to position [112, 0]
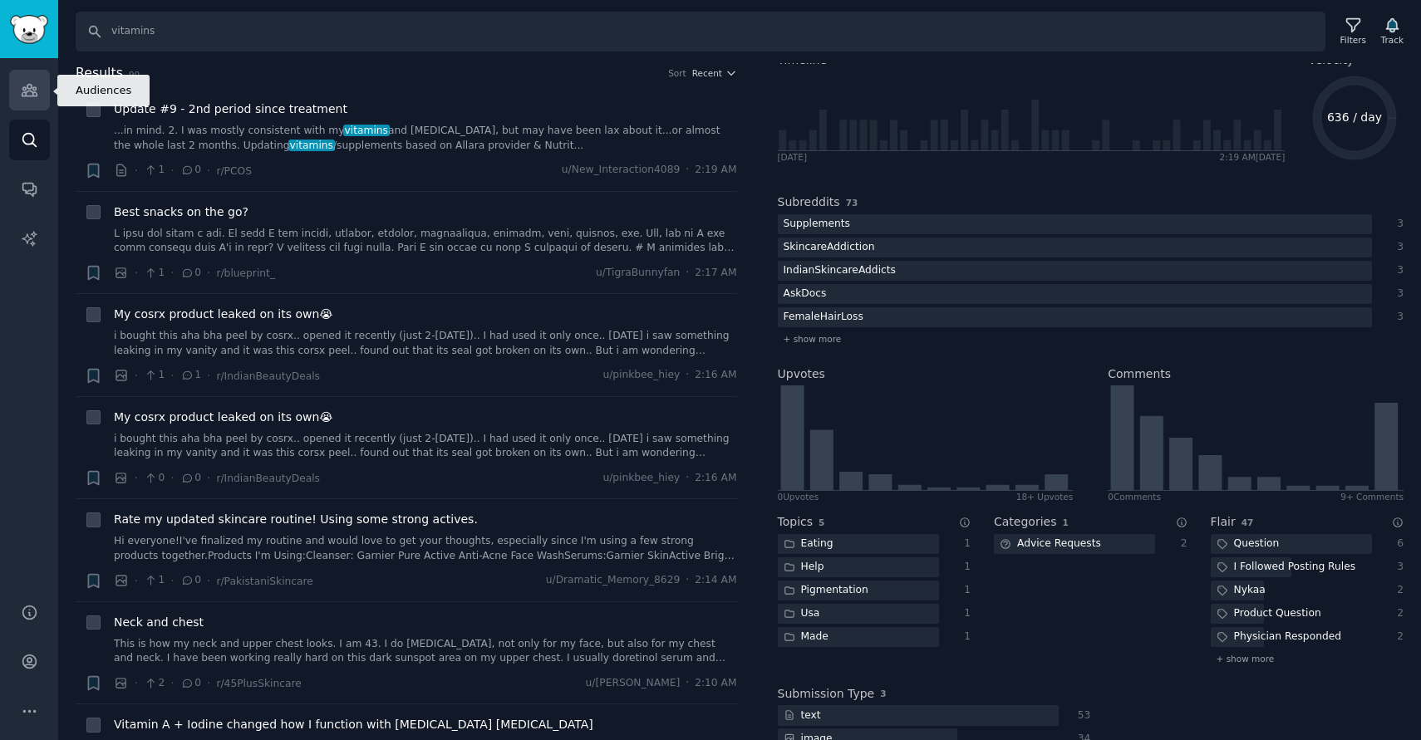
click at [21, 80] on link "Audiences" at bounding box center [29, 90] width 41 height 41
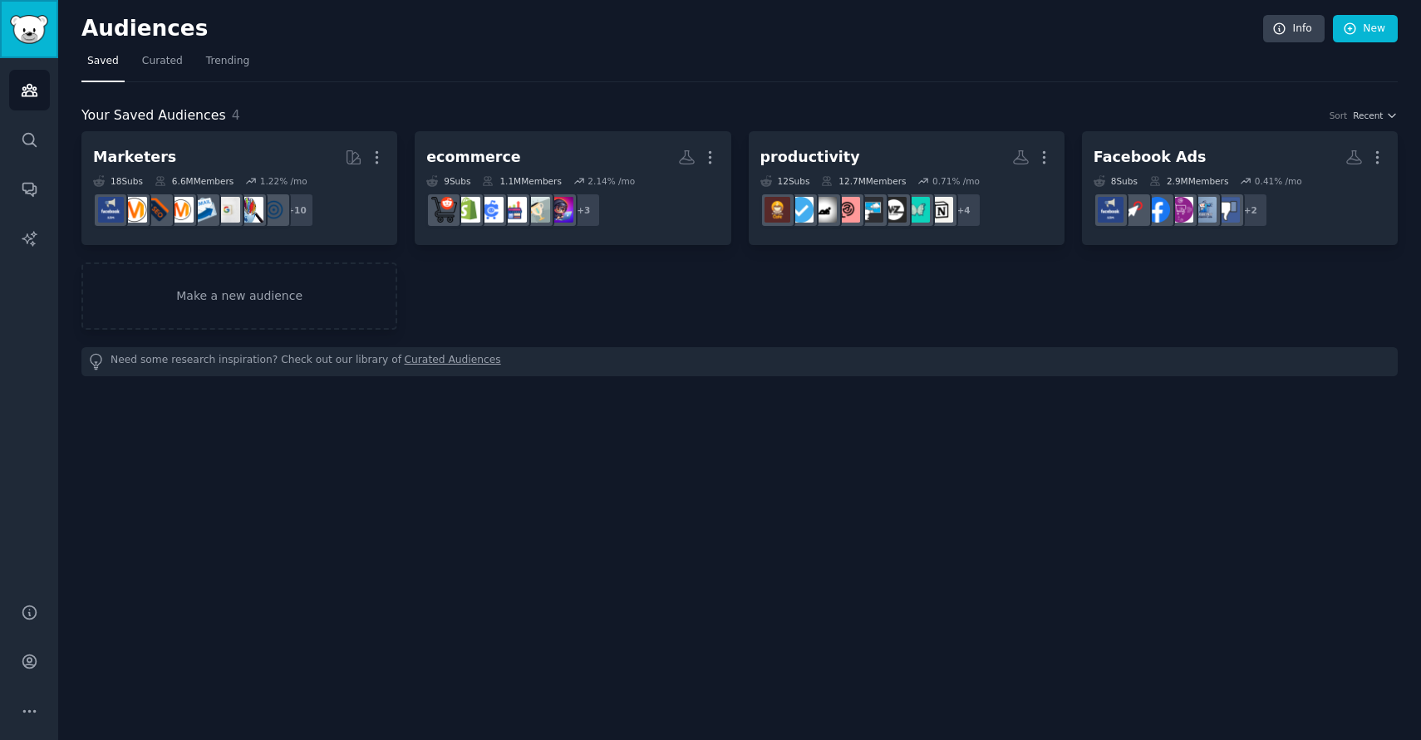
click at [32, 20] on img "Sidebar" at bounding box center [29, 29] width 38 height 29
click at [32, 133] on icon "Sidebar" at bounding box center [29, 139] width 17 height 17
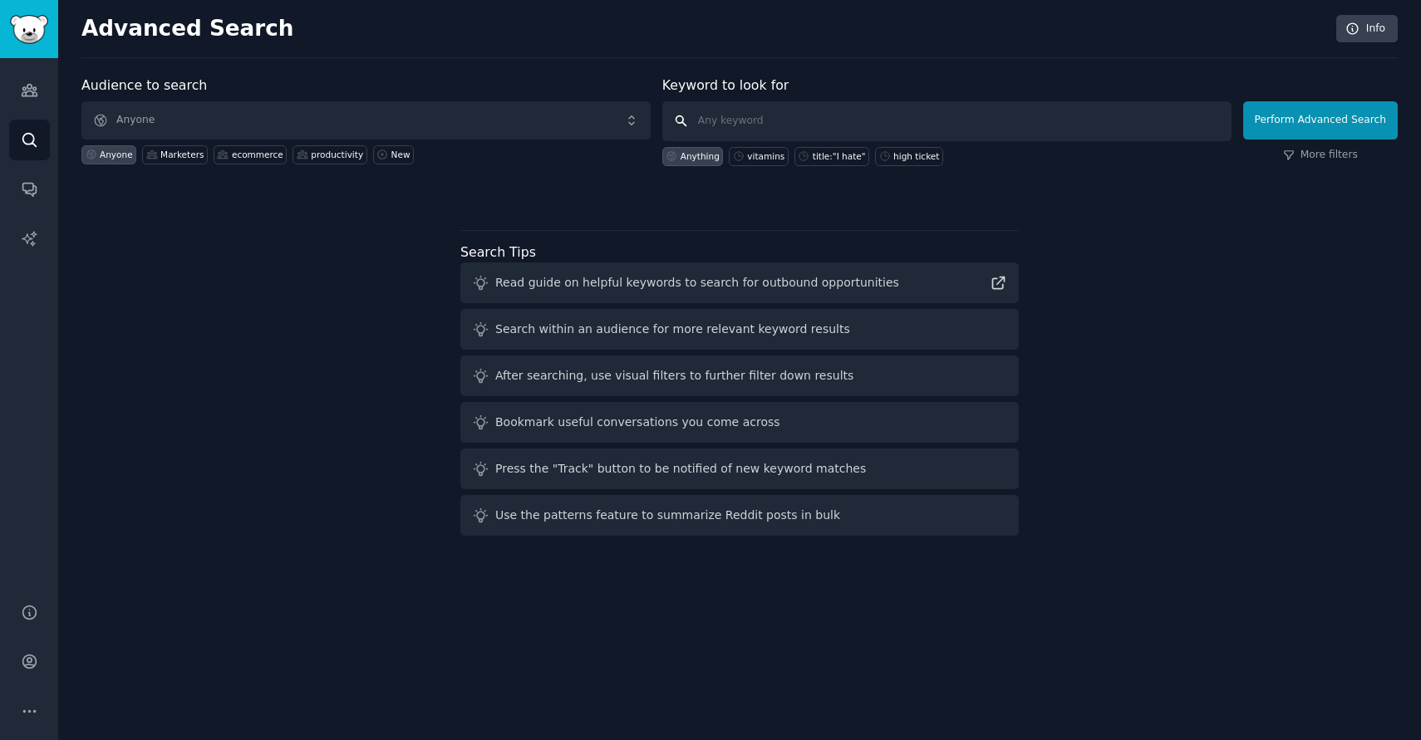
click at [763, 110] on input "text" at bounding box center [946, 121] width 569 height 40
type input "healthy"
click button "Perform Advanced Search" at bounding box center [1320, 120] width 155 height 38
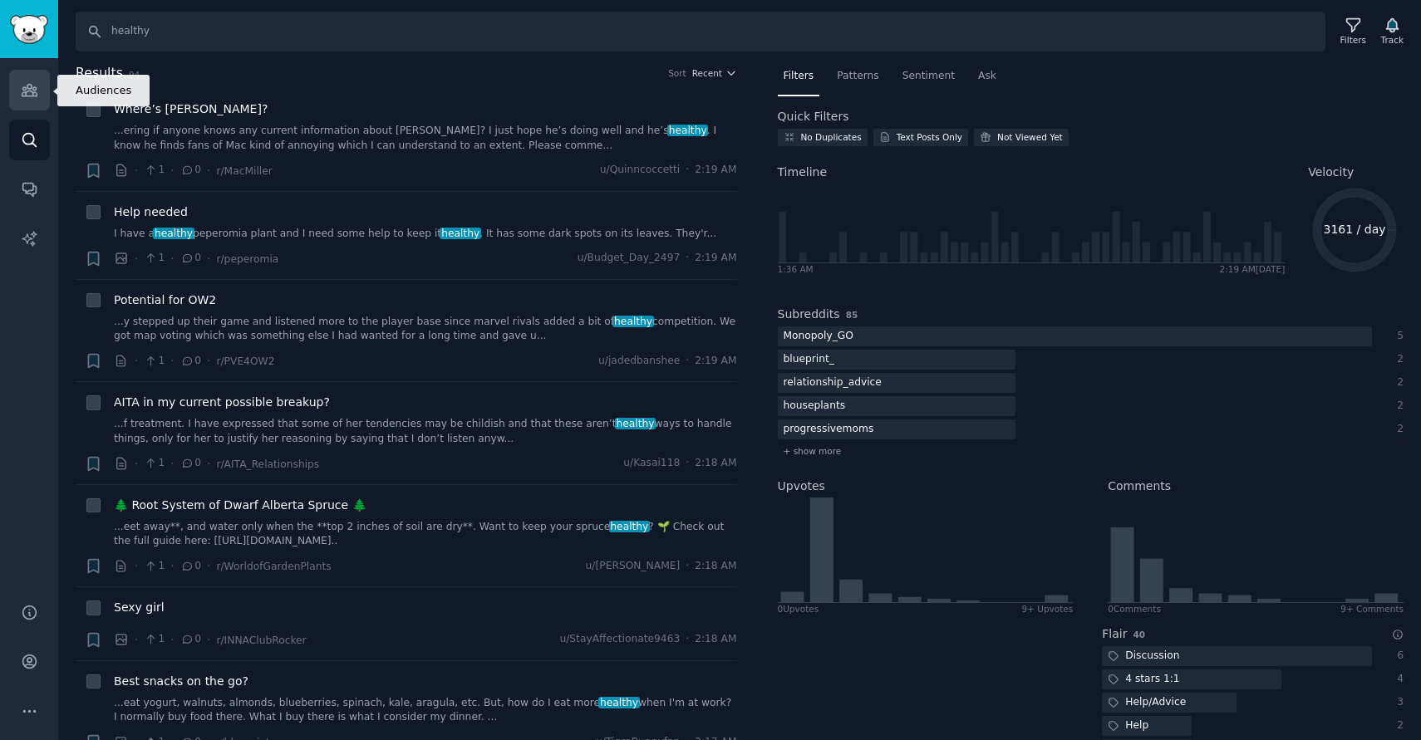
click at [32, 94] on icon "Sidebar" at bounding box center [29, 91] width 15 height 12
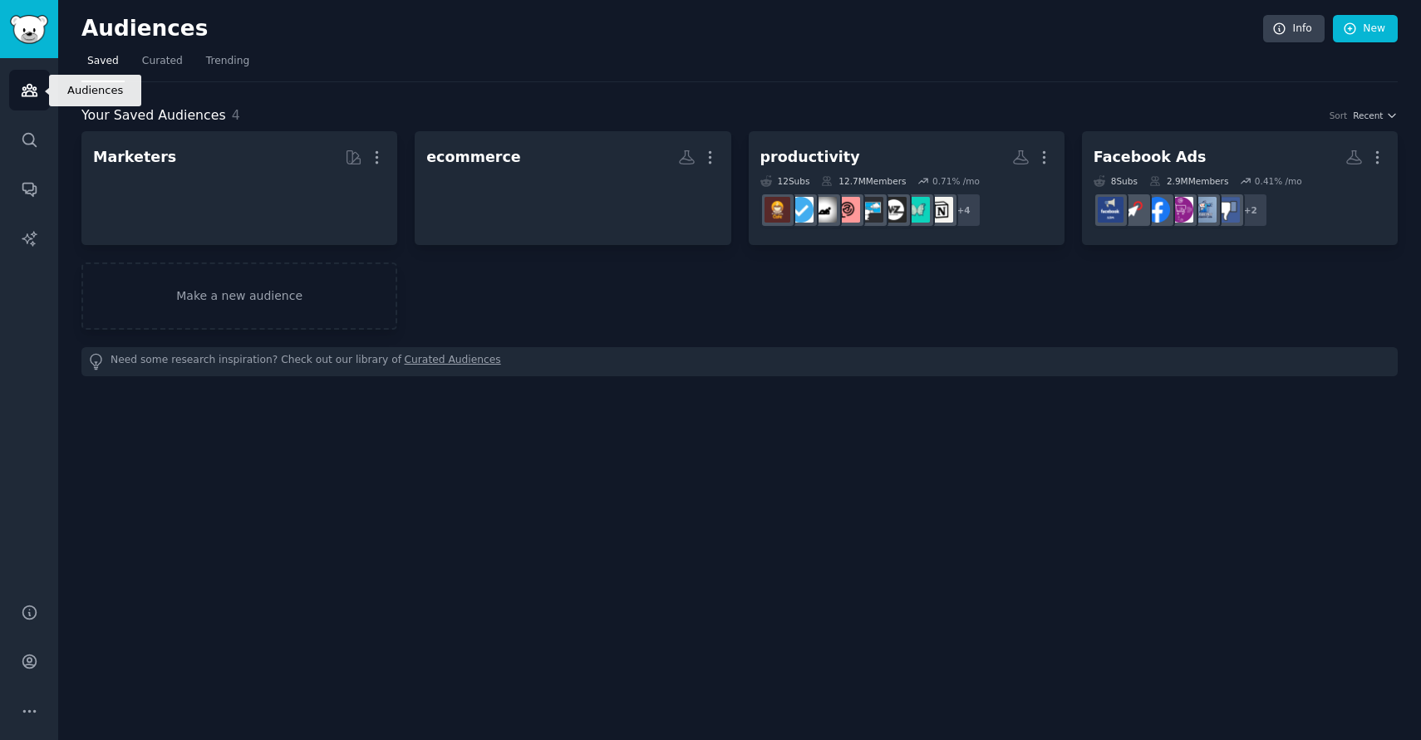
click at [32, 94] on icon "Sidebar" at bounding box center [29, 91] width 15 height 12
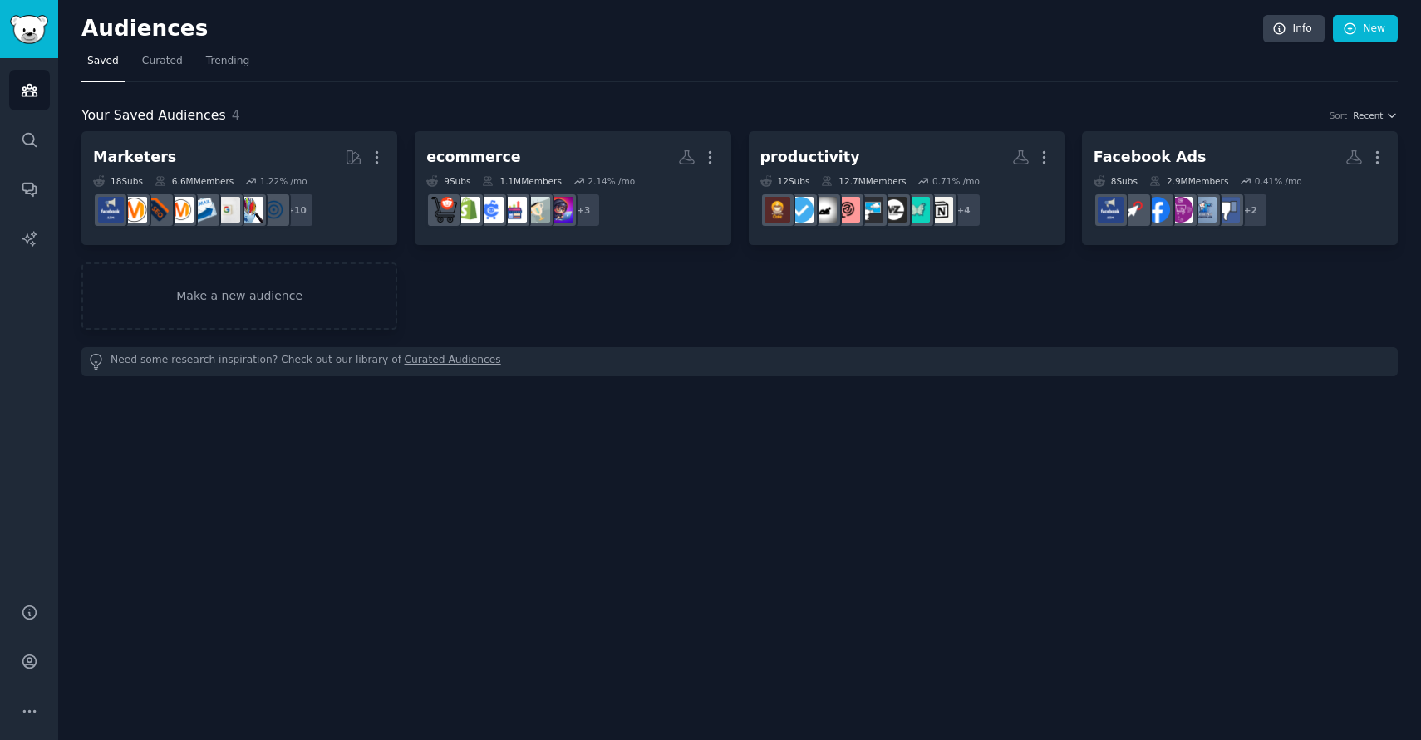
click at [493, 466] on div "Audiences Info New Saved Curated Trending Your Saved Audiences 4 Sort Recent Ma…" at bounding box center [739, 370] width 1362 height 740
click at [426, 365] on link "Curated Audiences" at bounding box center [453, 361] width 96 height 17
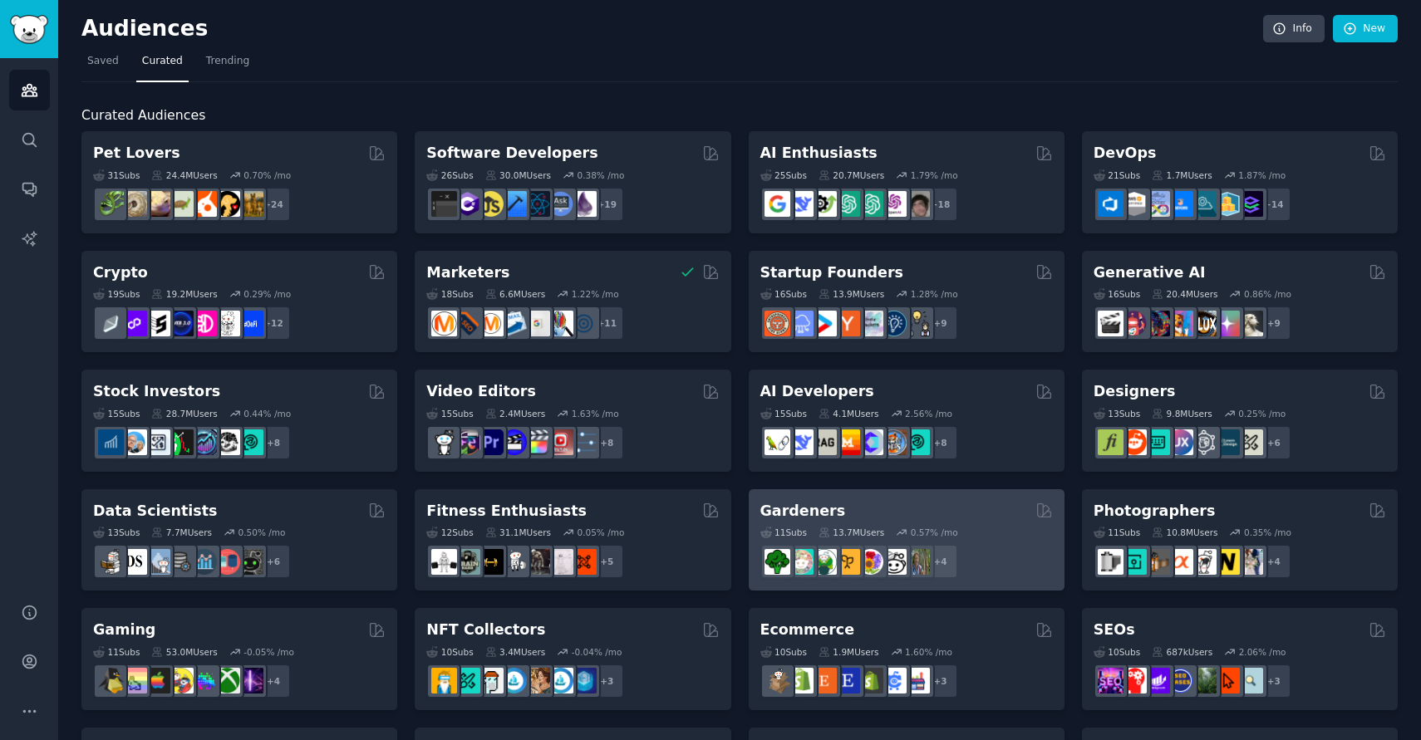
click at [830, 516] on div "Gardeners" at bounding box center [906, 511] width 292 height 21
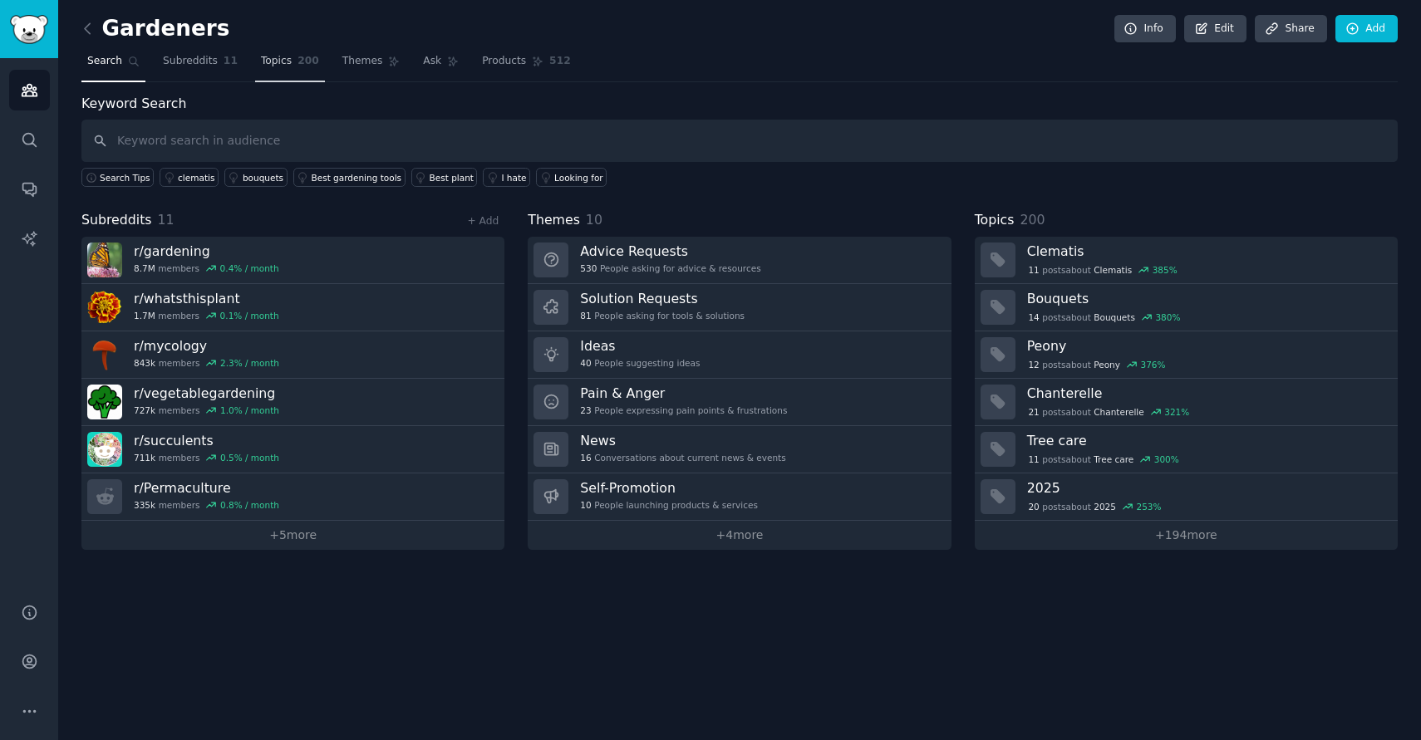
click at [280, 54] on span "Topics" at bounding box center [276, 61] width 31 height 15
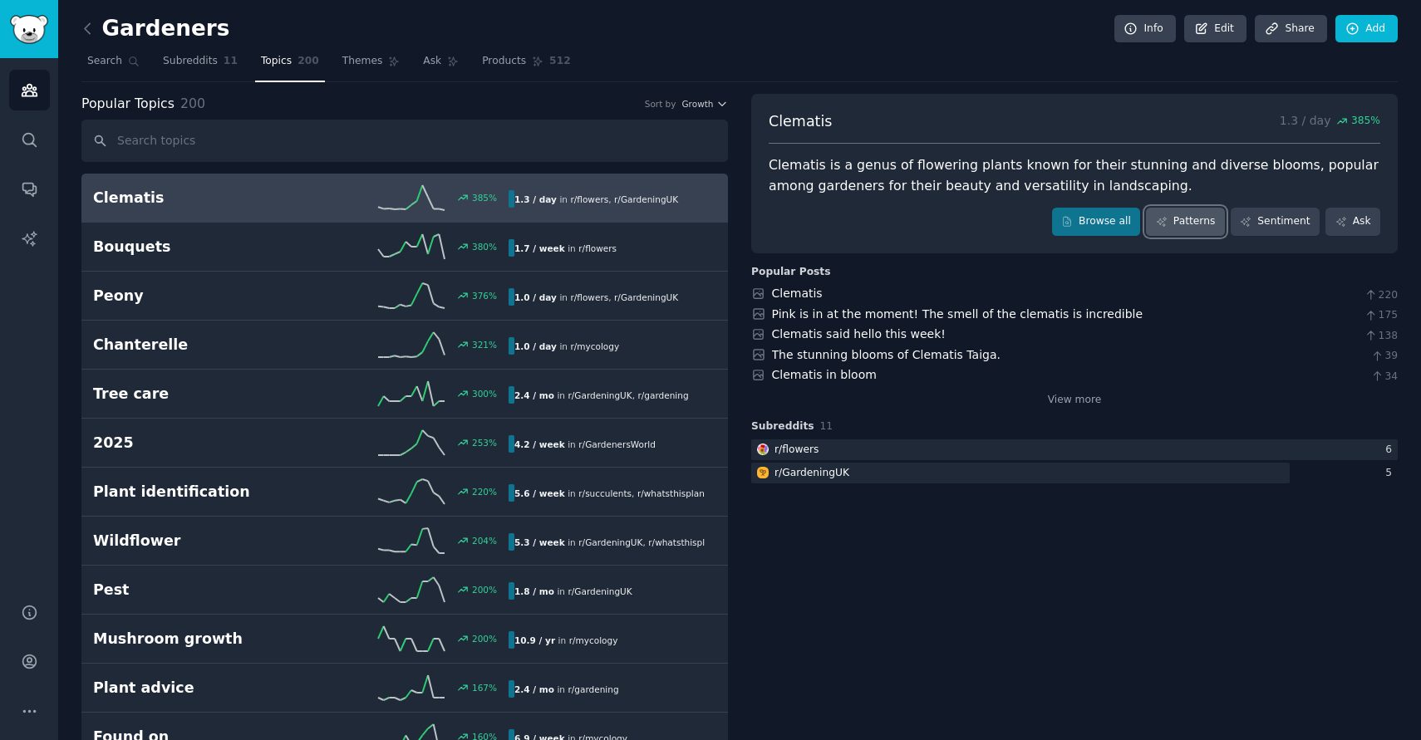
click at [1178, 229] on link "Patterns" at bounding box center [1185, 222] width 78 height 28
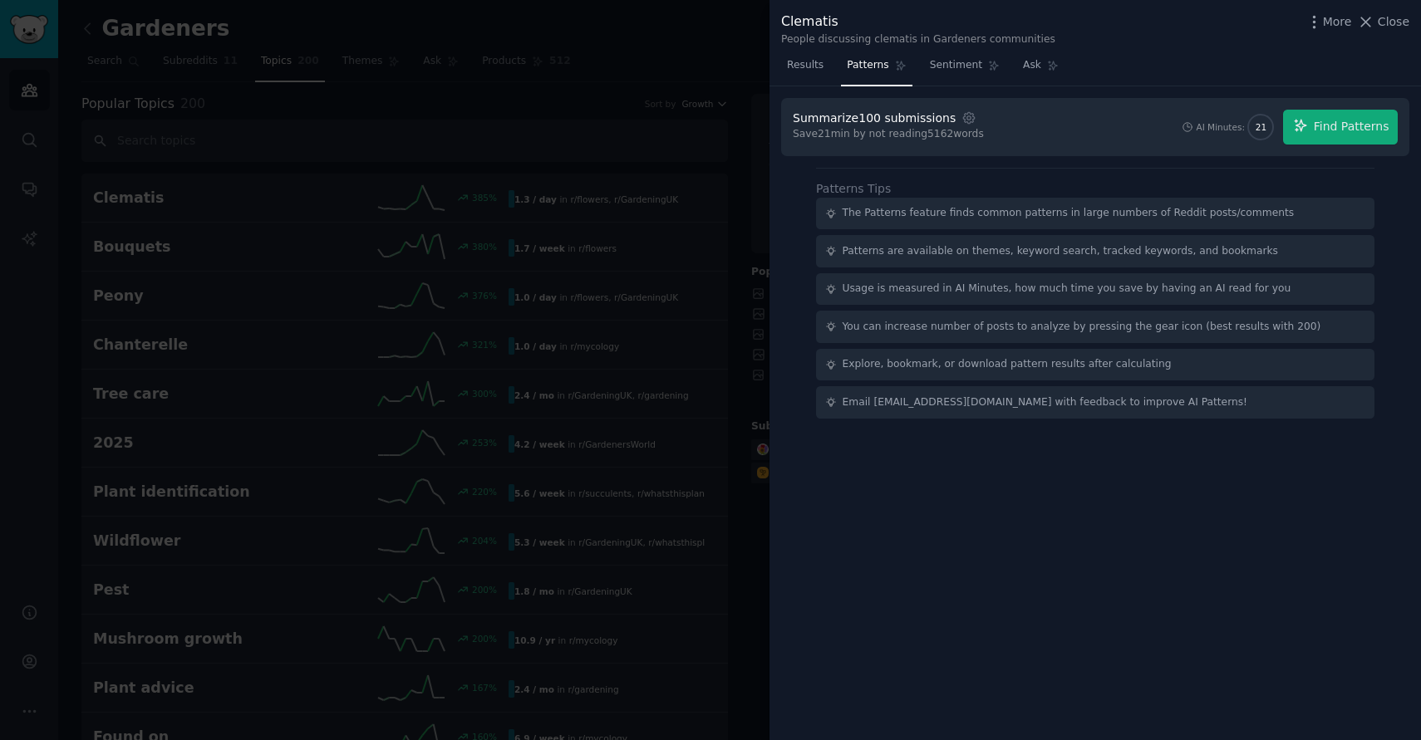
click at [704, 51] on div at bounding box center [710, 370] width 1421 height 740
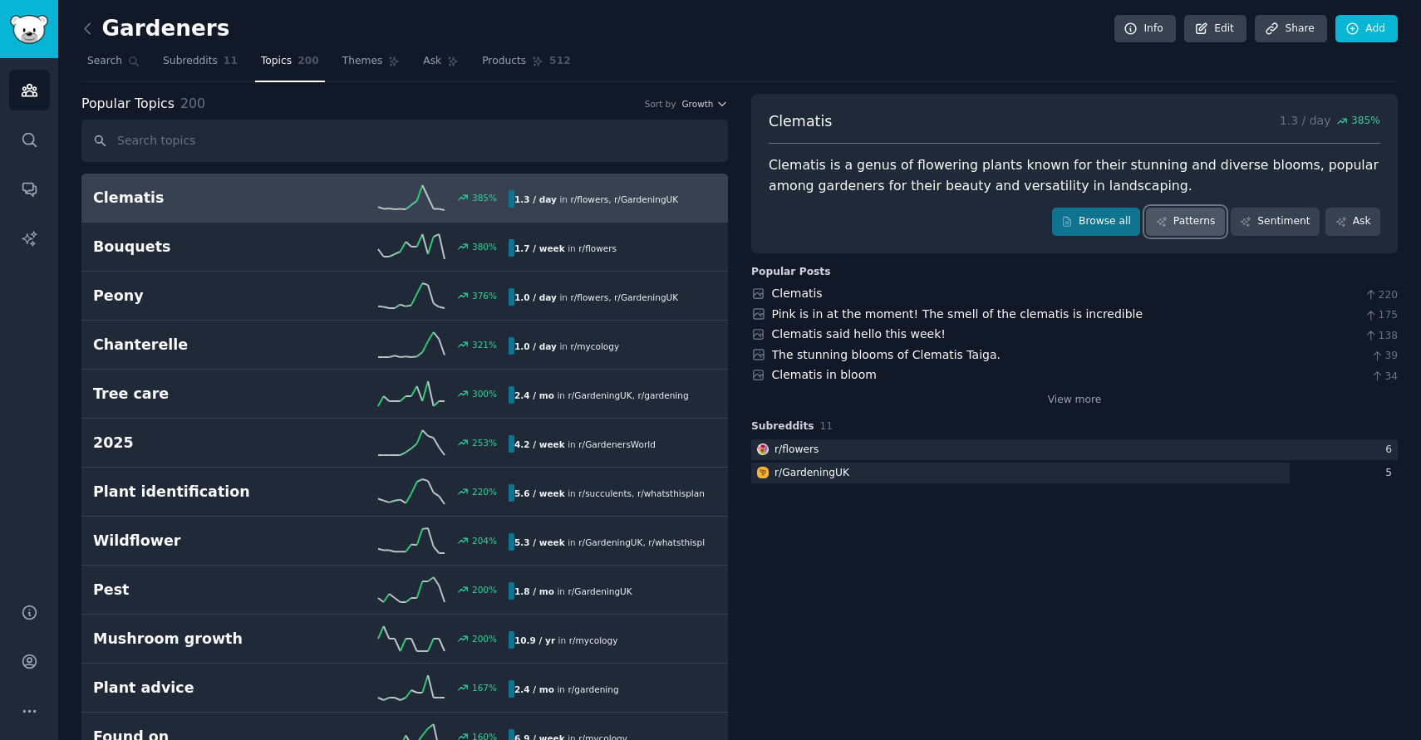
click at [1185, 223] on link "Patterns" at bounding box center [1185, 222] width 78 height 28
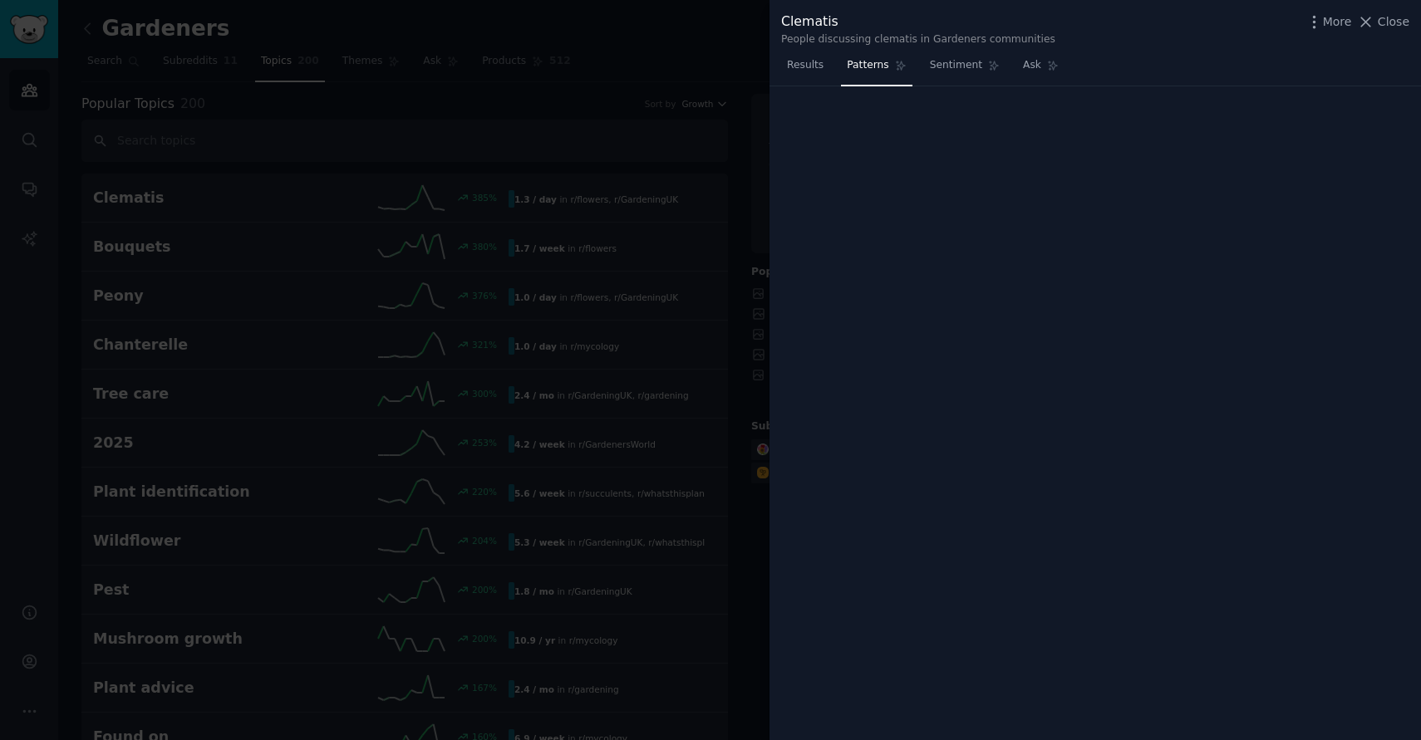
click at [1185, 223] on div "Clematis People discussing clematis in Gardeners communities More Close Results…" at bounding box center [1094, 370] width 651 height 740
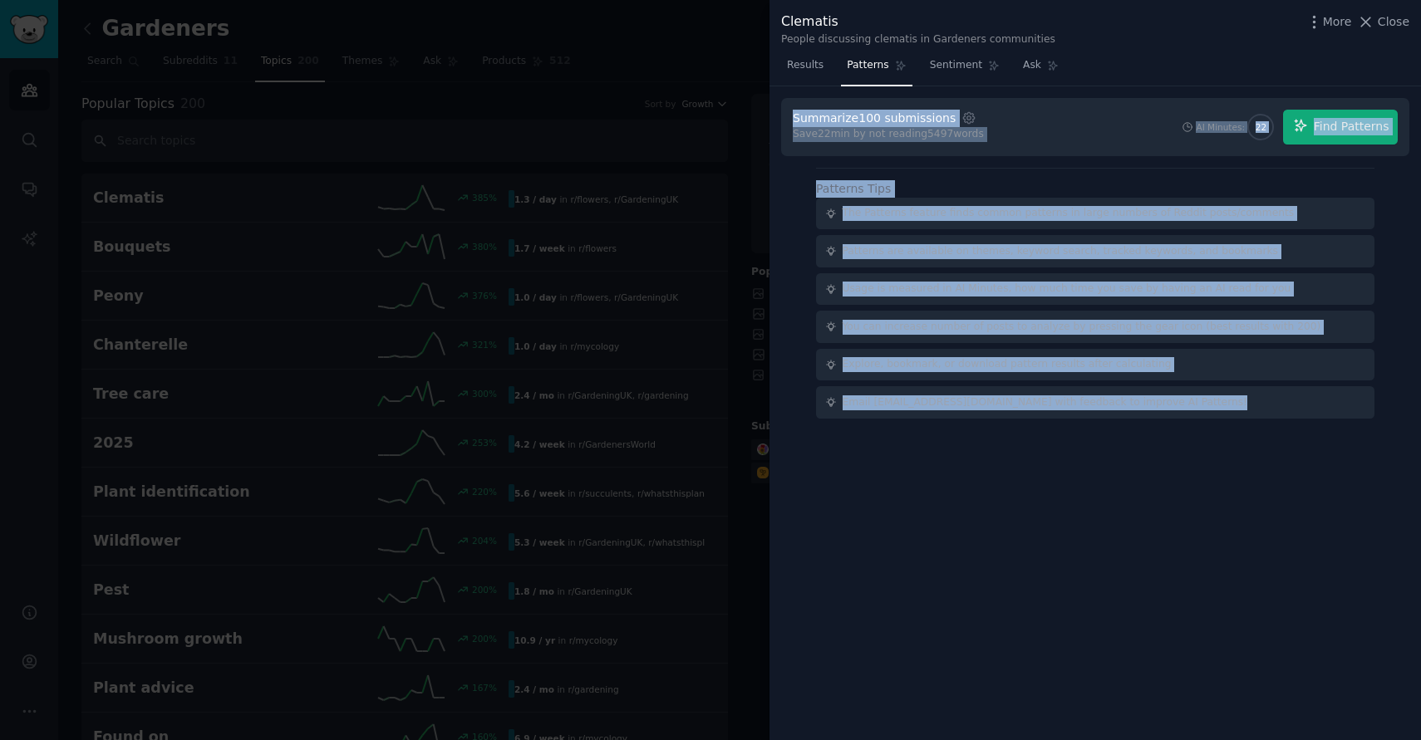
click at [713, 60] on div at bounding box center [710, 370] width 1421 height 740
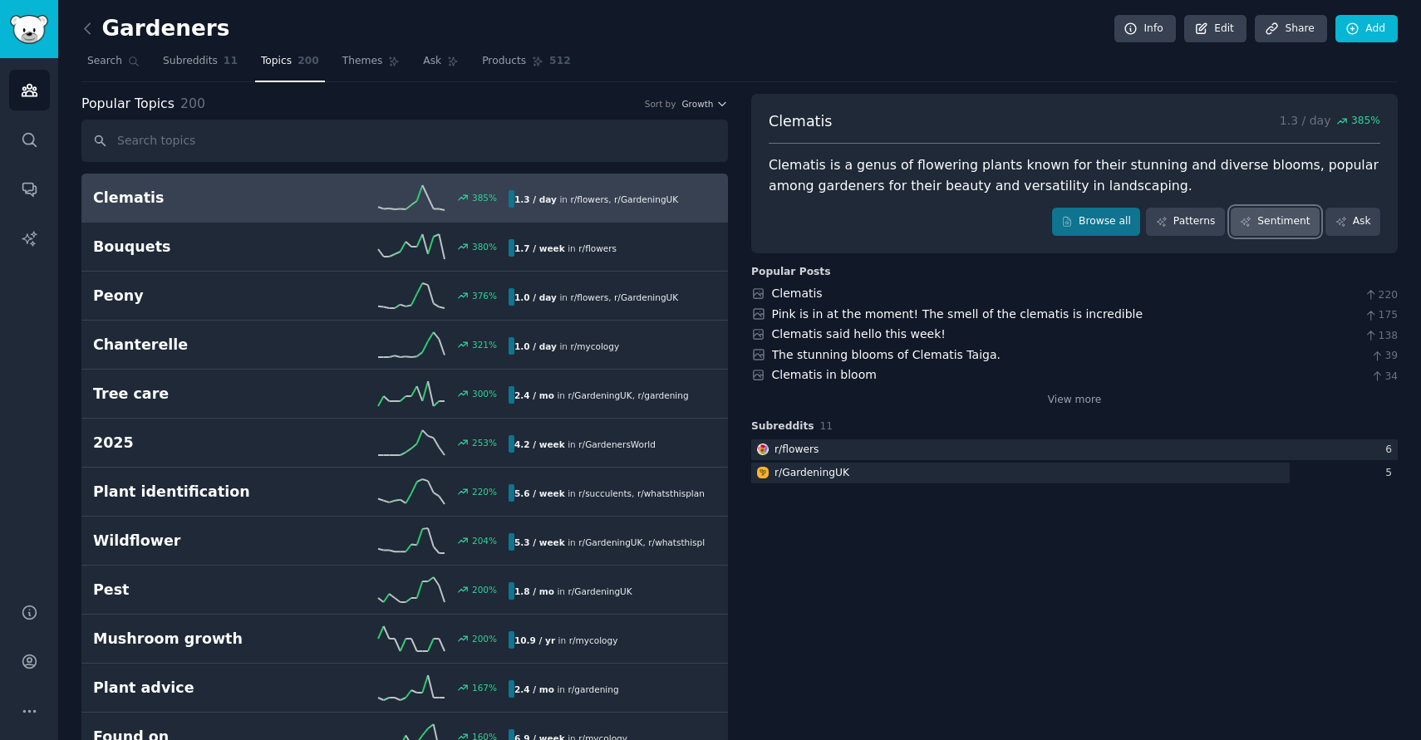
click at [1271, 225] on link "Sentiment" at bounding box center [1274, 222] width 89 height 28
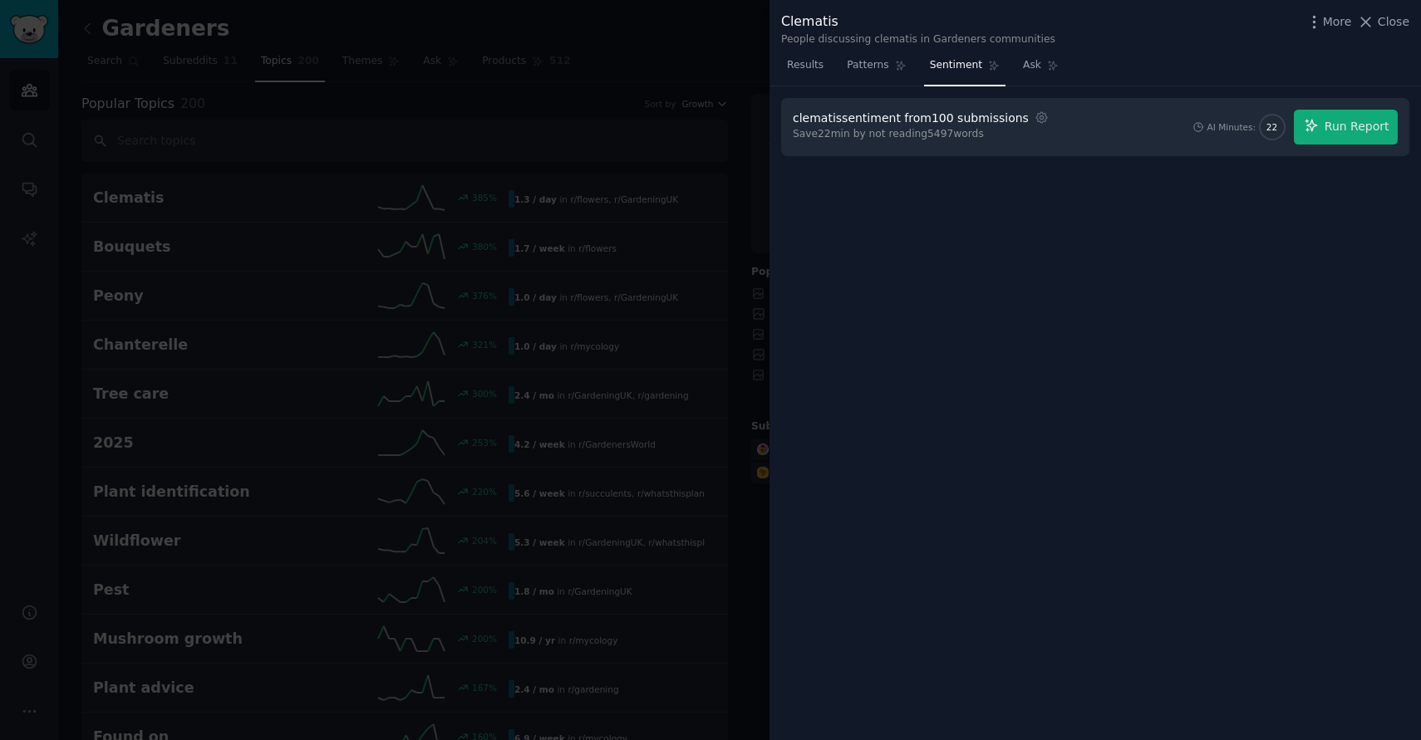
click at [675, 337] on div at bounding box center [710, 370] width 1421 height 740
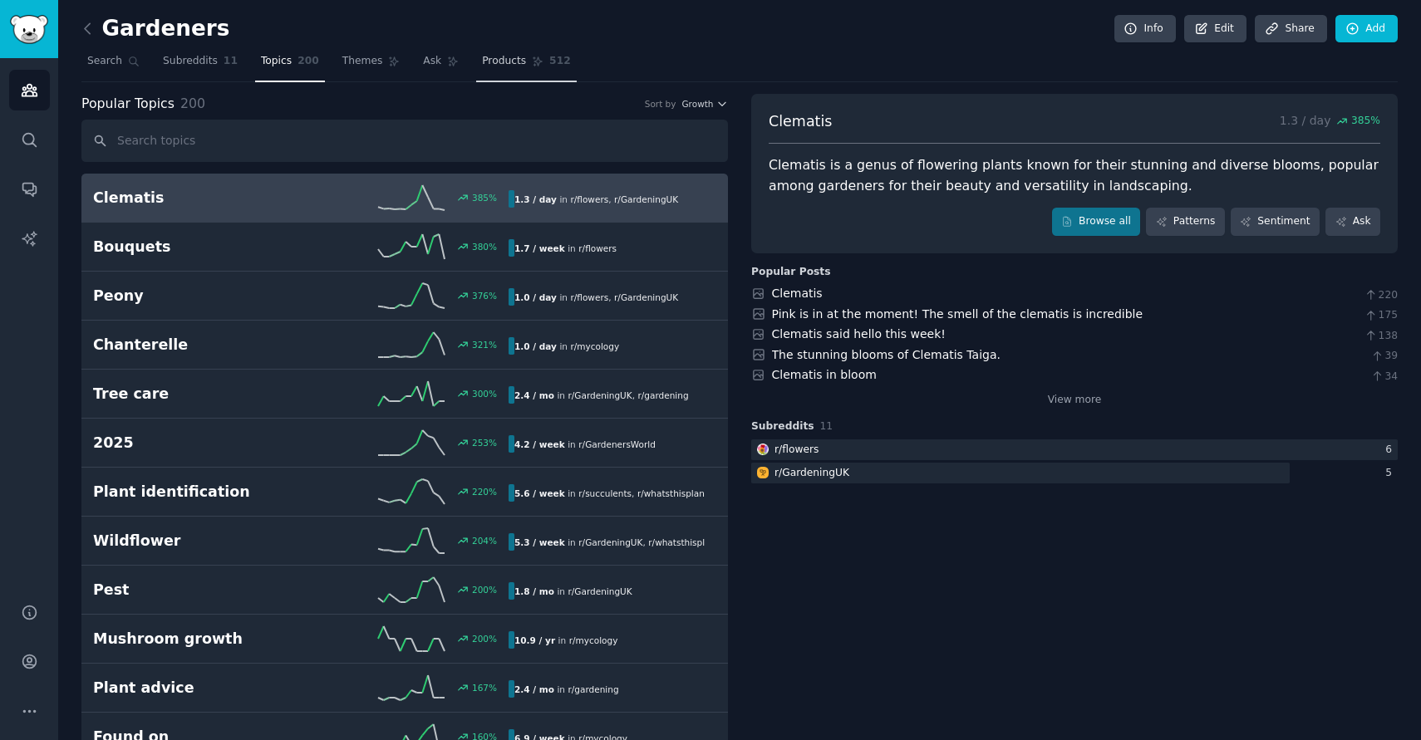
click at [489, 60] on span "Products" at bounding box center [504, 61] width 44 height 15
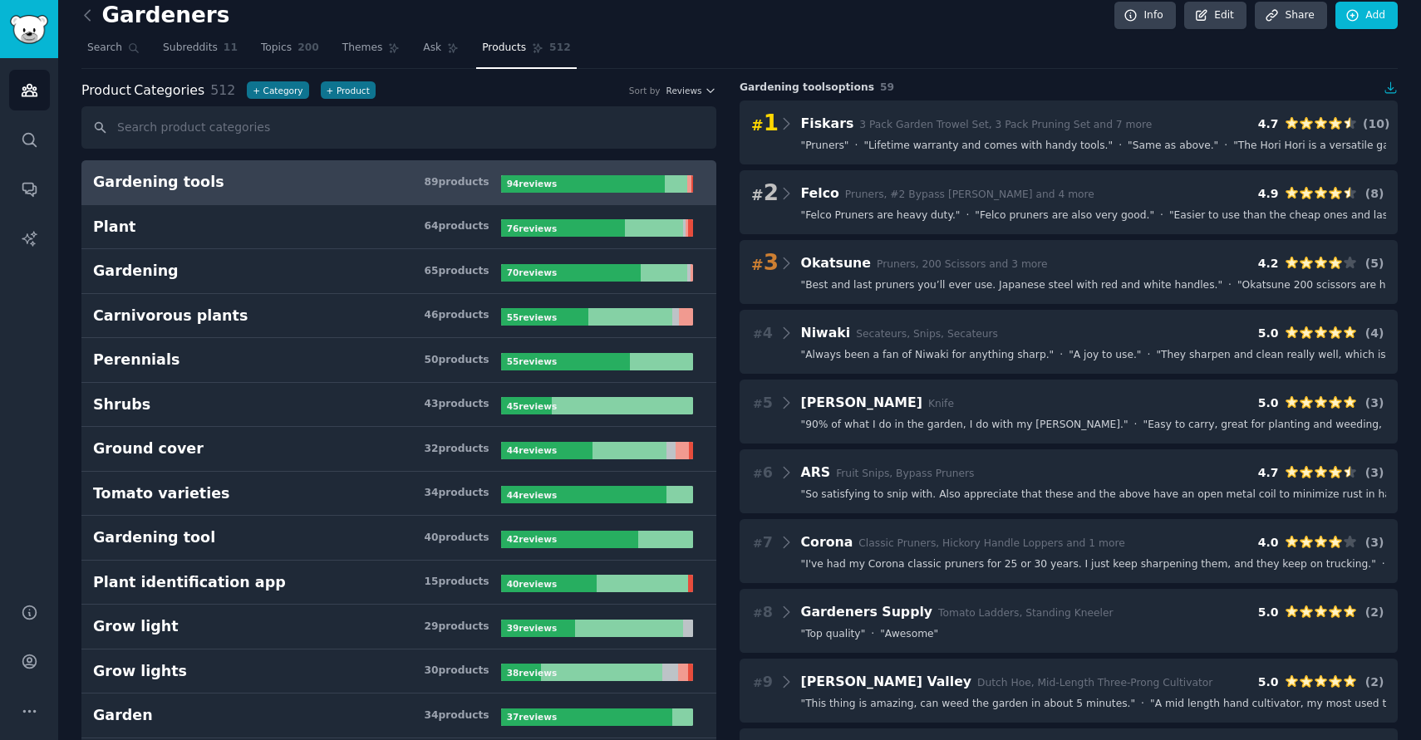
scroll to position [15, 0]
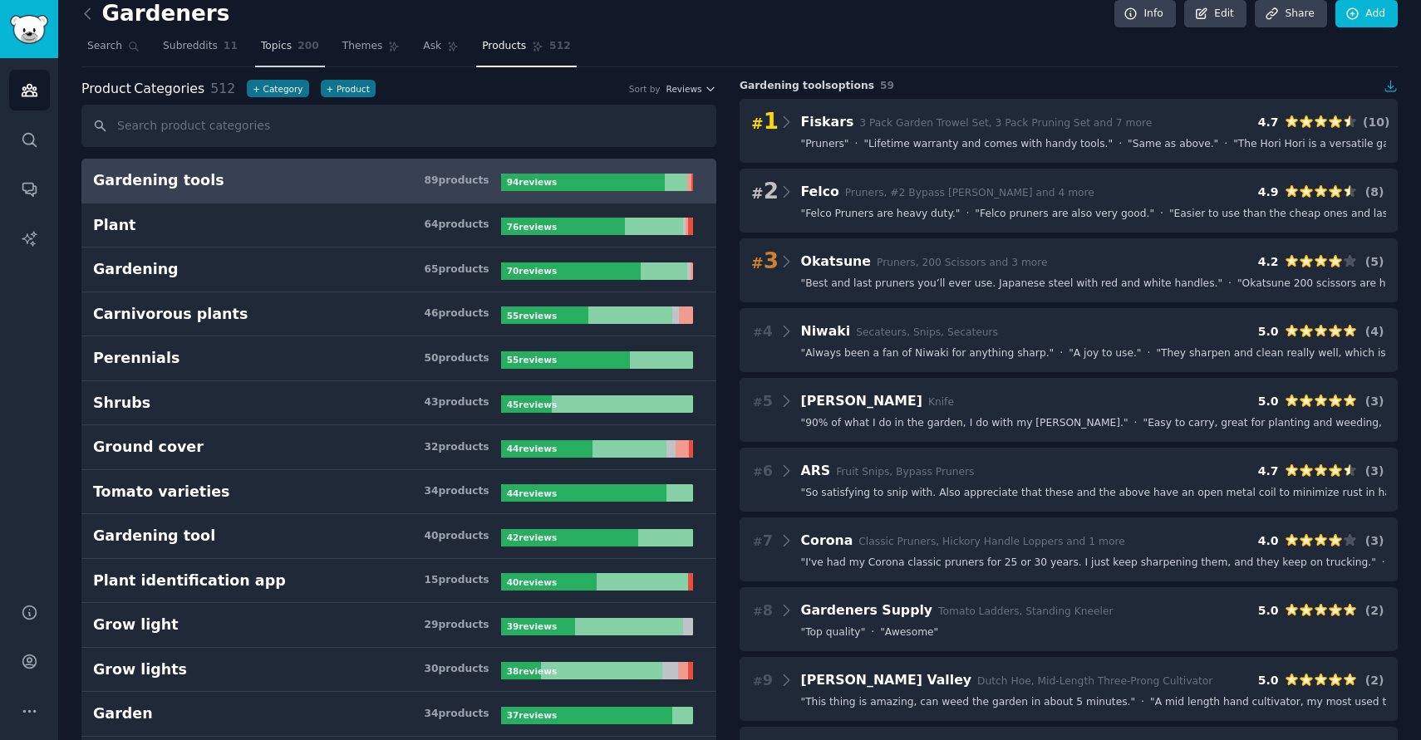
click at [273, 51] on span "Topics" at bounding box center [276, 46] width 31 height 15
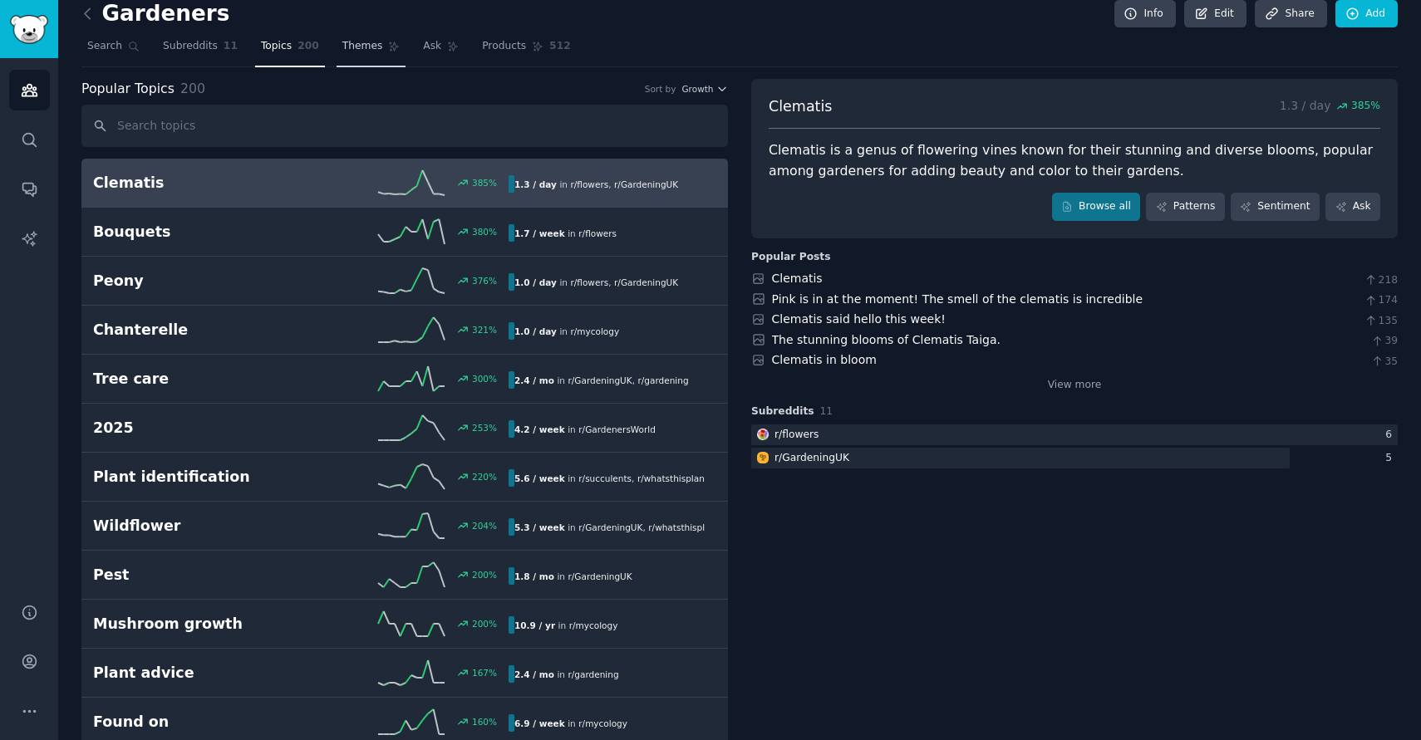
click at [353, 49] on span "Themes" at bounding box center [362, 46] width 41 height 15
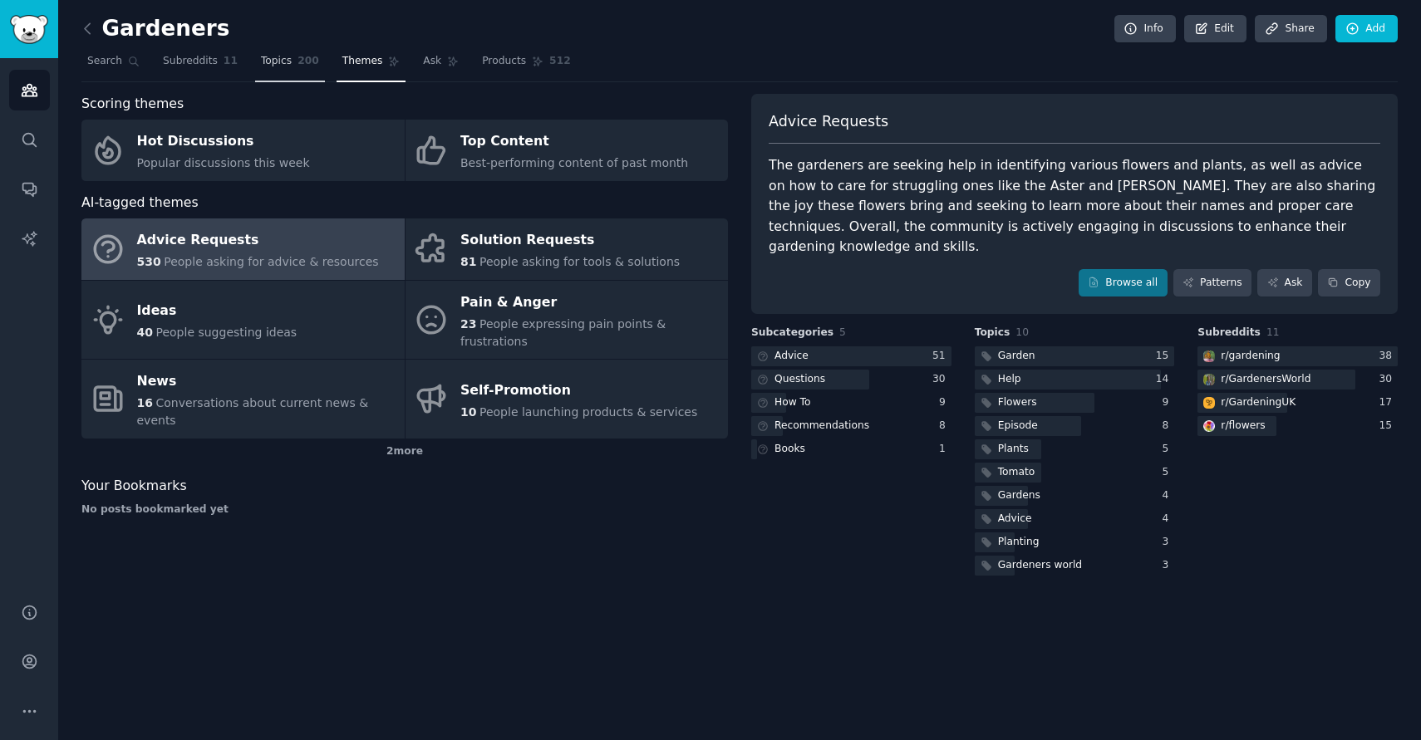
click at [282, 63] on span "Topics" at bounding box center [276, 61] width 31 height 15
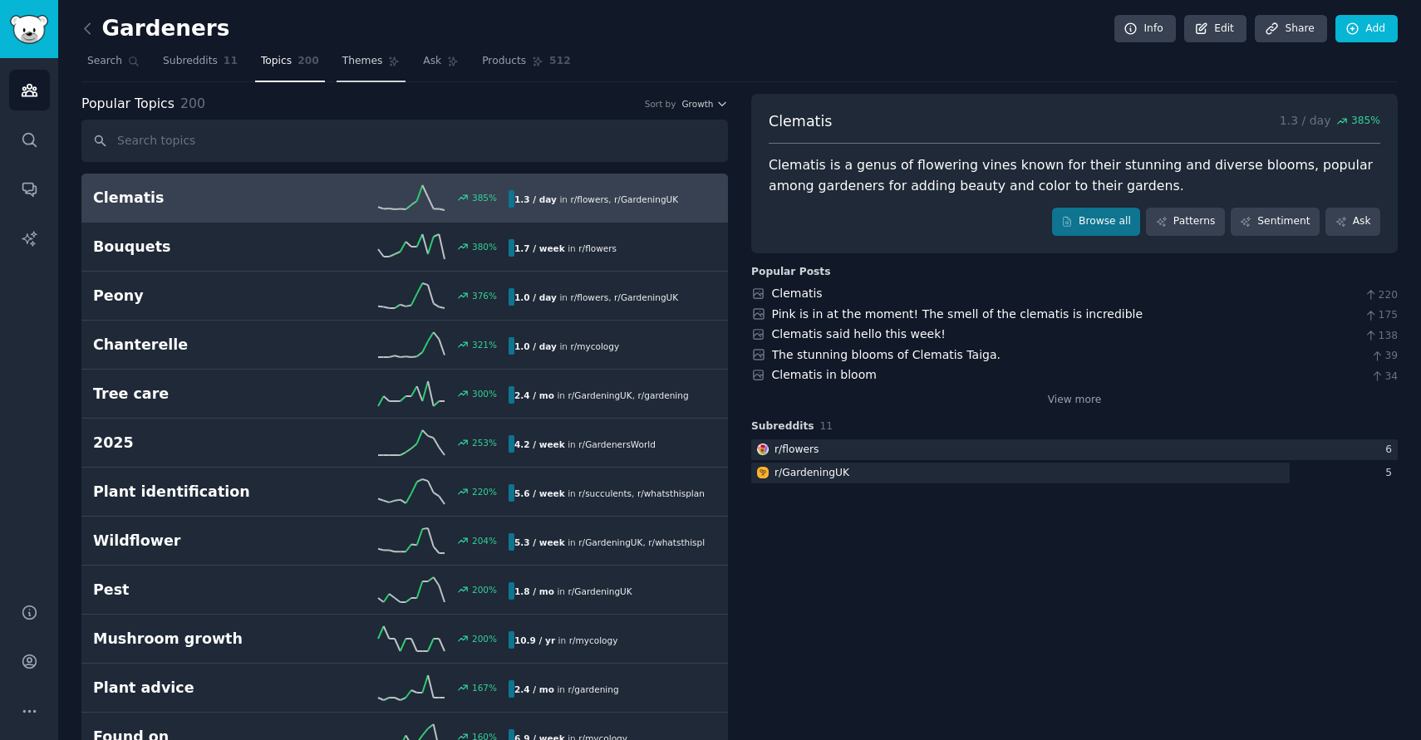
click at [363, 62] on span "Themes" at bounding box center [362, 61] width 41 height 15
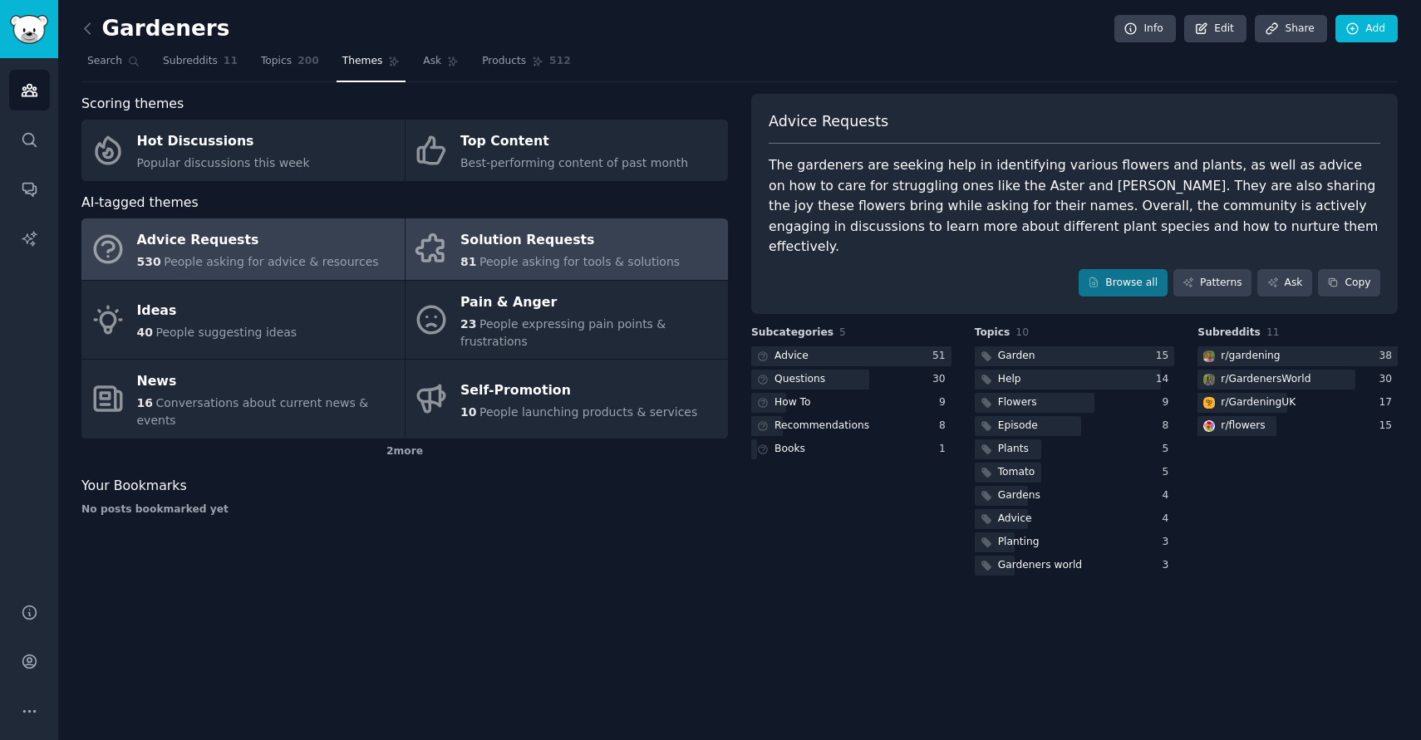
click at [491, 253] on div "81 People asking for tools & solutions" at bounding box center [569, 261] width 219 height 17
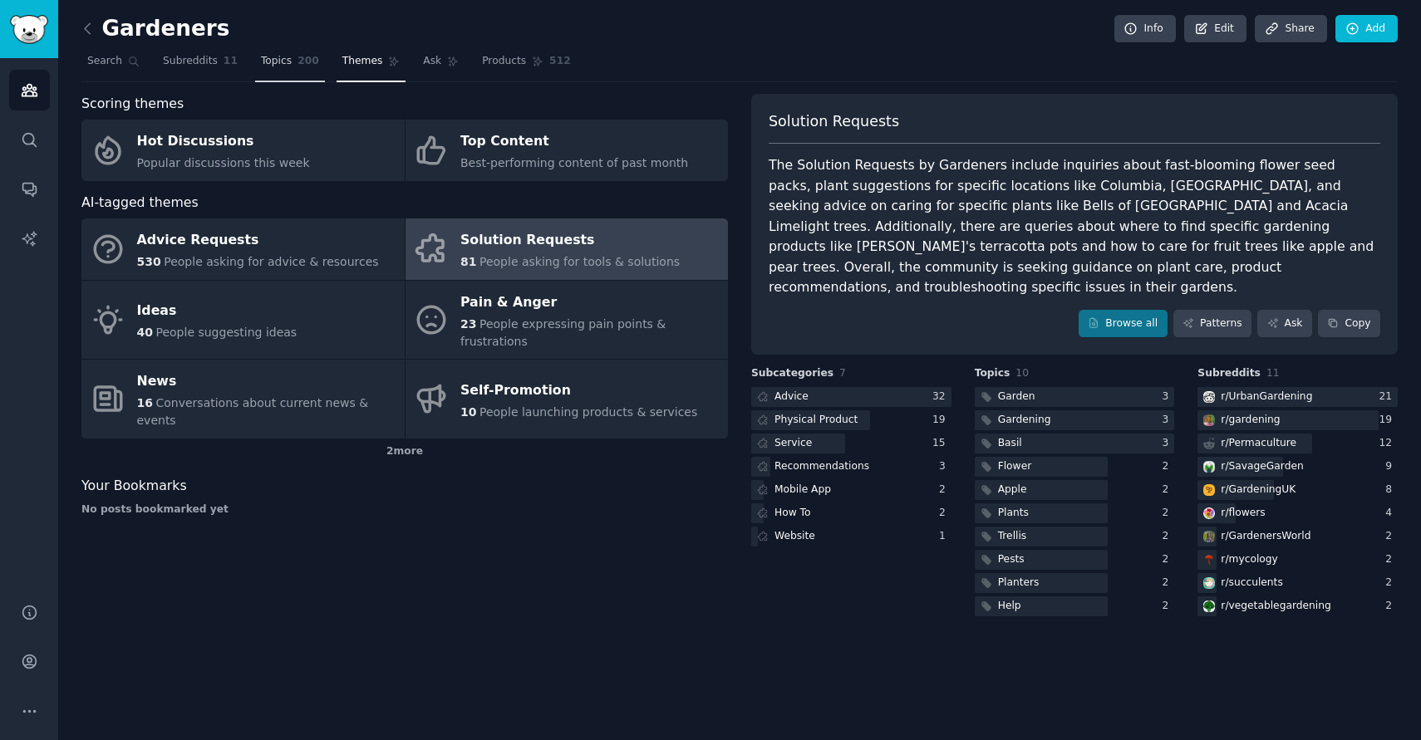
click at [285, 66] on span "Topics" at bounding box center [276, 61] width 31 height 15
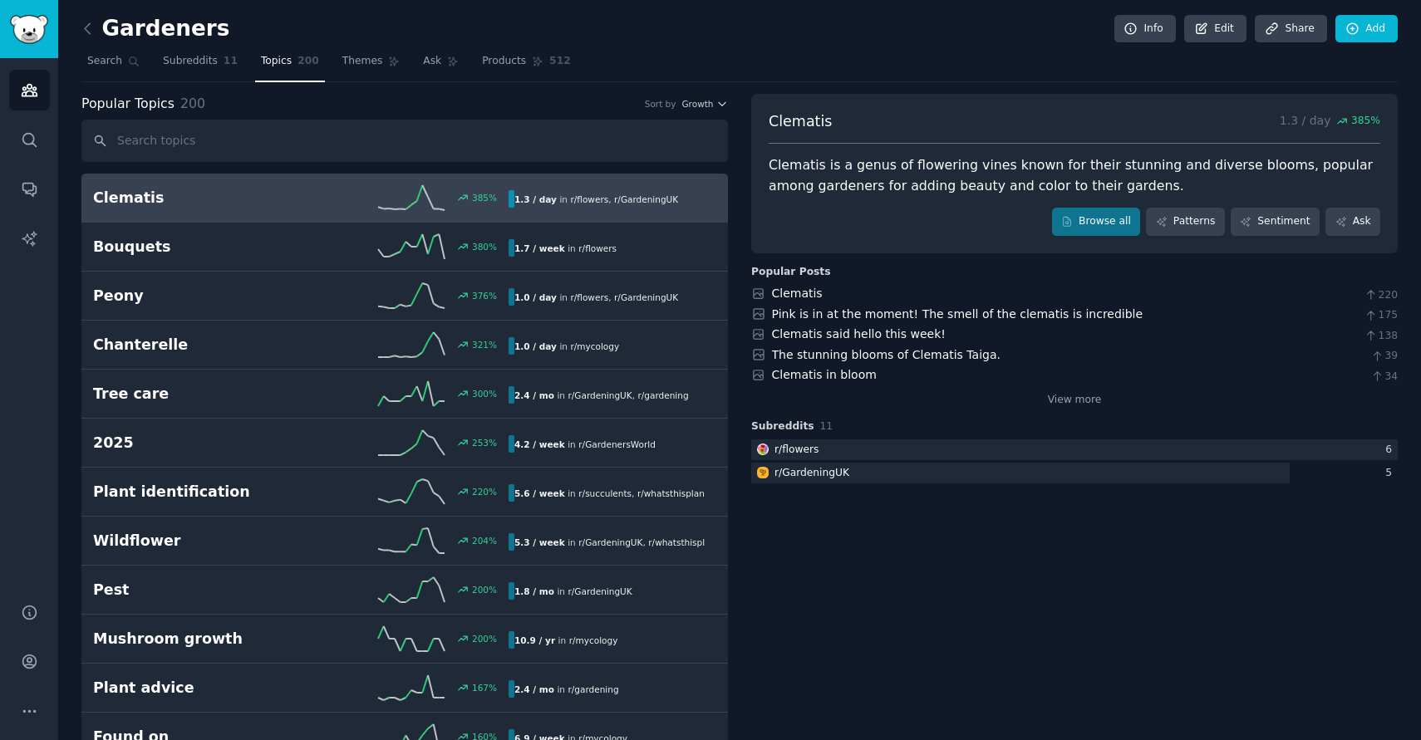
click at [338, 203] on div "385 %" at bounding box center [405, 197] width 208 height 25
click at [489, 62] on span "Products" at bounding box center [504, 61] width 44 height 15
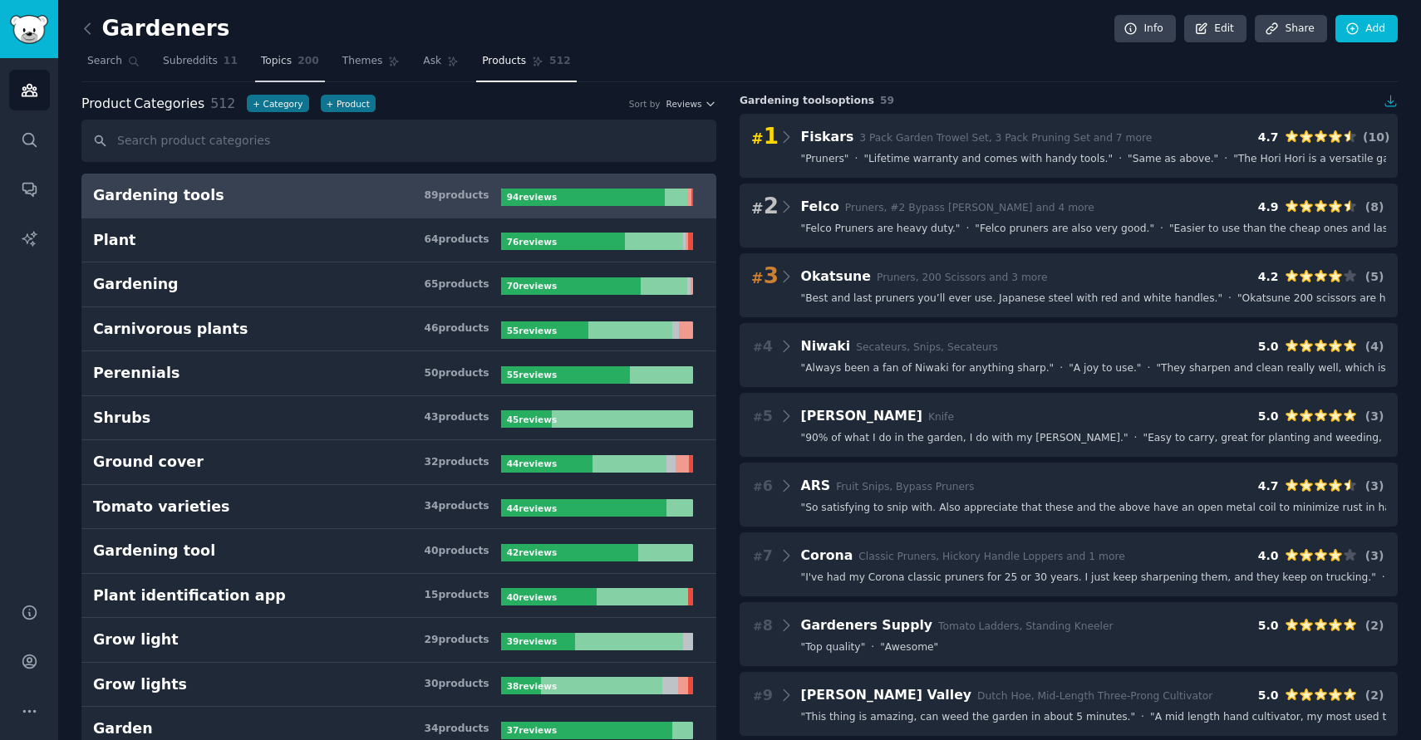
click at [284, 61] on span "Topics" at bounding box center [276, 61] width 31 height 15
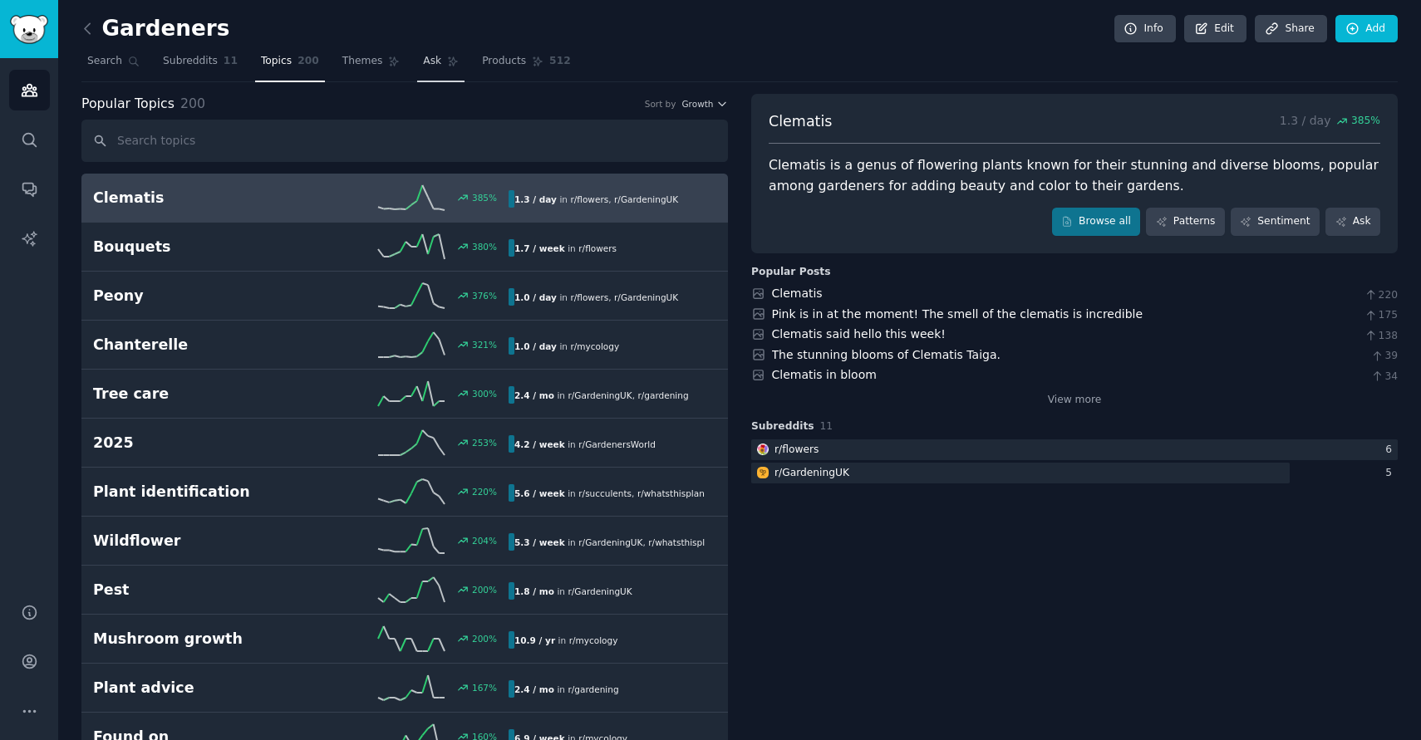
click at [427, 64] on span "Ask" at bounding box center [432, 61] width 18 height 15
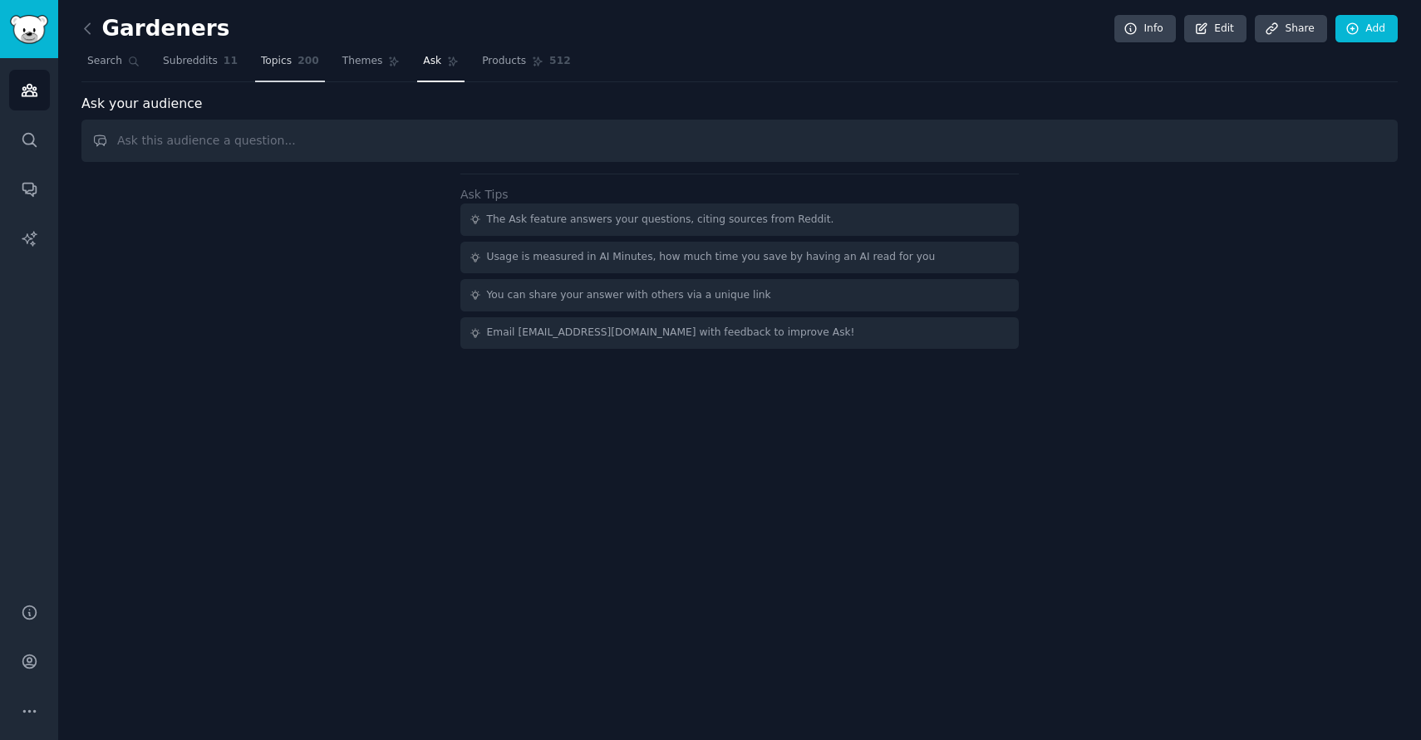
click at [272, 59] on span "Topics" at bounding box center [276, 61] width 31 height 15
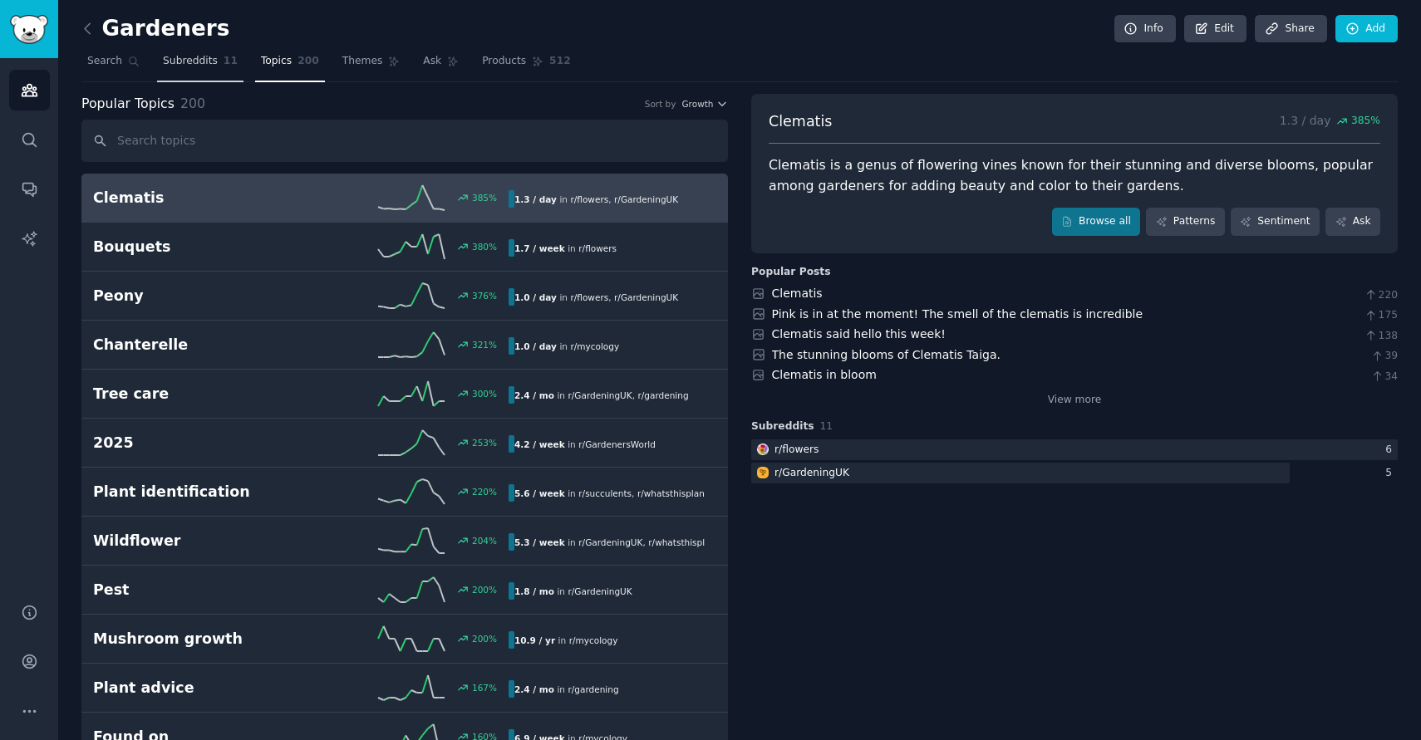
click at [212, 57] on span "Subreddits" at bounding box center [190, 61] width 55 height 15
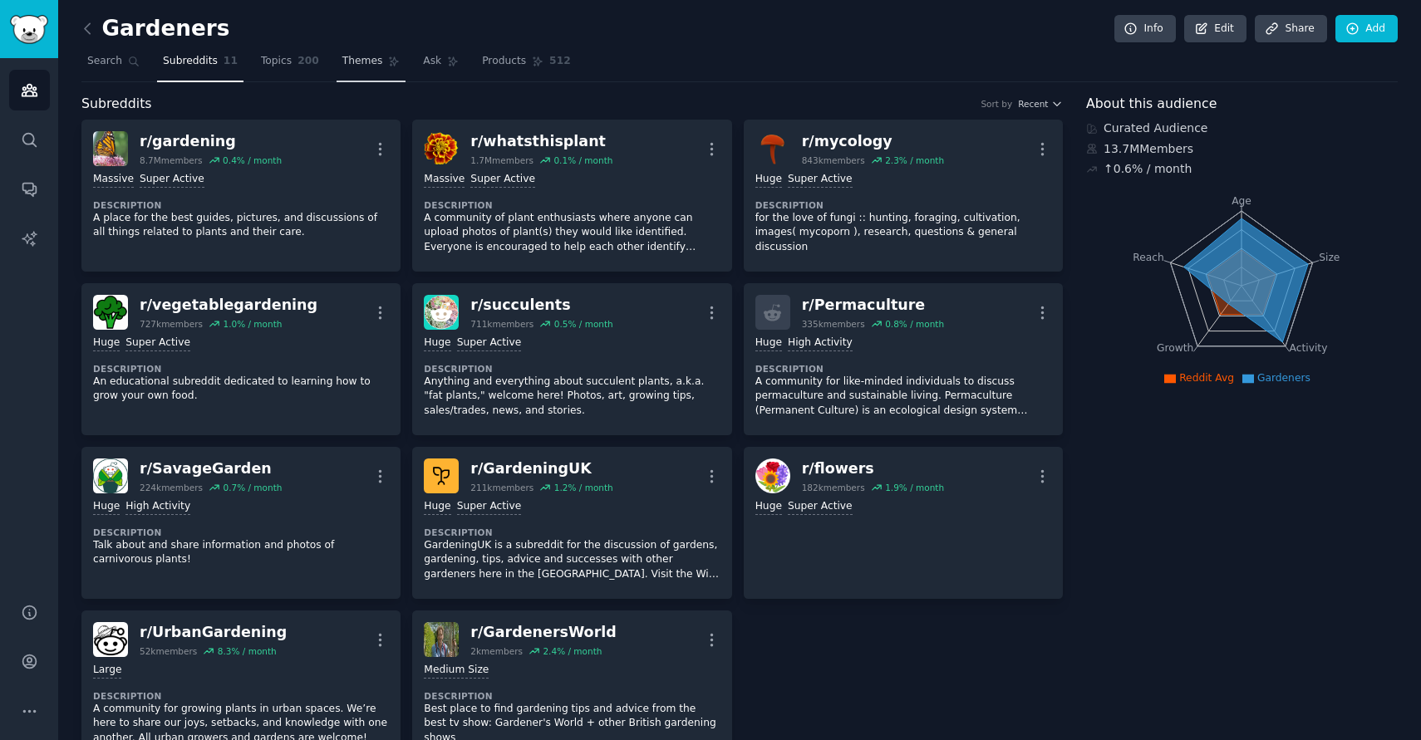
click at [343, 58] on span "Themes" at bounding box center [362, 61] width 41 height 15
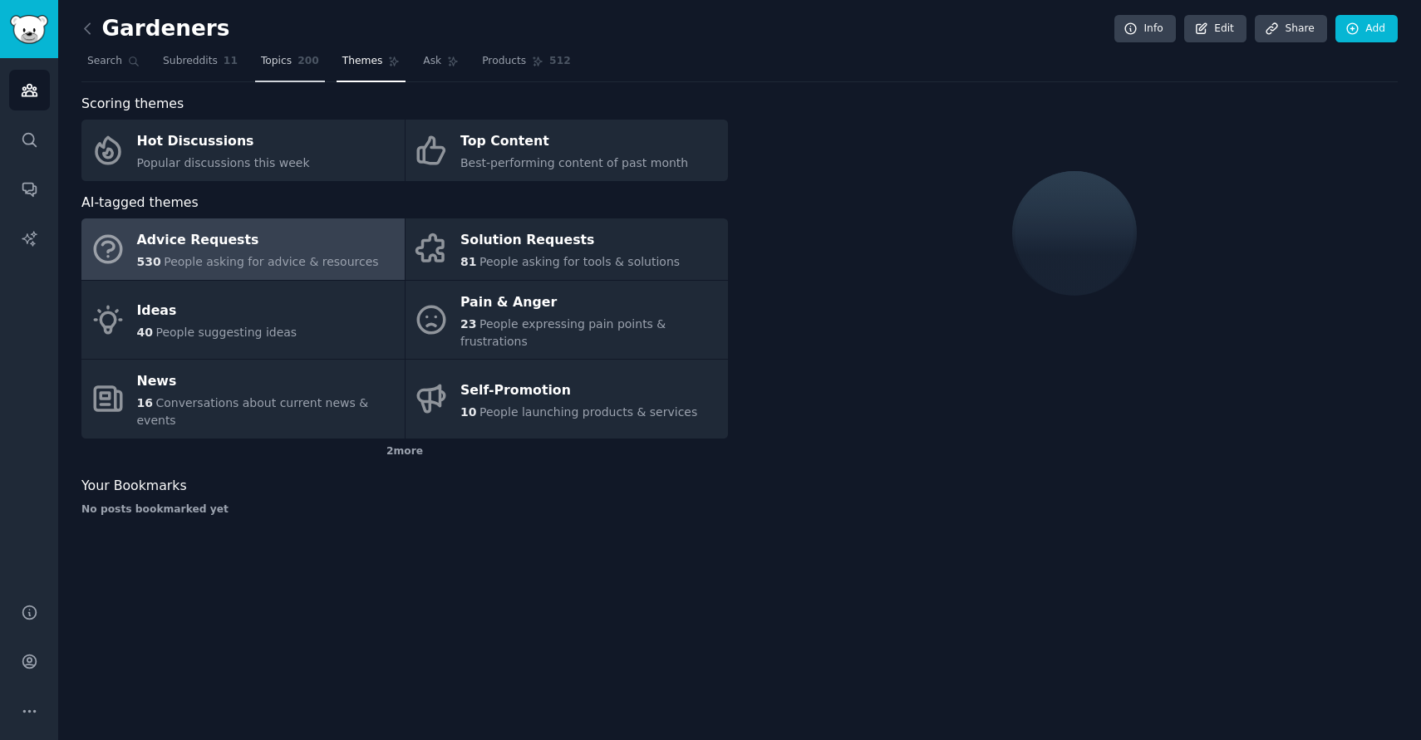
click at [268, 61] on span "Topics" at bounding box center [276, 61] width 31 height 15
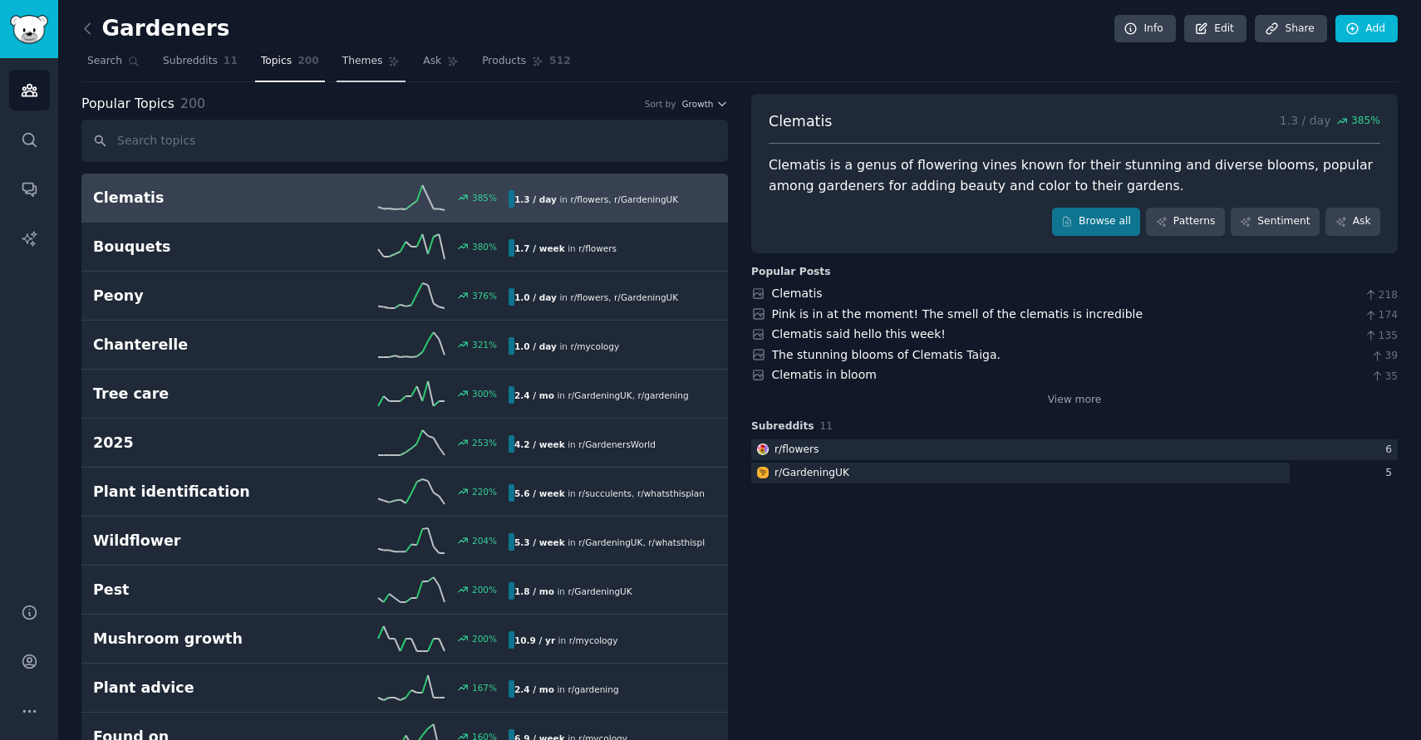
click at [360, 60] on span "Themes" at bounding box center [362, 61] width 41 height 15
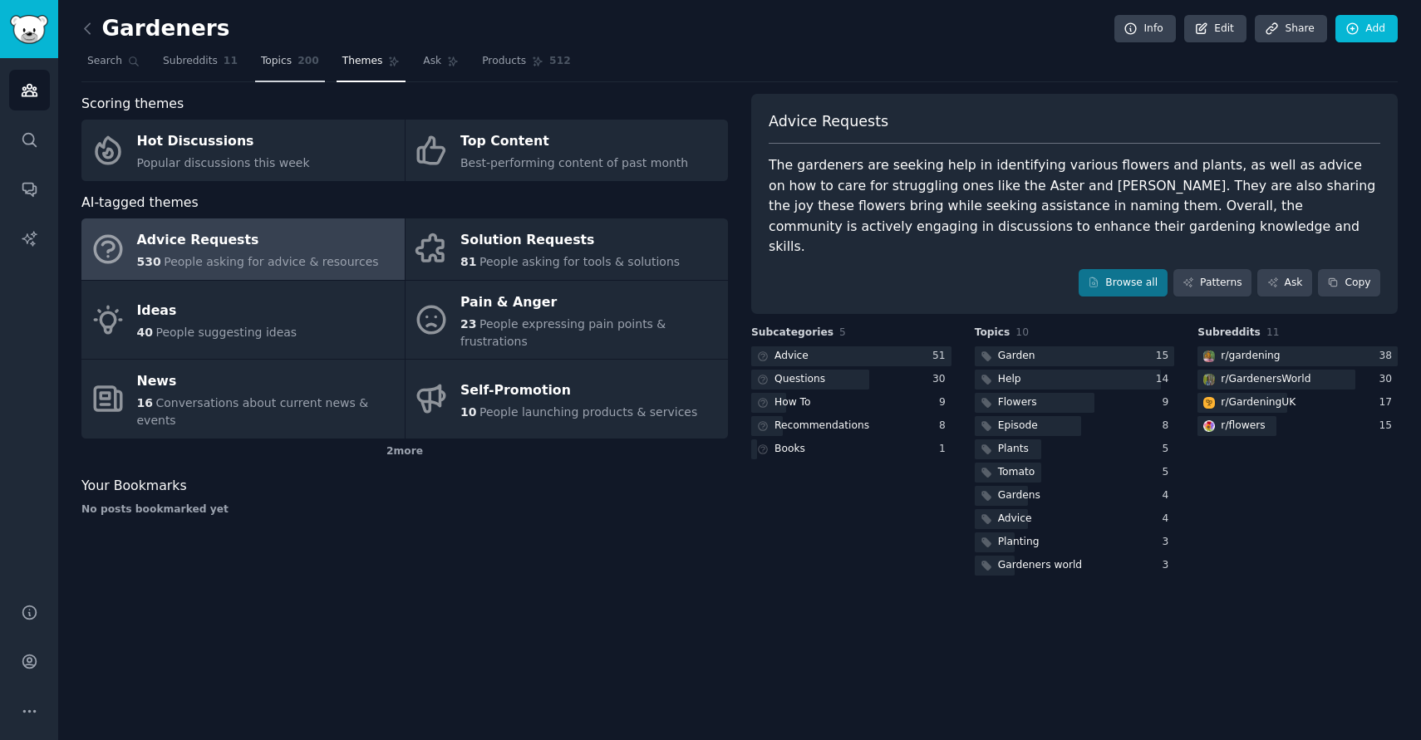
click at [276, 66] on span "Topics" at bounding box center [276, 61] width 31 height 15
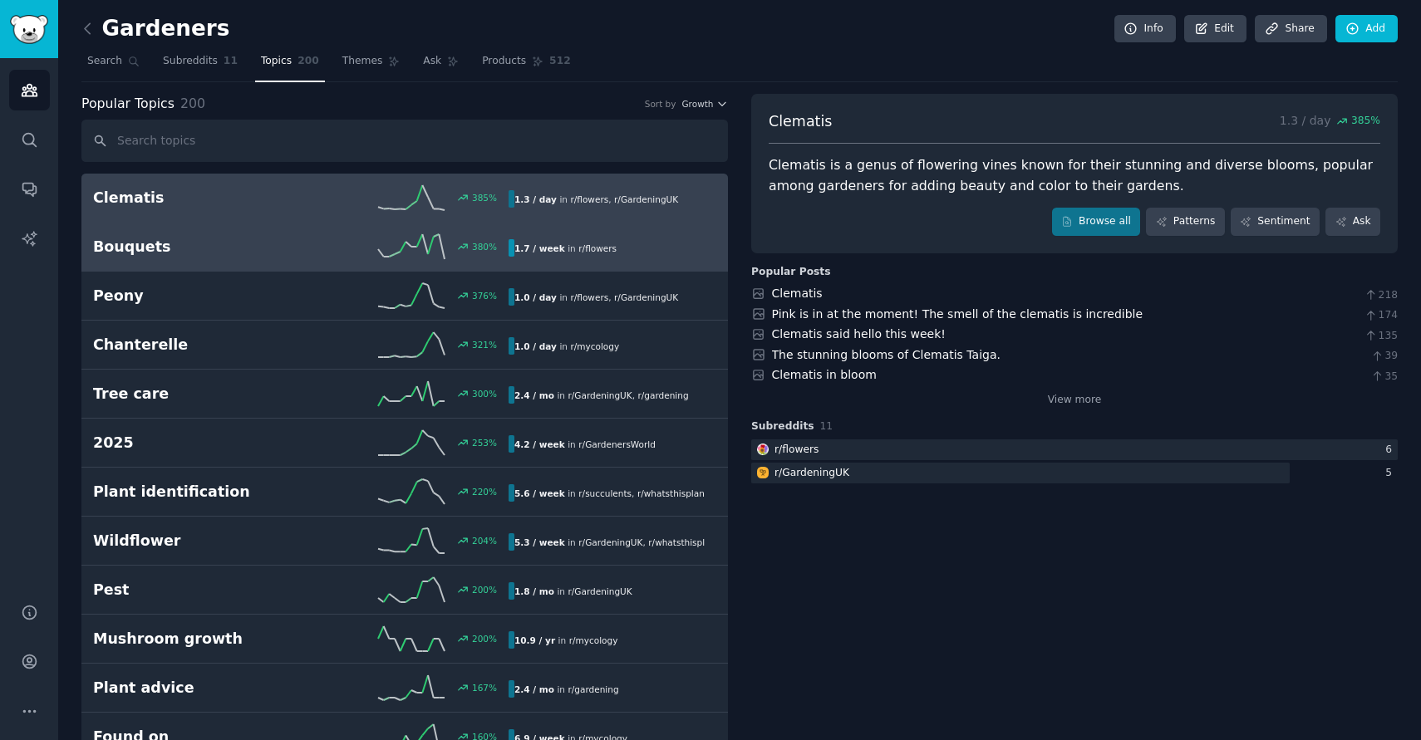
click at [397, 247] on icon at bounding box center [411, 246] width 66 height 25
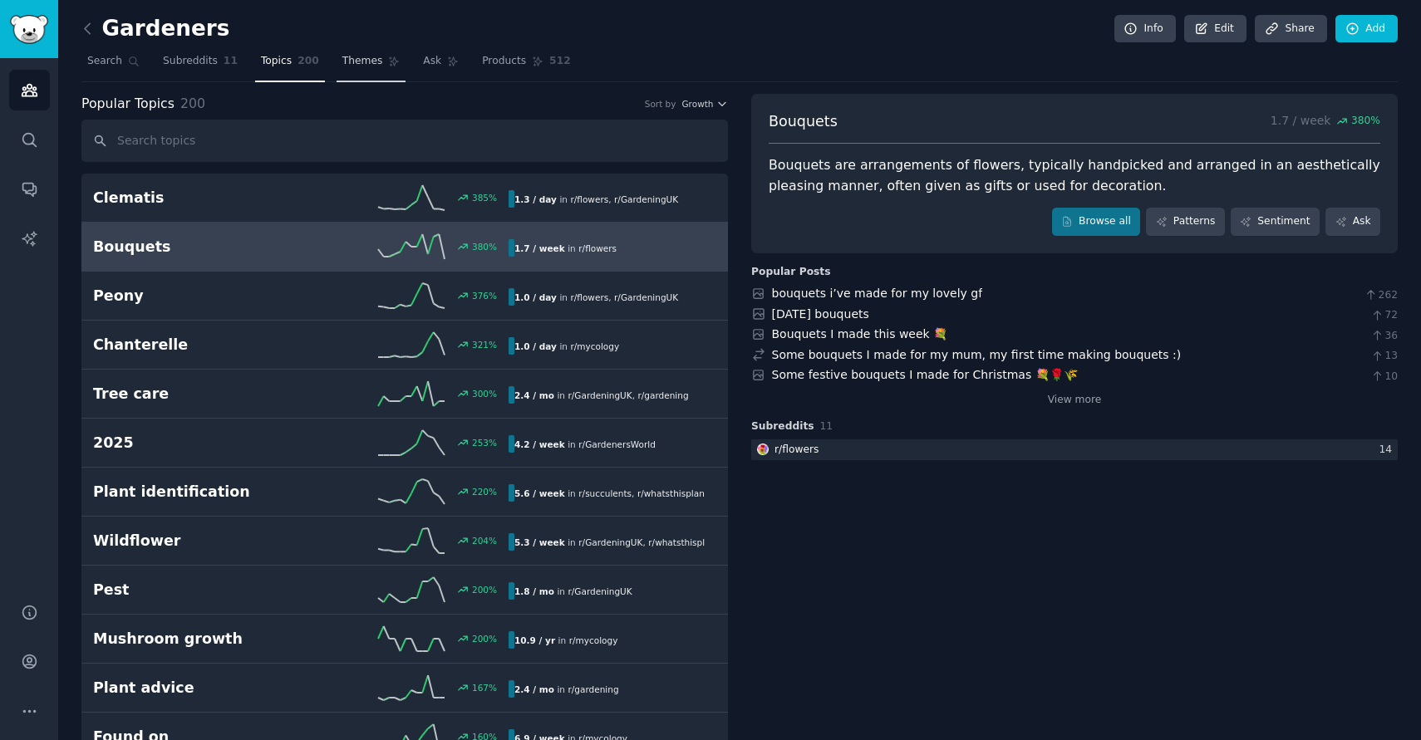
click at [354, 69] on link "Themes" at bounding box center [371, 65] width 70 height 34
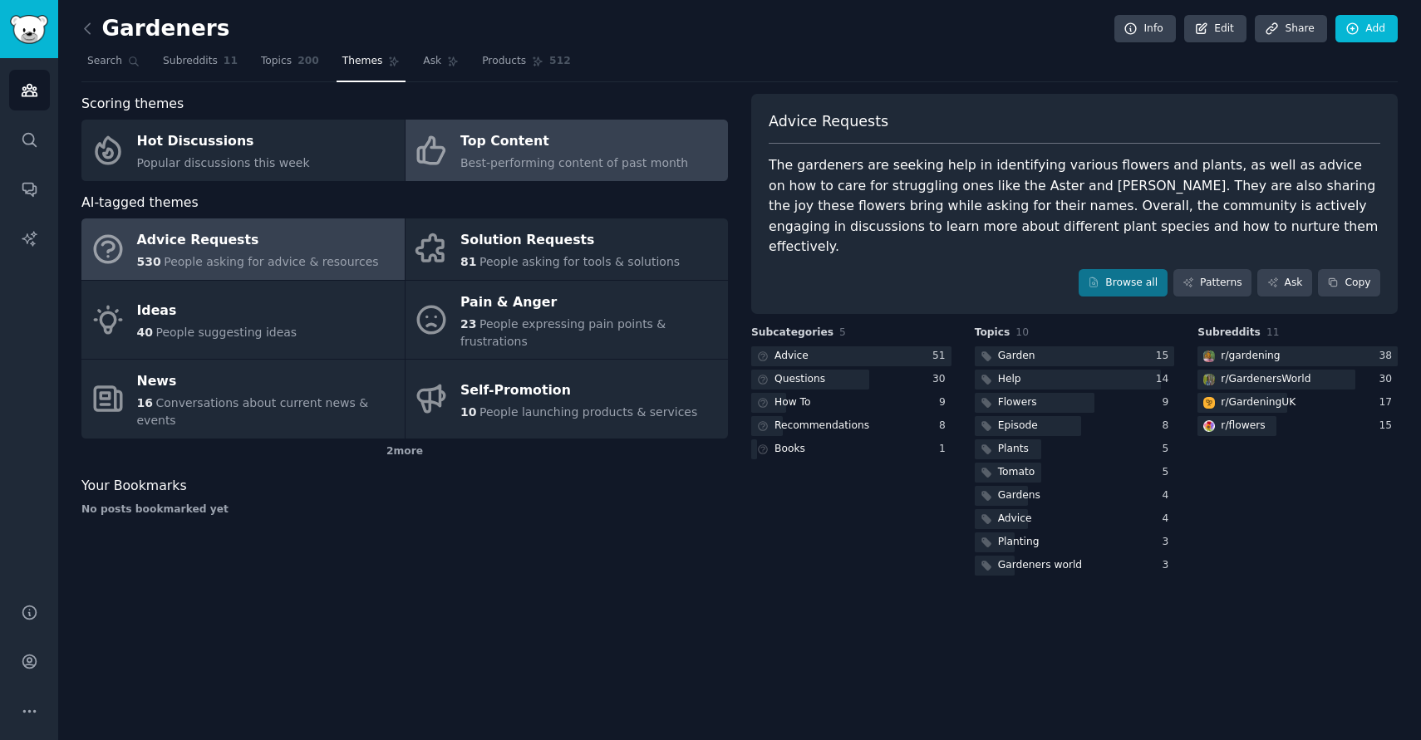
click at [545, 160] on span "Best-performing content of past month" at bounding box center [574, 162] width 228 height 13
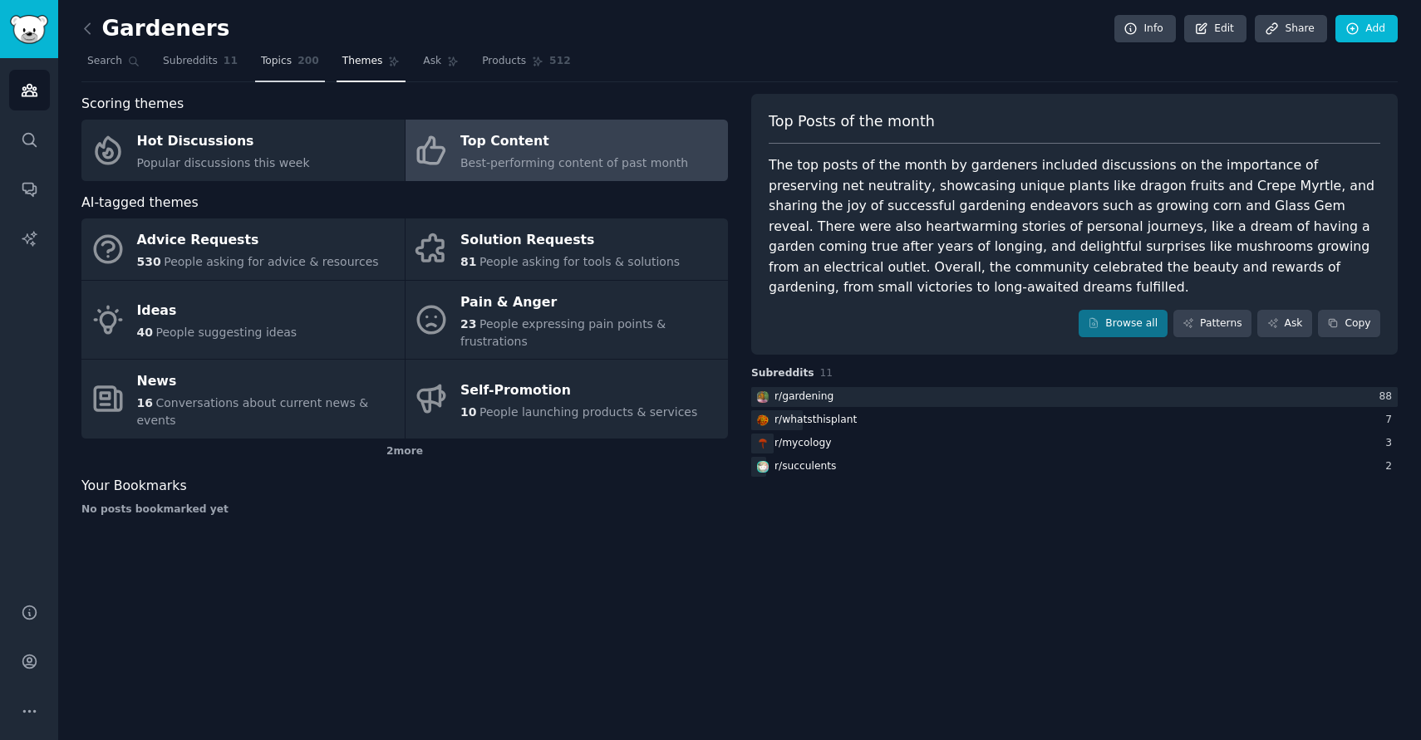
click at [261, 58] on span "Topics" at bounding box center [276, 61] width 31 height 15
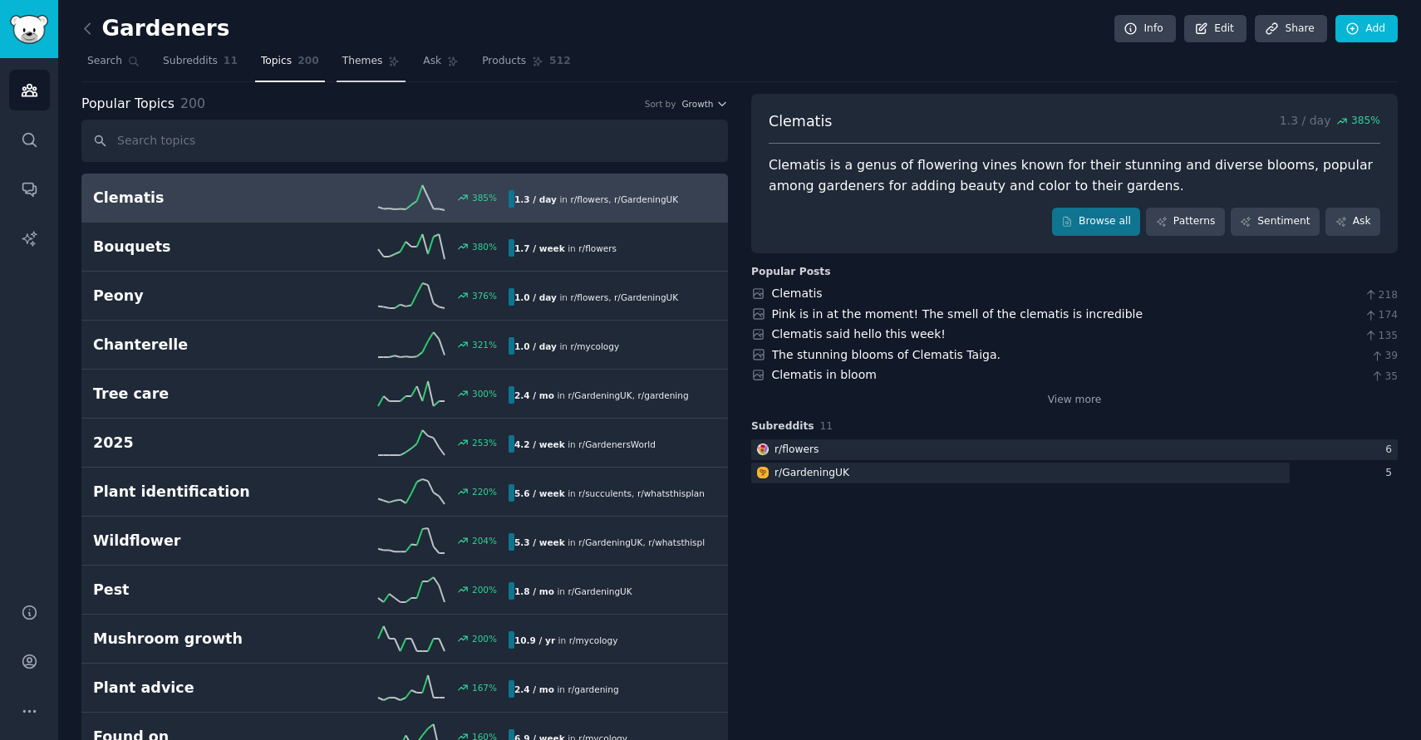
click at [366, 61] on span "Themes" at bounding box center [362, 61] width 41 height 15
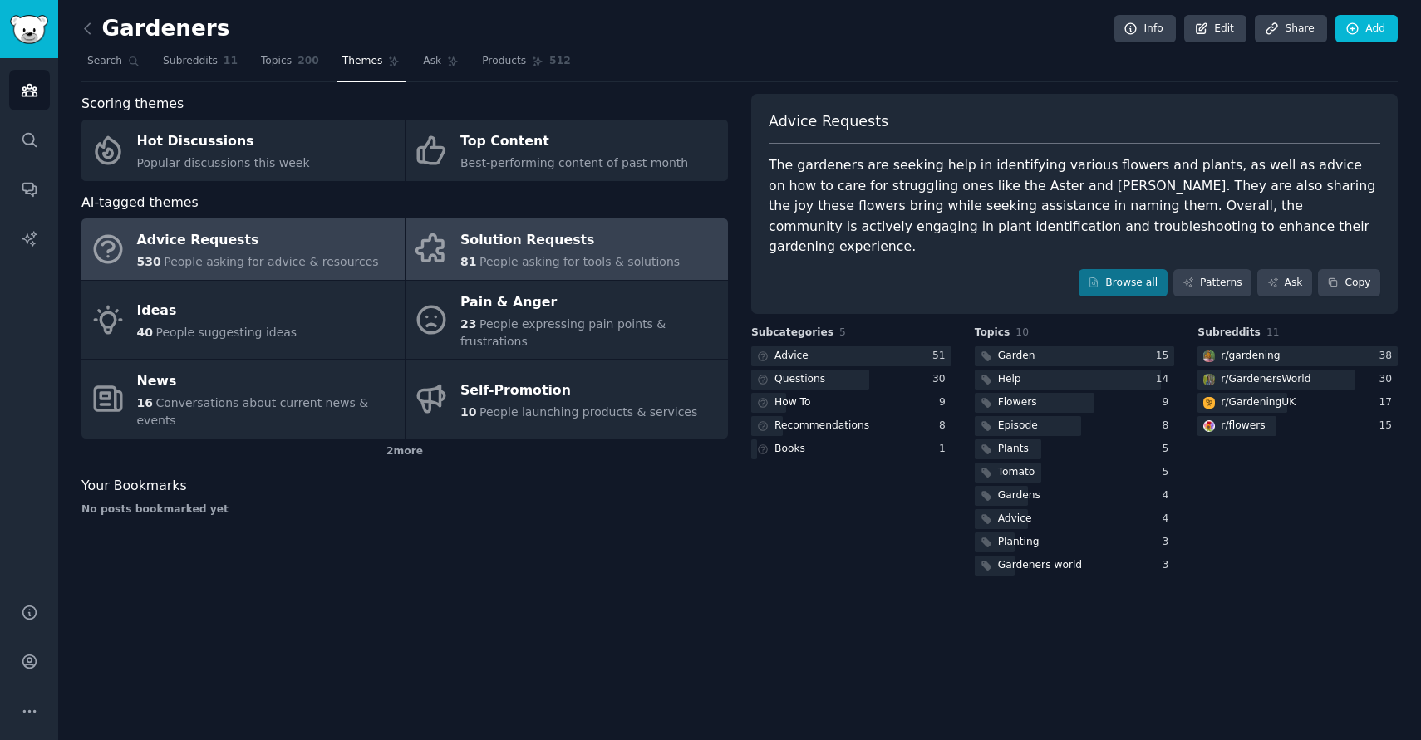
click at [508, 258] on span "People asking for tools & solutions" at bounding box center [579, 261] width 200 height 13
